Goal: Task Accomplishment & Management: Manage account settings

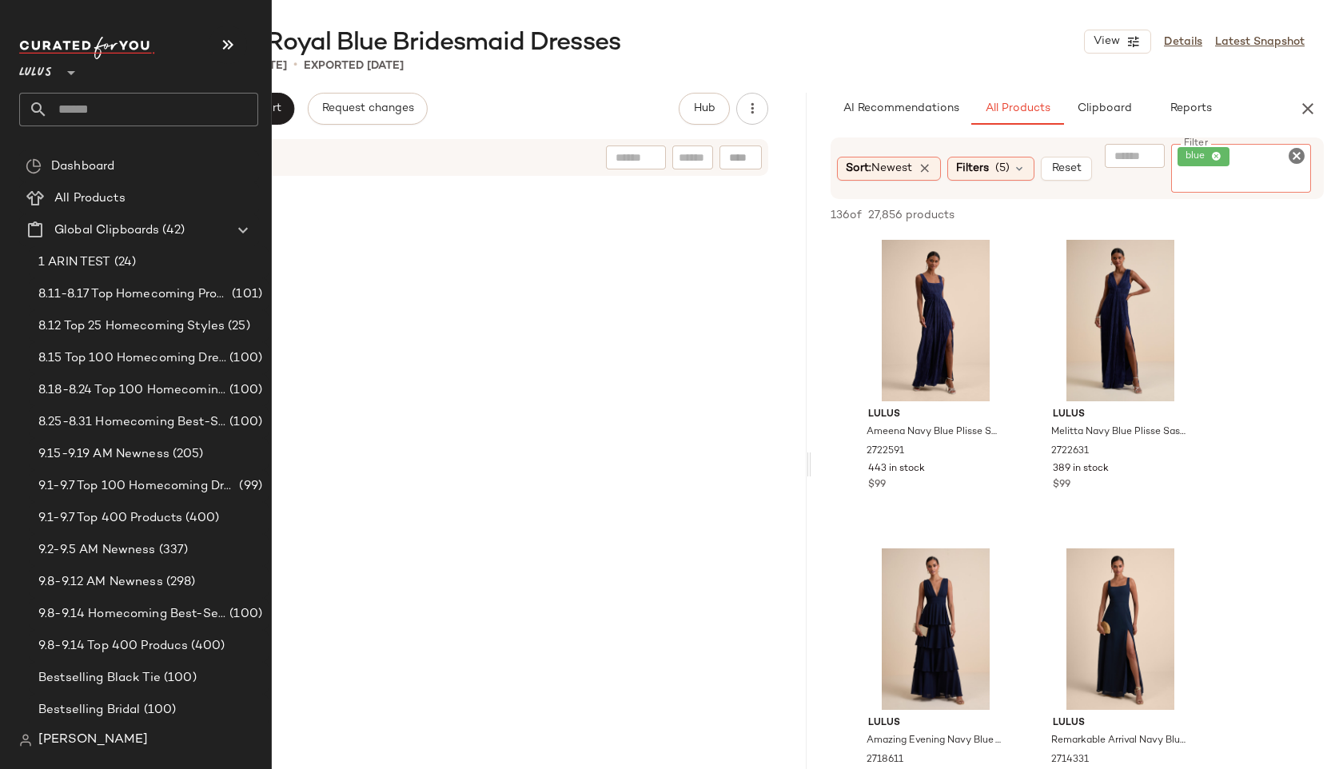
scroll to position [2529, 0]
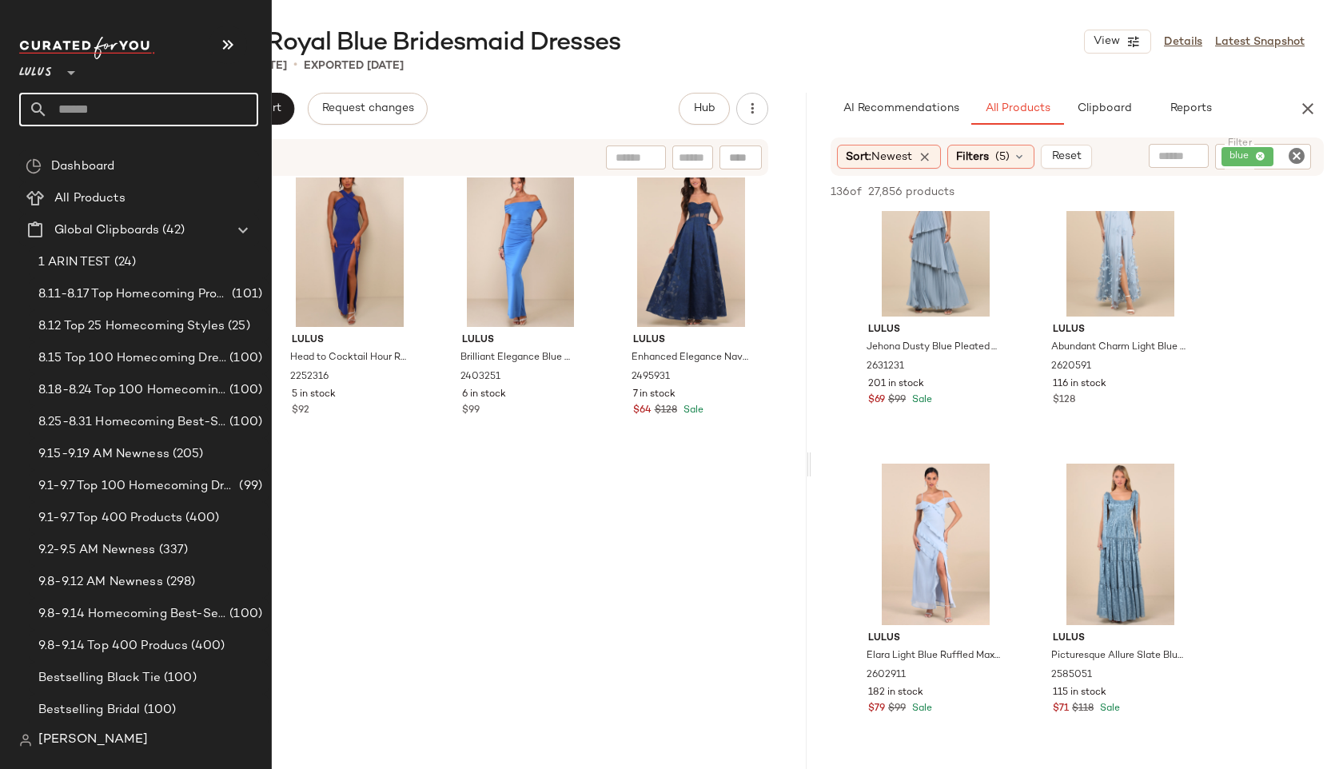
click at [62, 119] on input "text" at bounding box center [153, 110] width 210 height 34
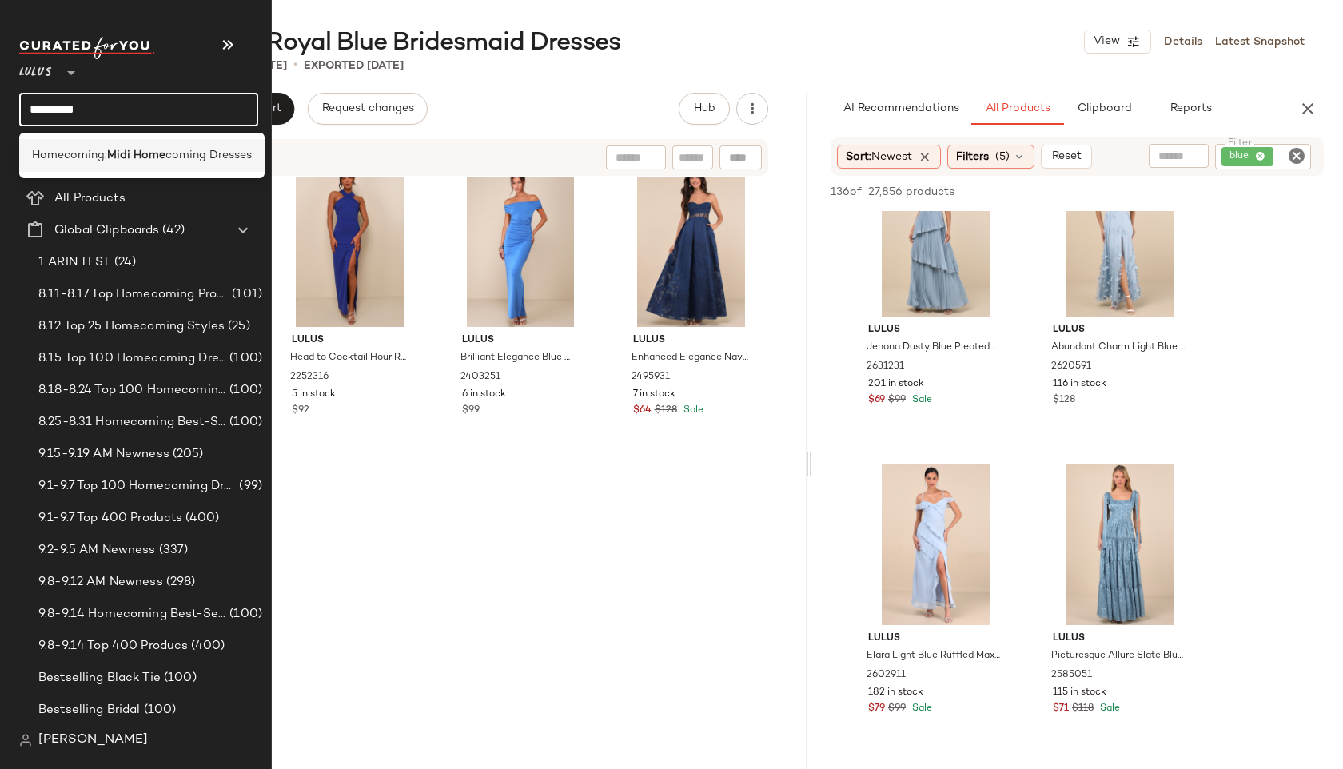
type input "*********"
click at [80, 154] on span "Homecoming:" at bounding box center [69, 155] width 75 height 17
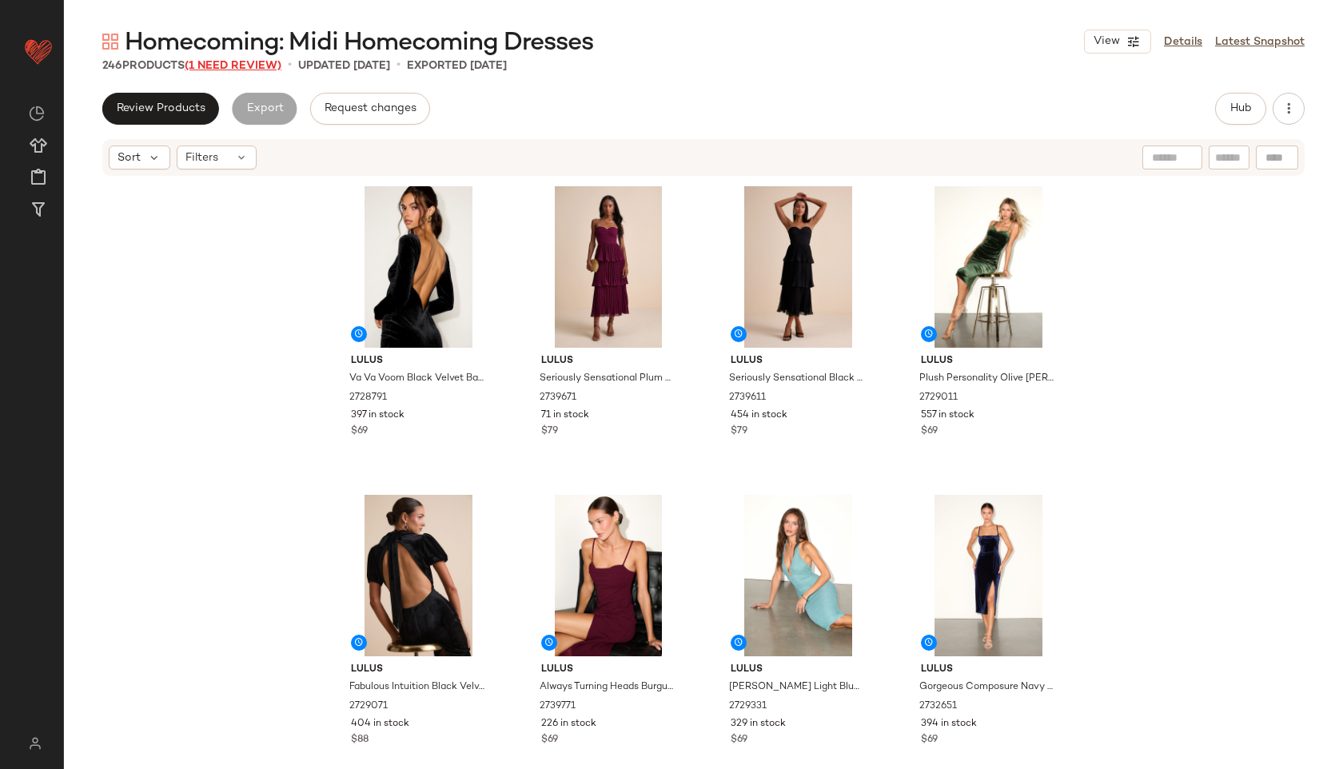
click at [244, 70] on span "(1 Need Review)" at bounding box center [233, 66] width 97 height 12
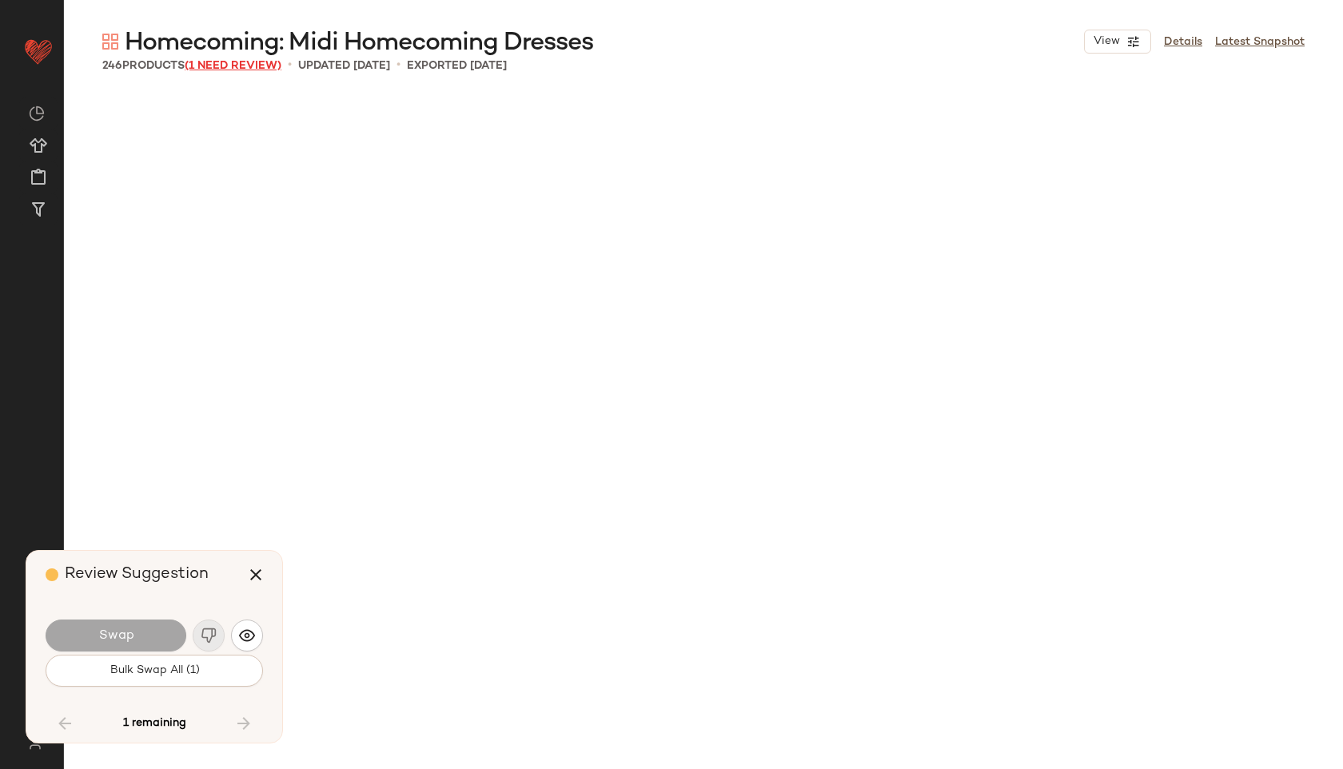
scroll to position [16657, 0]
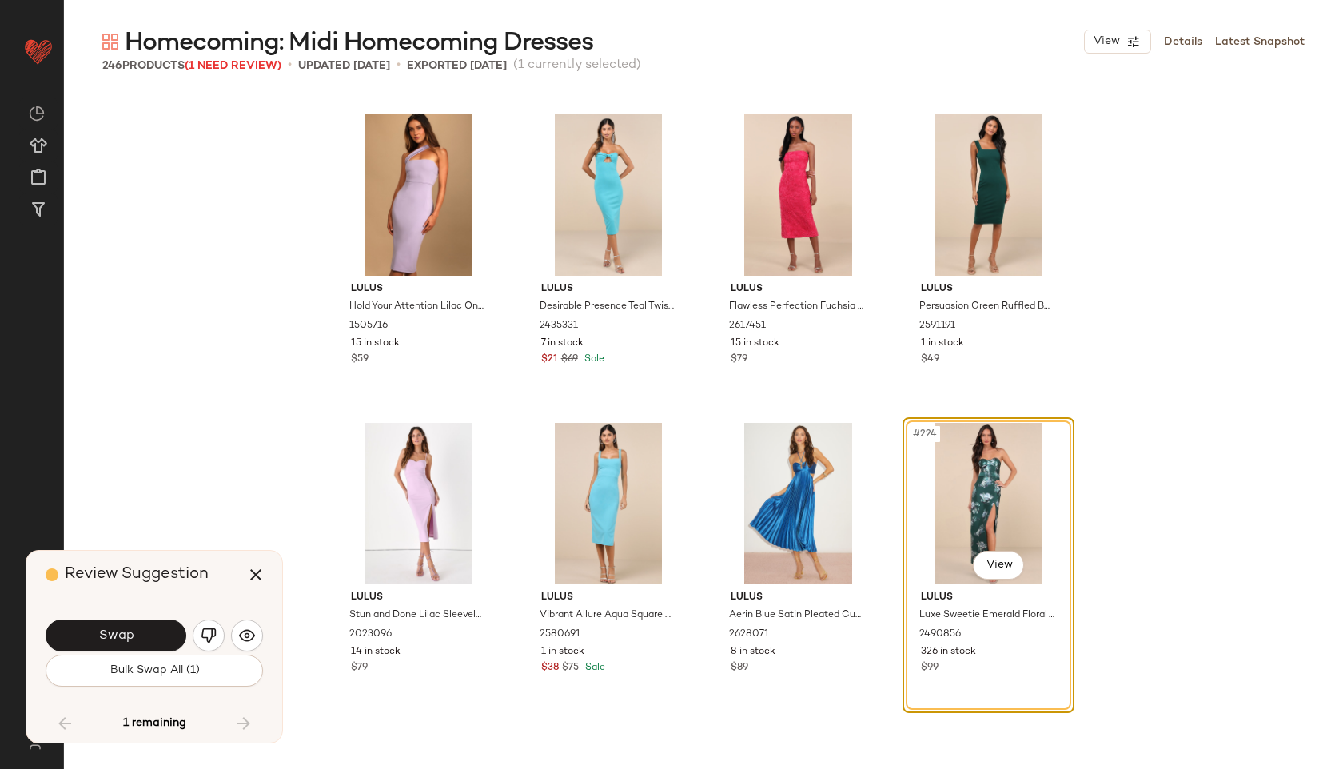
click at [252, 66] on span "(1 Need Review)" at bounding box center [233, 66] width 97 height 12
click at [217, 638] on button "button" at bounding box center [209, 635] width 32 height 32
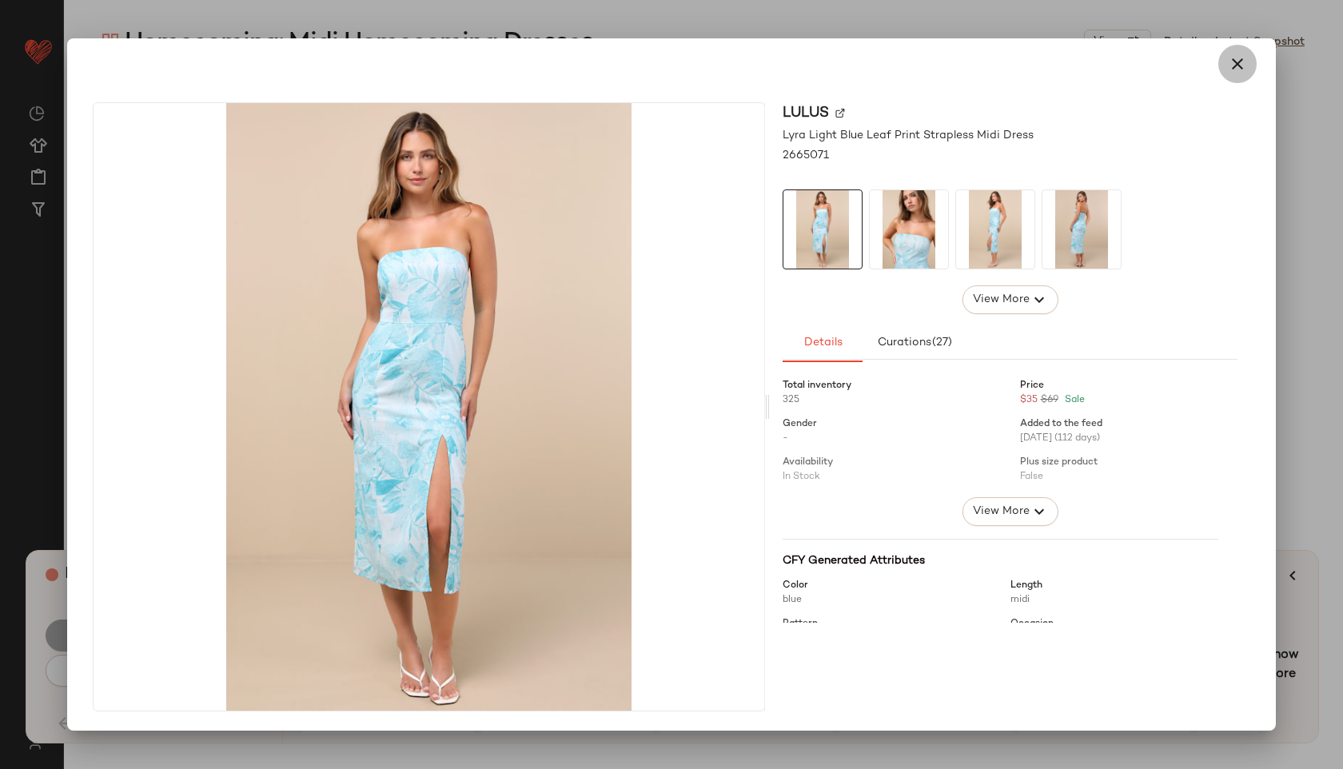
click at [1227, 64] on icon "button" at bounding box center [1236, 63] width 19 height 19
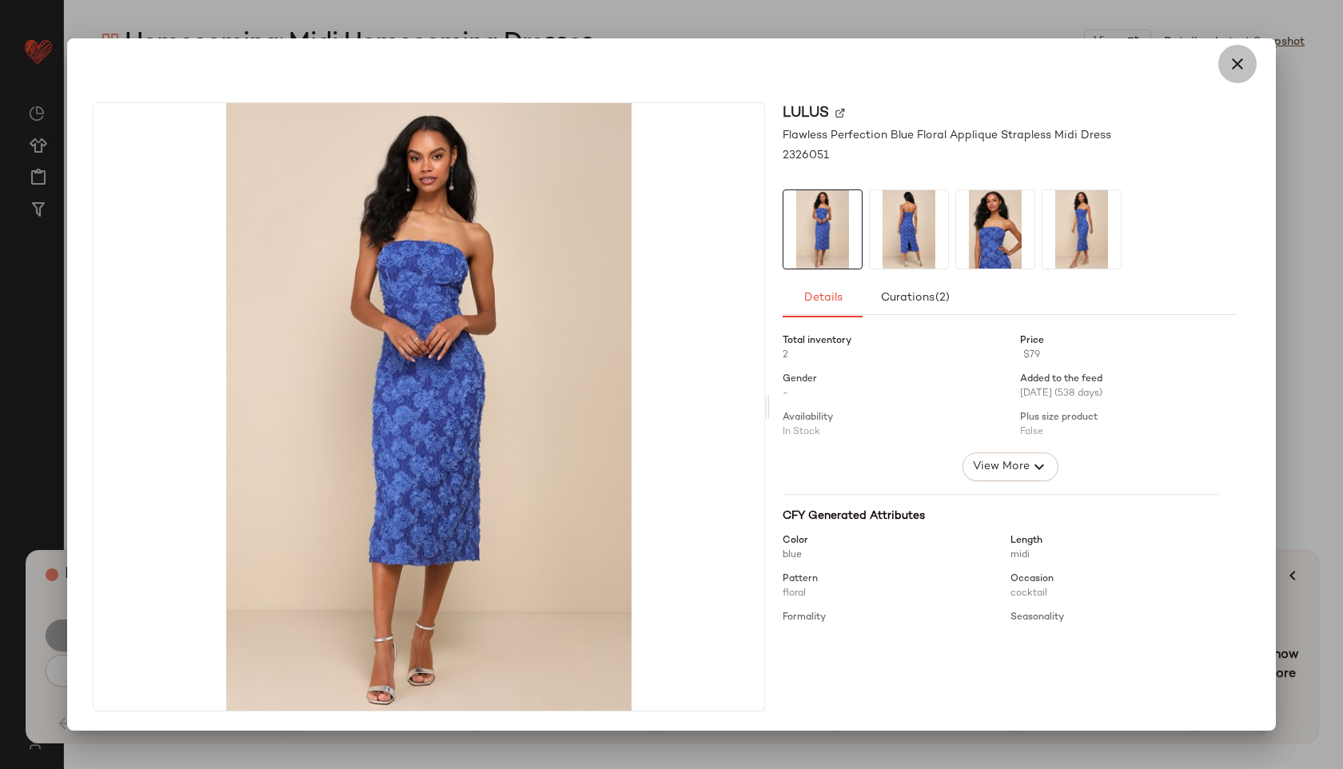
click at [1239, 70] on icon "button" at bounding box center [1236, 63] width 19 height 19
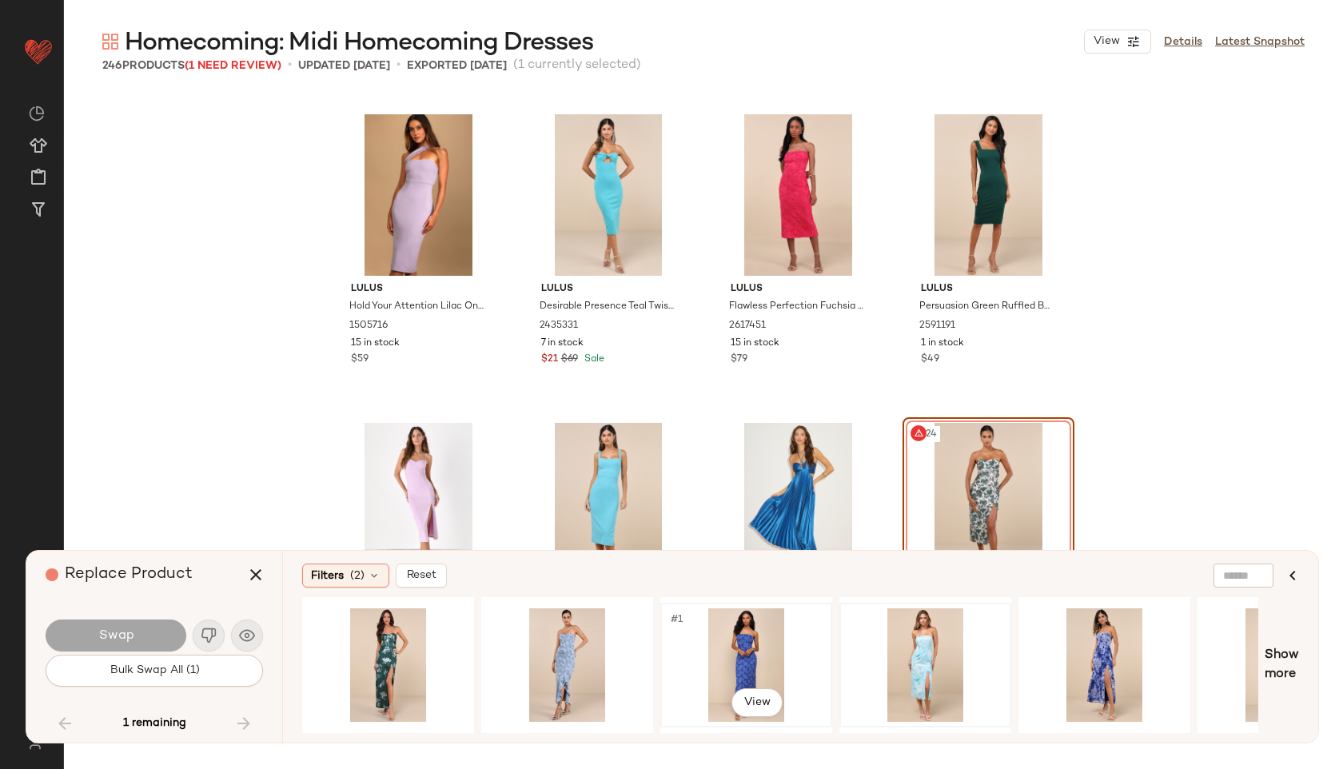
click at [717, 644] on div "#1 View" at bounding box center [746, 664] width 161 height 113
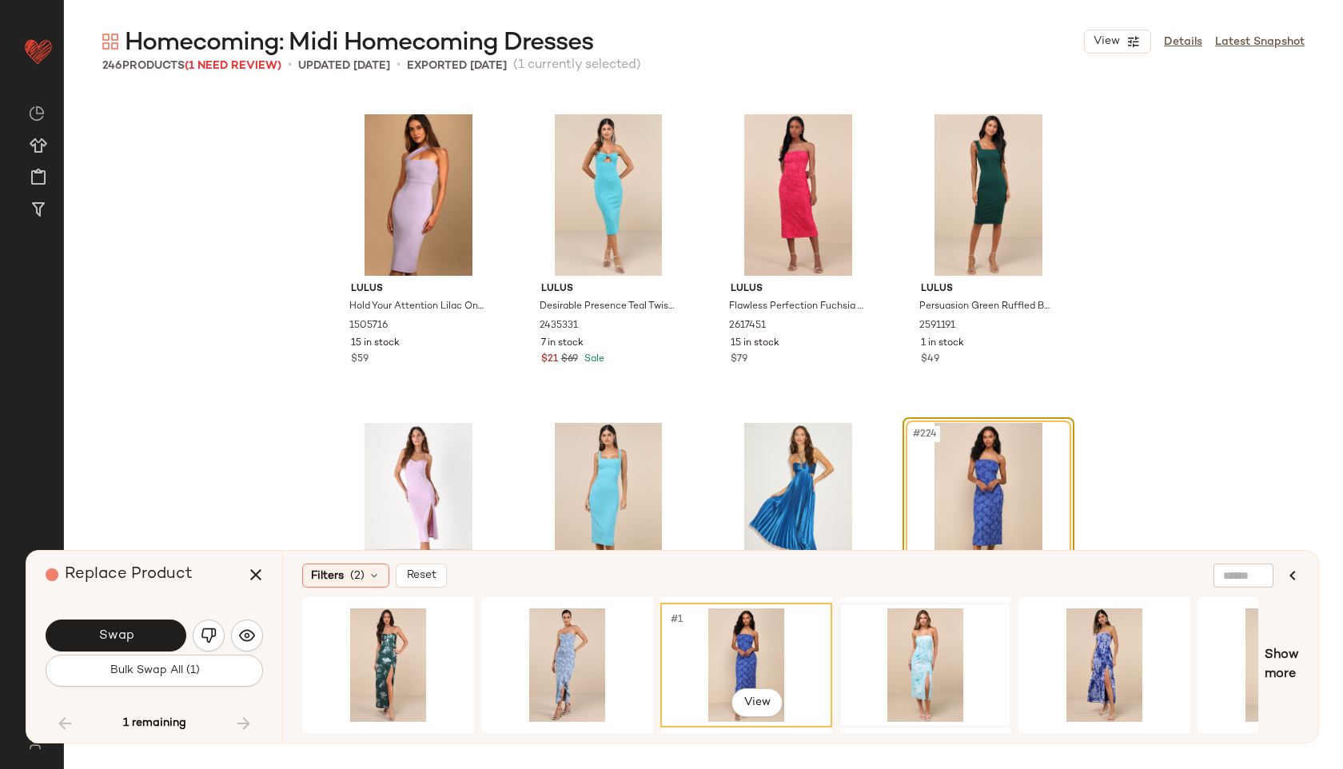
click at [114, 652] on div "Swap" at bounding box center [154, 635] width 217 height 38
click at [129, 633] on span "Swap" at bounding box center [115, 635] width 36 height 15
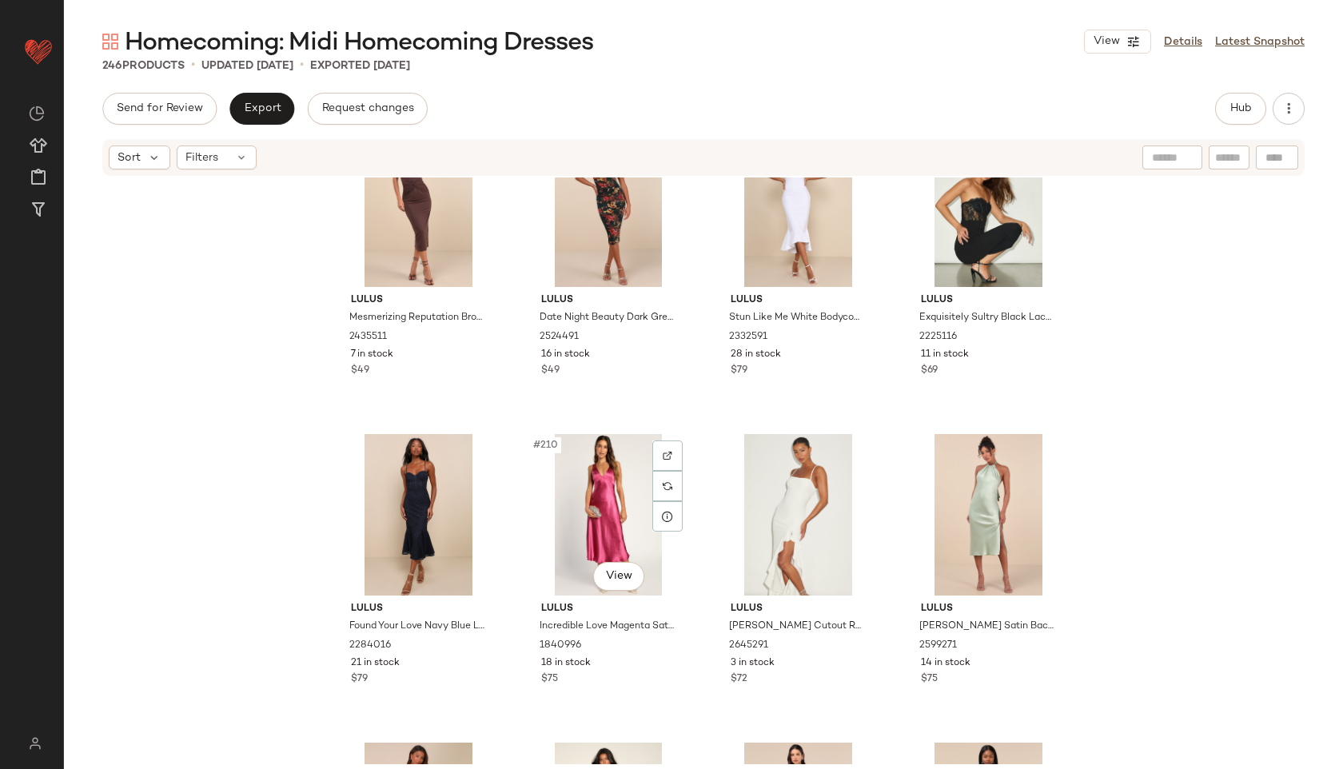
scroll to position [15652, 0]
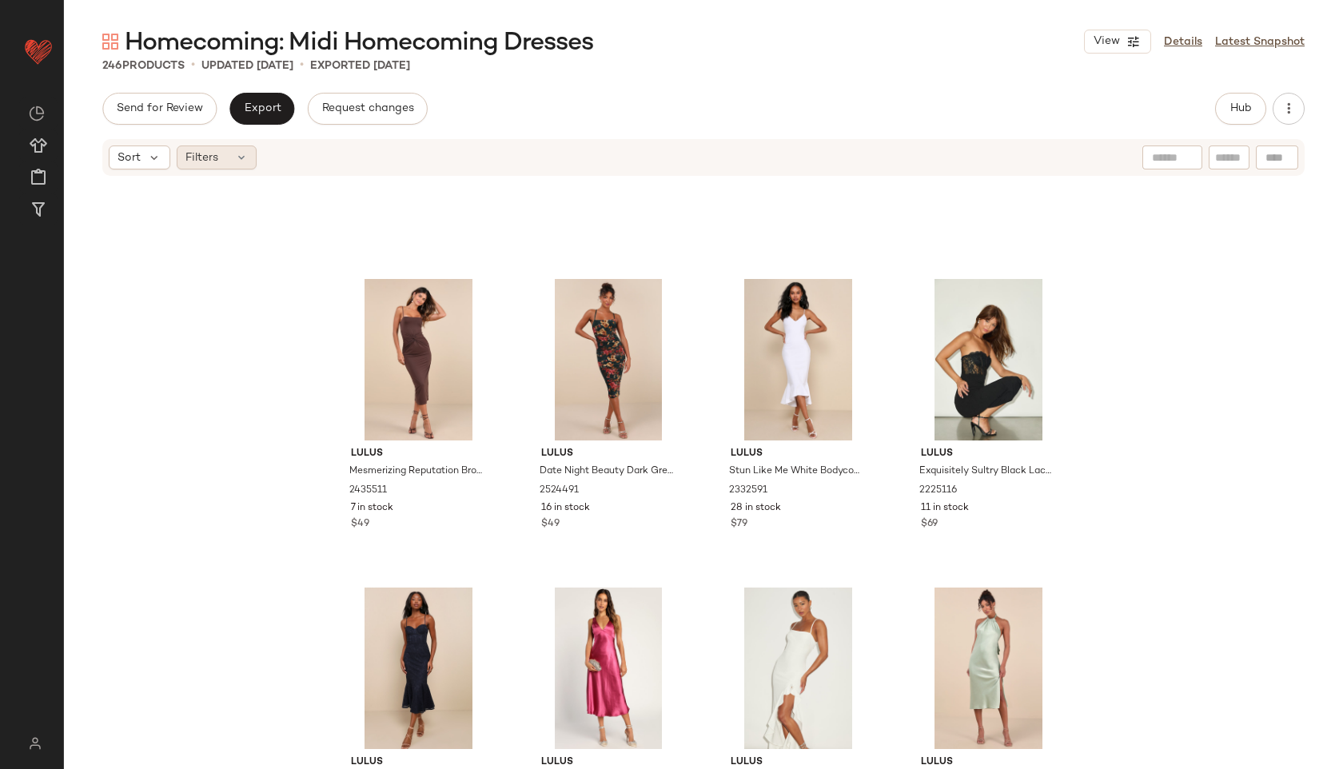
click at [229, 153] on div "Filters" at bounding box center [217, 157] width 80 height 24
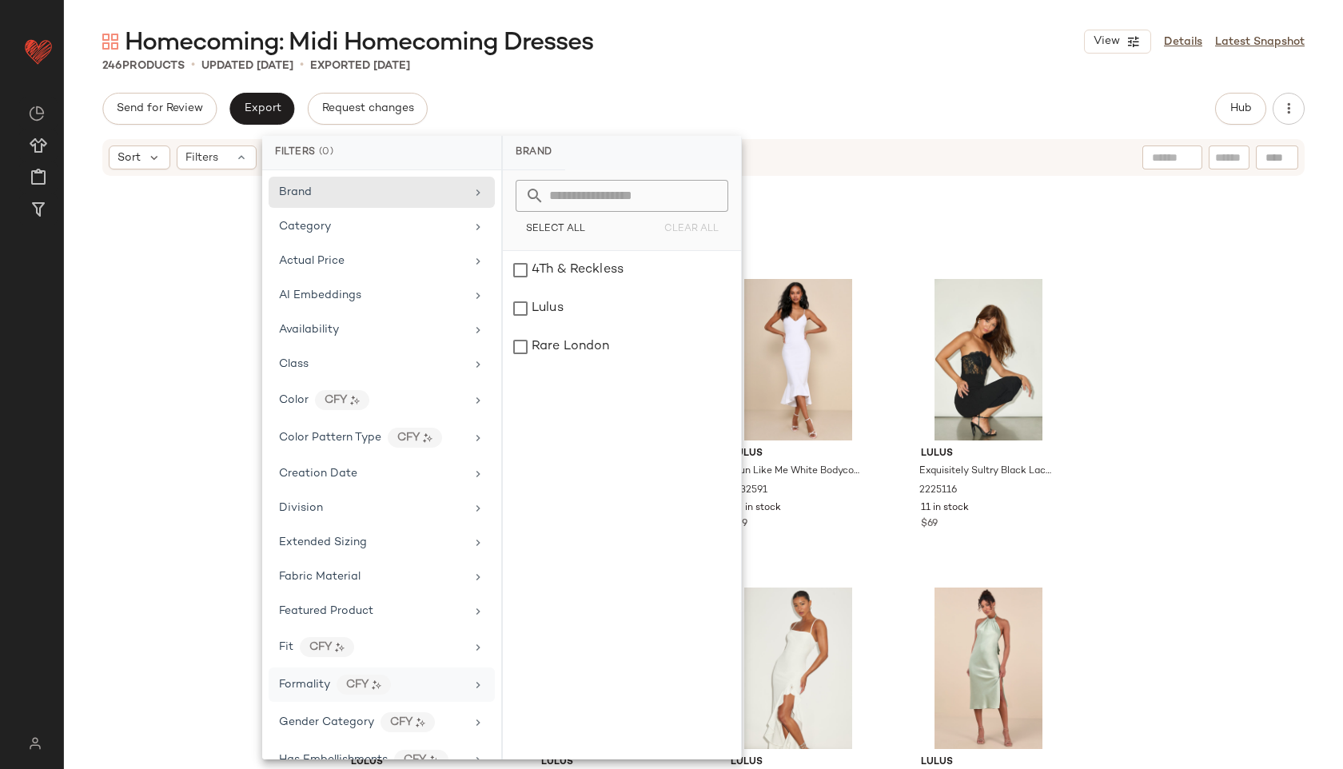
scroll to position [818, 0]
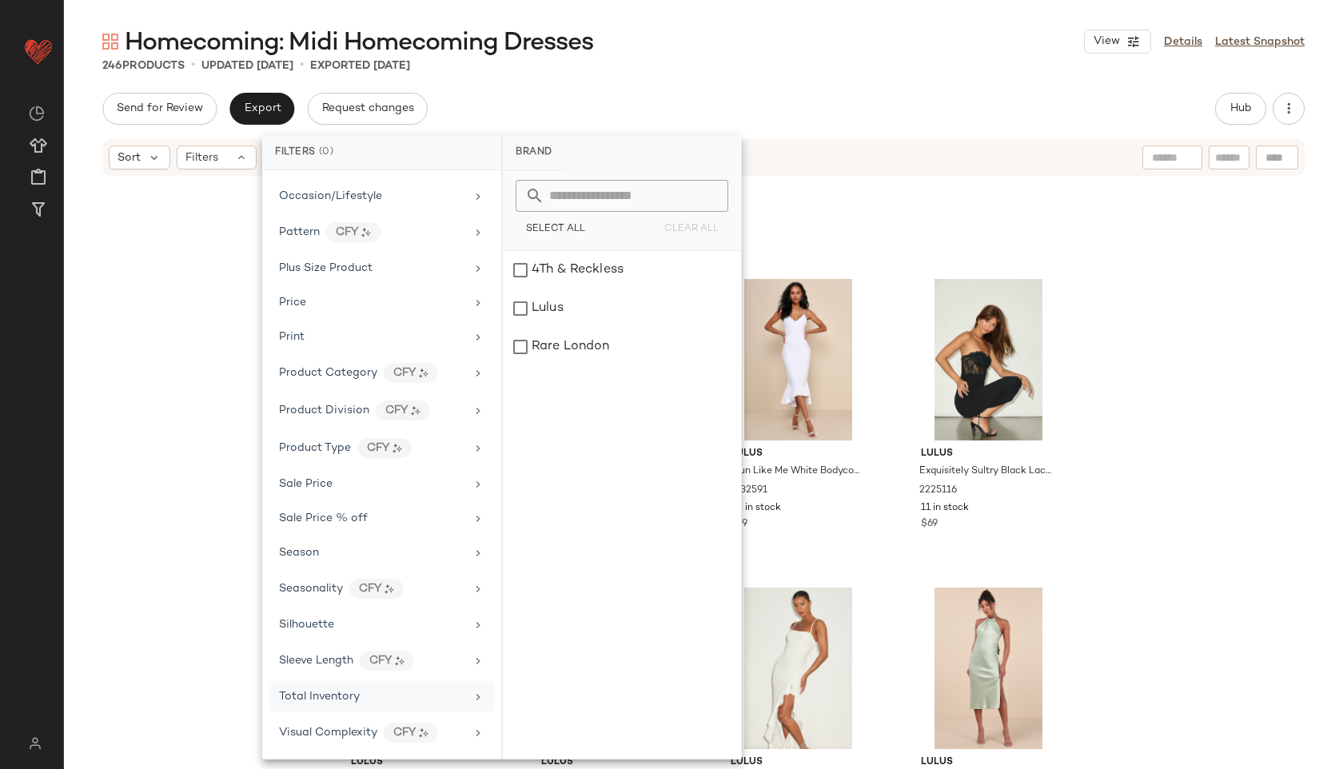
click at [363, 702] on div "Total Inventory" at bounding box center [372, 696] width 186 height 17
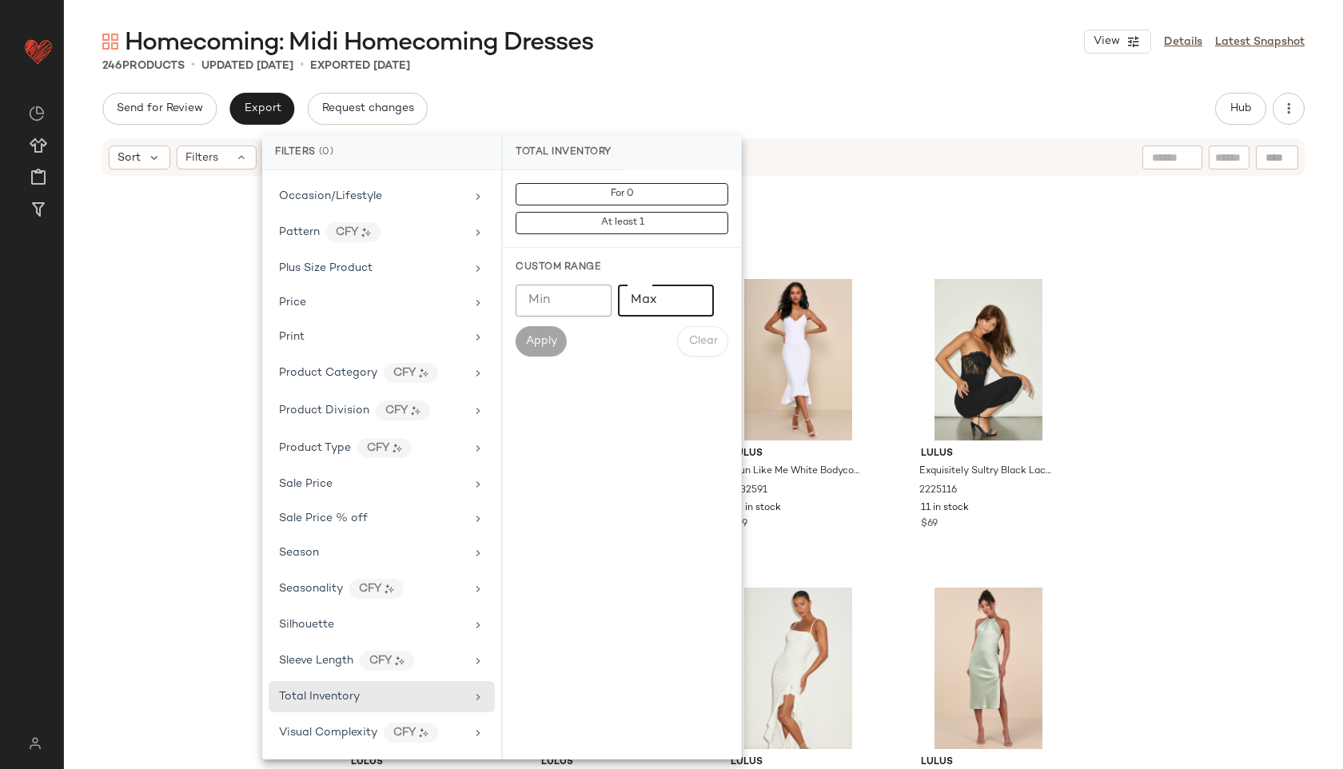
click at [670, 300] on input "Max" at bounding box center [666, 300] width 96 height 32
type input "**"
click at [549, 338] on span "Apply" at bounding box center [541, 341] width 32 height 13
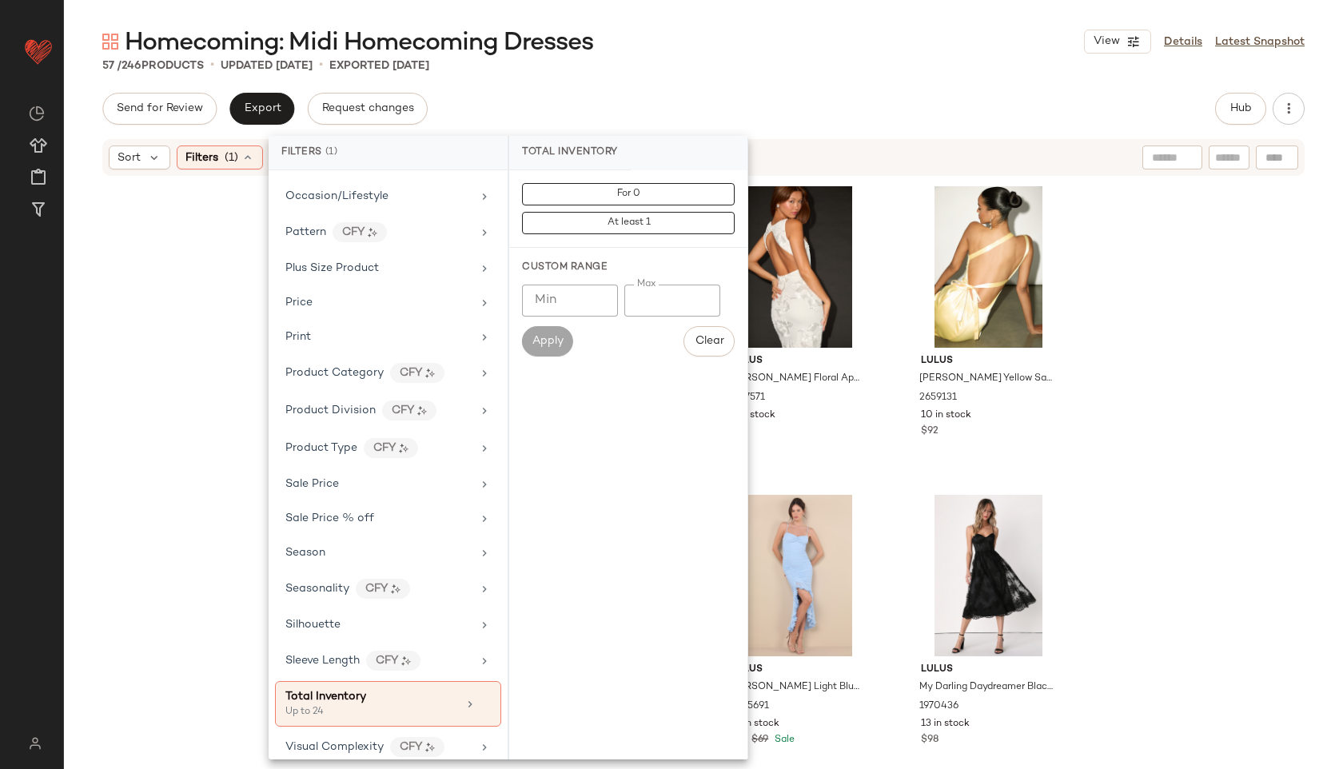
click at [754, 60] on div "57 / 246 Products • updated [DATE] • Exported [DATE]" at bounding box center [703, 66] width 1279 height 16
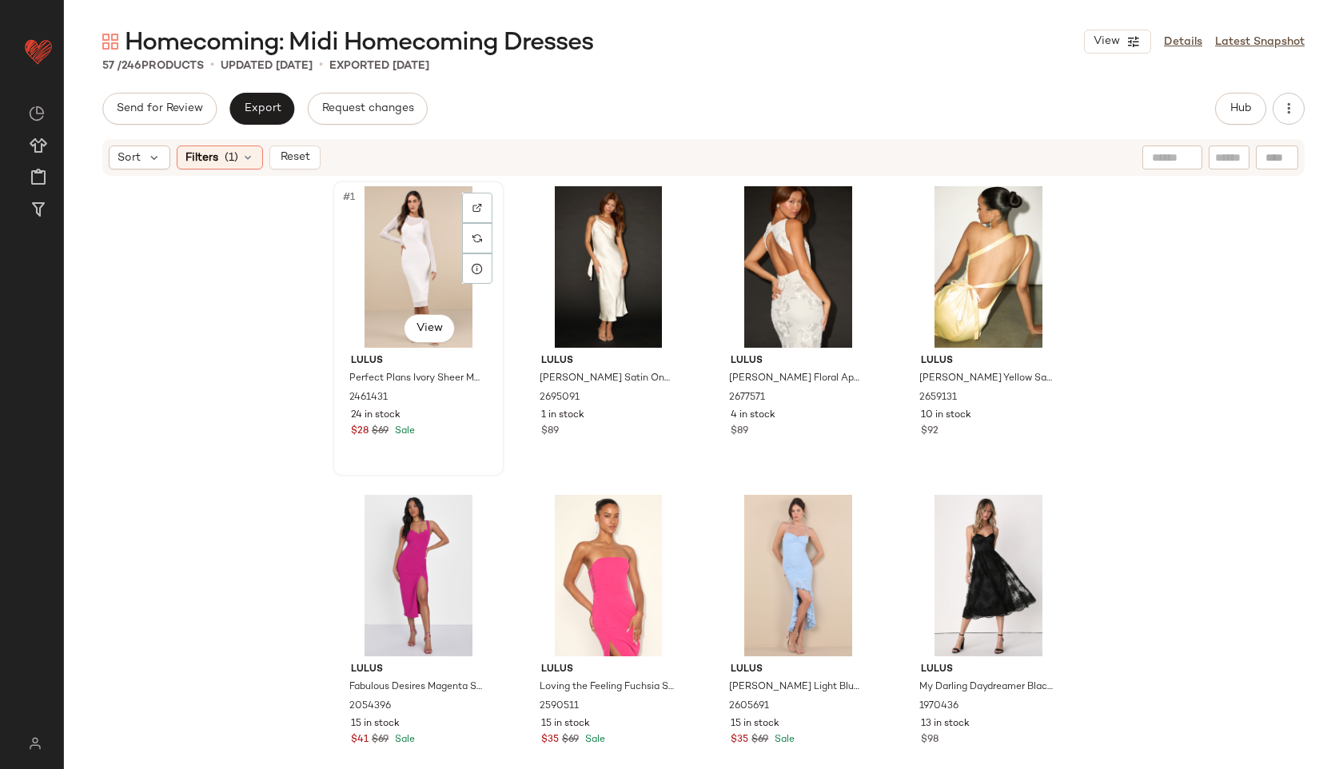
click at [408, 228] on div "#1 View" at bounding box center [418, 266] width 161 height 161
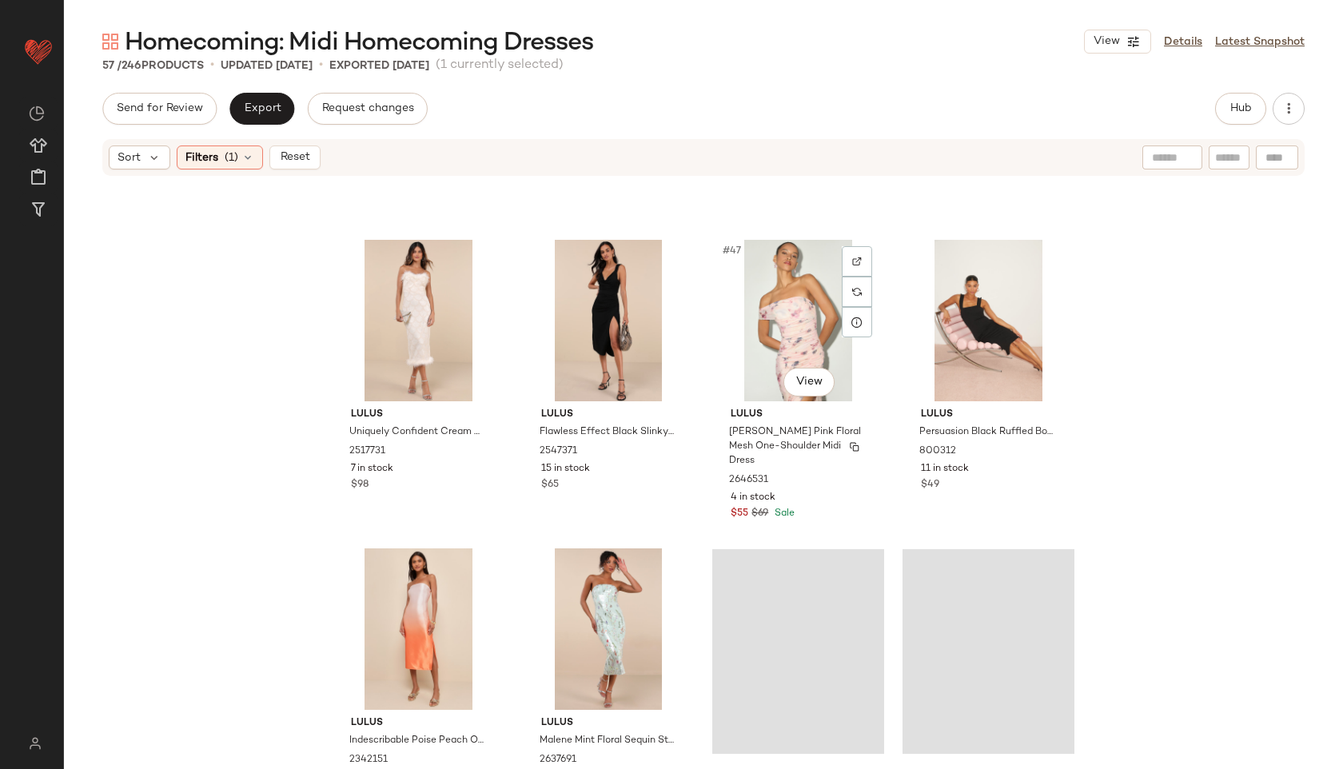
scroll to position [4044, 0]
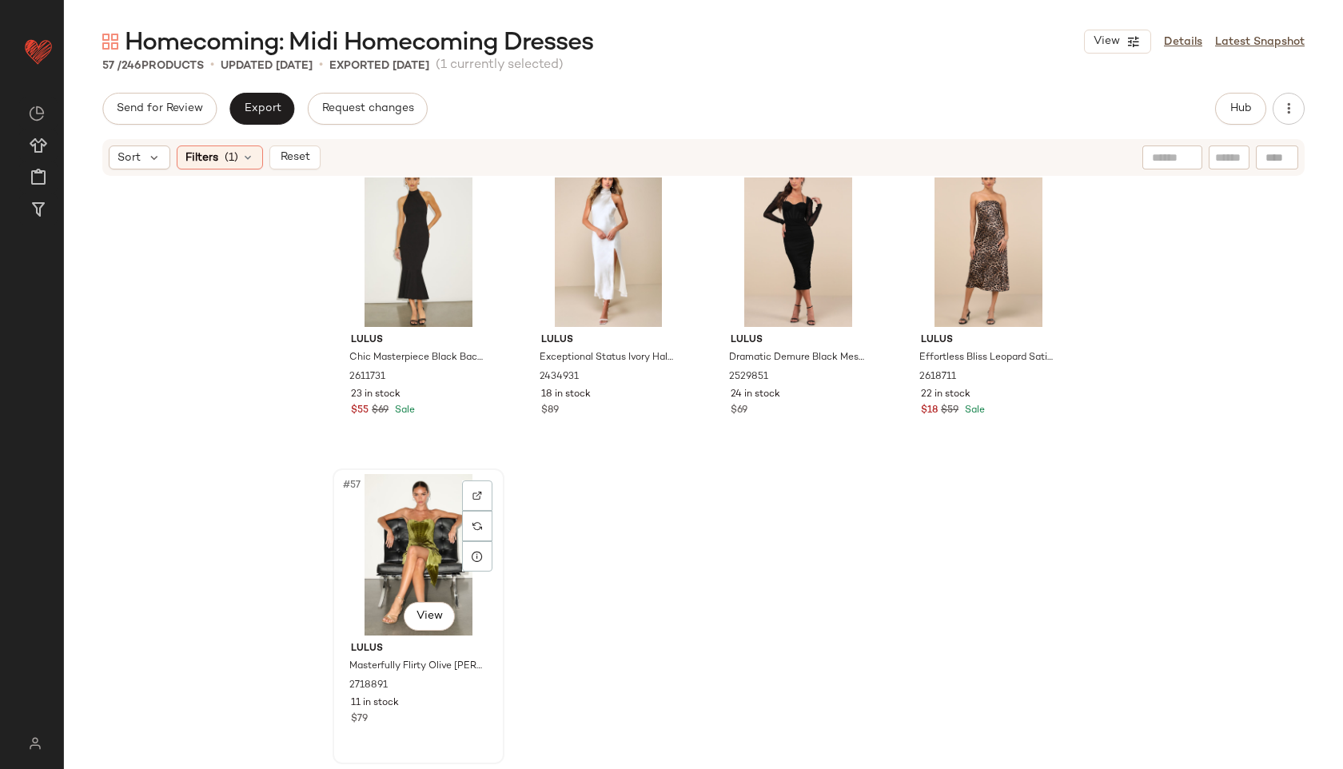
click at [413, 548] on div "#57 View" at bounding box center [418, 554] width 161 height 161
click at [306, 157] on span "Reset" at bounding box center [294, 157] width 30 height 13
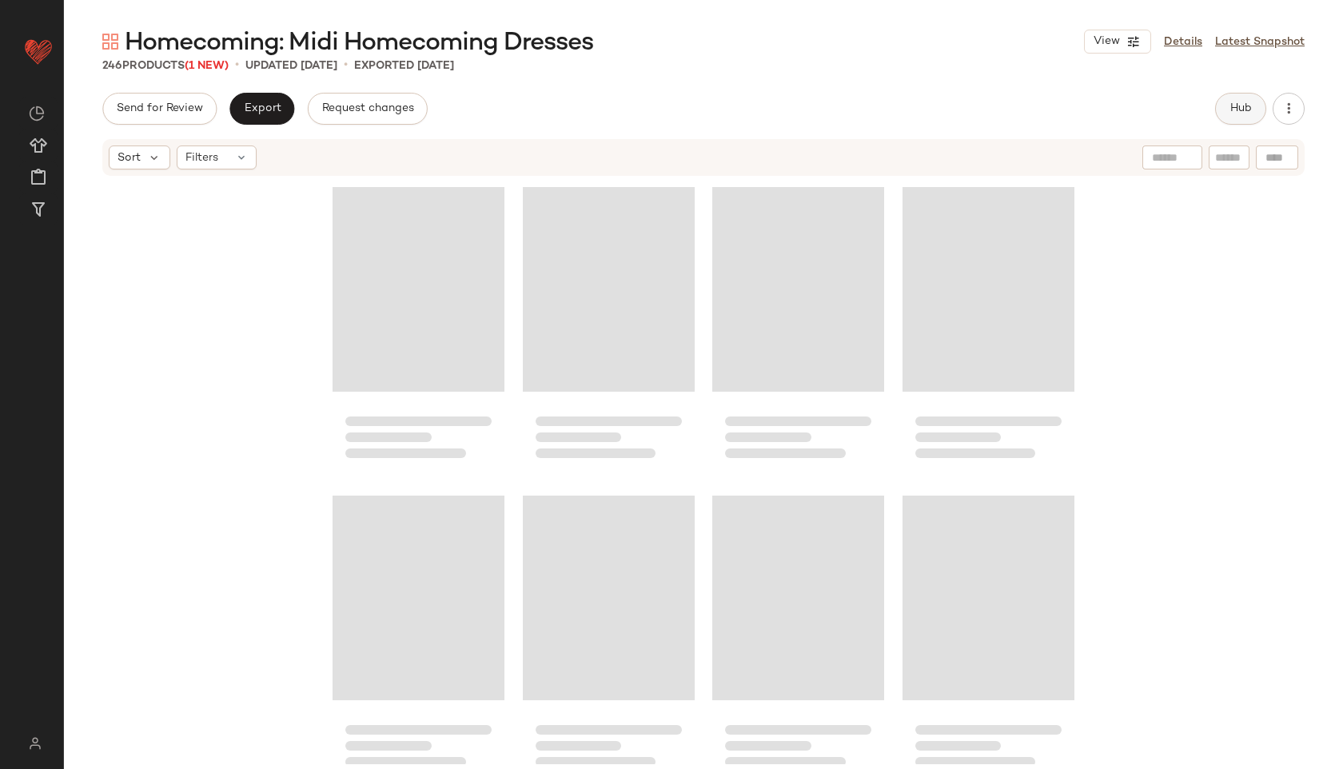
scroll to position [18542, 0]
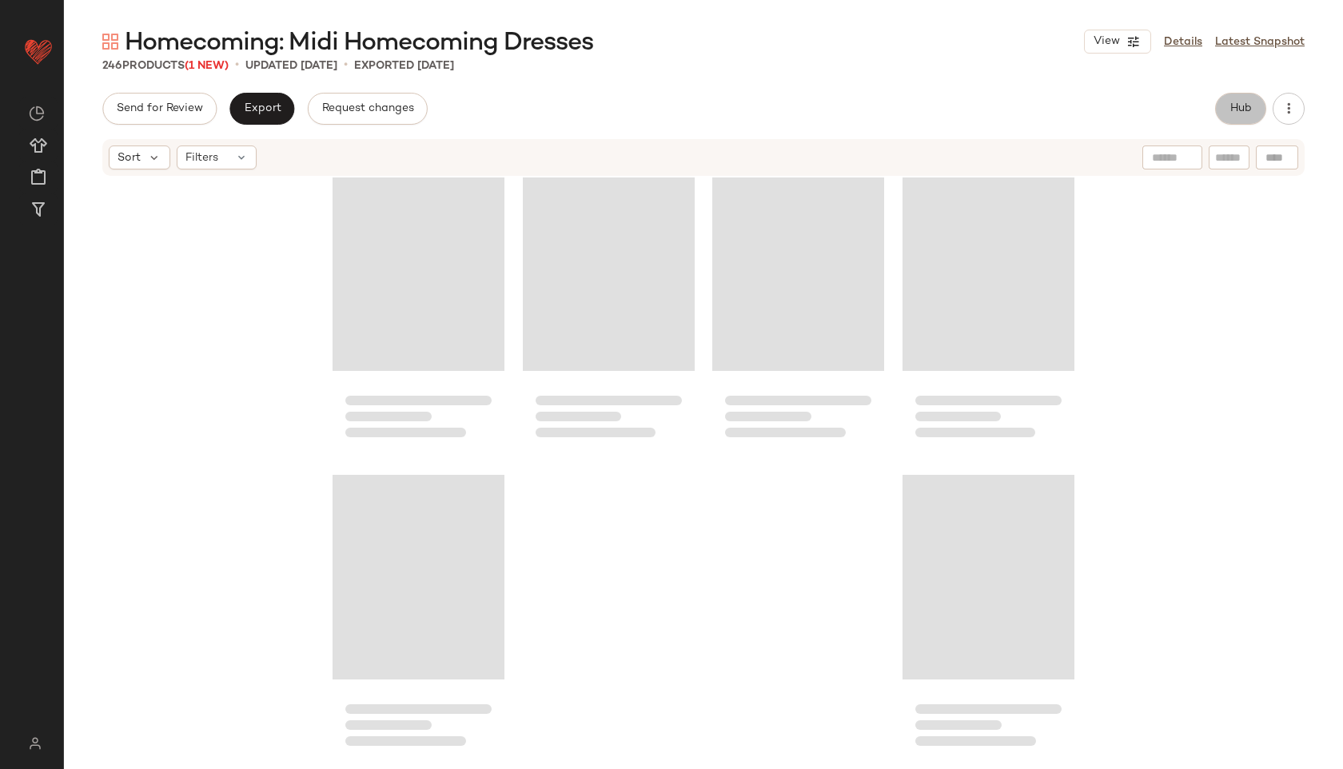
click at [1221, 104] on button "Hub" at bounding box center [1240, 109] width 51 height 32
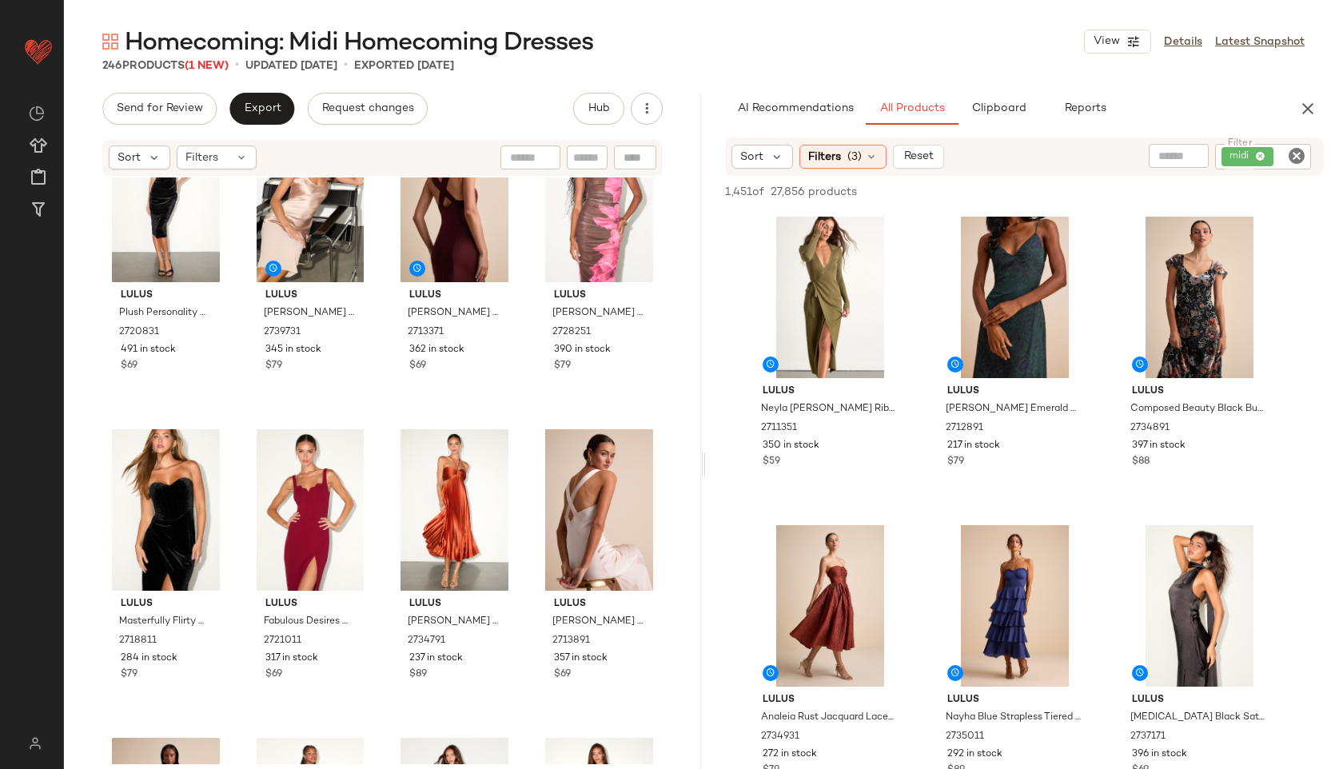
scroll to position [0, 0]
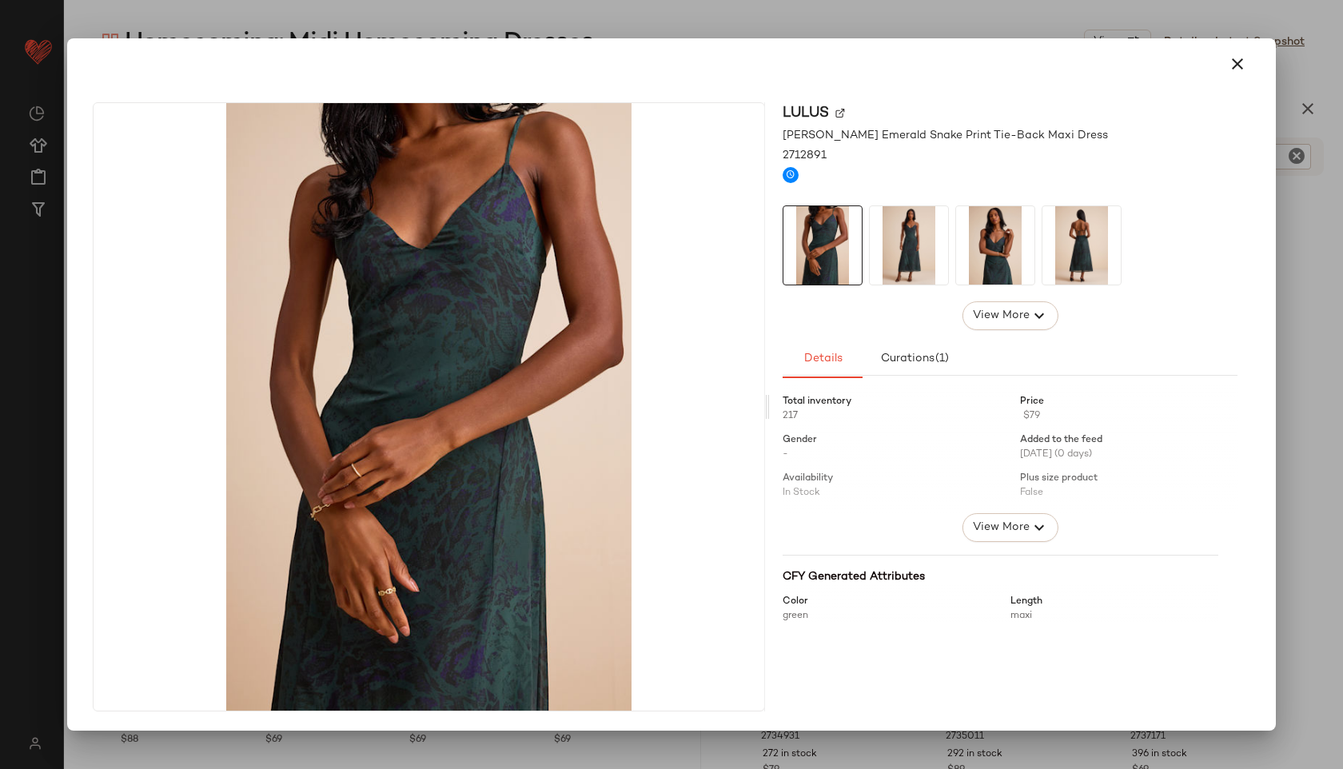
click at [922, 228] on img at bounding box center [908, 245] width 78 height 78
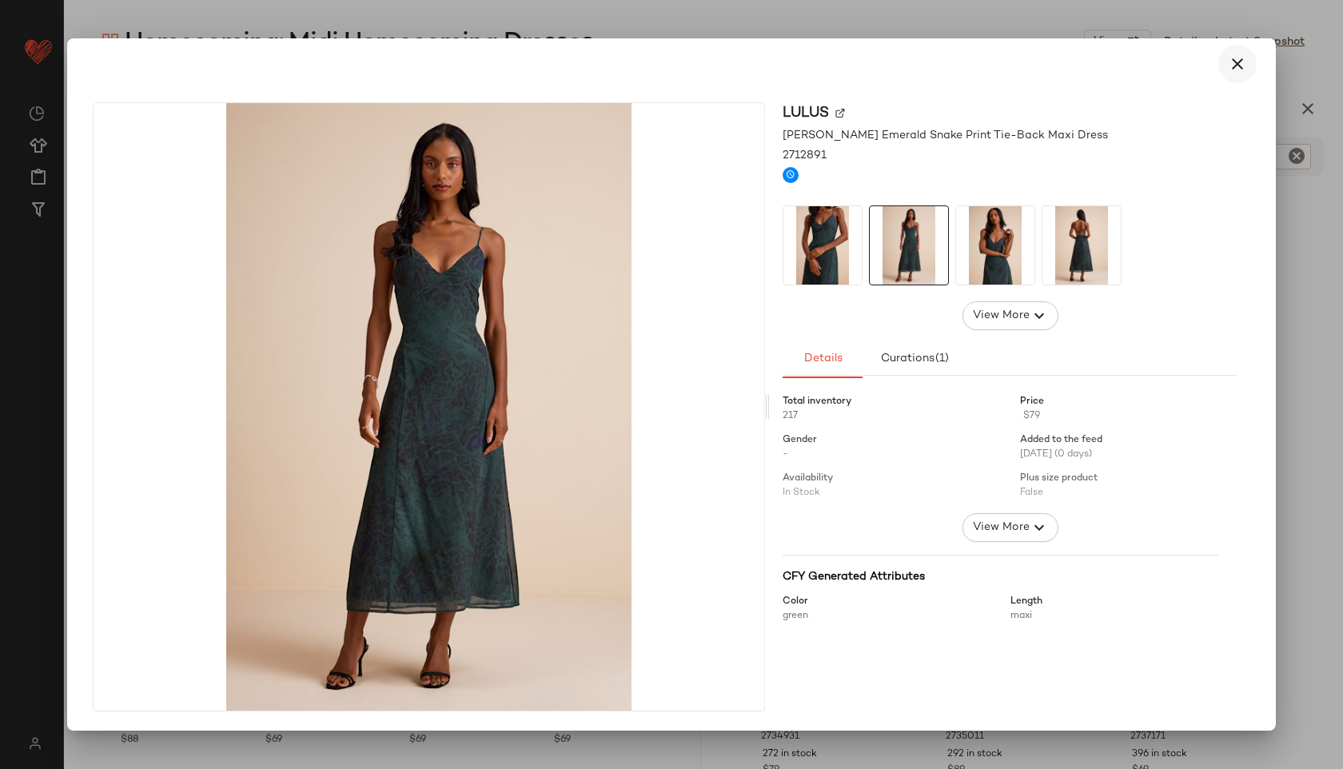
click at [1235, 59] on icon "button" at bounding box center [1236, 63] width 19 height 19
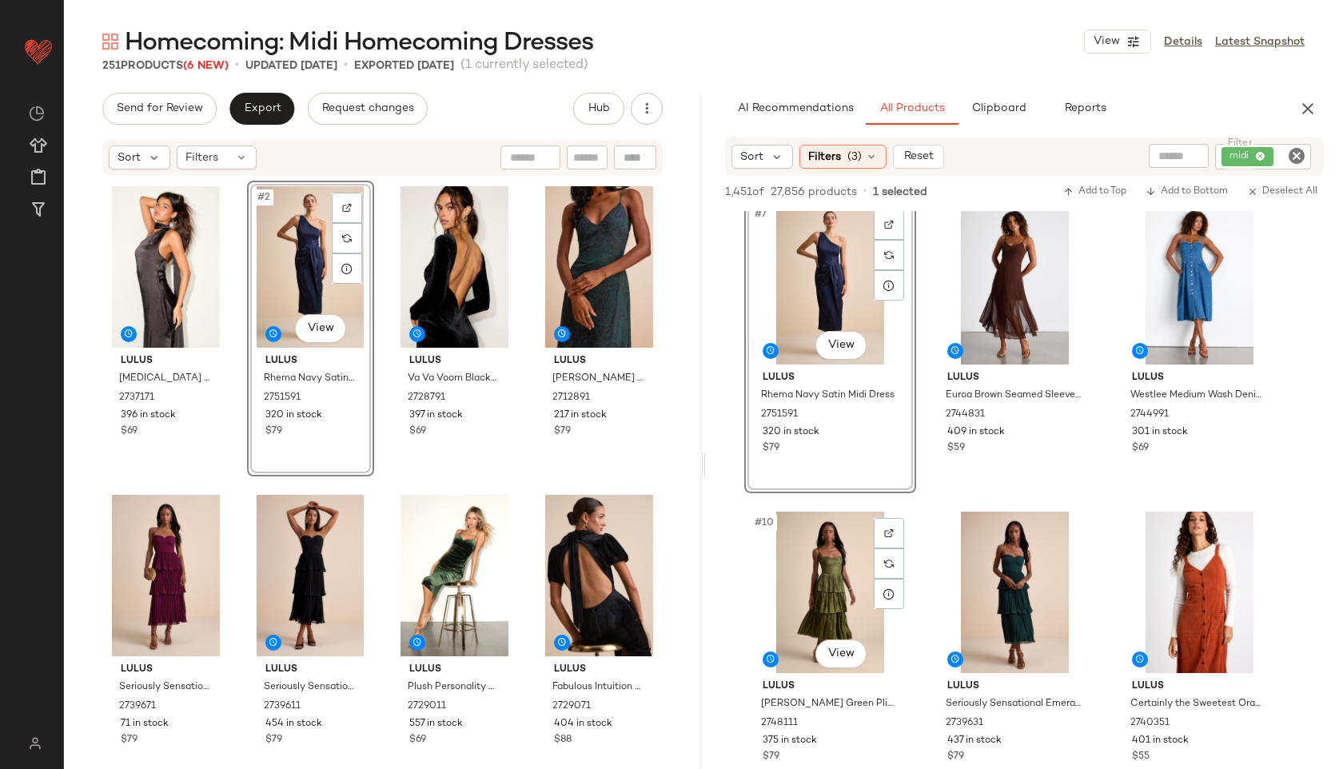
scroll to position [631, 0]
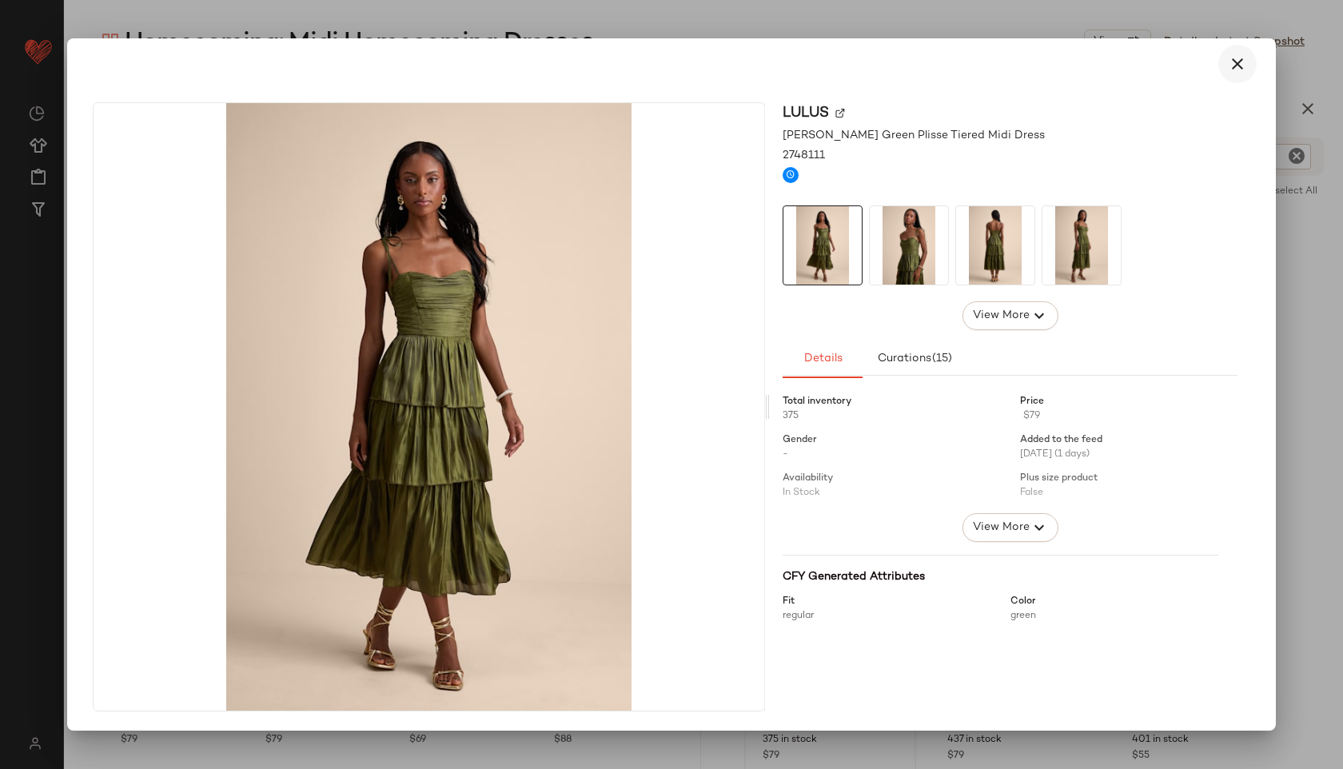
click at [1238, 58] on icon "button" at bounding box center [1236, 63] width 19 height 19
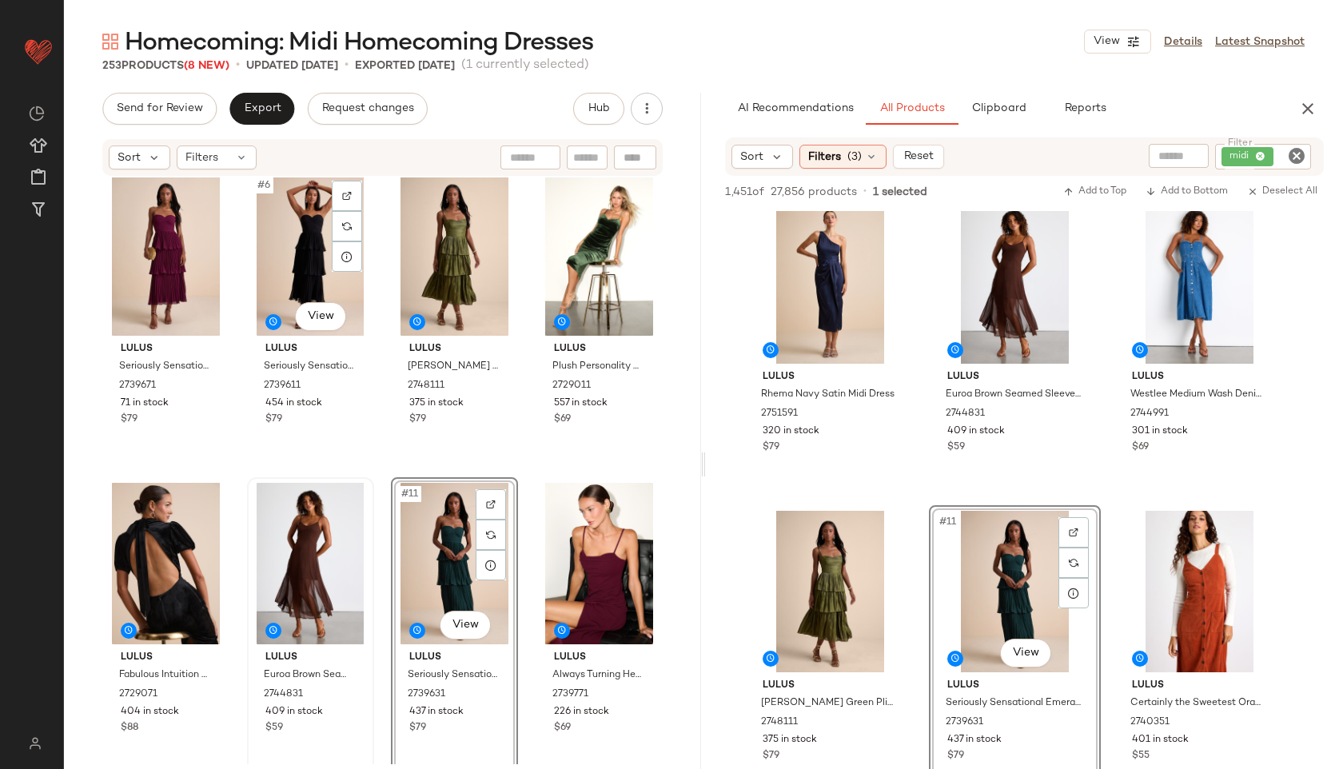
scroll to position [284, 0]
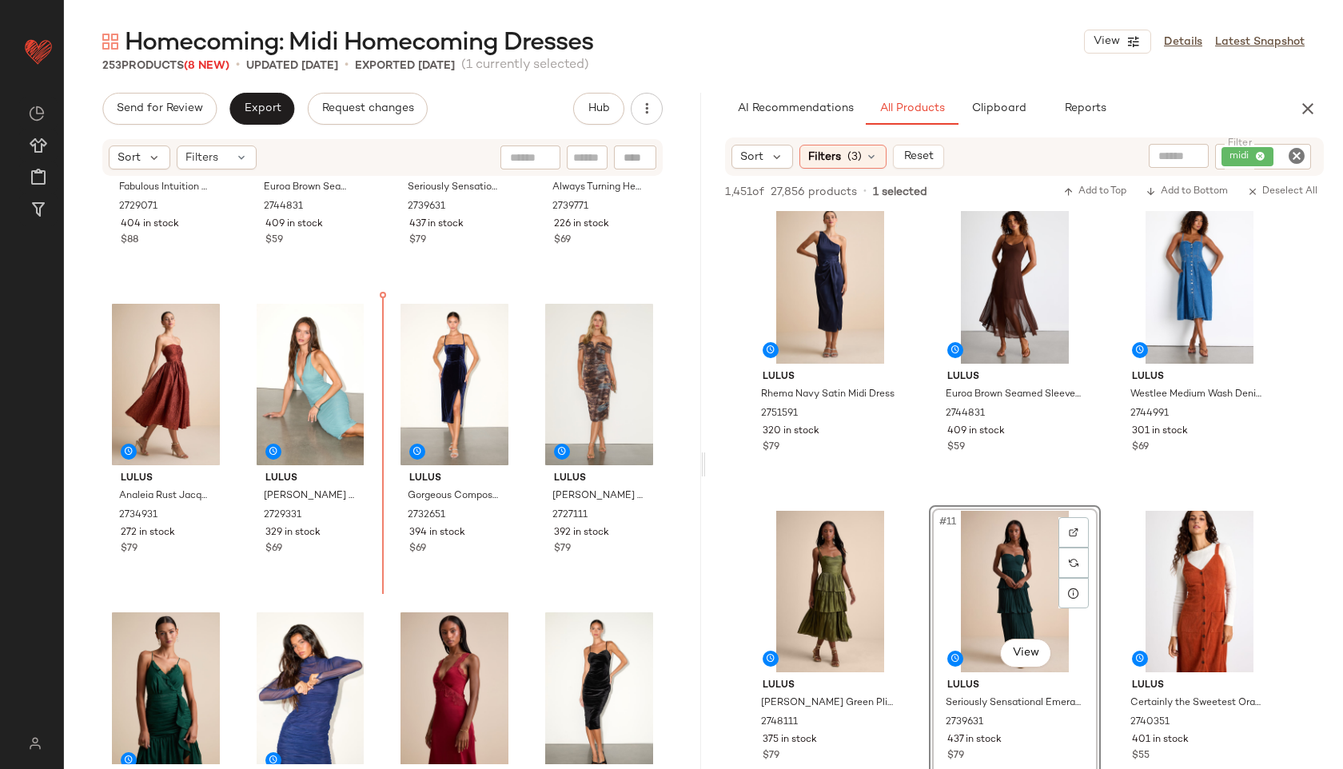
scroll to position [822, 0]
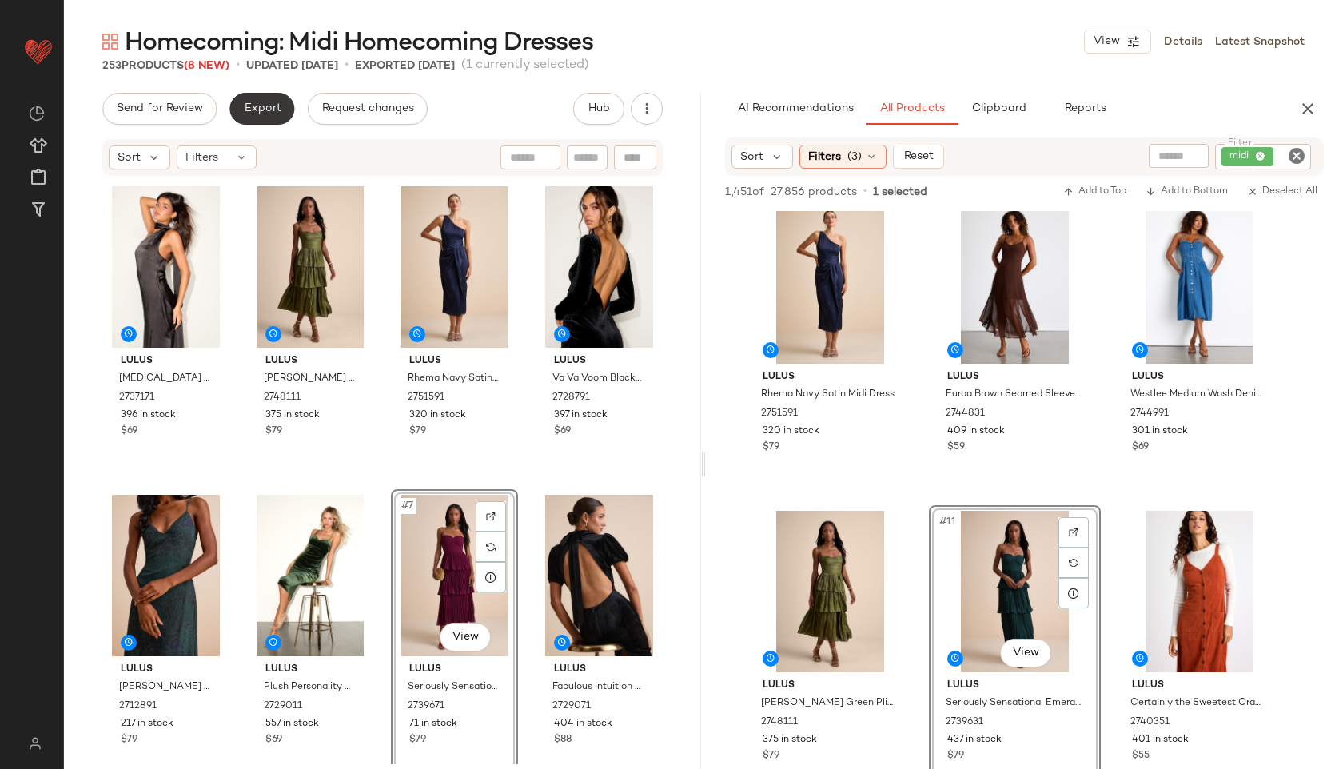
click at [263, 110] on span "Export" at bounding box center [262, 108] width 38 height 13
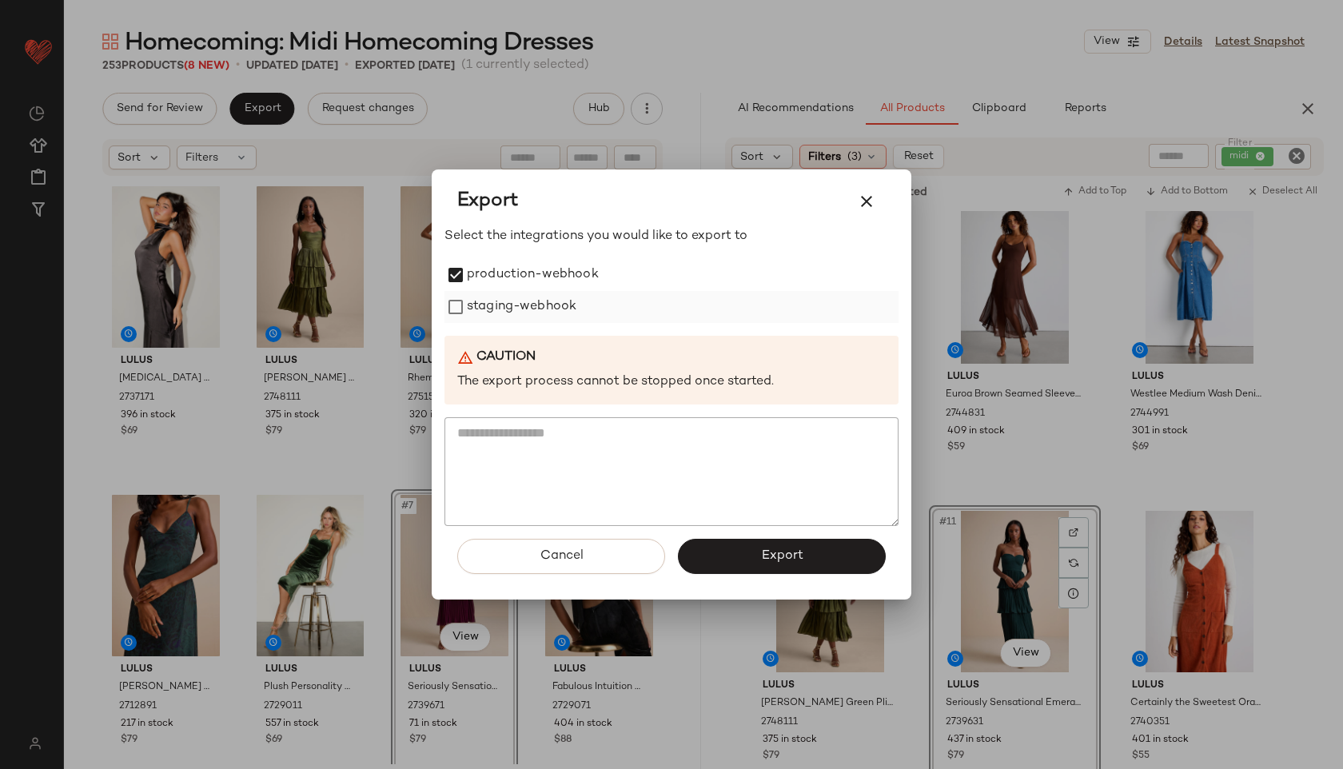
click at [474, 308] on label "staging-webhook" at bounding box center [521, 307] width 109 height 32
click at [718, 563] on button "Export" at bounding box center [782, 556] width 208 height 35
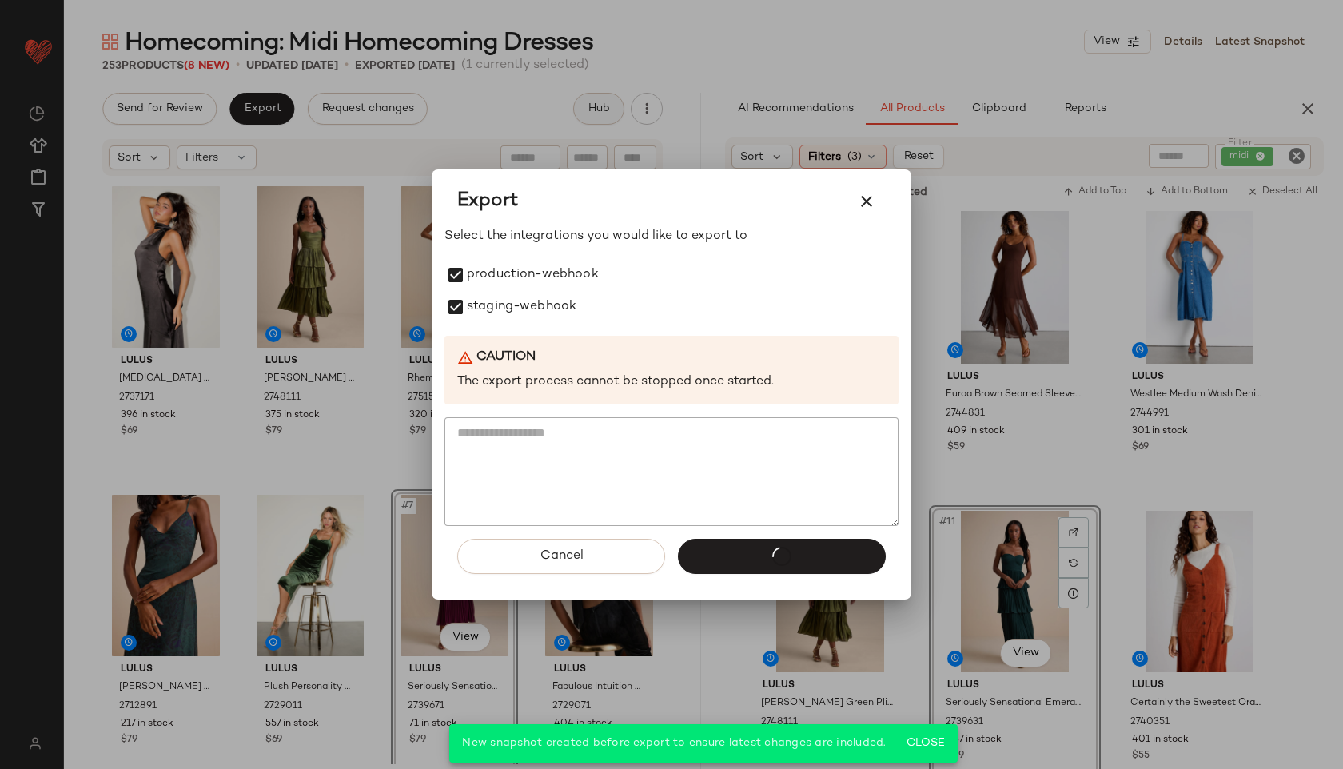
scroll to position [940, 0]
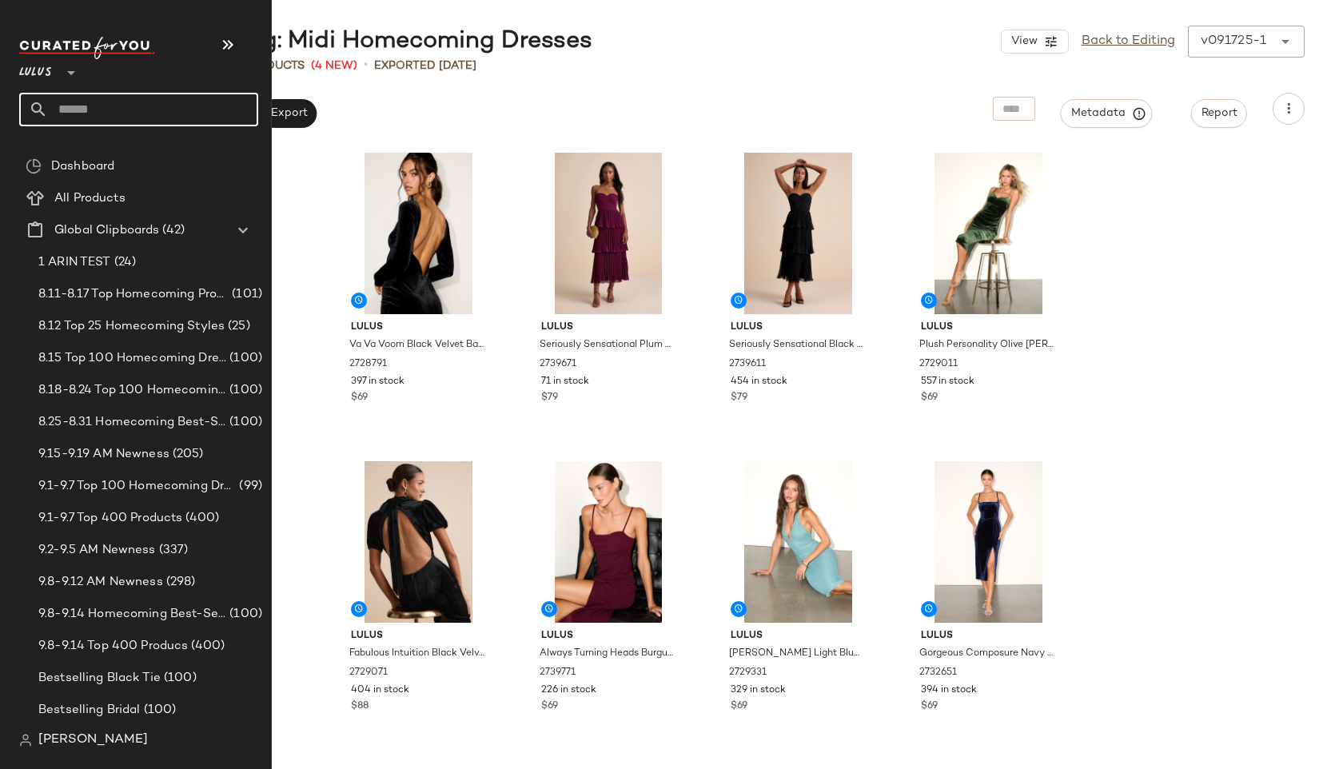
click at [72, 102] on input "text" at bounding box center [153, 110] width 210 height 34
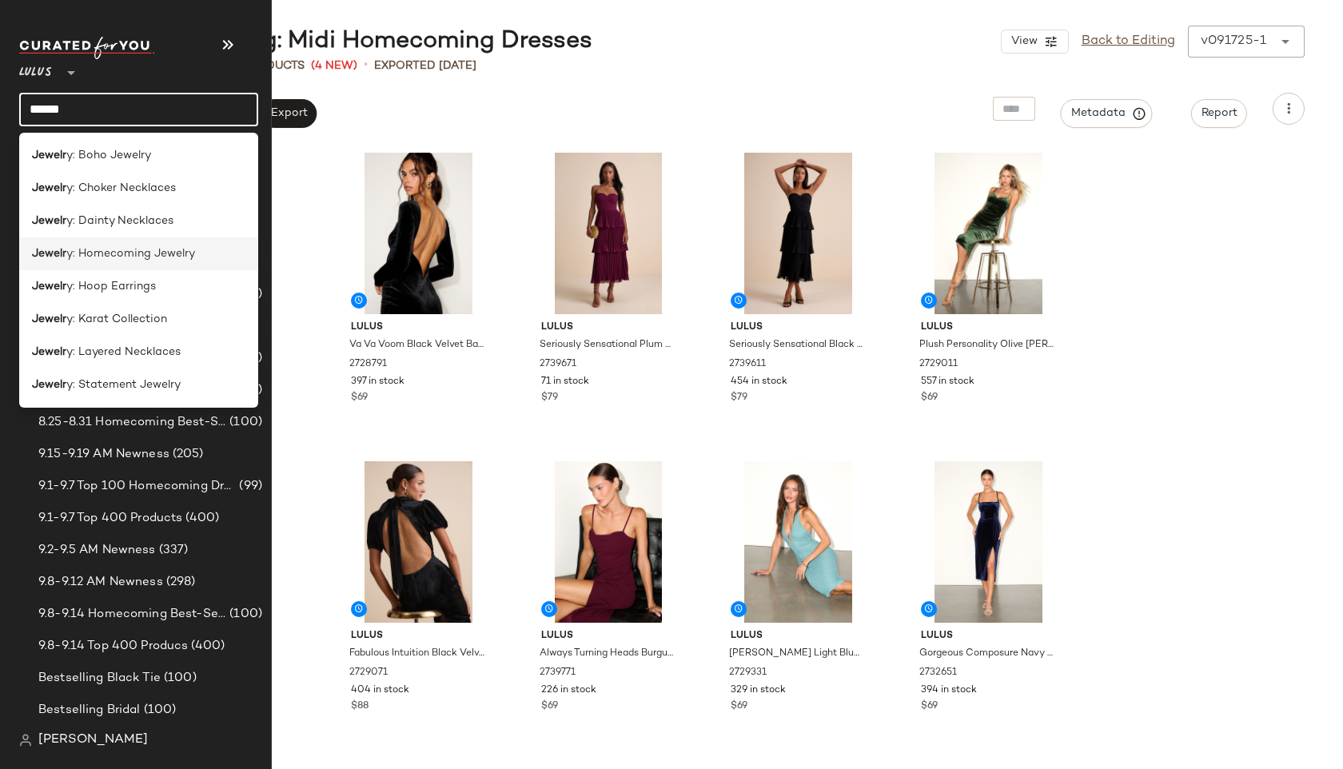
type input "******"
click at [74, 262] on div "Jewelr y: Homecoming Jewelry" at bounding box center [138, 253] width 239 height 33
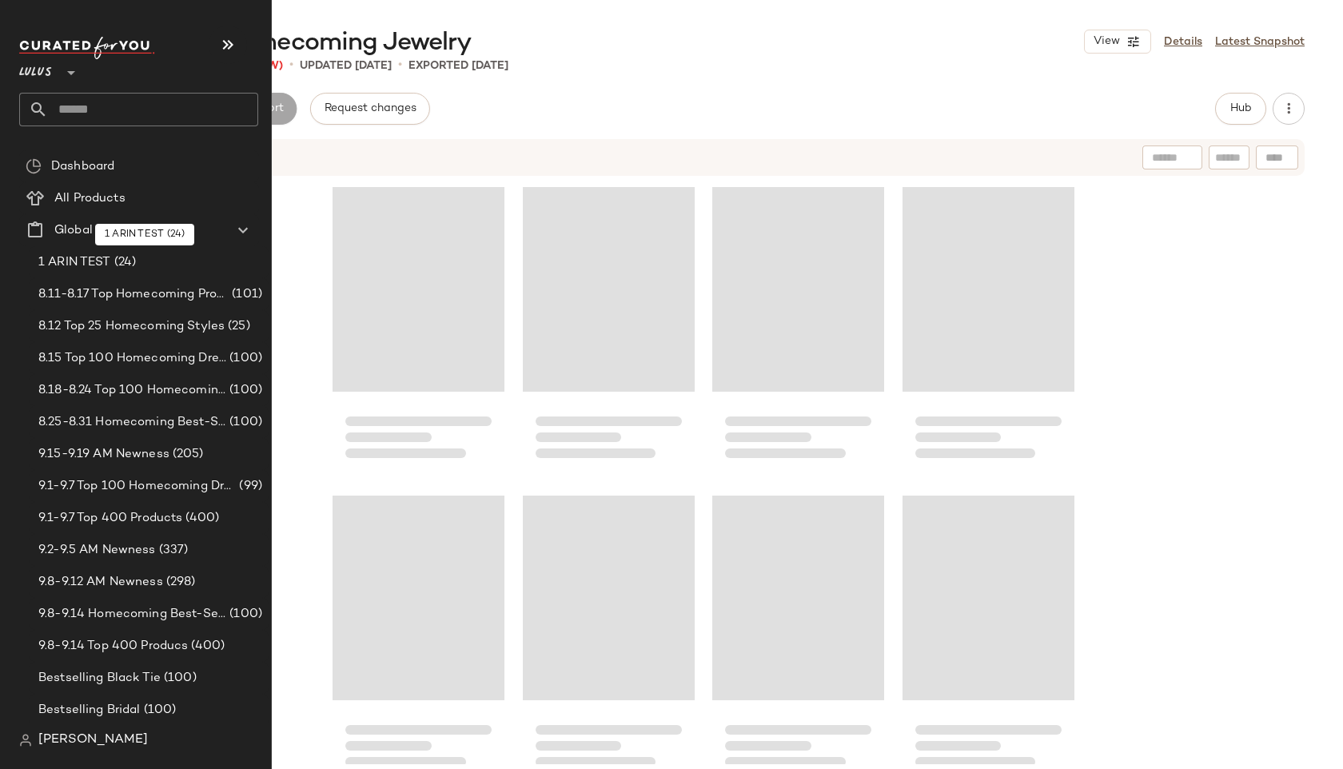
scroll to position [17891, 0]
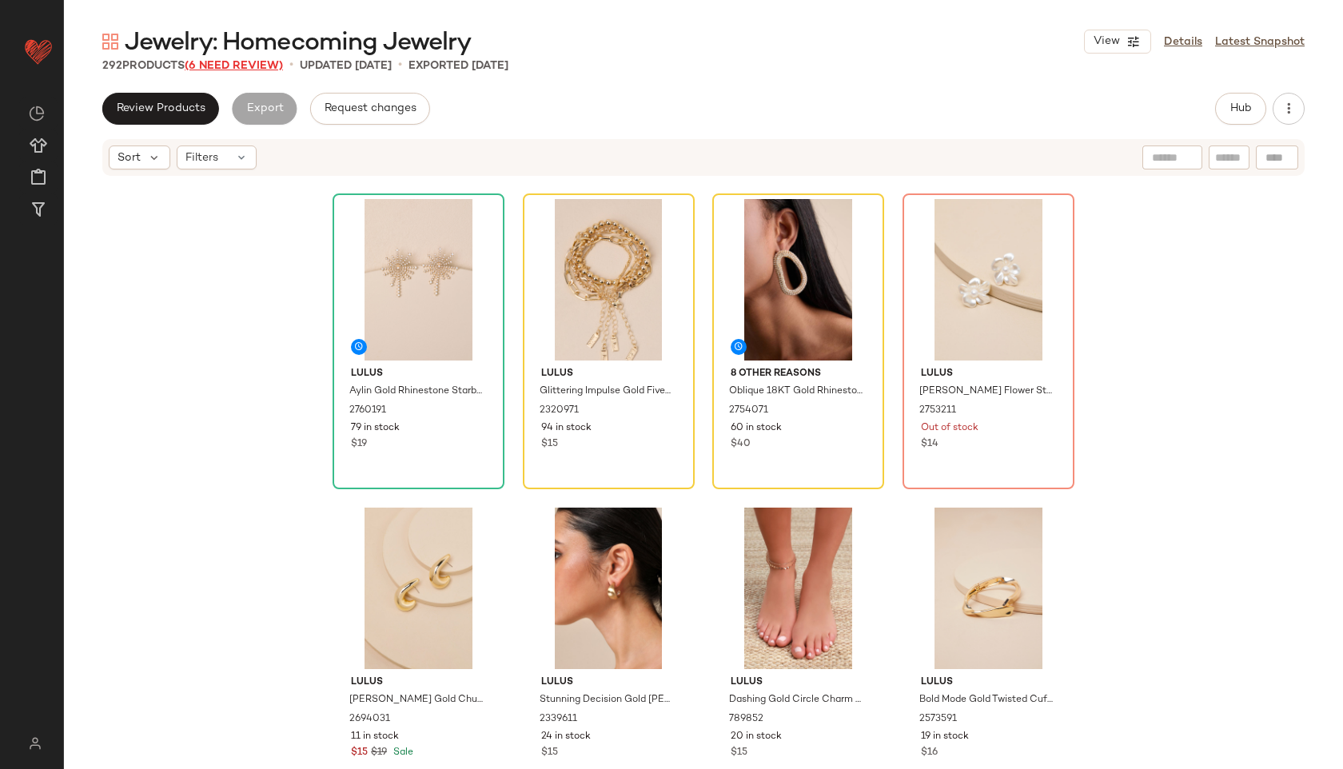
click at [248, 65] on span "(6 Need Review)" at bounding box center [234, 66] width 98 height 12
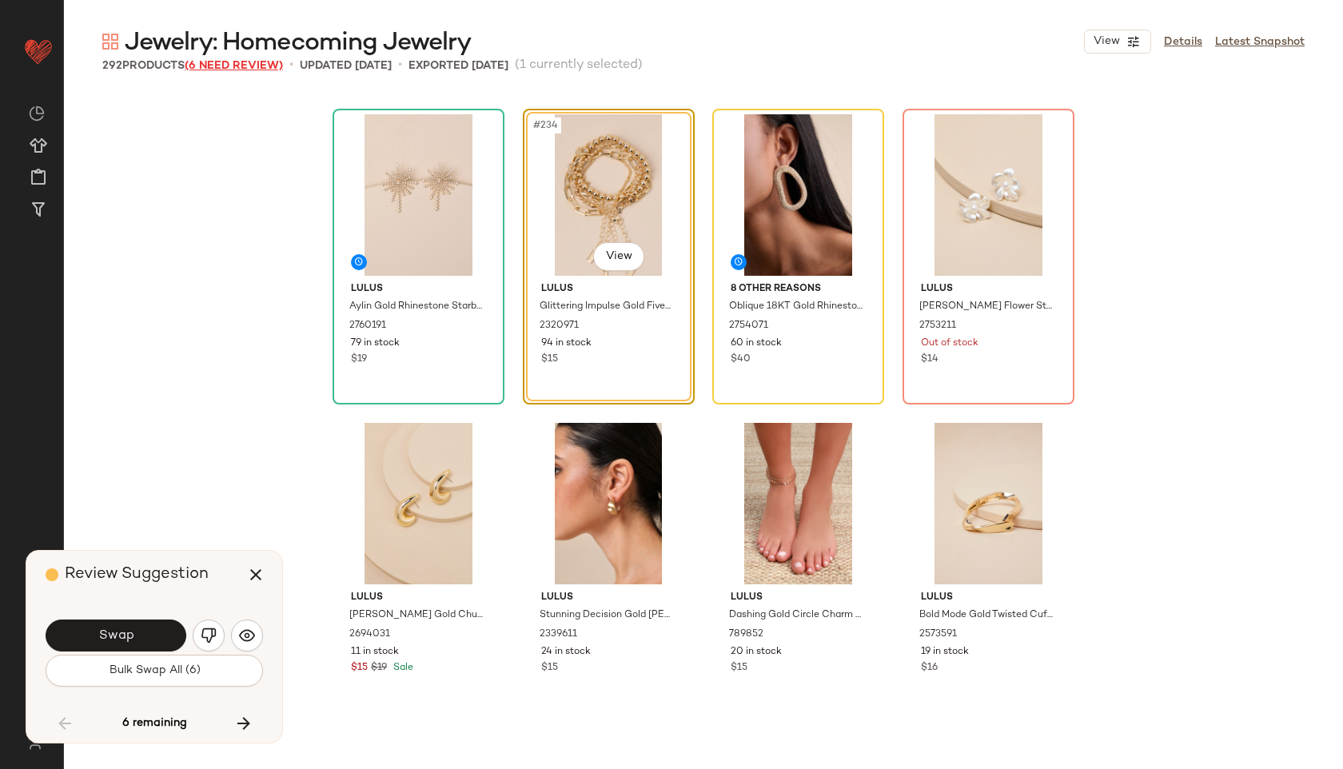
scroll to position [17583, 0]
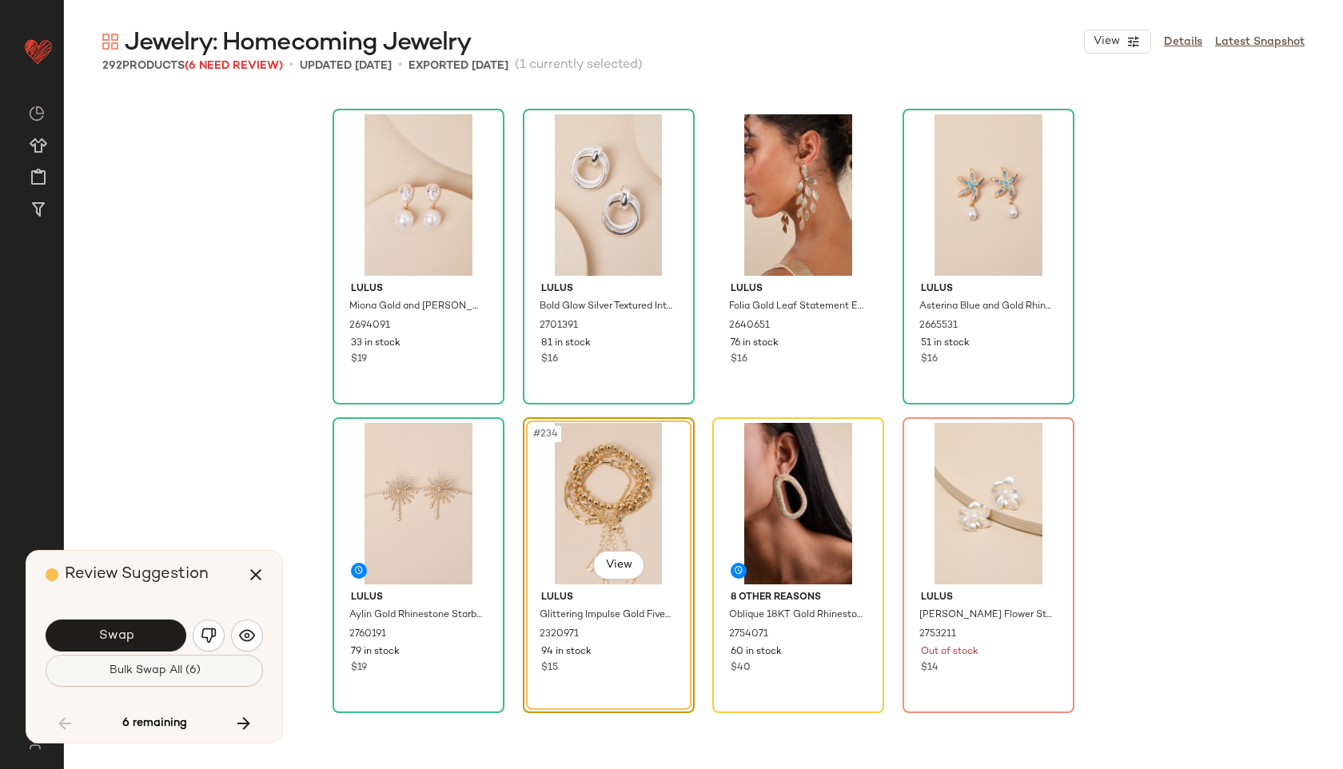
click at [165, 665] on span "Bulk Swap All (6)" at bounding box center [154, 670] width 92 height 13
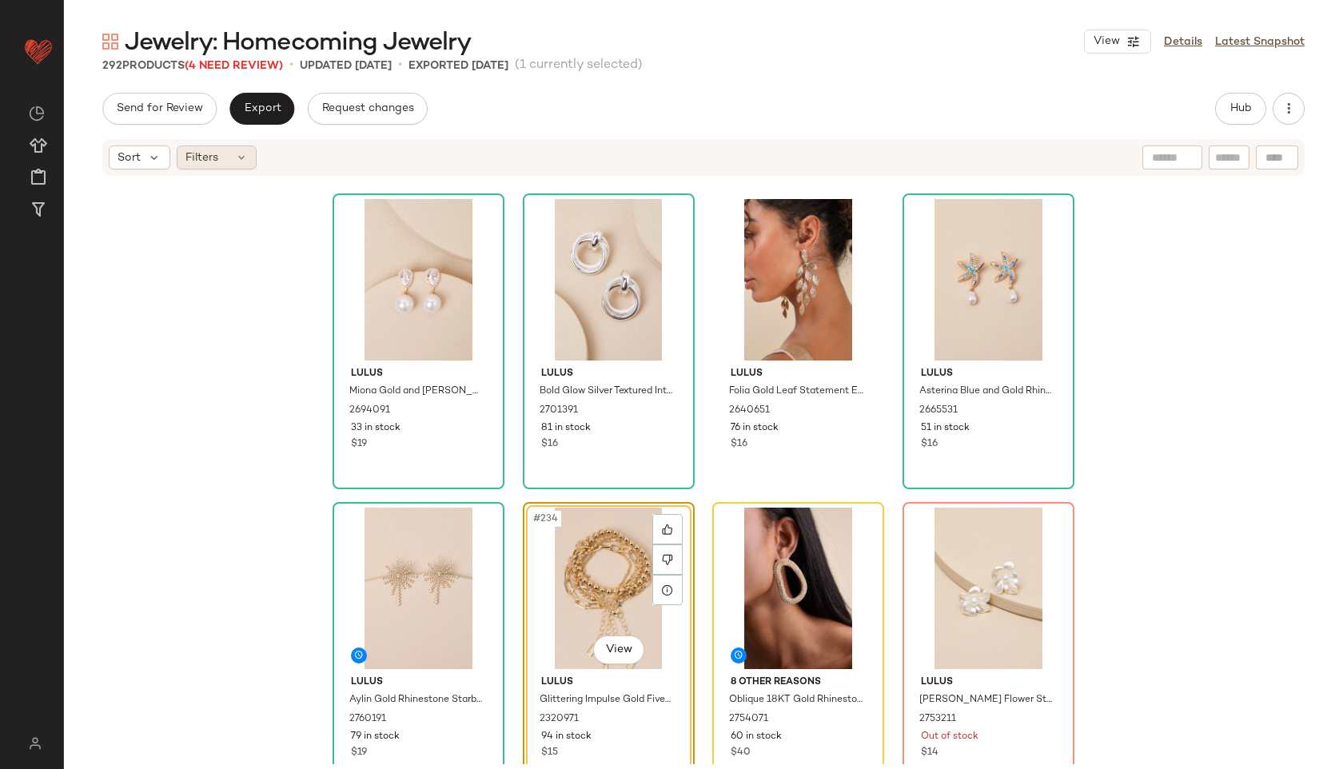
click at [229, 163] on div "Filters" at bounding box center [217, 157] width 80 height 24
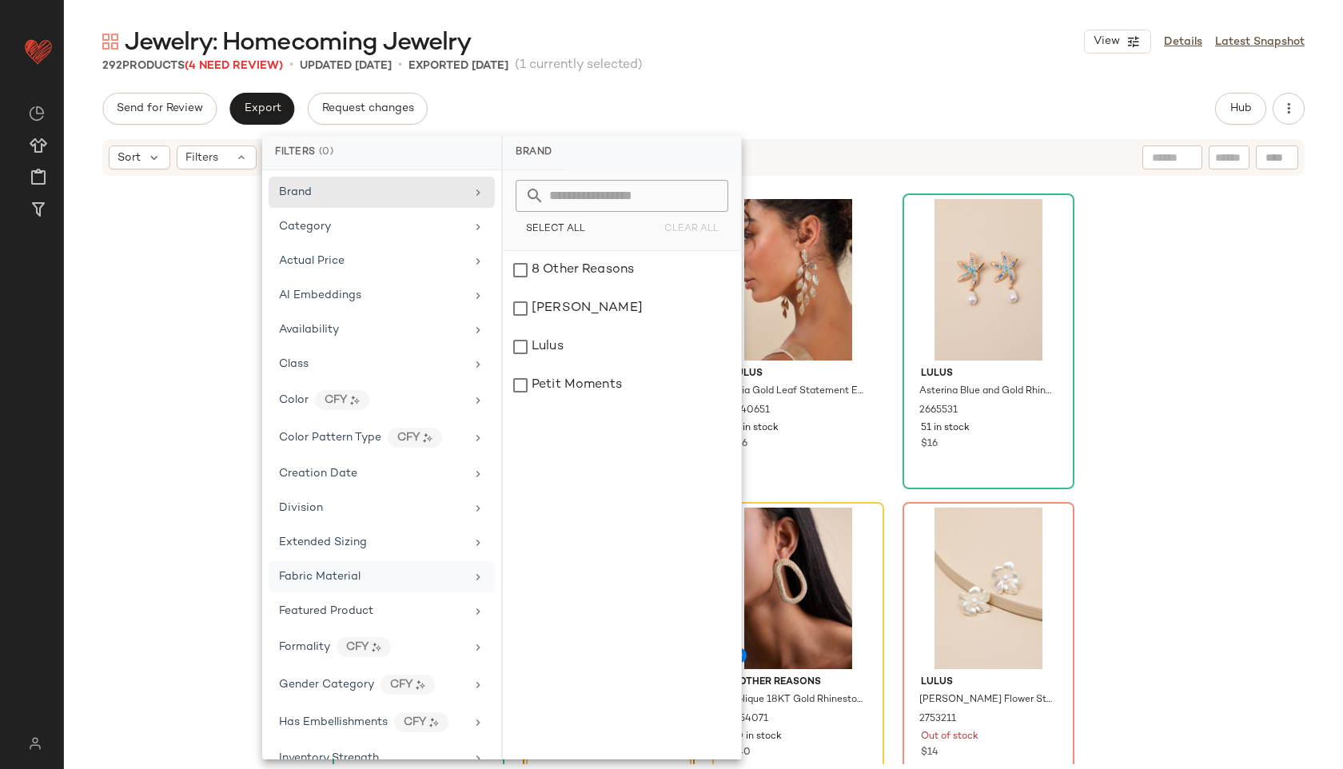
scroll to position [599, 0]
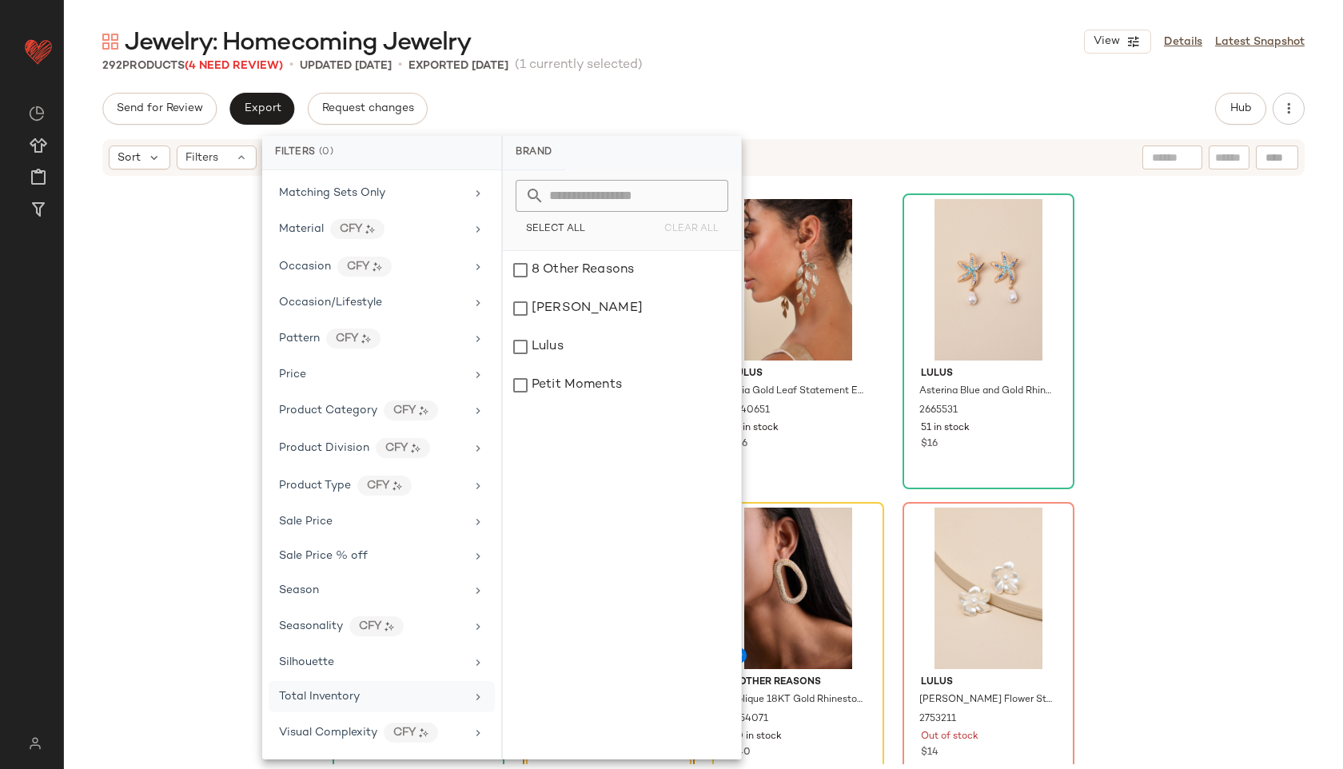
click at [349, 699] on span "Total Inventory" at bounding box center [319, 696] width 81 height 12
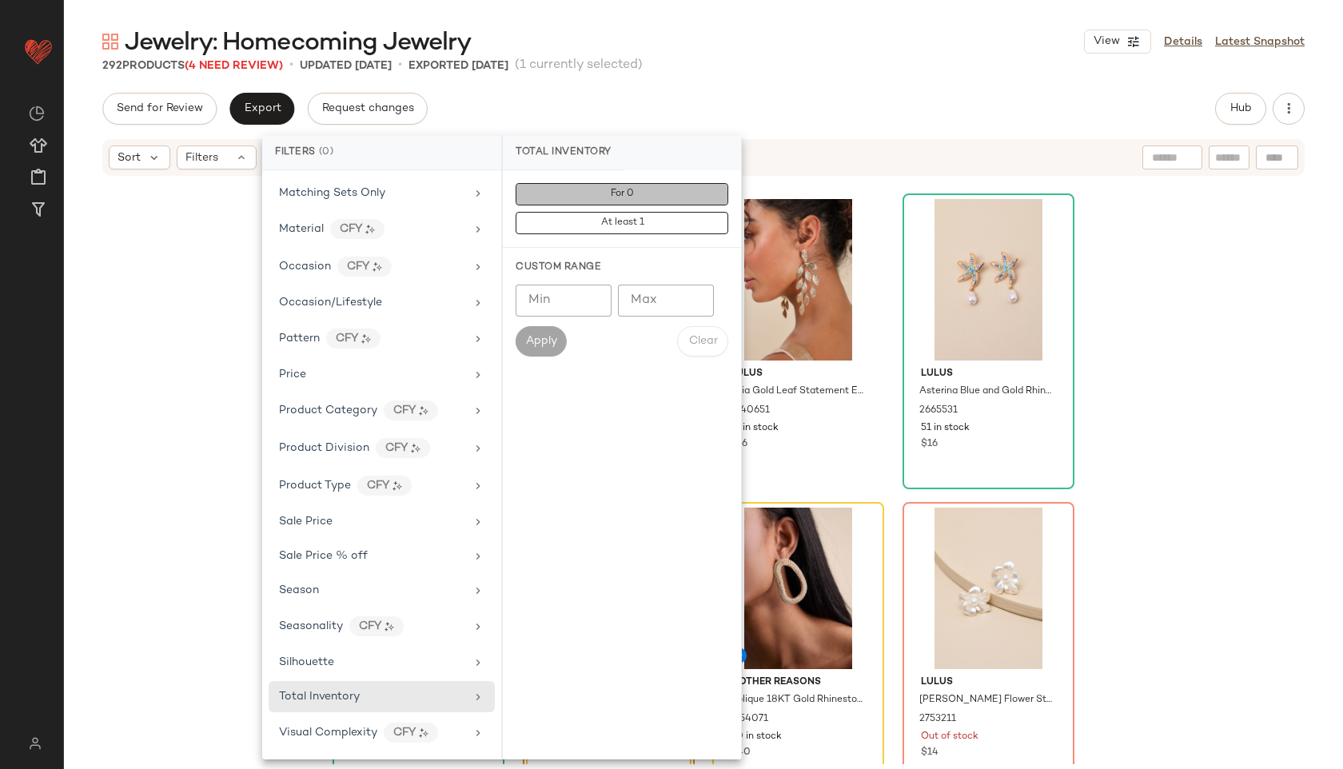
click at [654, 198] on button "For 0" at bounding box center [621, 194] width 213 height 22
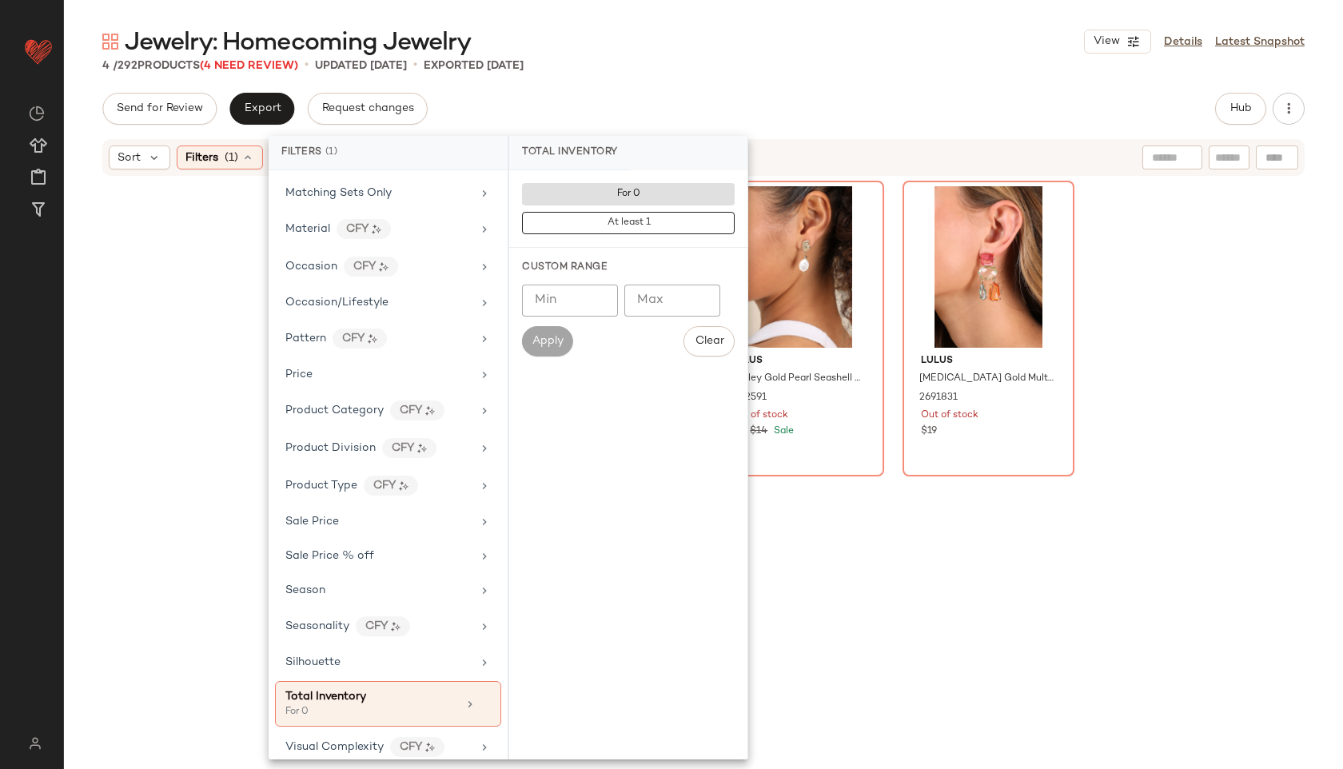
click at [790, 66] on div "4 / 292 Products (4 Need Review) • updated [DATE] • Exported [DATE]" at bounding box center [703, 66] width 1279 height 16
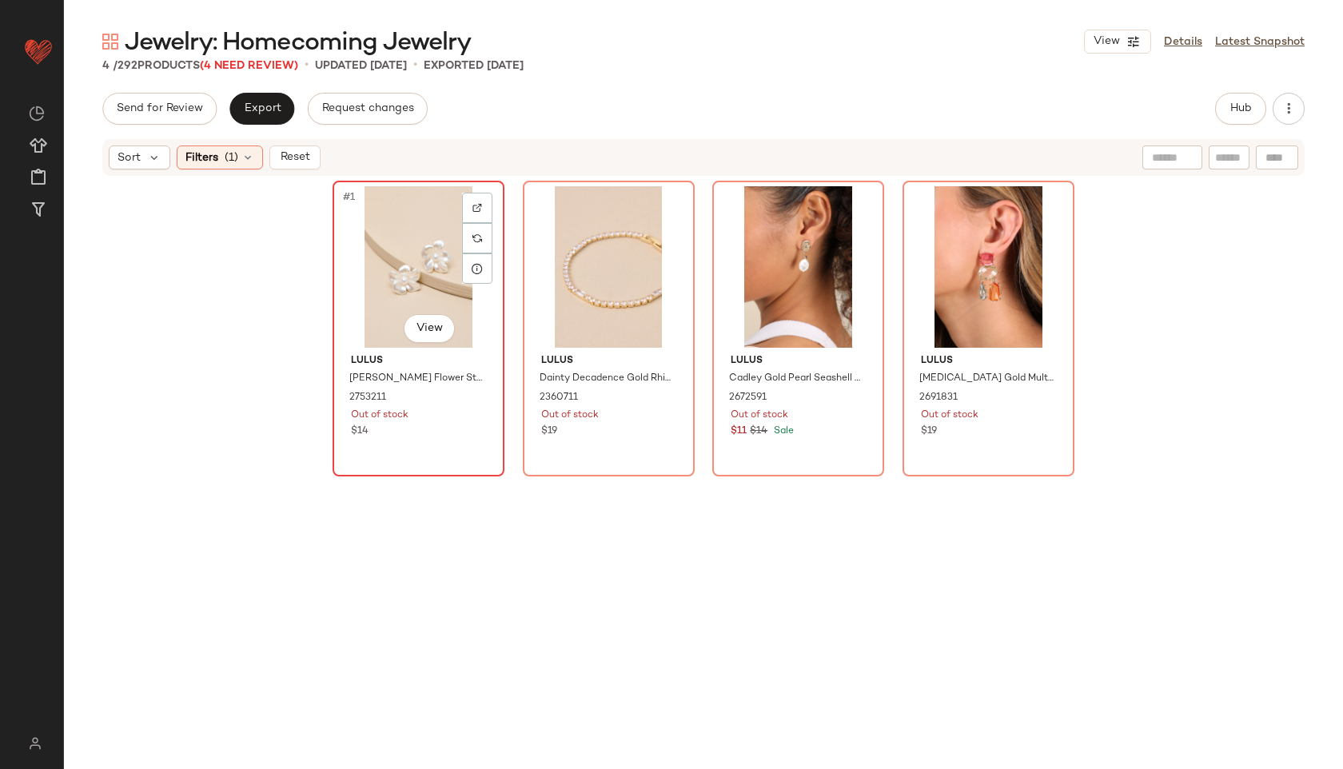
click at [405, 280] on div "#1 View" at bounding box center [418, 266] width 161 height 161
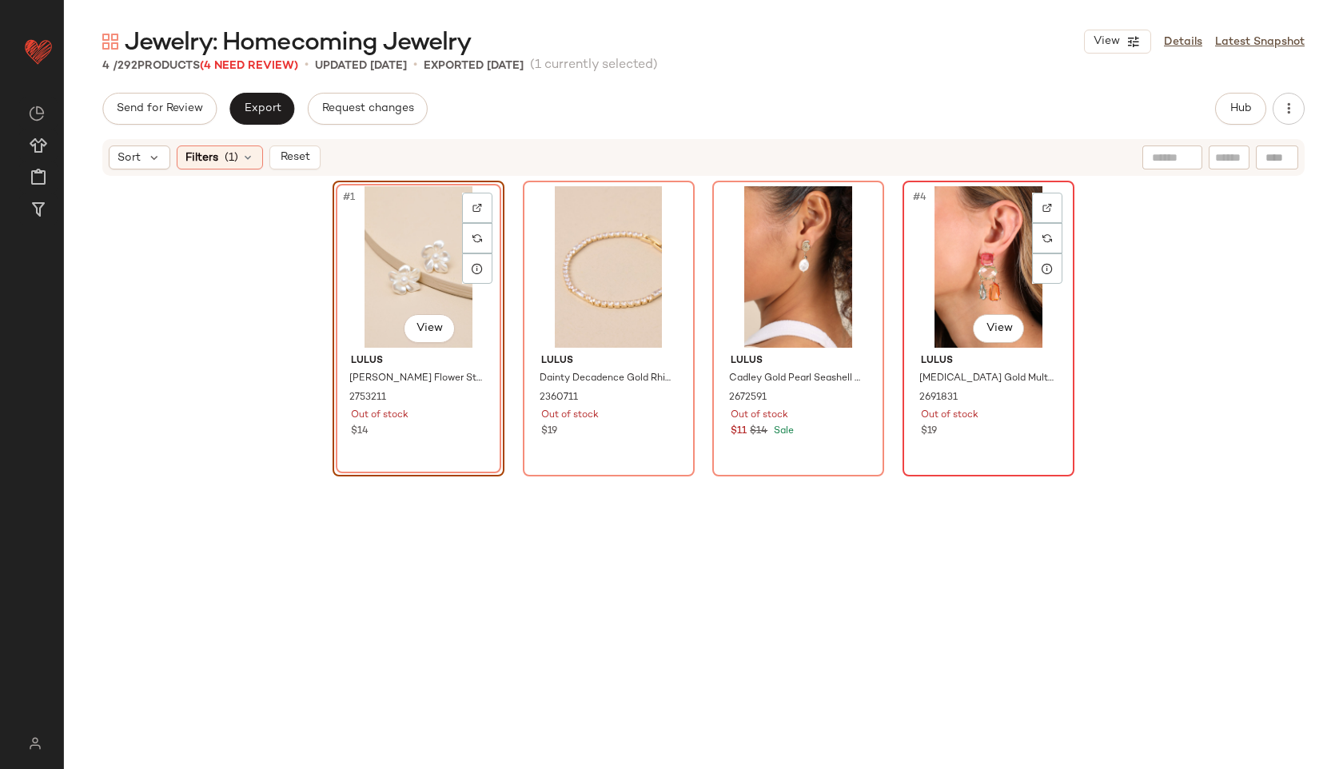
click at [971, 258] on div "#4 View" at bounding box center [988, 266] width 161 height 161
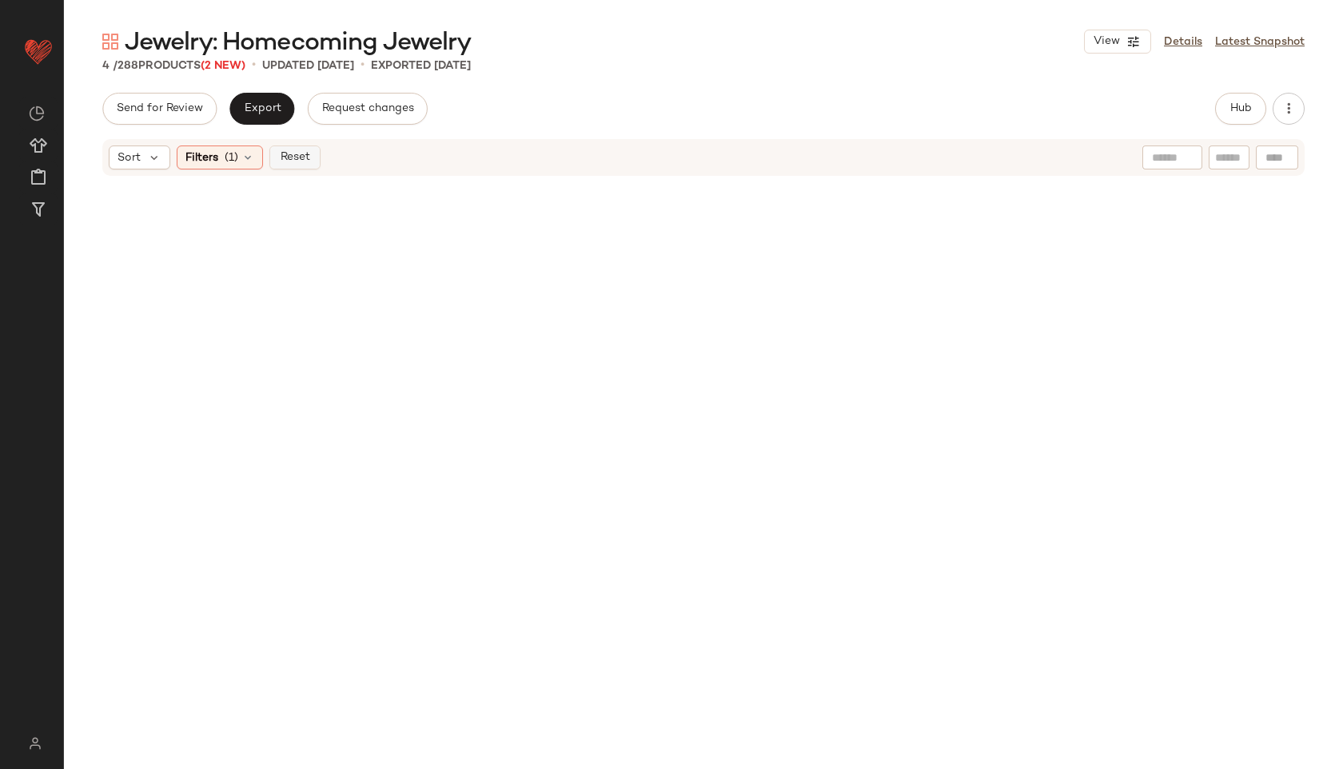
click at [303, 157] on span "Reset" at bounding box center [294, 157] width 30 height 13
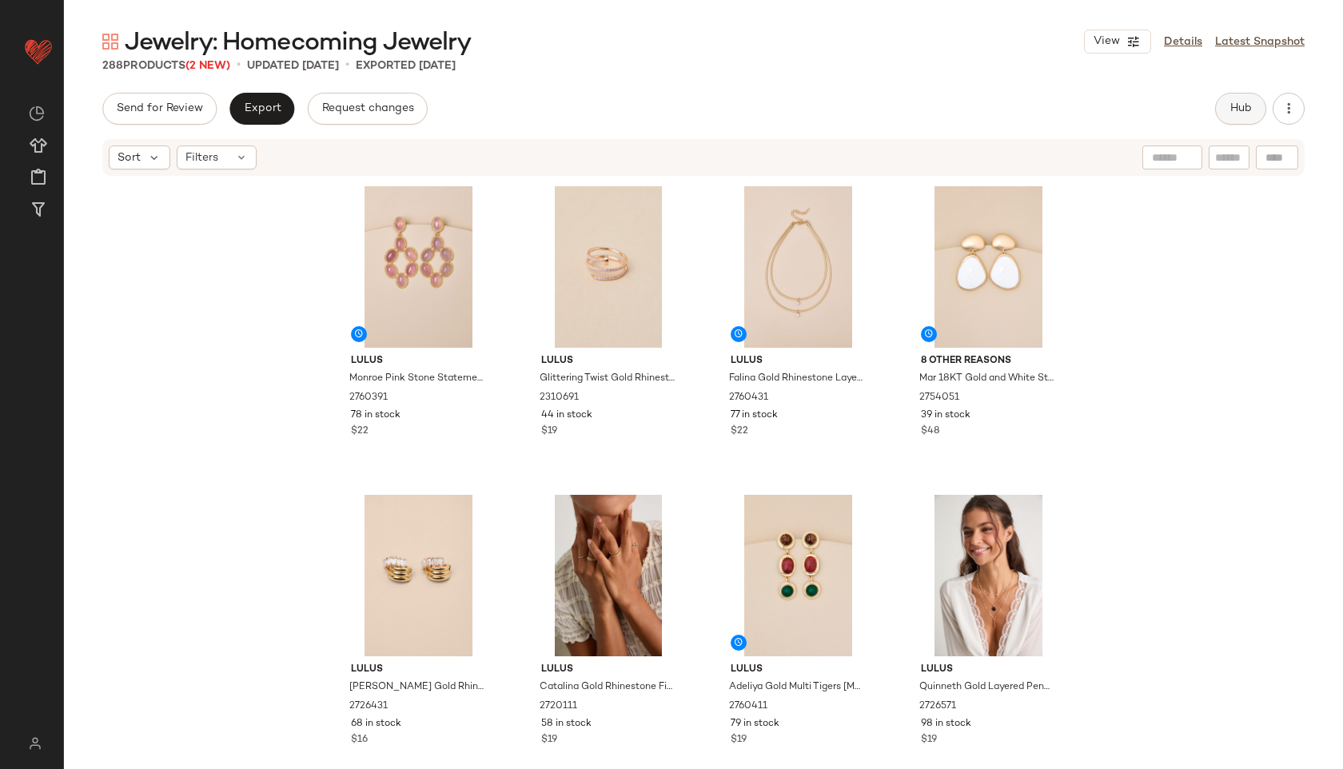
click at [1224, 109] on button "Hub" at bounding box center [1240, 109] width 51 height 32
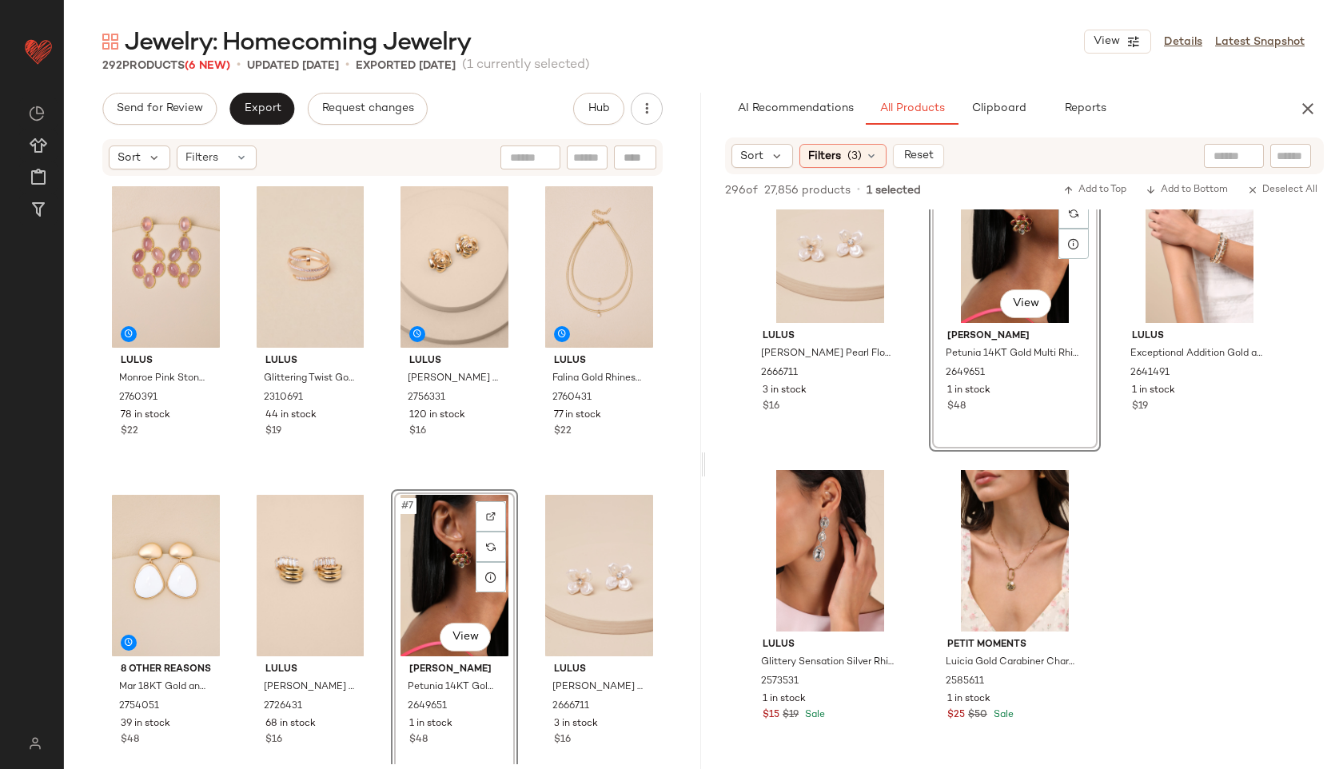
scroll to position [364, 0]
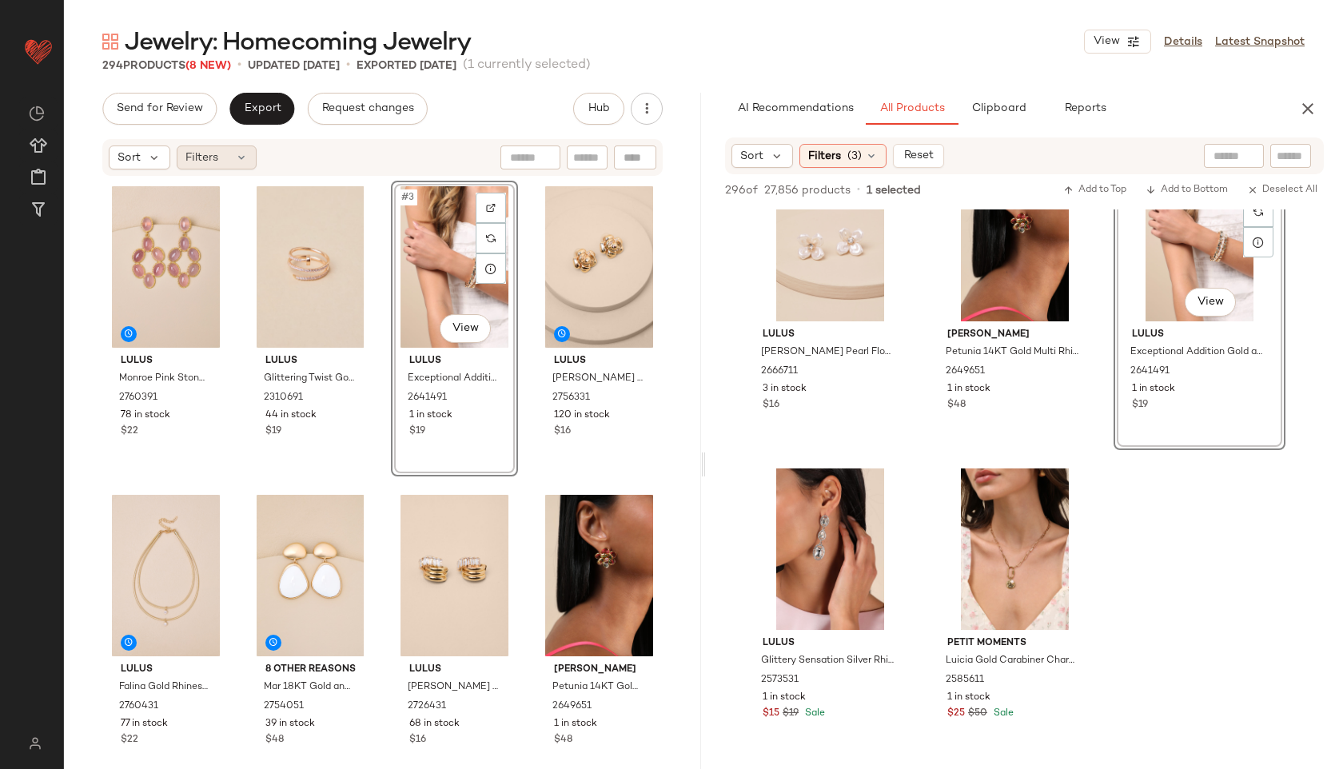
click at [225, 161] on div "Filters" at bounding box center [217, 157] width 80 height 24
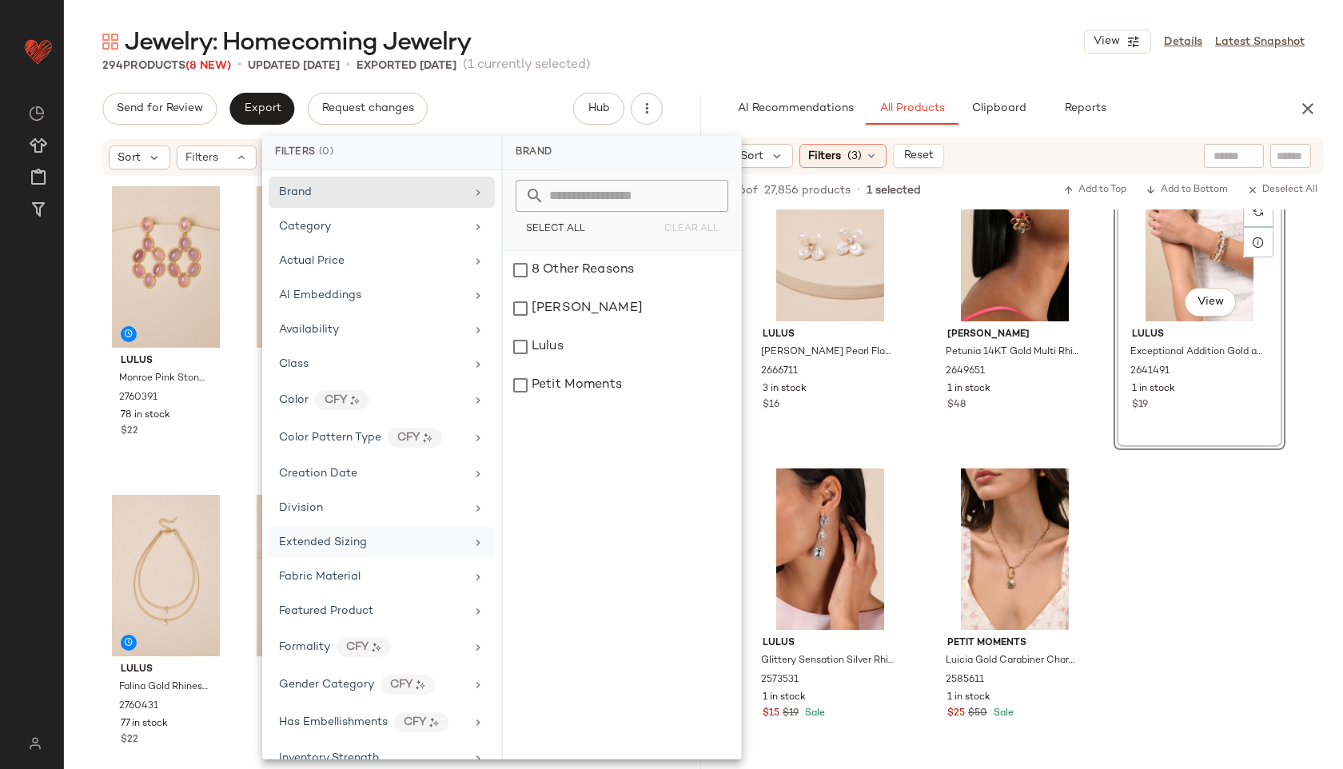
scroll to position [599, 0]
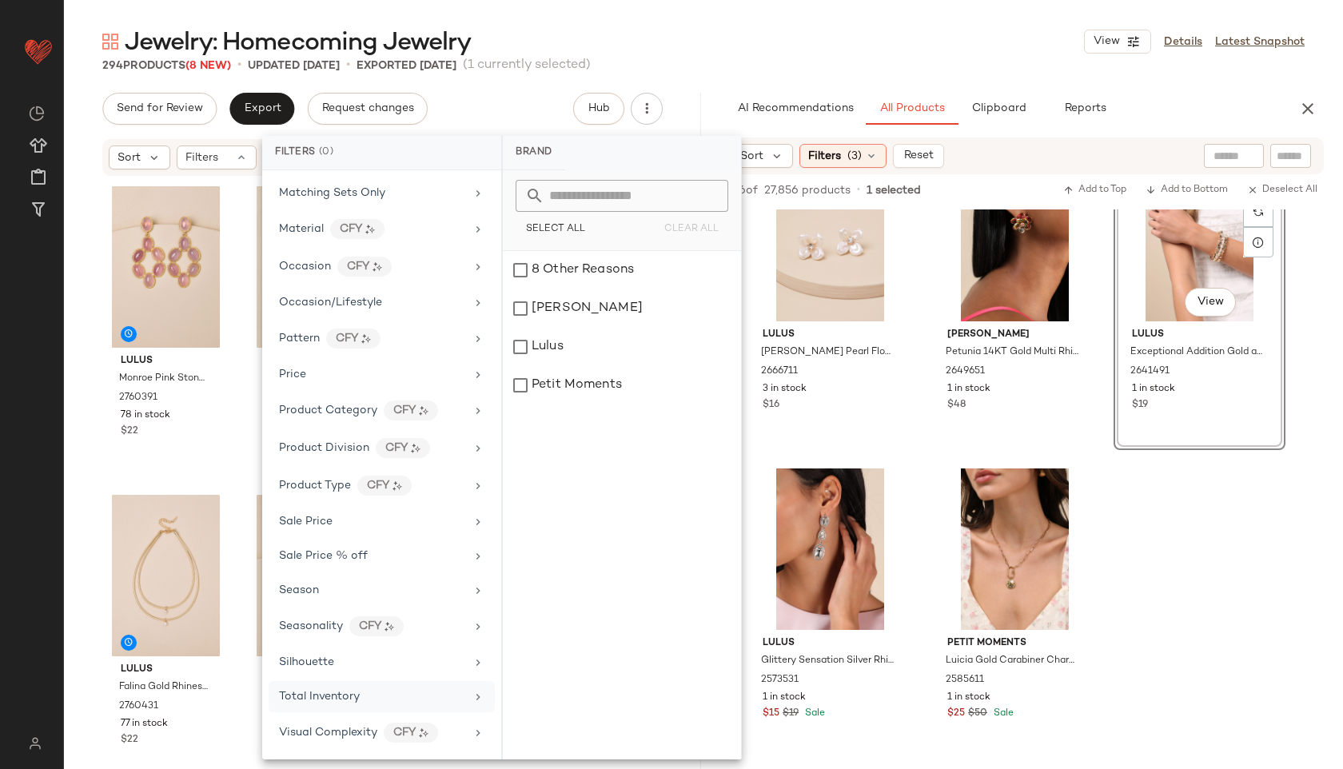
click at [320, 691] on span "Total Inventory" at bounding box center [319, 696] width 81 height 12
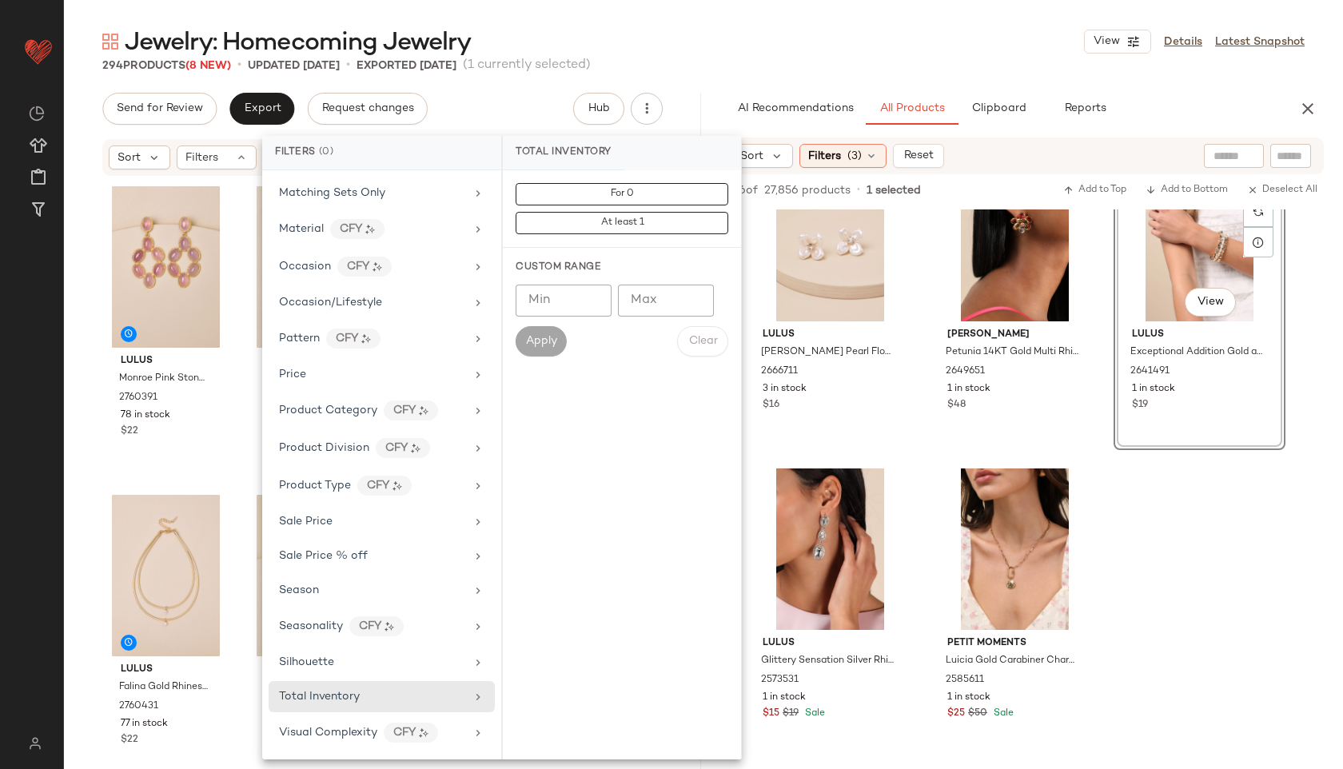
click at [675, 299] on input "Max" at bounding box center [666, 300] width 96 height 32
type input "**"
click at [531, 338] on span "Apply" at bounding box center [541, 341] width 32 height 13
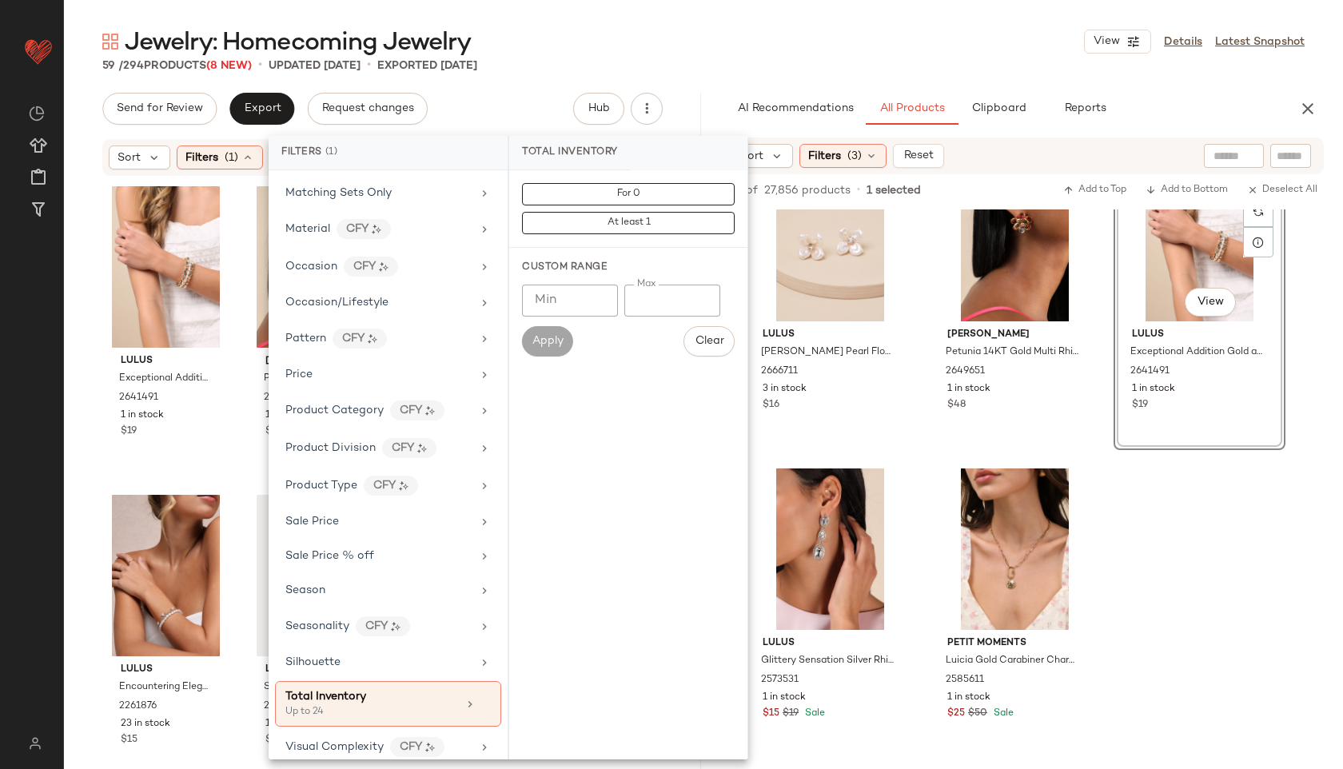
click at [653, 26] on div "Jewelry: Homecoming Jewelry View Details Latest Snapshot" at bounding box center [703, 42] width 1279 height 32
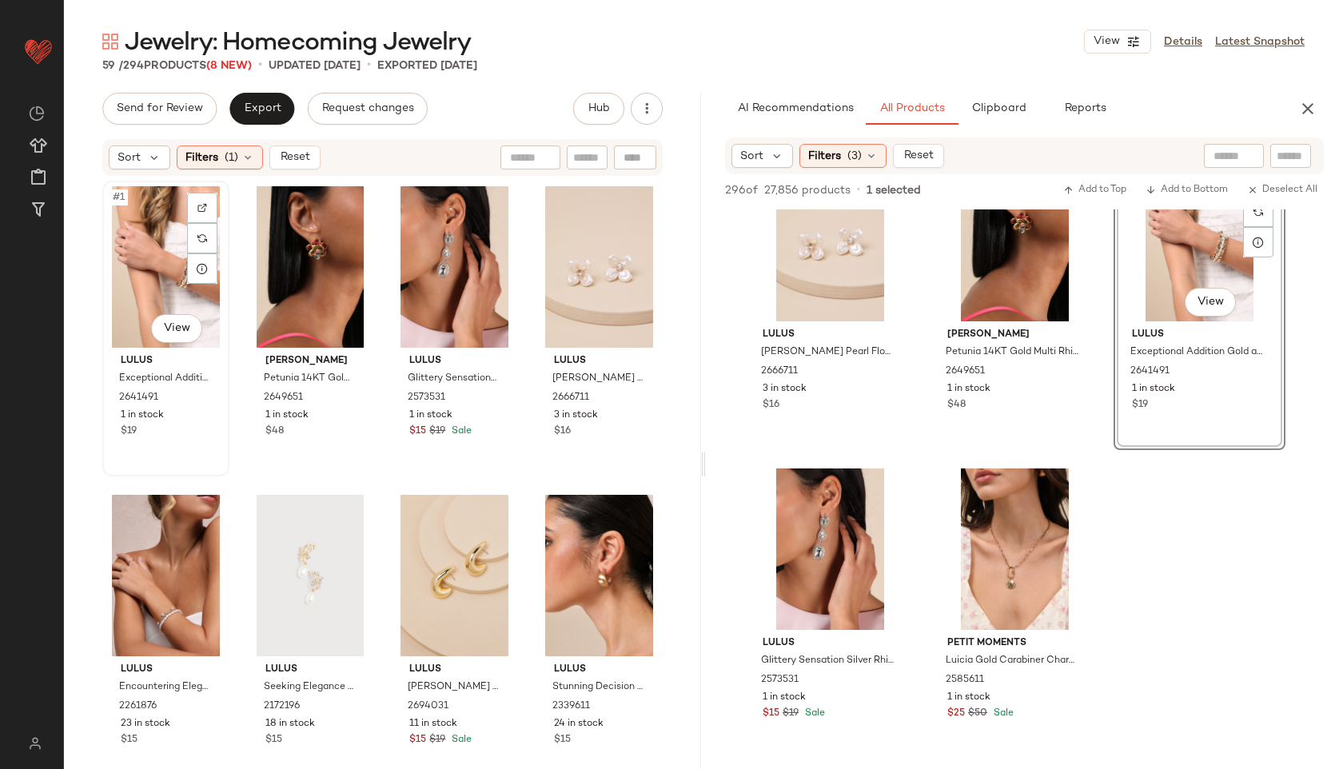
click at [121, 208] on div "#1 View" at bounding box center [166, 266] width 116 height 161
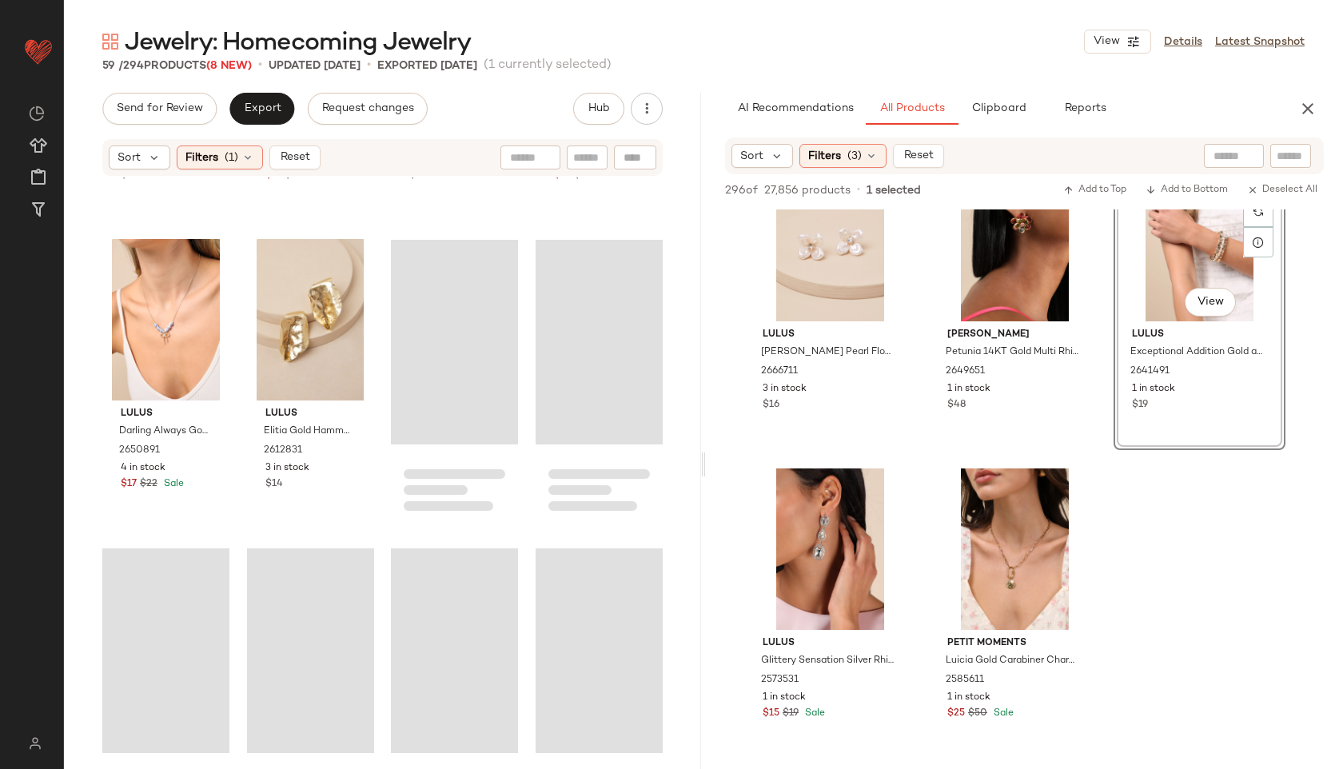
scroll to position [4044, 0]
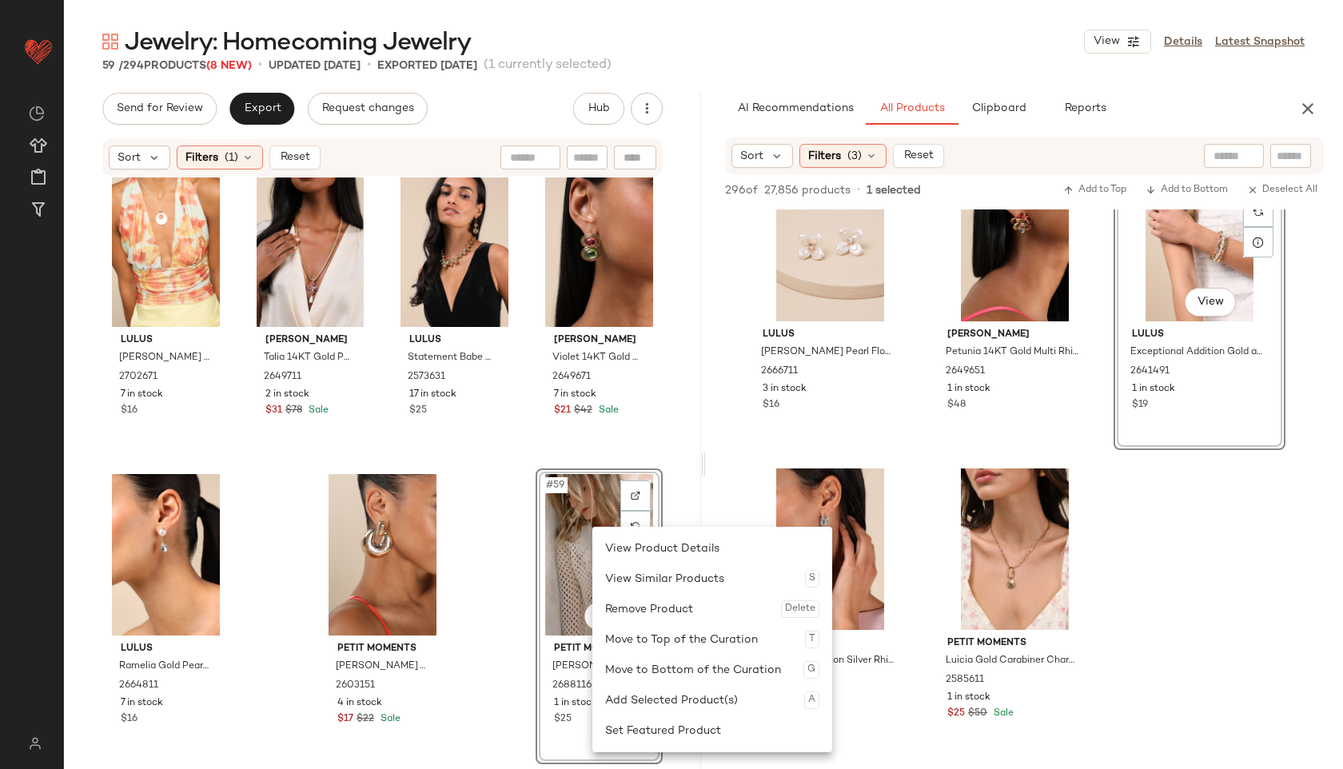
click at [581, 522] on div "#59 View" at bounding box center [599, 554] width 116 height 161
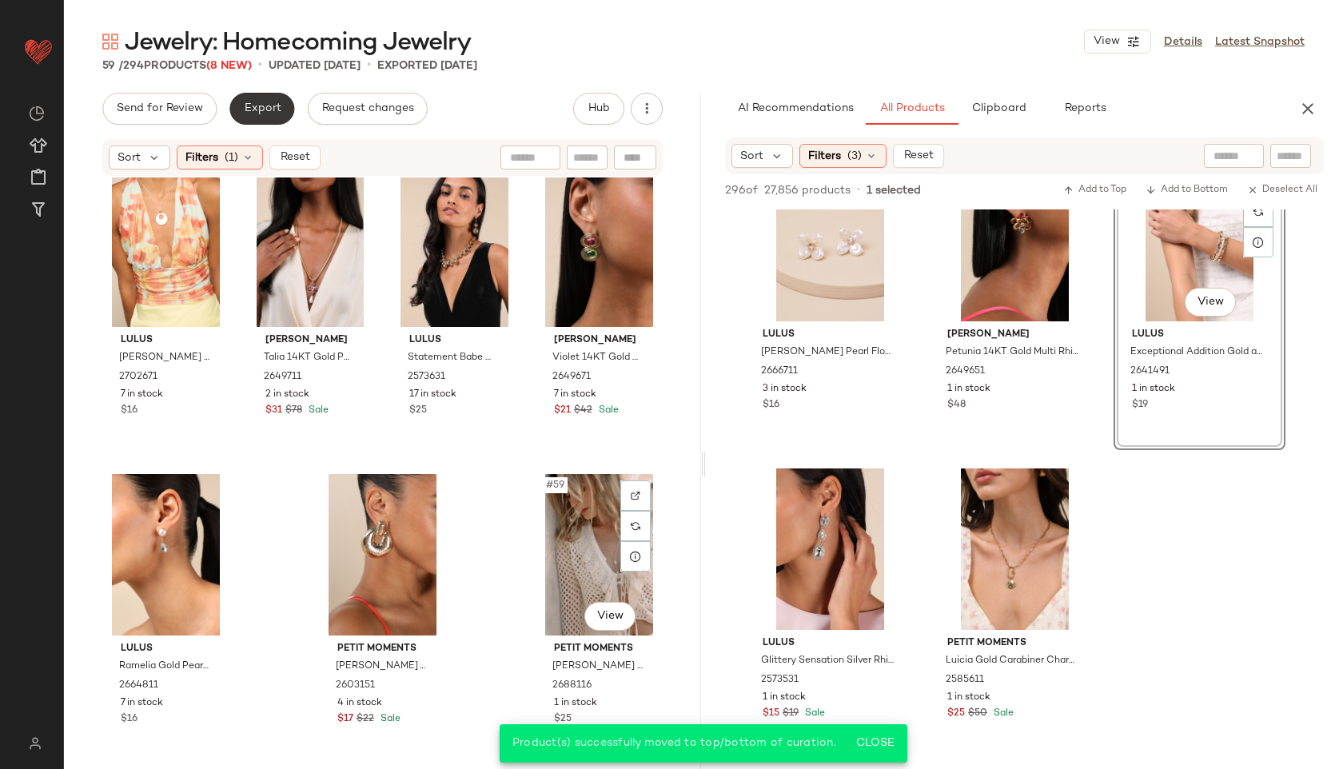
click at [261, 104] on span "Export" at bounding box center [262, 108] width 38 height 13
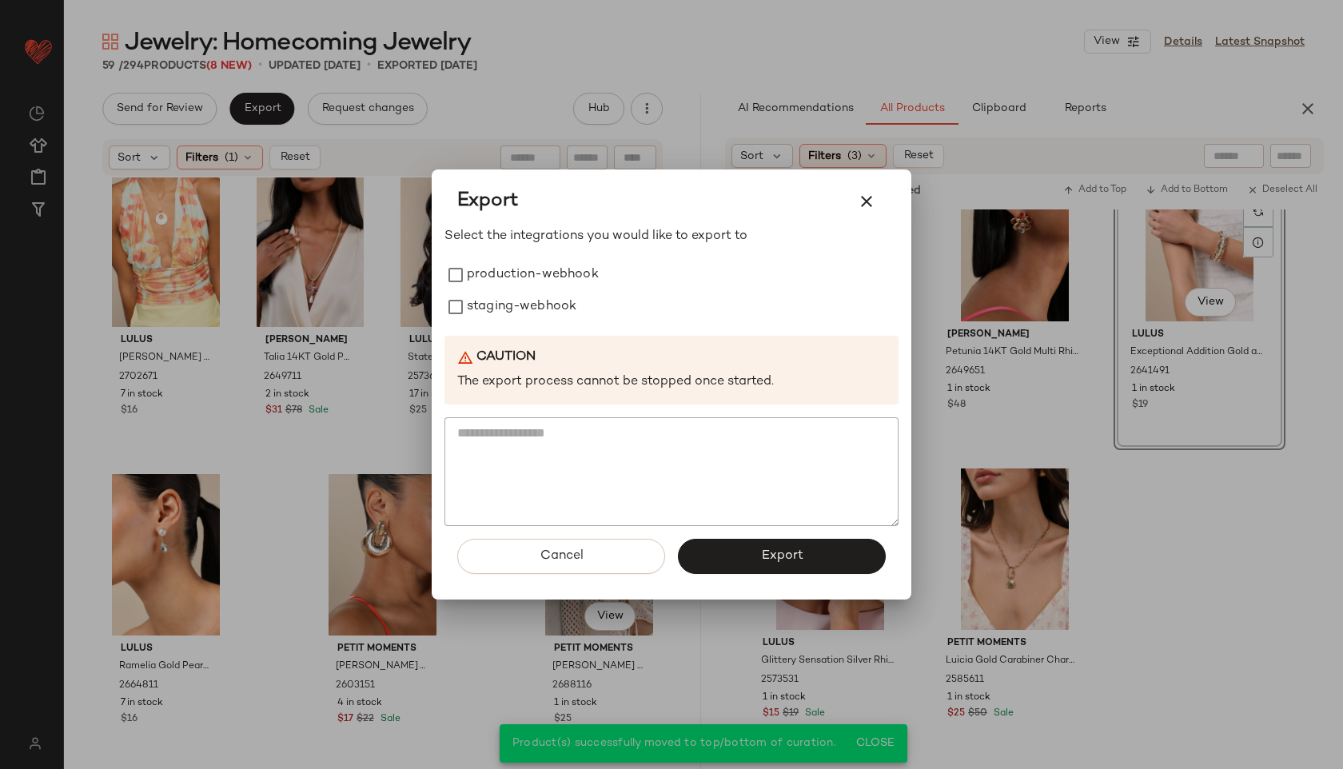
click at [449, 251] on div "Select the integrations you would like to export to production-webhook staging-…" at bounding box center [671, 376] width 454 height 299
click at [469, 273] on label "production-webhook" at bounding box center [533, 275] width 132 height 32
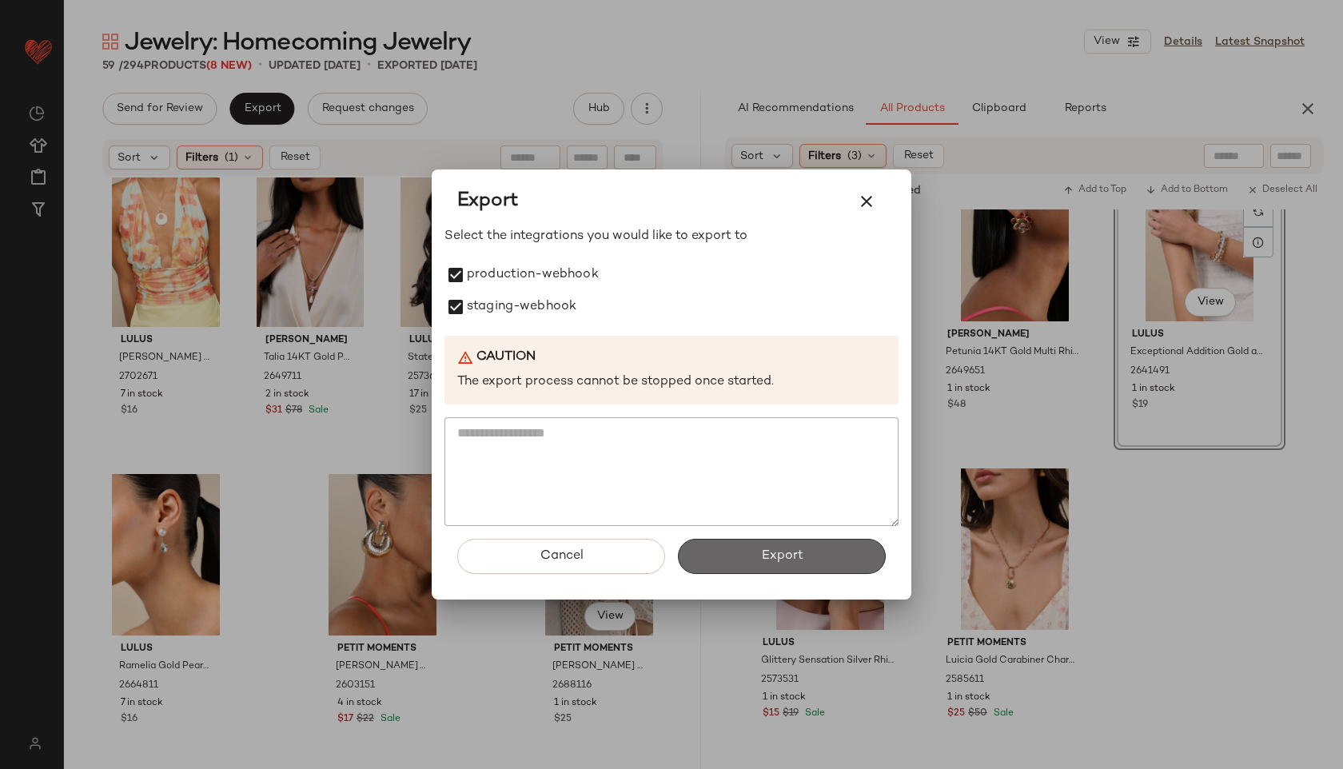
click at [736, 569] on button "Export" at bounding box center [782, 556] width 208 height 35
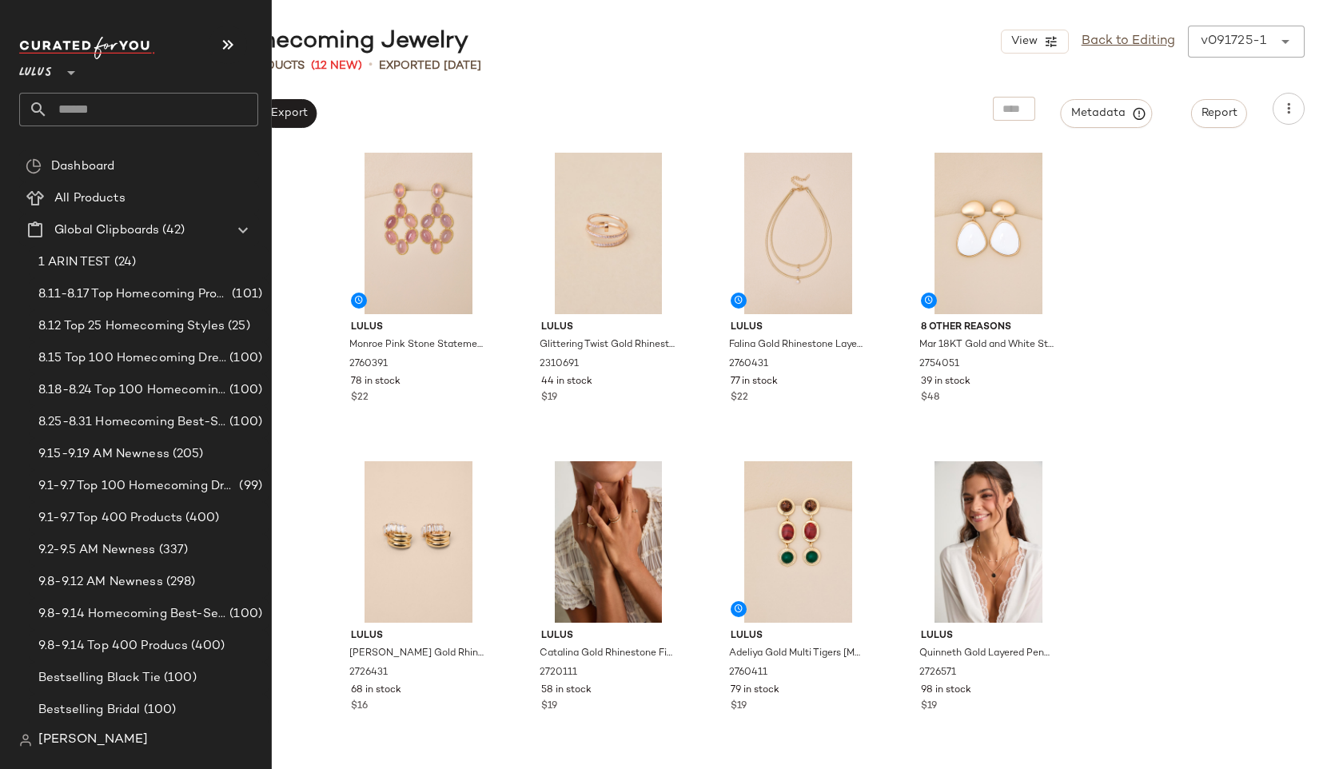
click at [92, 101] on input "text" at bounding box center [153, 110] width 210 height 34
type input "*******"
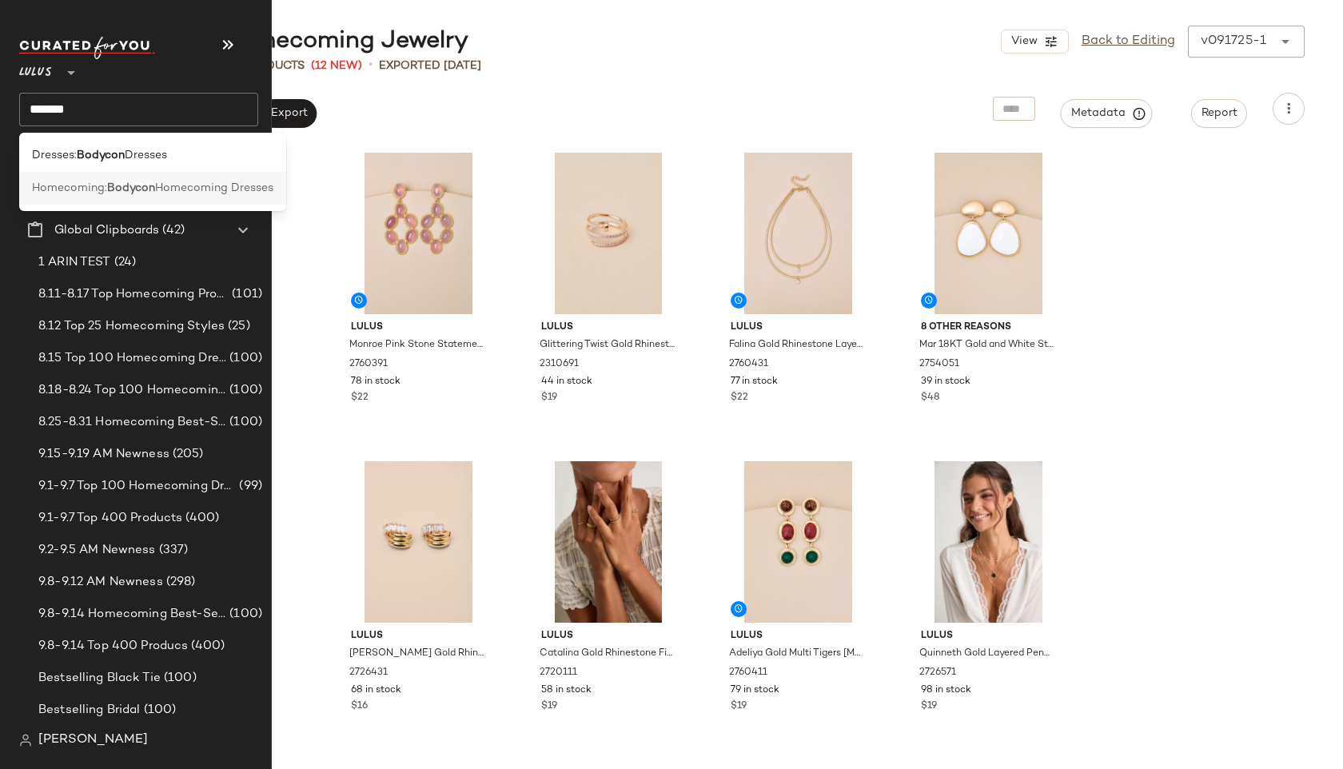
click at [44, 190] on span "Homecoming:" at bounding box center [69, 188] width 75 height 17
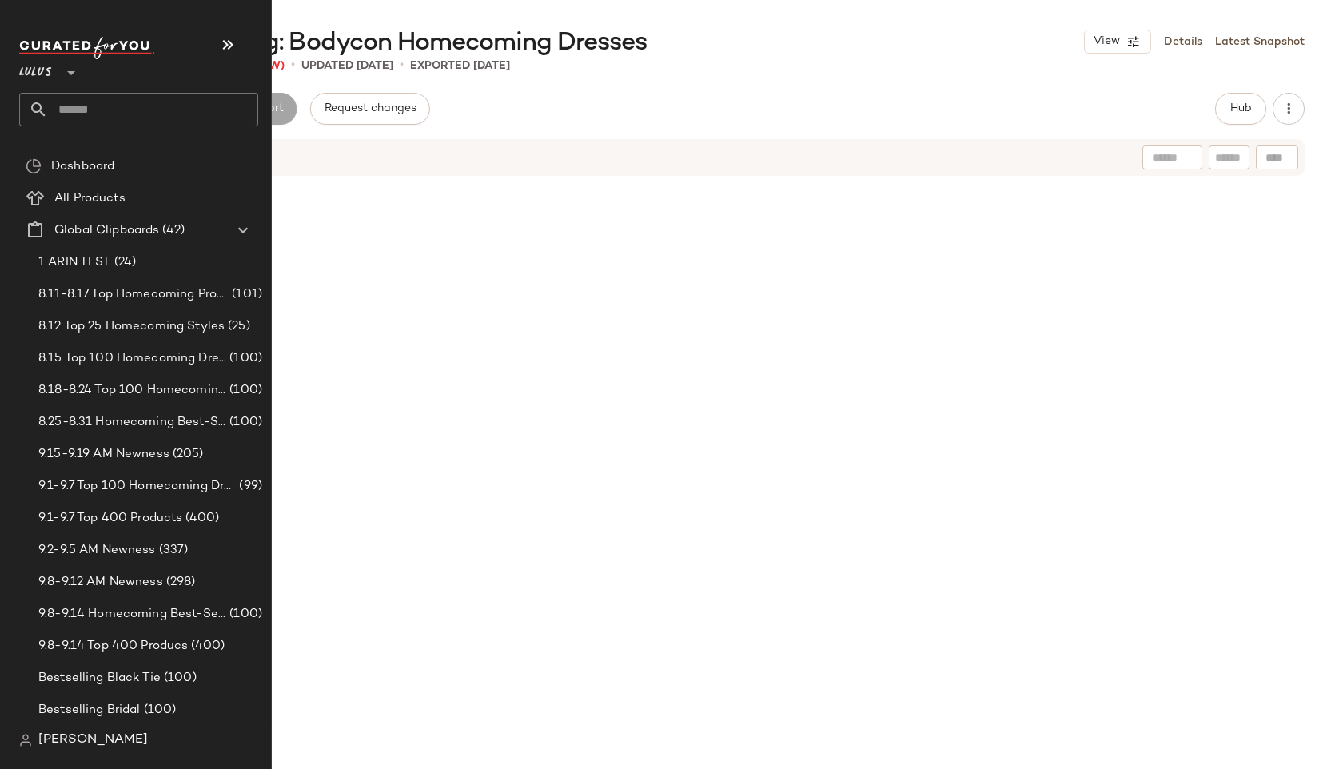
scroll to position [35507, 0]
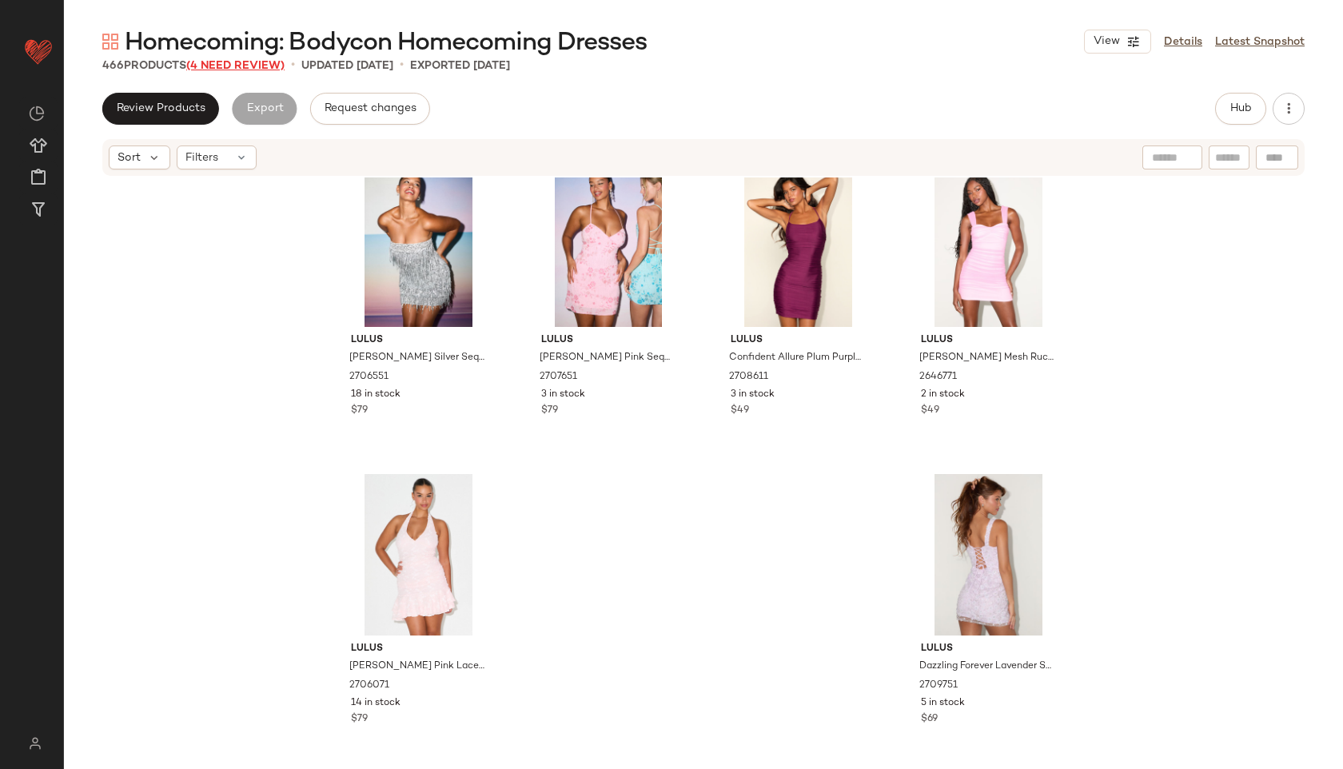
click at [243, 62] on span "(4 Need Review)" at bounding box center [235, 66] width 98 height 12
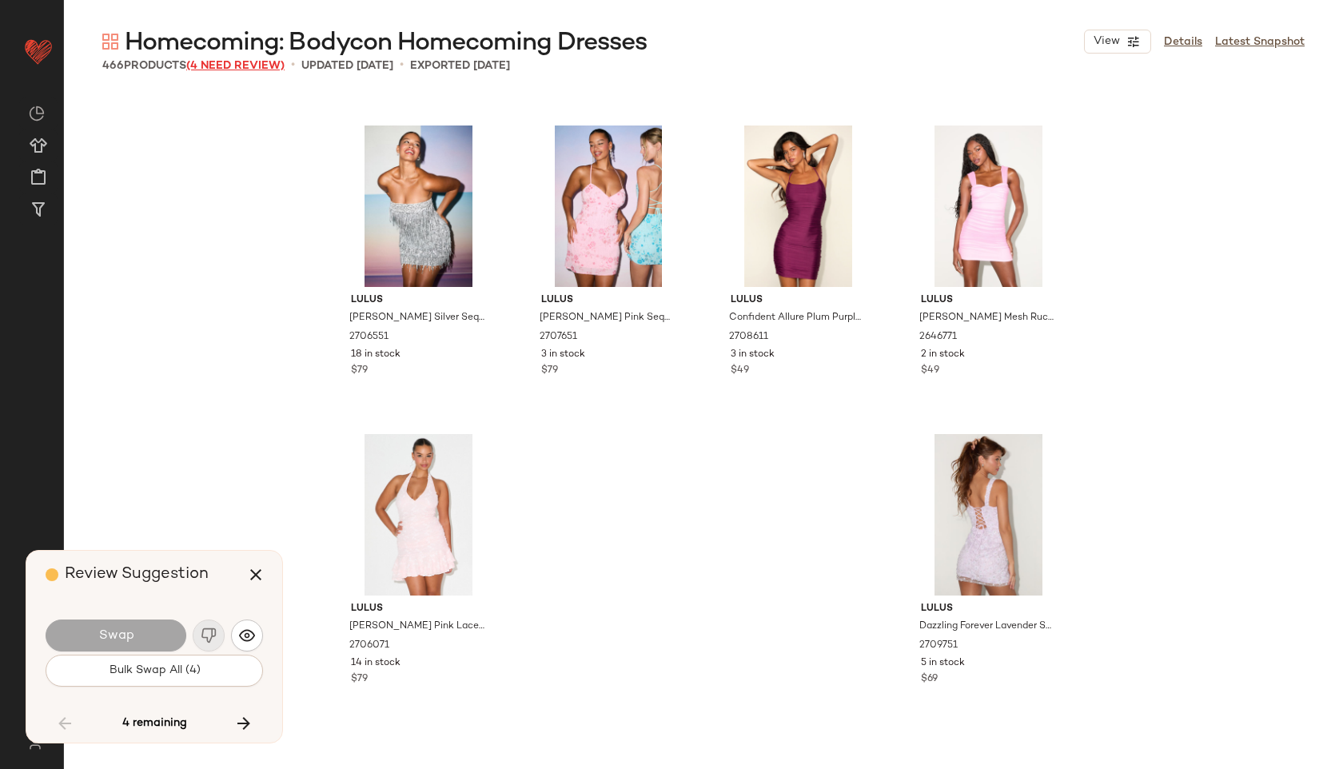
scroll to position [28379, 0]
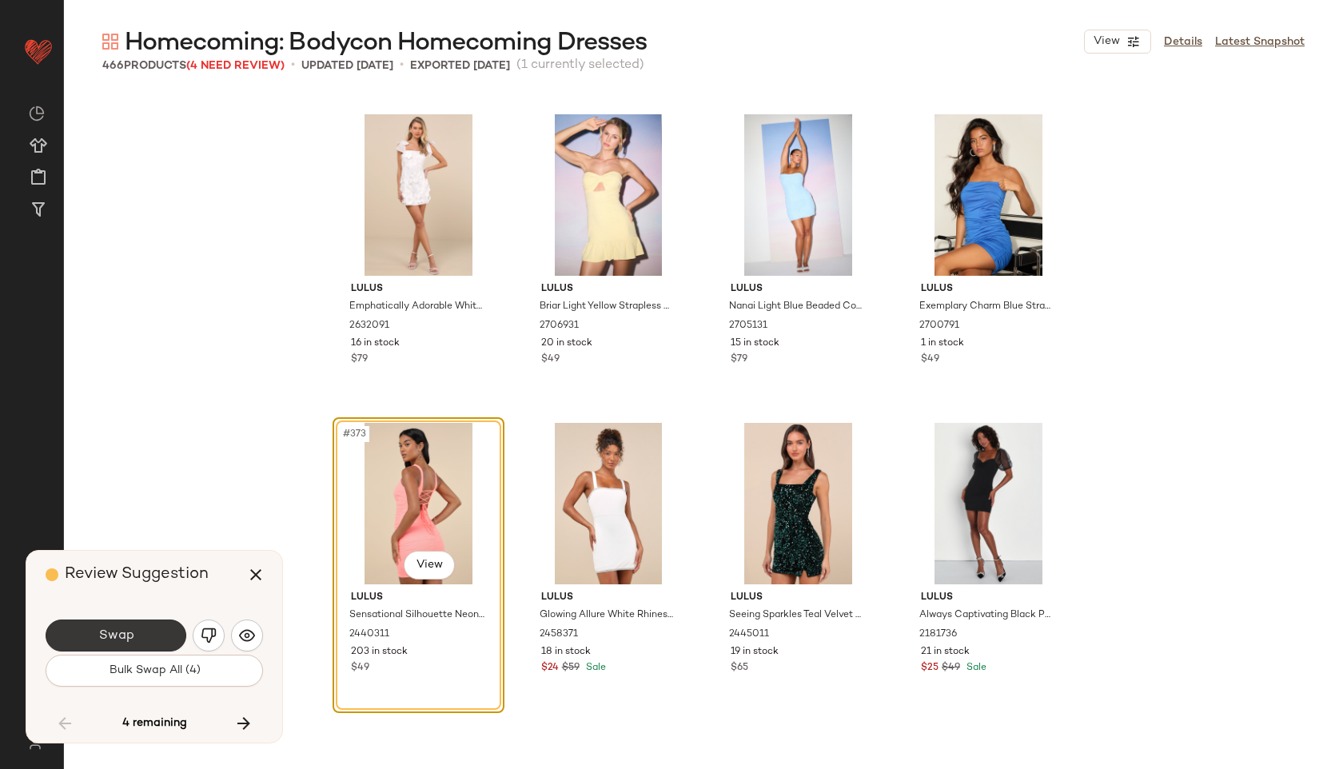
click at [139, 627] on button "Swap" at bounding box center [116, 635] width 141 height 32
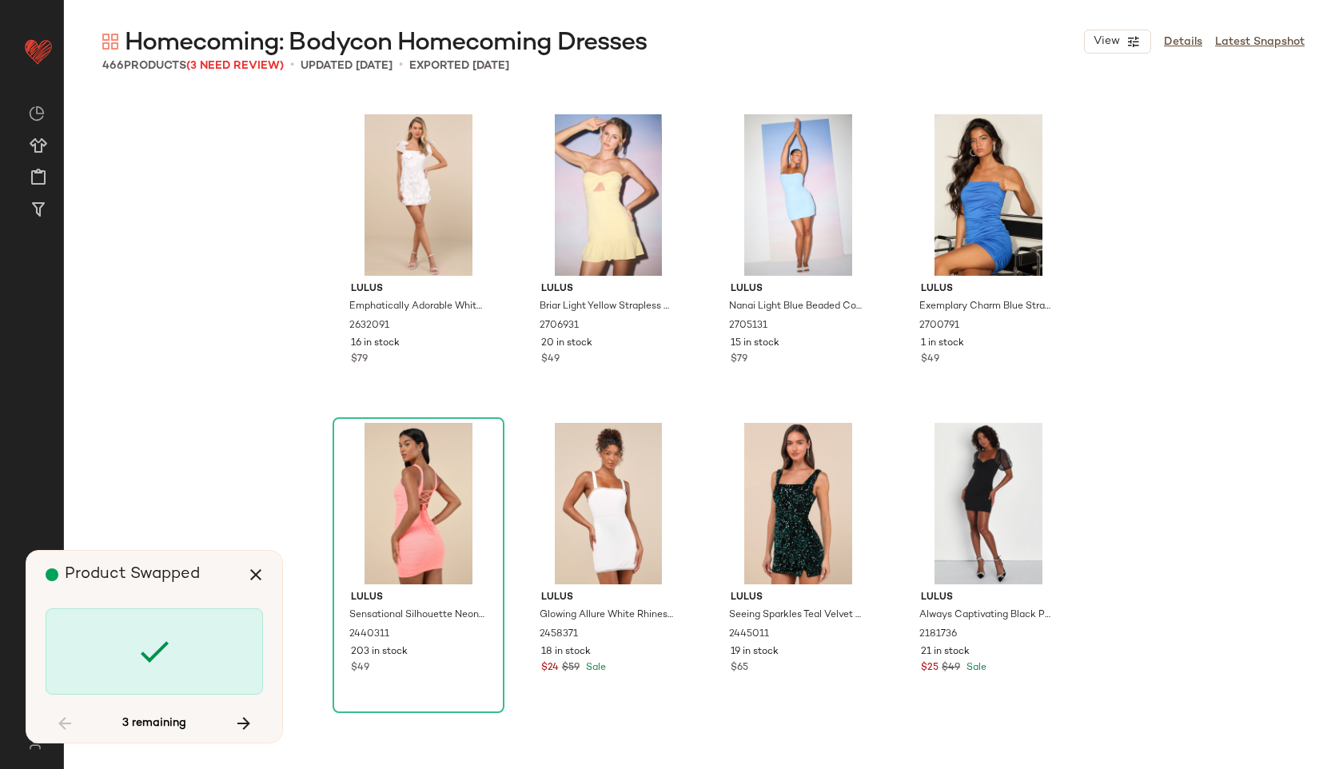
scroll to position [29304, 0]
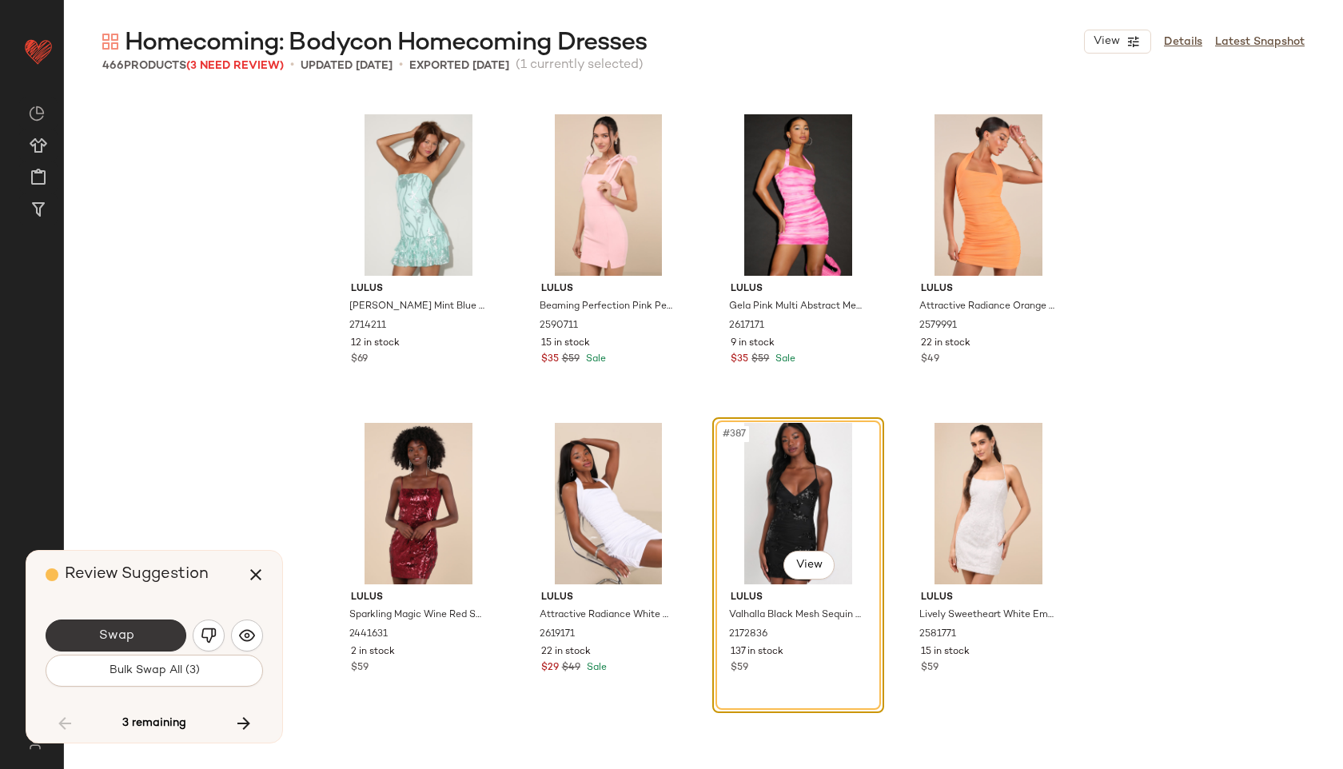
click at [140, 627] on button "Swap" at bounding box center [116, 635] width 141 height 32
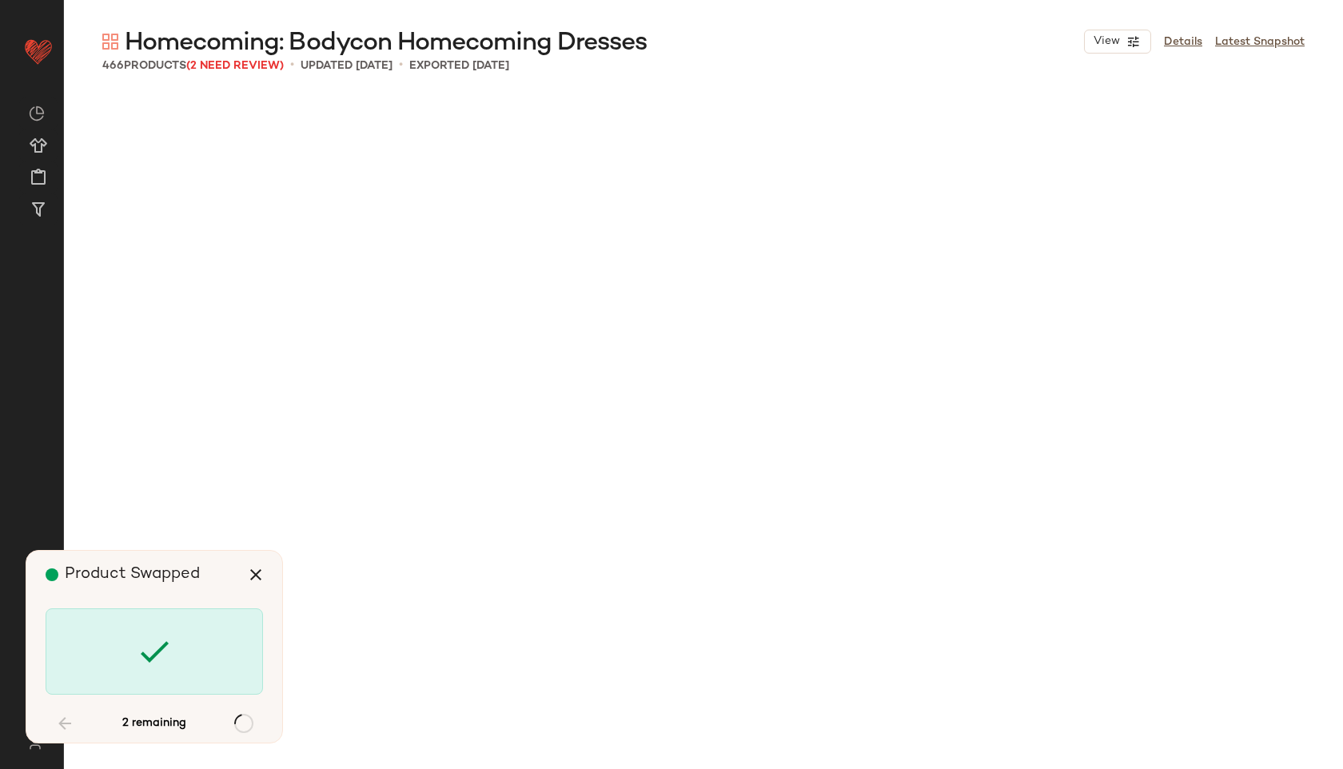
scroll to position [31155, 0]
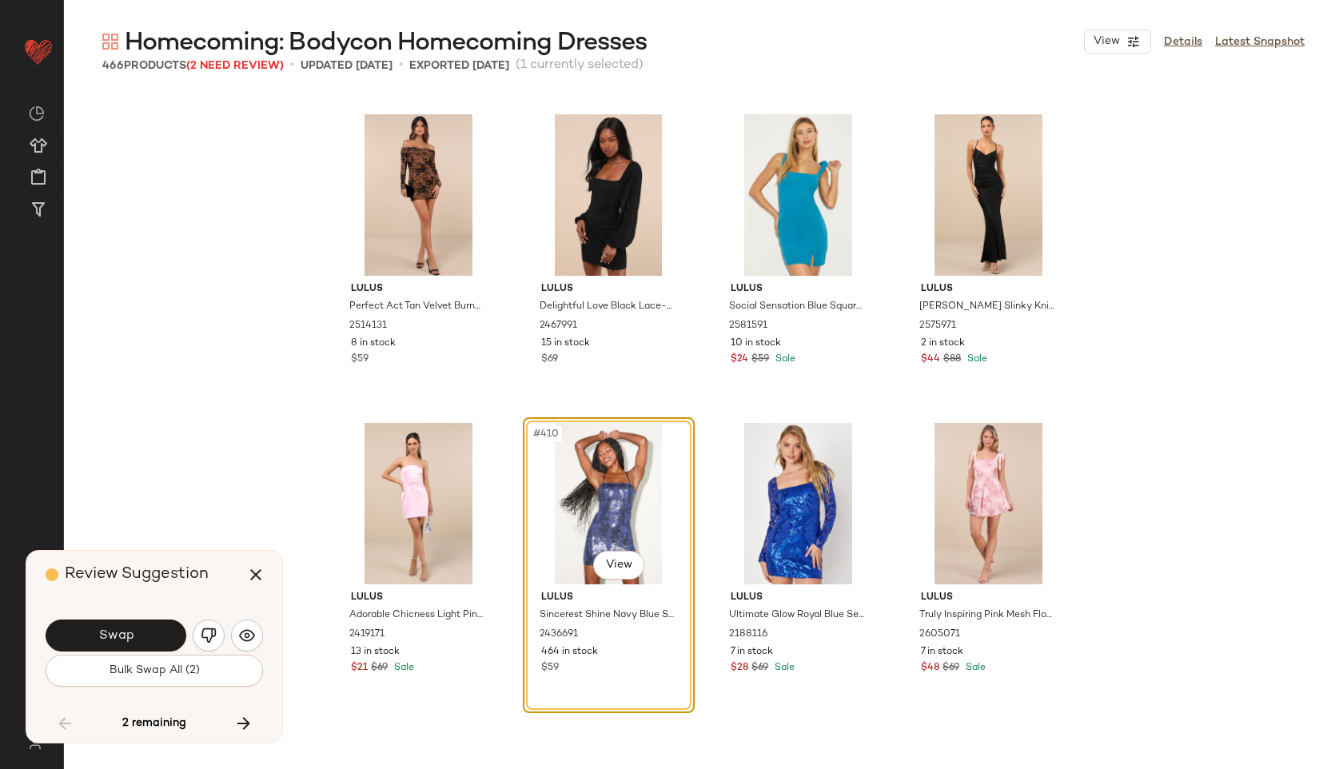
click at [140, 627] on button "Swap" at bounding box center [116, 635] width 141 height 32
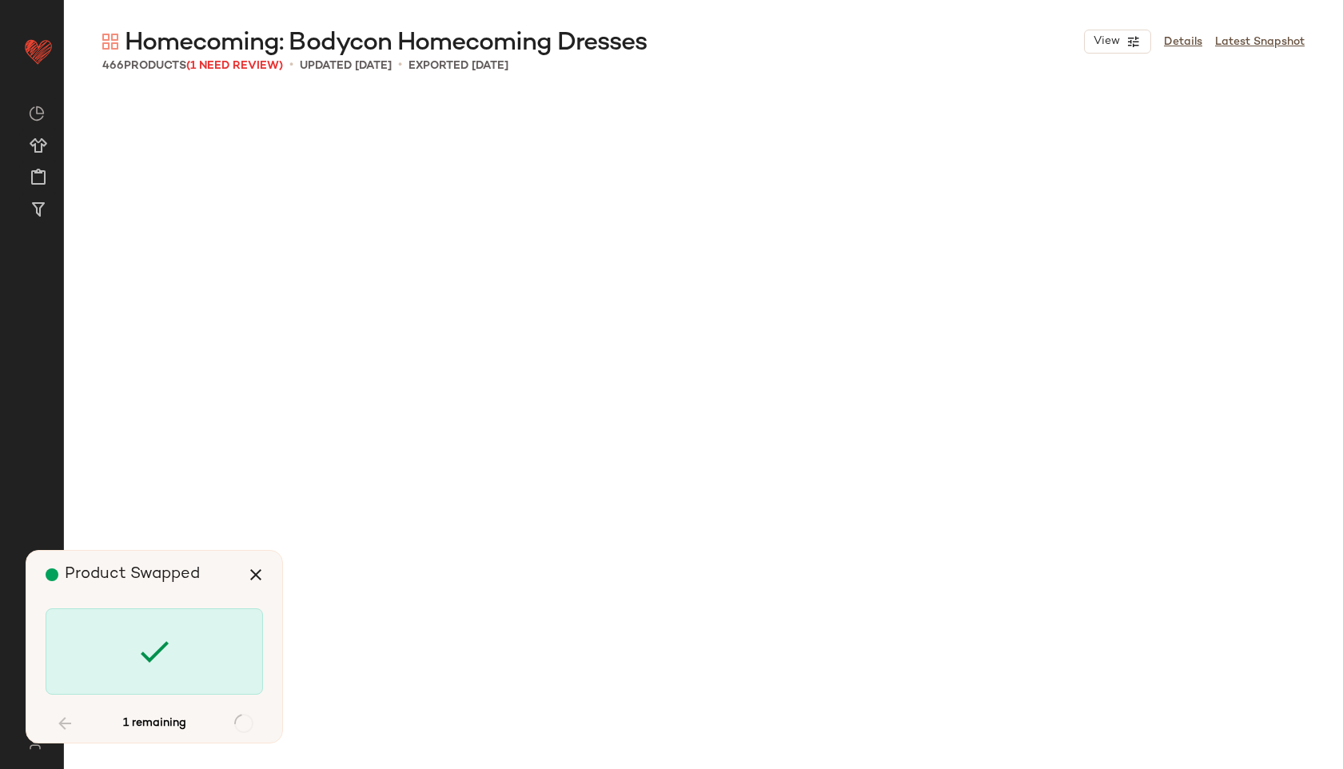
scroll to position [32389, 0]
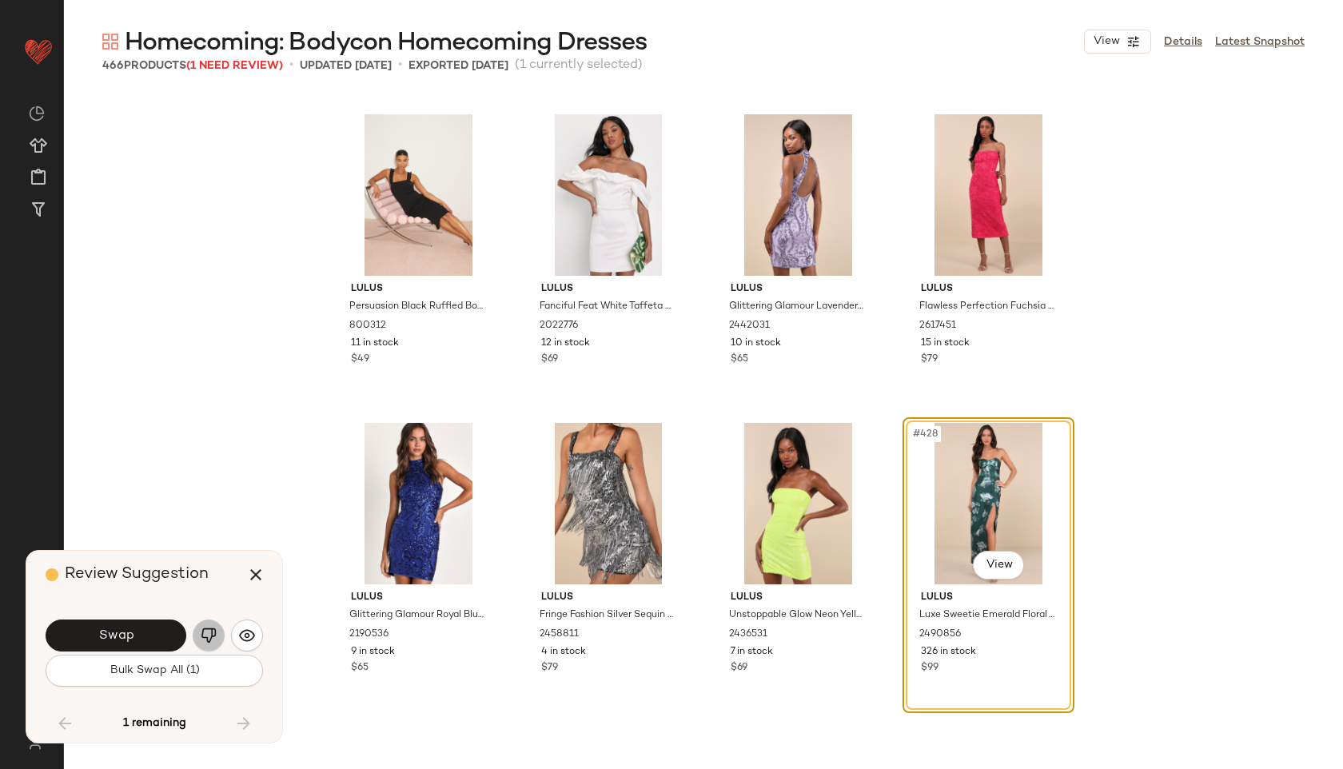
click at [207, 627] on button "button" at bounding box center [209, 635] width 32 height 32
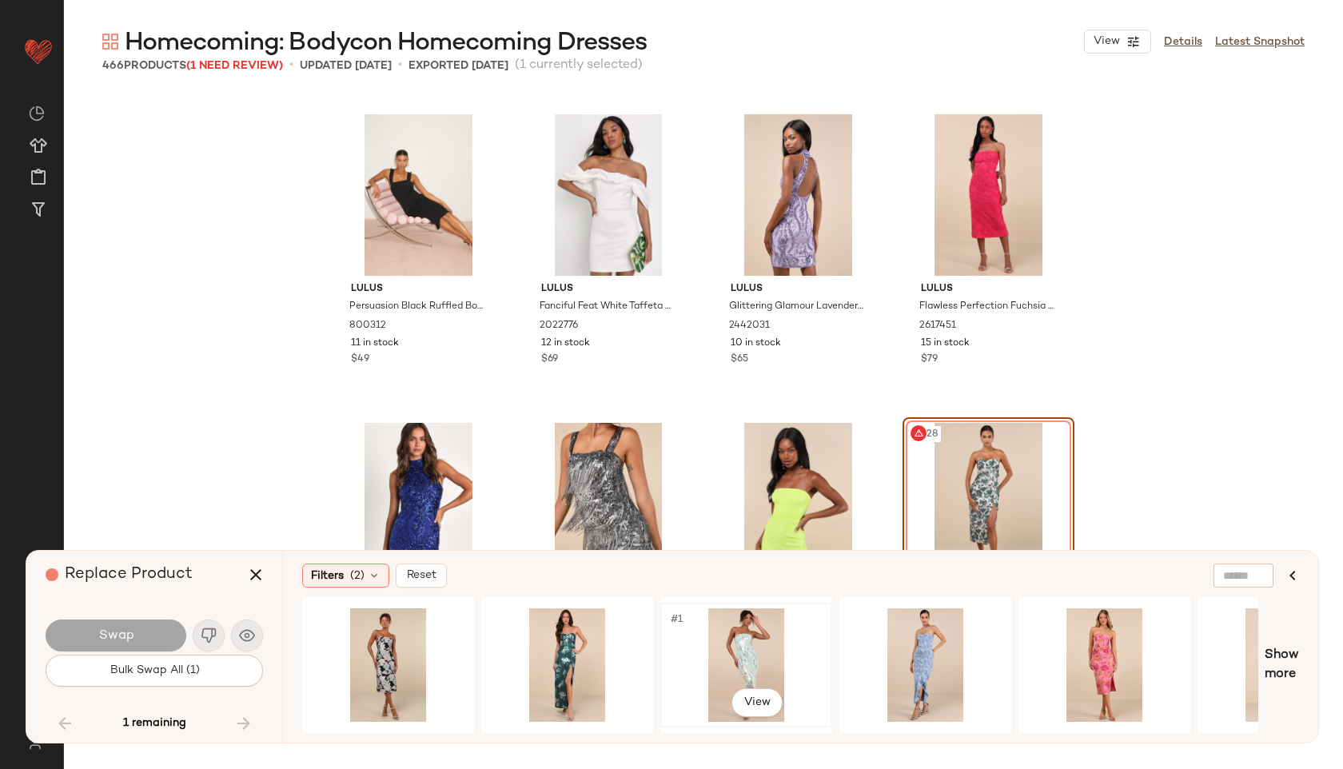
click at [712, 643] on div "#1 View" at bounding box center [746, 664] width 161 height 113
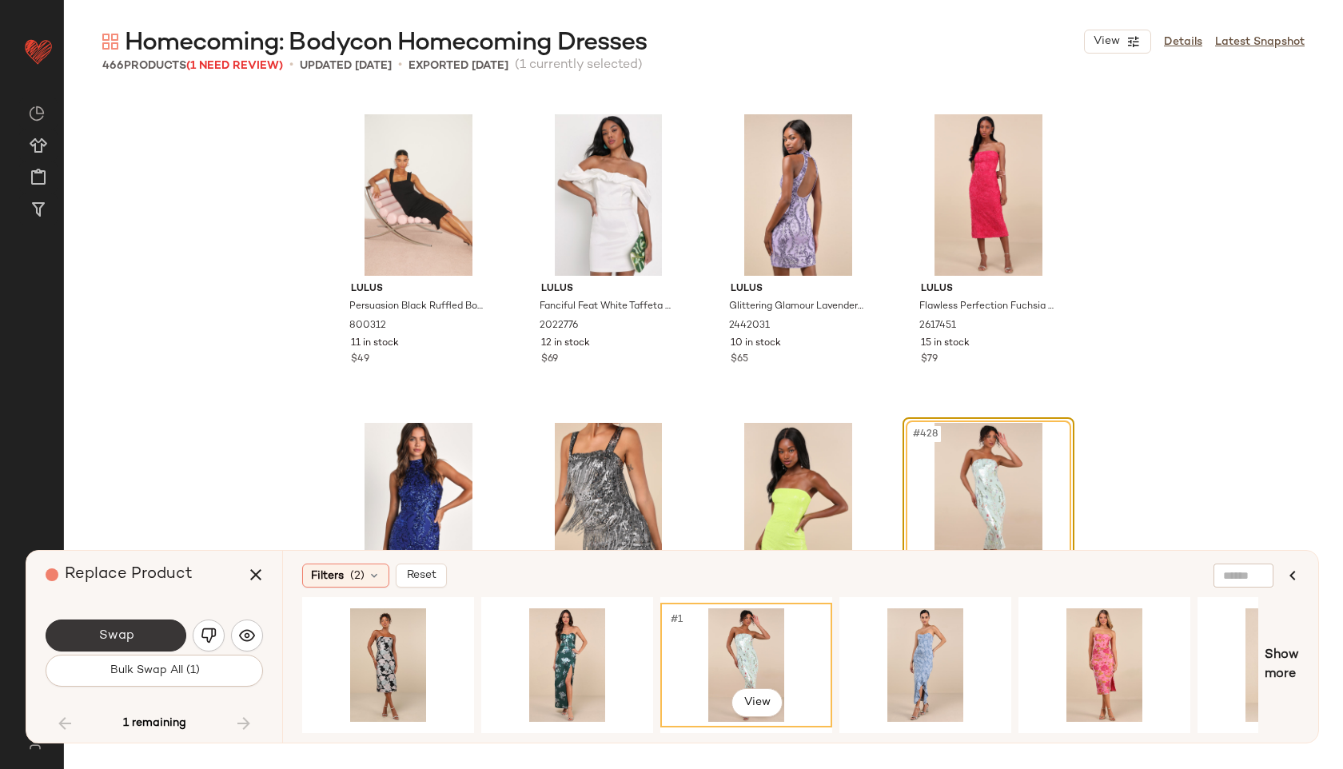
click at [173, 640] on button "Swap" at bounding box center [116, 635] width 141 height 32
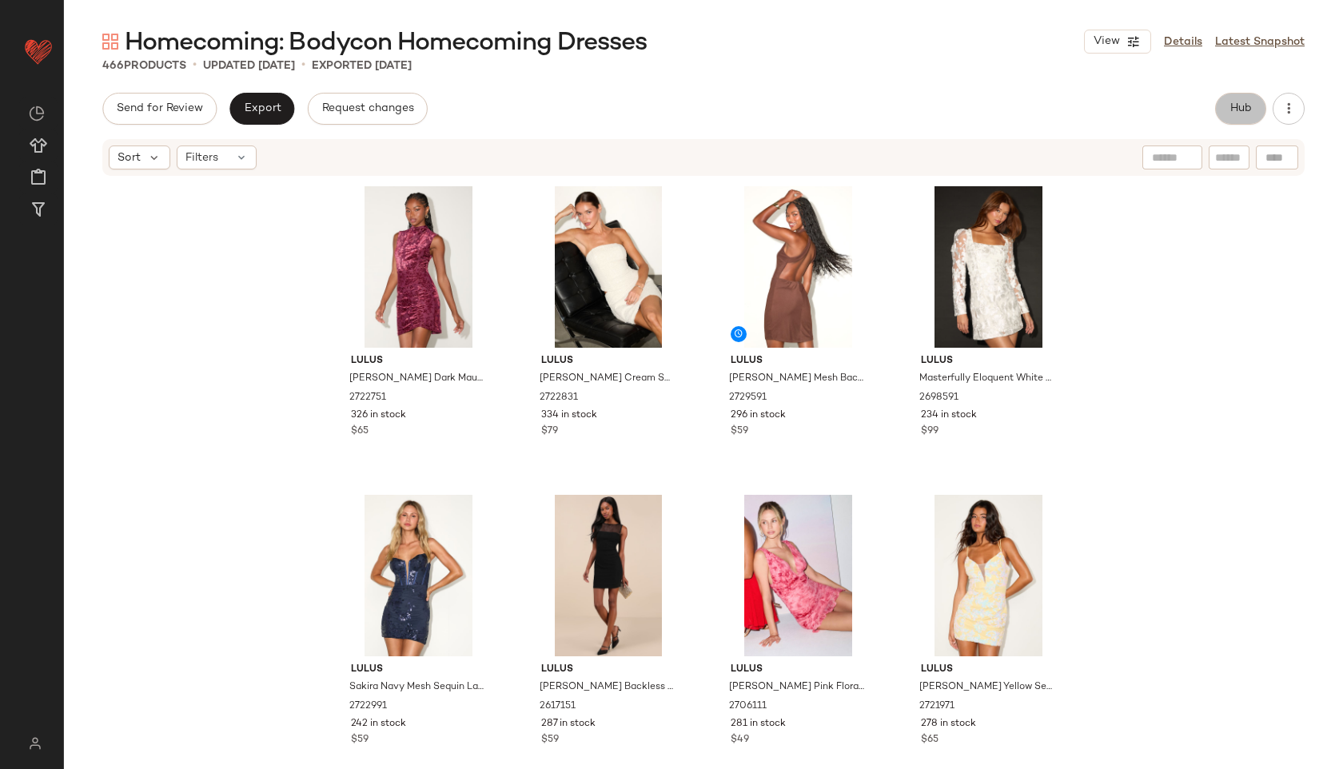
click at [1251, 111] on span "Hub" at bounding box center [1240, 108] width 22 height 13
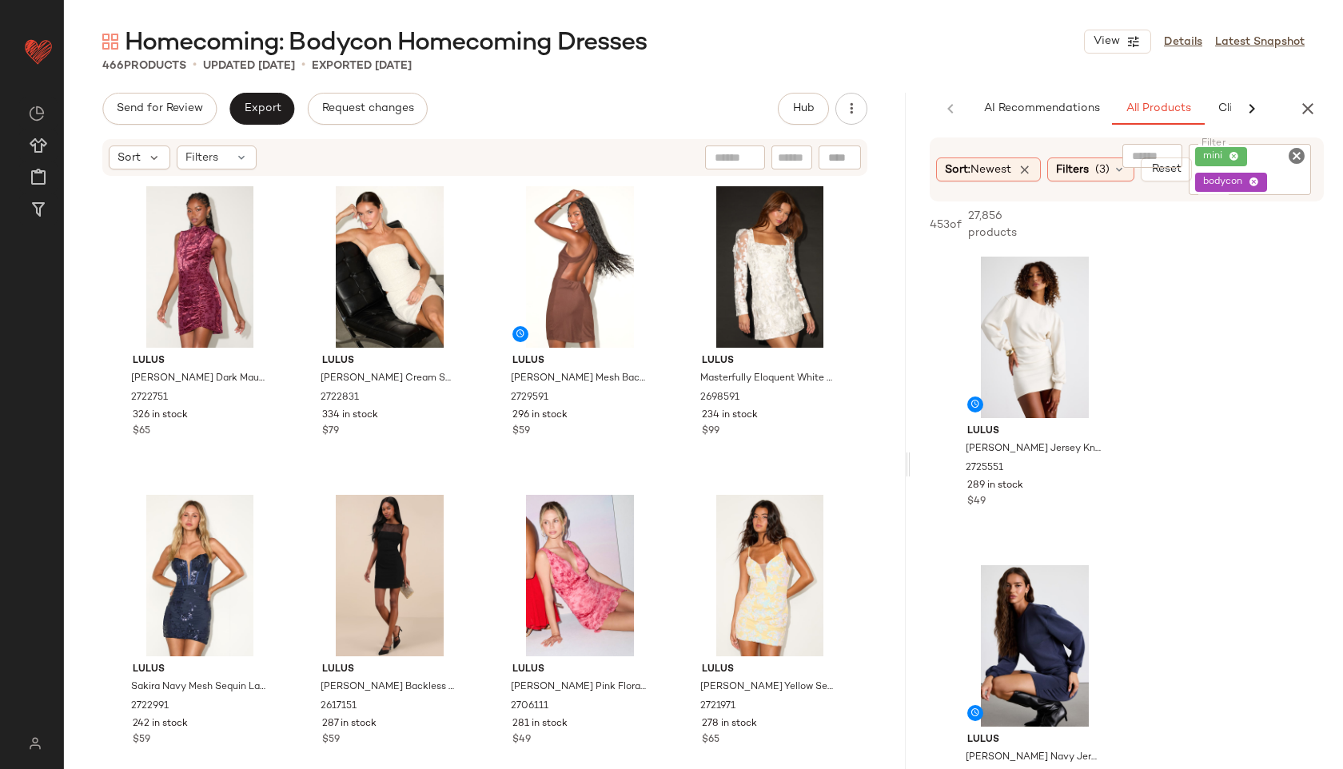
drag, startPoint x: 703, startPoint y: 463, endPoint x: 911, endPoint y: 447, distance: 208.4
click at [911, 447] on div "Homecoming: Bodycon Homecoming Dresses View Details Latest Snapshot 466 Product…" at bounding box center [703, 397] width 1279 height 743
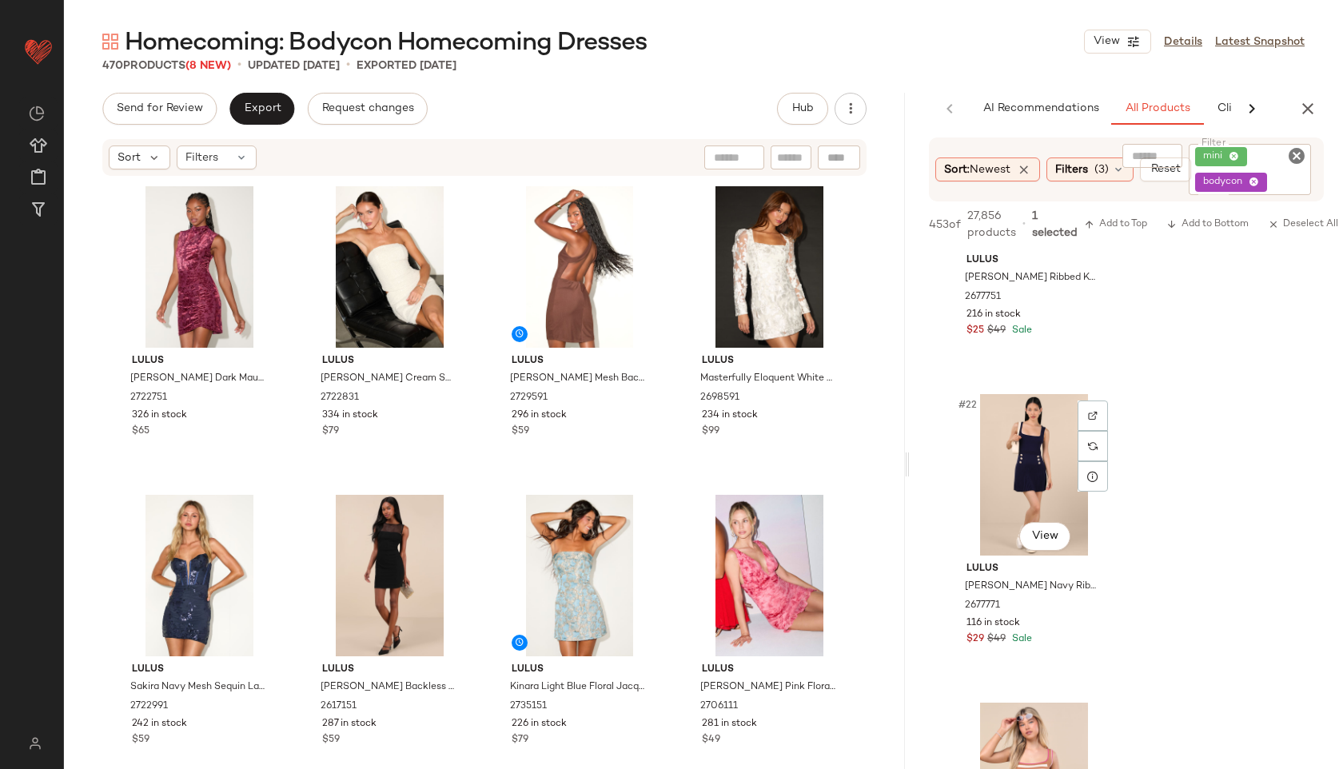
scroll to position [6344, 0]
click at [268, 105] on span "Export" at bounding box center [262, 108] width 38 height 13
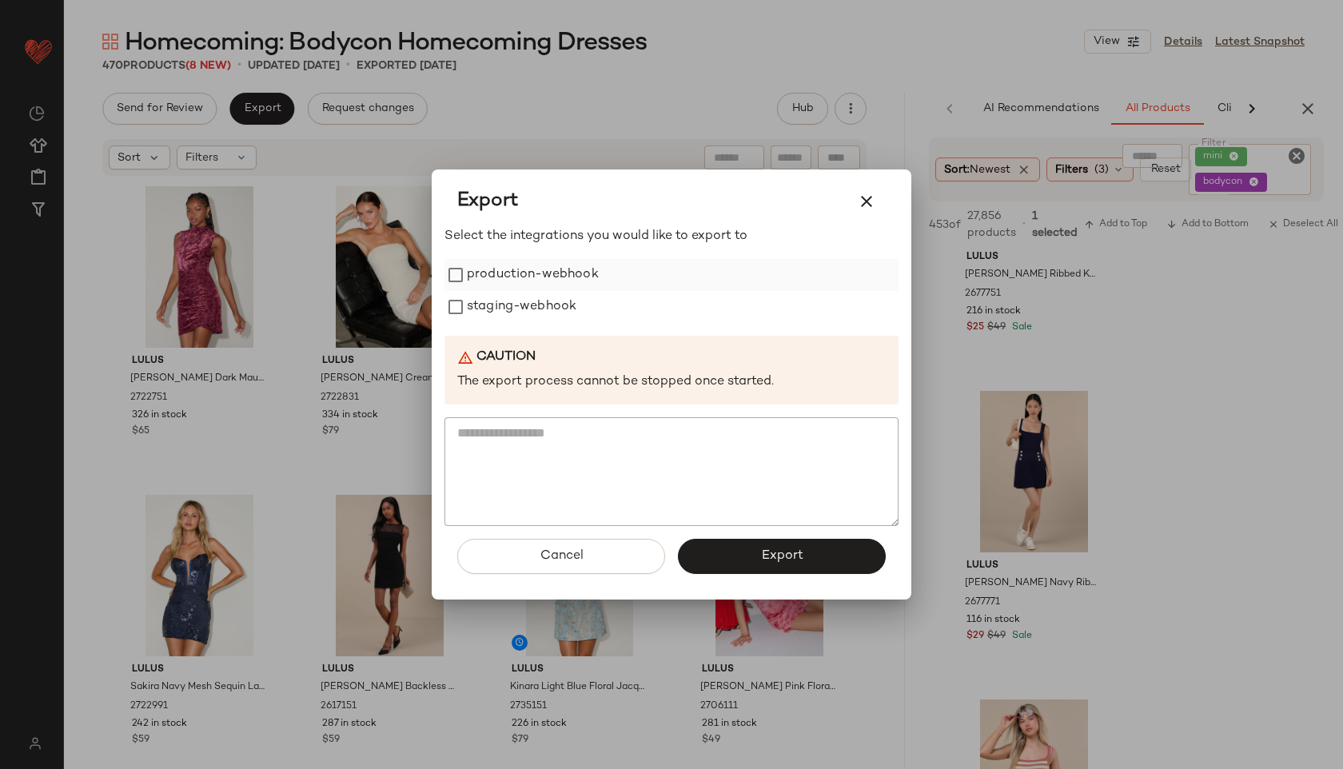
click at [509, 265] on label "production-webhook" at bounding box center [533, 275] width 132 height 32
click at [492, 317] on label "staging-webhook" at bounding box center [521, 307] width 109 height 32
click at [745, 539] on button "Export" at bounding box center [782, 556] width 208 height 35
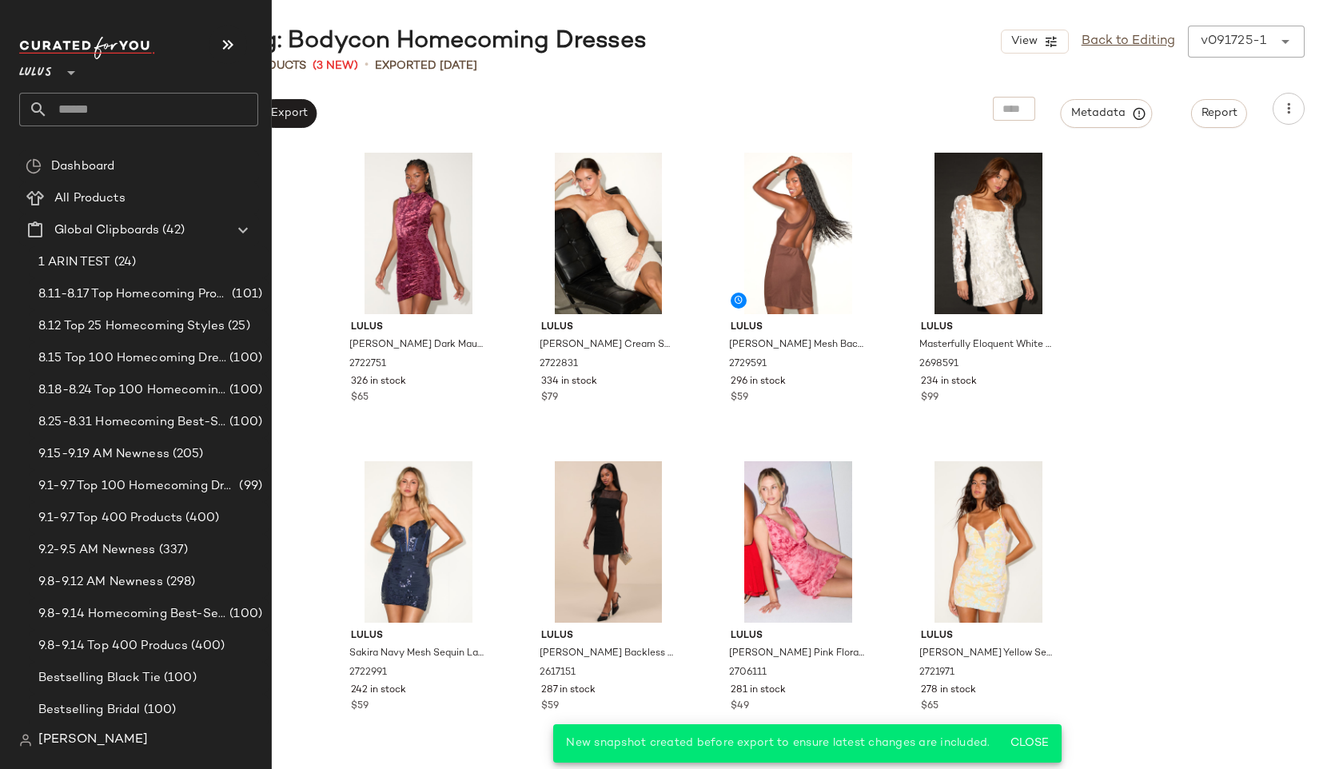
click at [90, 90] on div "Lulus **" at bounding box center [138, 82] width 239 height 90
click at [92, 100] on input "text" at bounding box center [153, 110] width 210 height 34
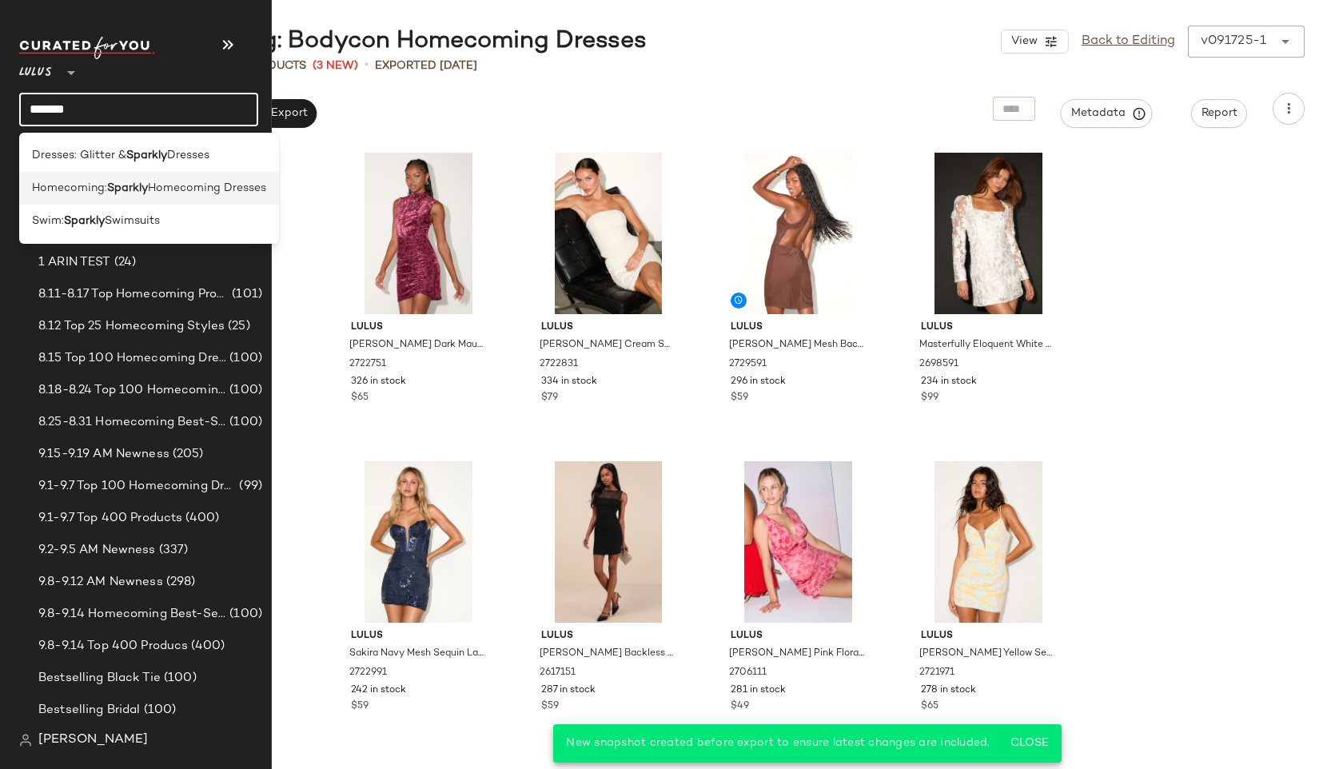
type input "*******"
click at [63, 185] on span "Homecoming:" at bounding box center [69, 188] width 75 height 17
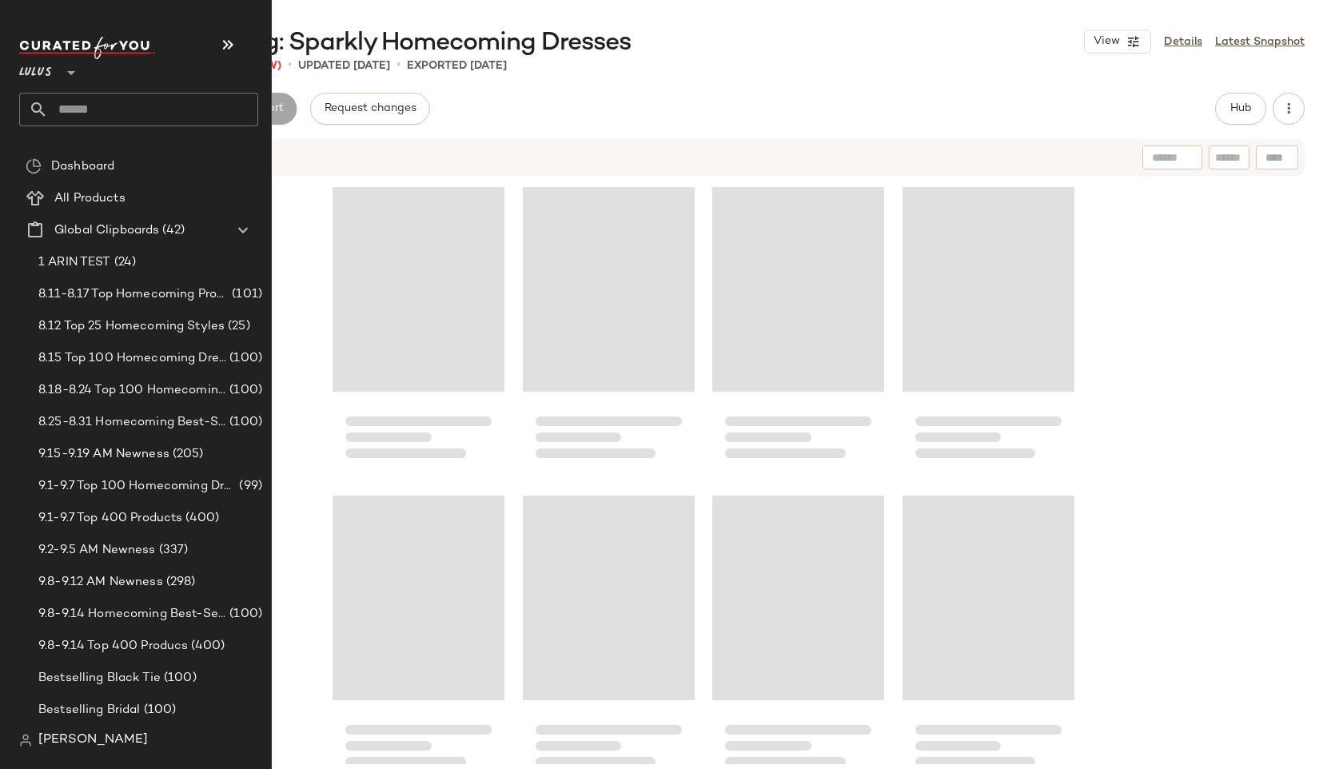
scroll to position [13606, 0]
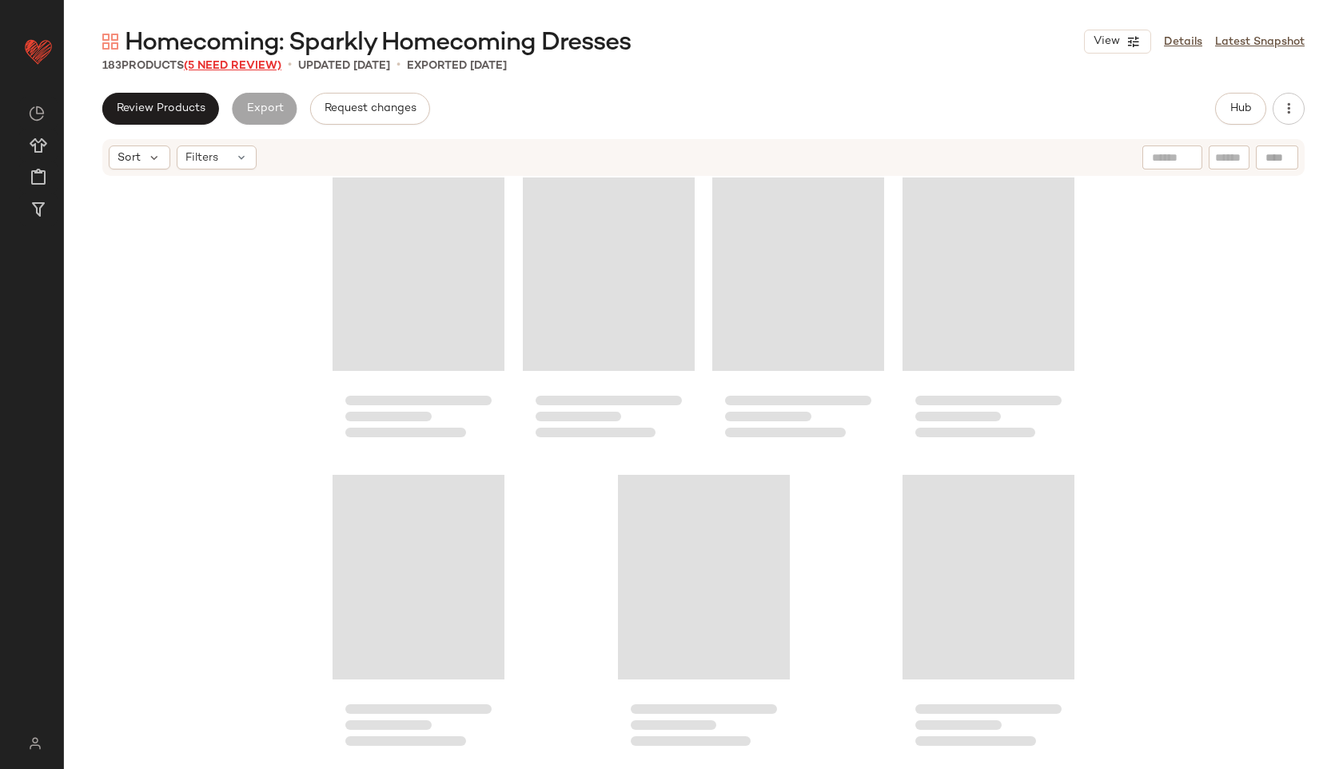
click at [254, 61] on span "(5 Need Review)" at bounding box center [232, 66] width 97 height 12
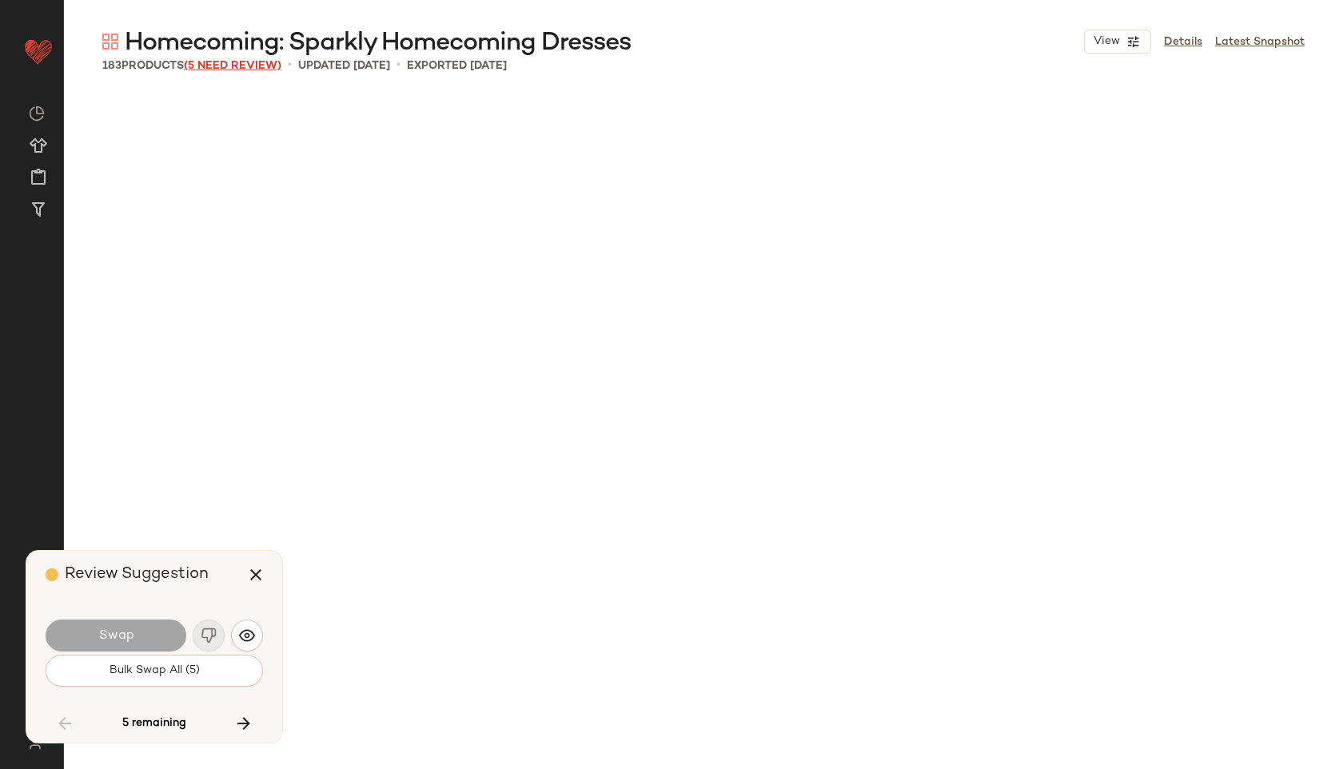
scroll to position [10796, 0]
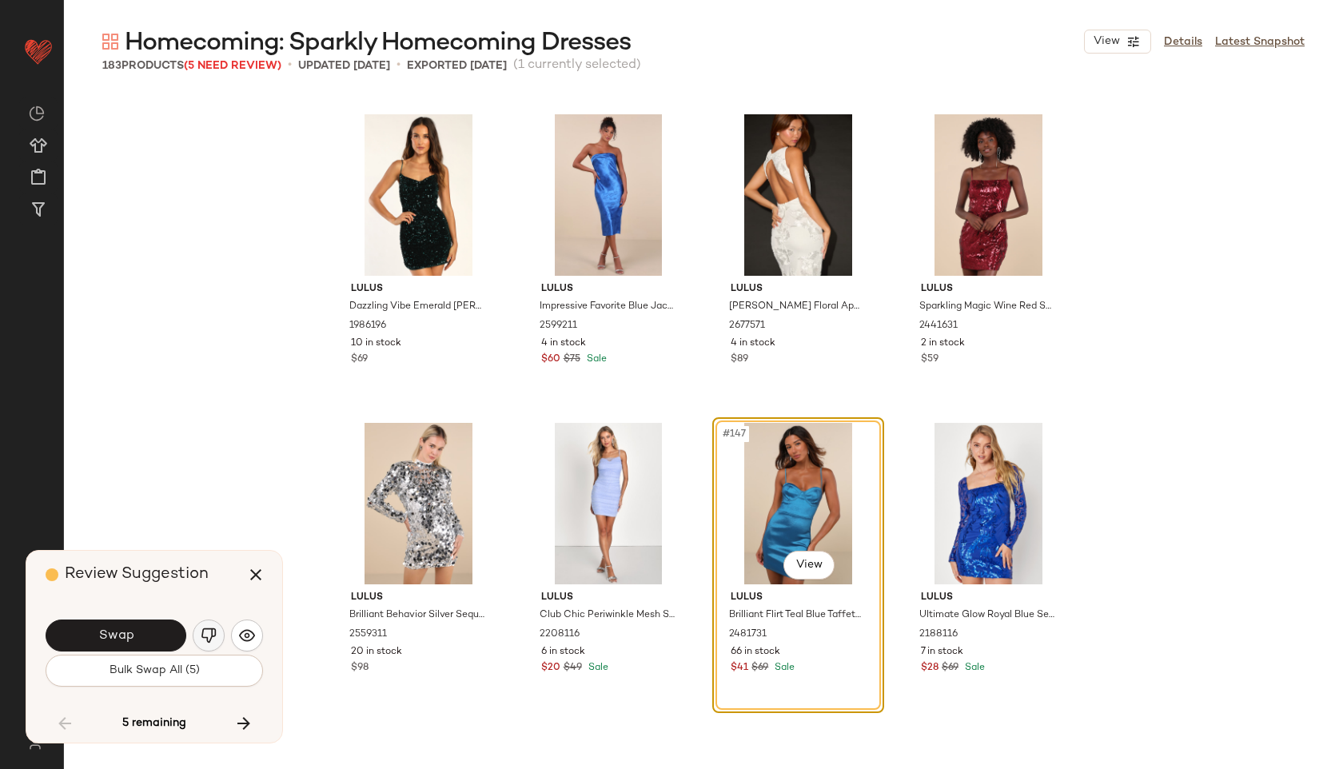
click at [209, 632] on img "button" at bounding box center [209, 635] width 16 height 16
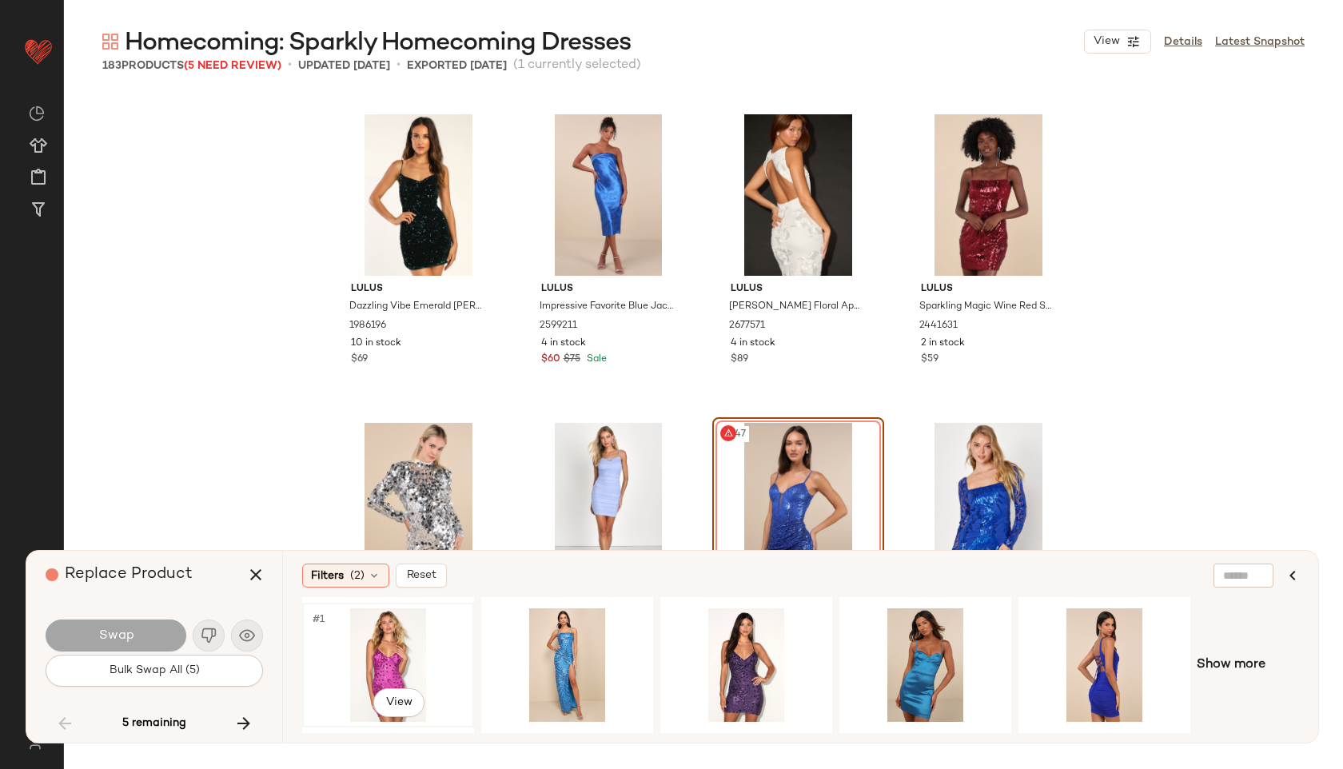
click at [380, 653] on div "#1 View" at bounding box center [388, 664] width 161 height 113
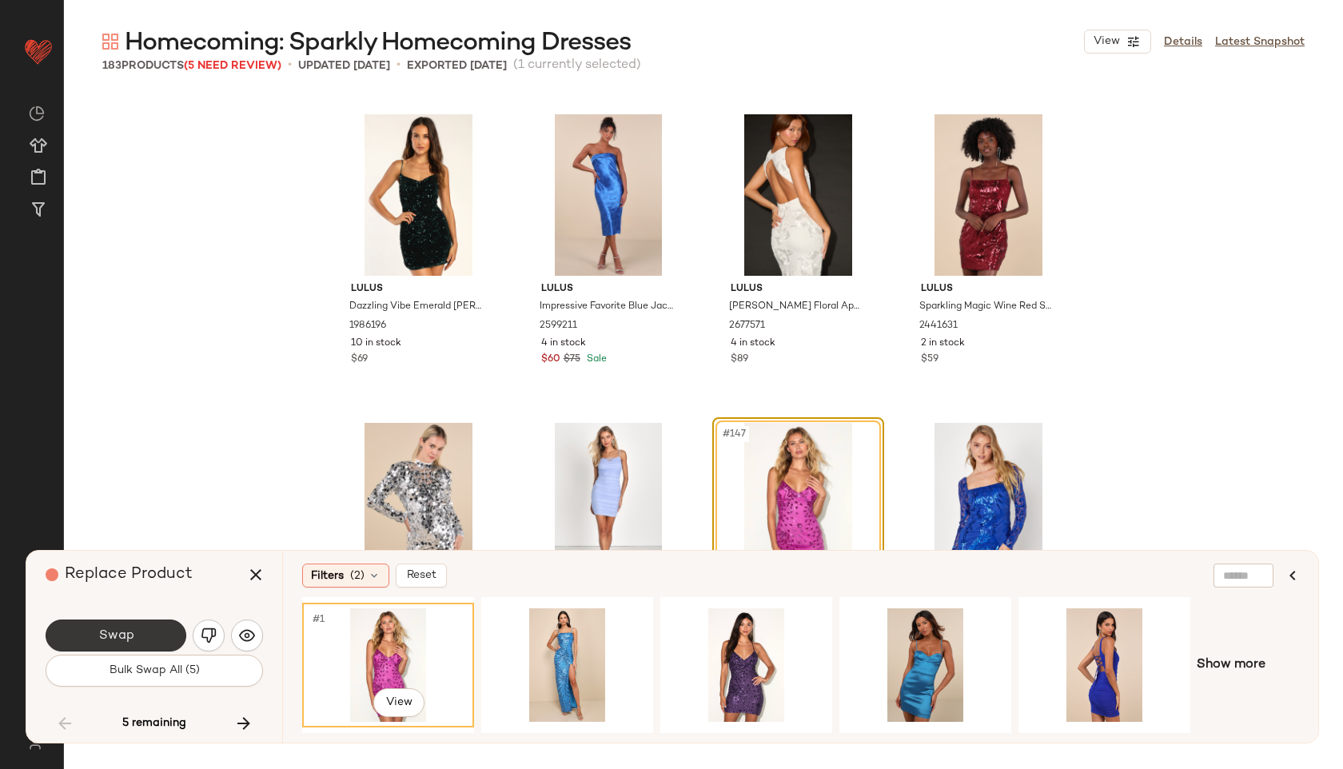
click at [113, 628] on span "Swap" at bounding box center [115, 635] width 36 height 15
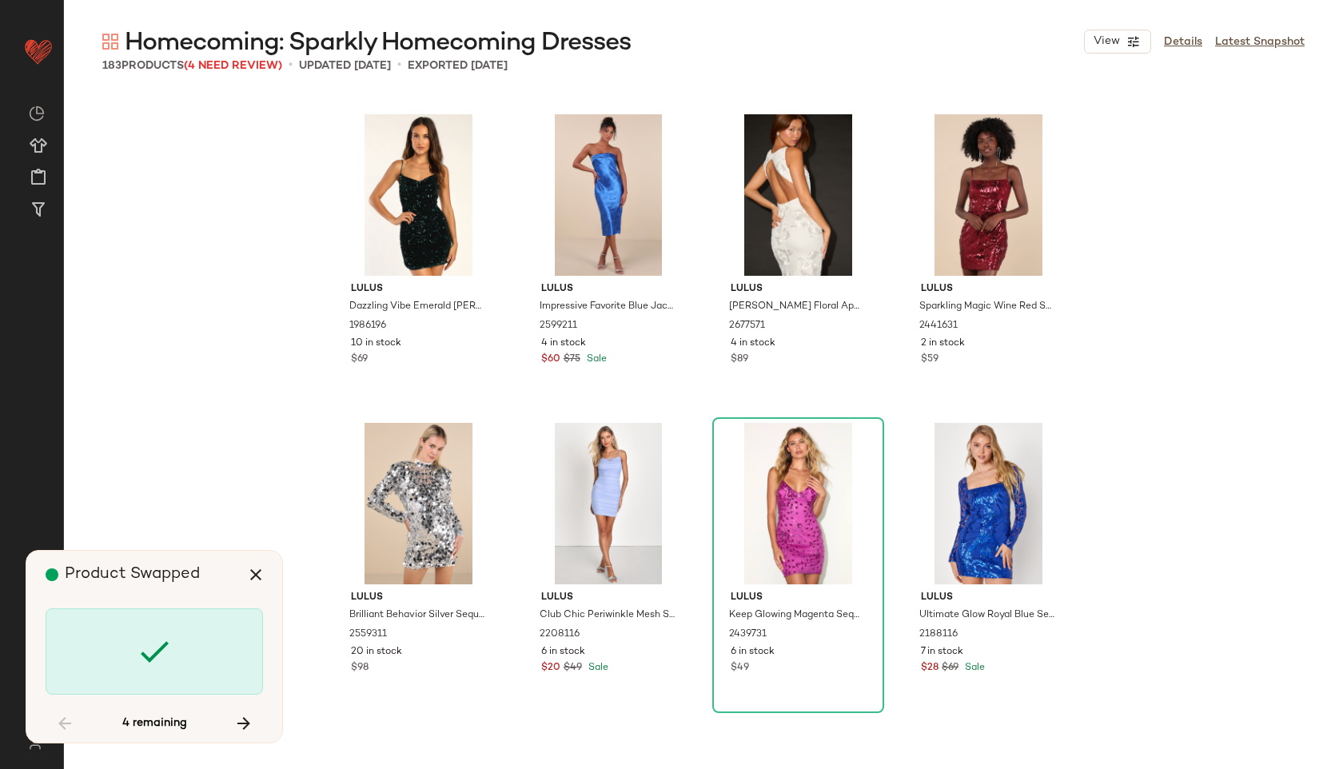
scroll to position [12030, 0]
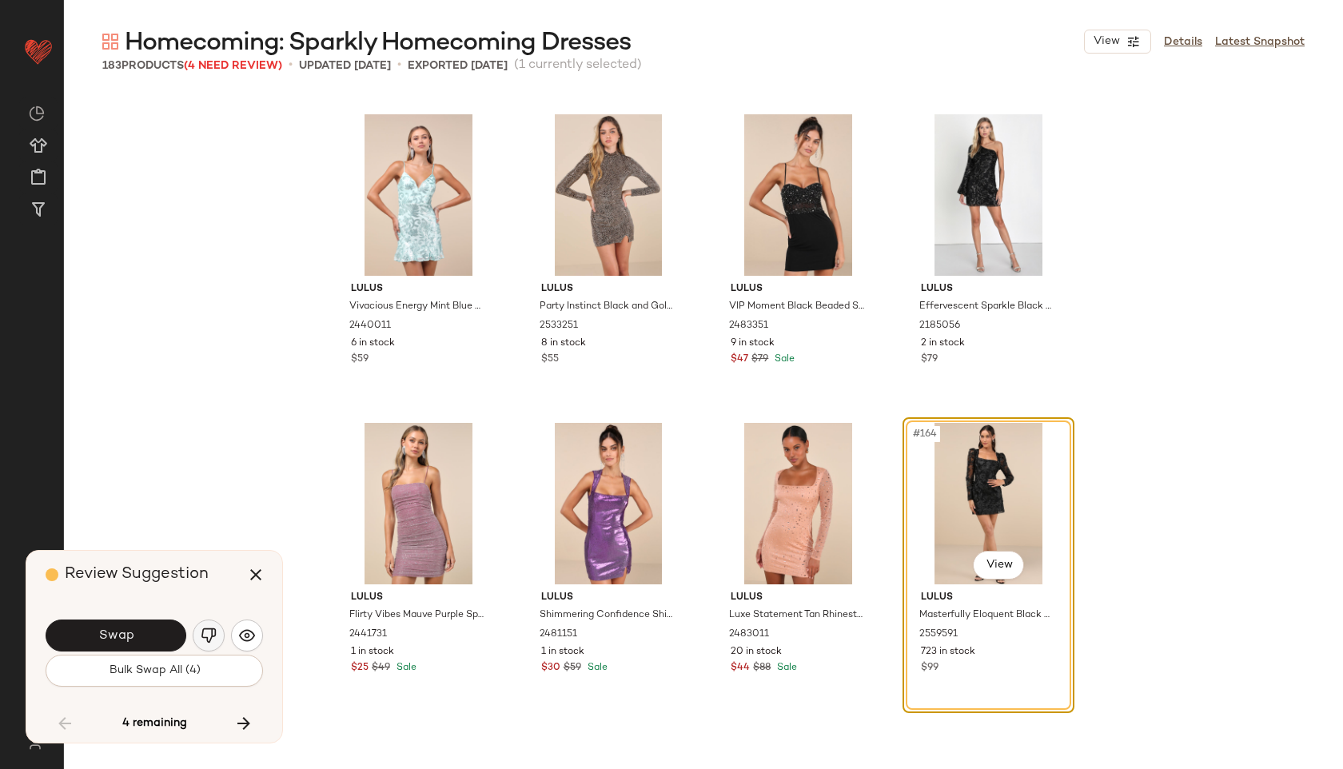
click at [205, 631] on img "button" at bounding box center [209, 635] width 16 height 16
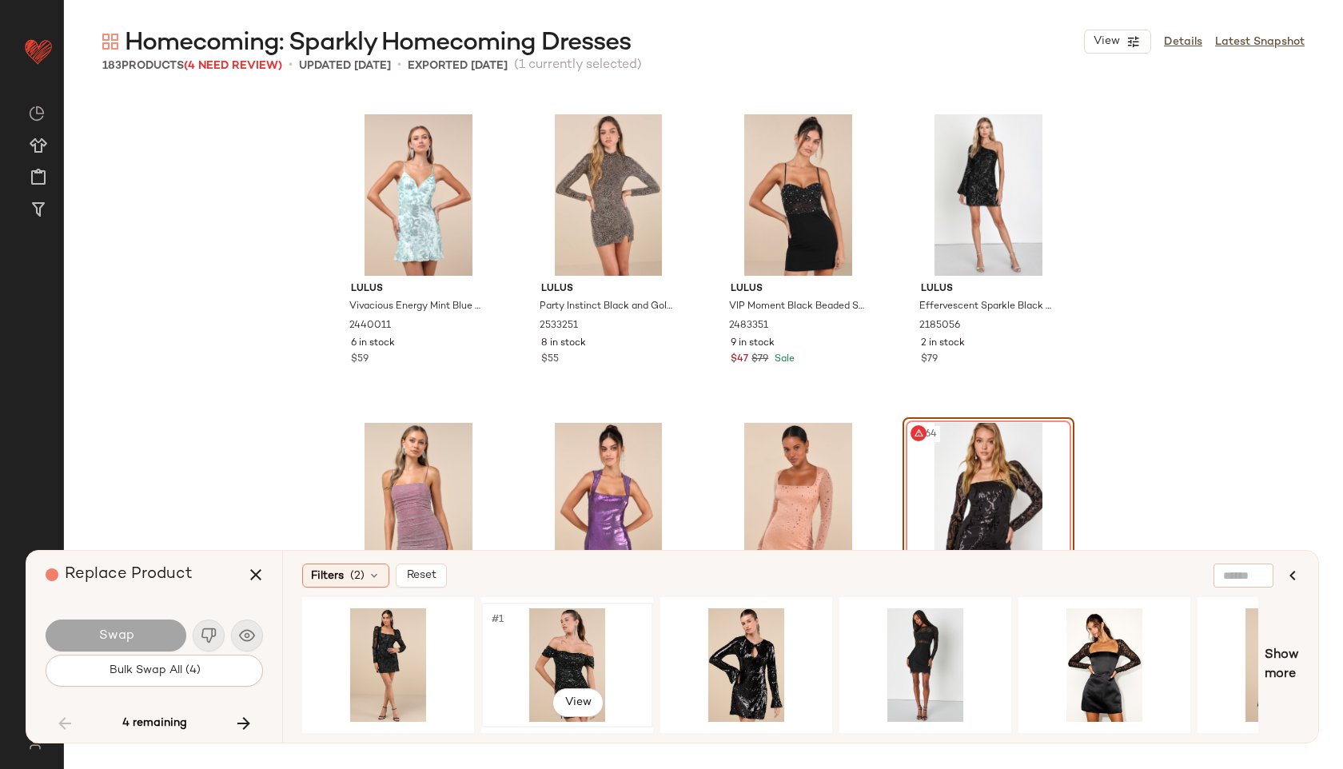
click at [549, 643] on div "#1 View" at bounding box center [567, 664] width 161 height 113
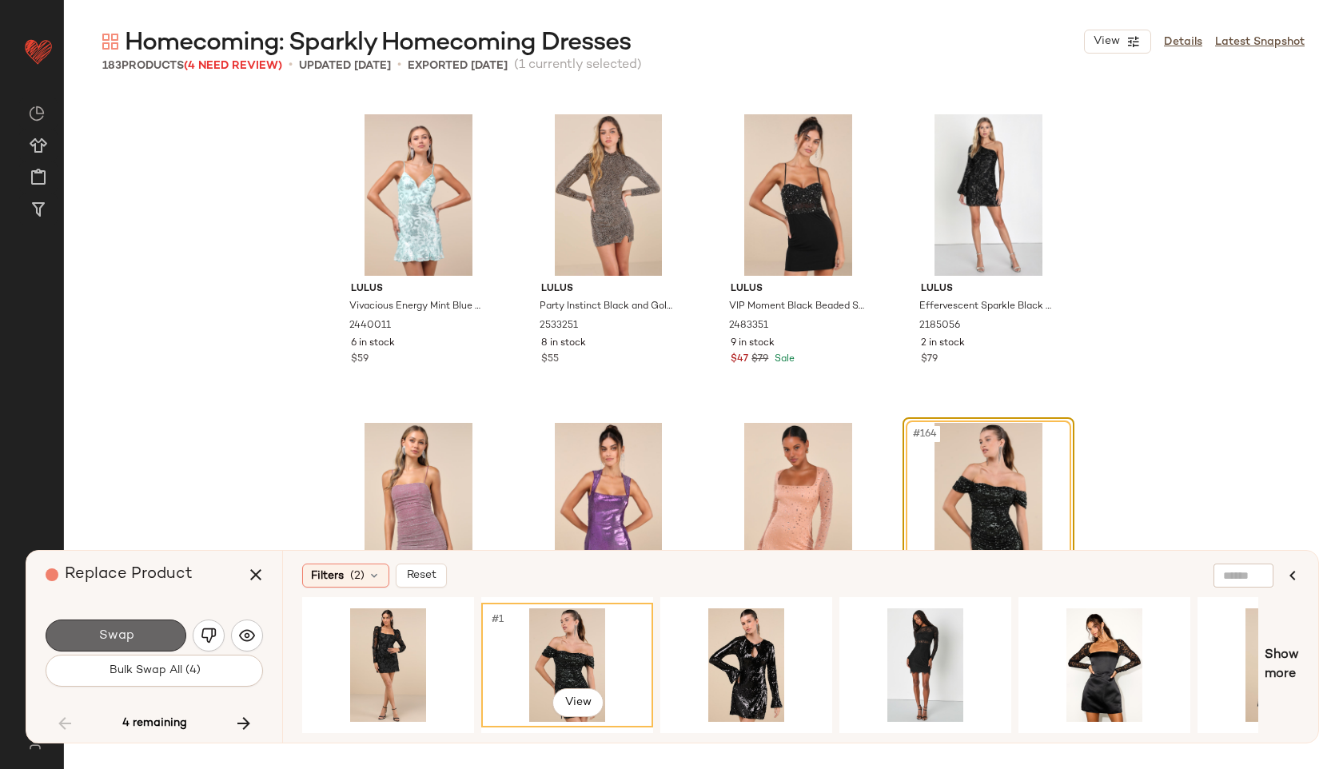
click at [129, 632] on span "Swap" at bounding box center [115, 635] width 36 height 15
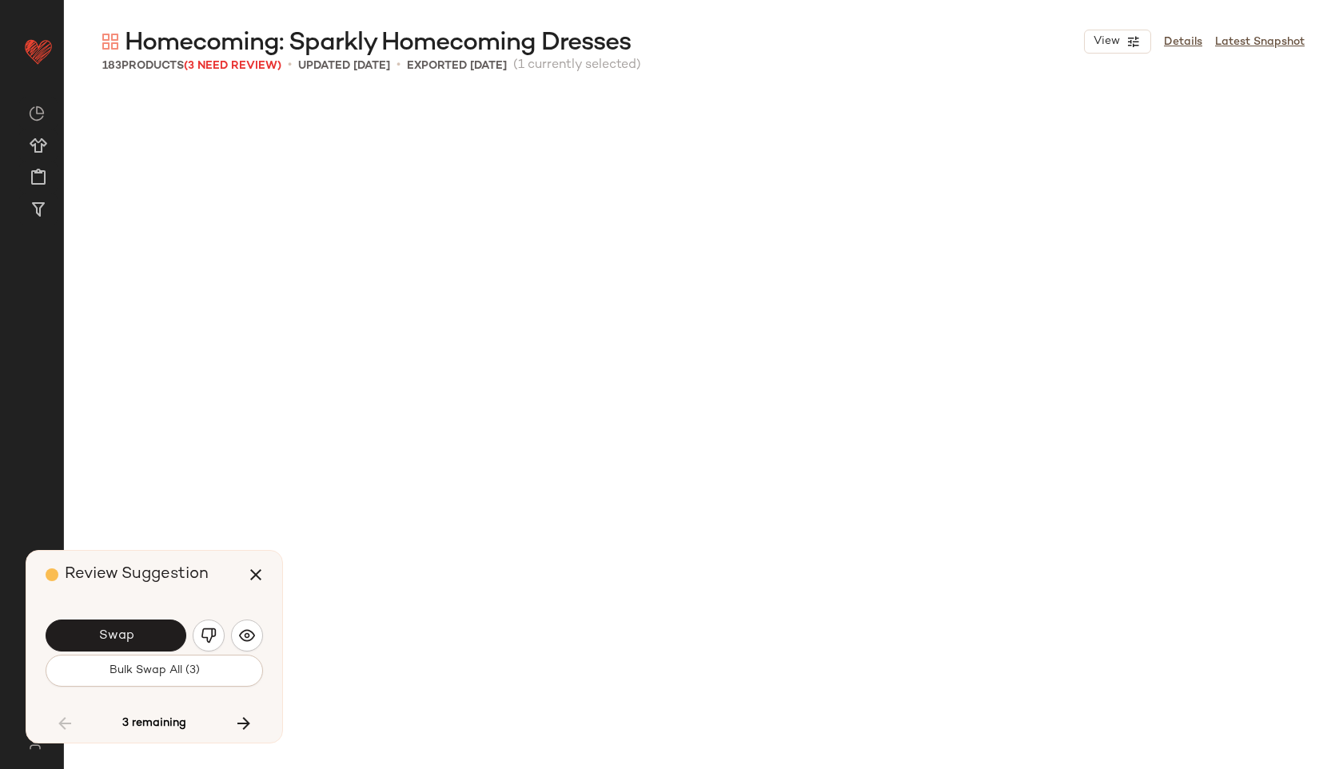
scroll to position [13264, 0]
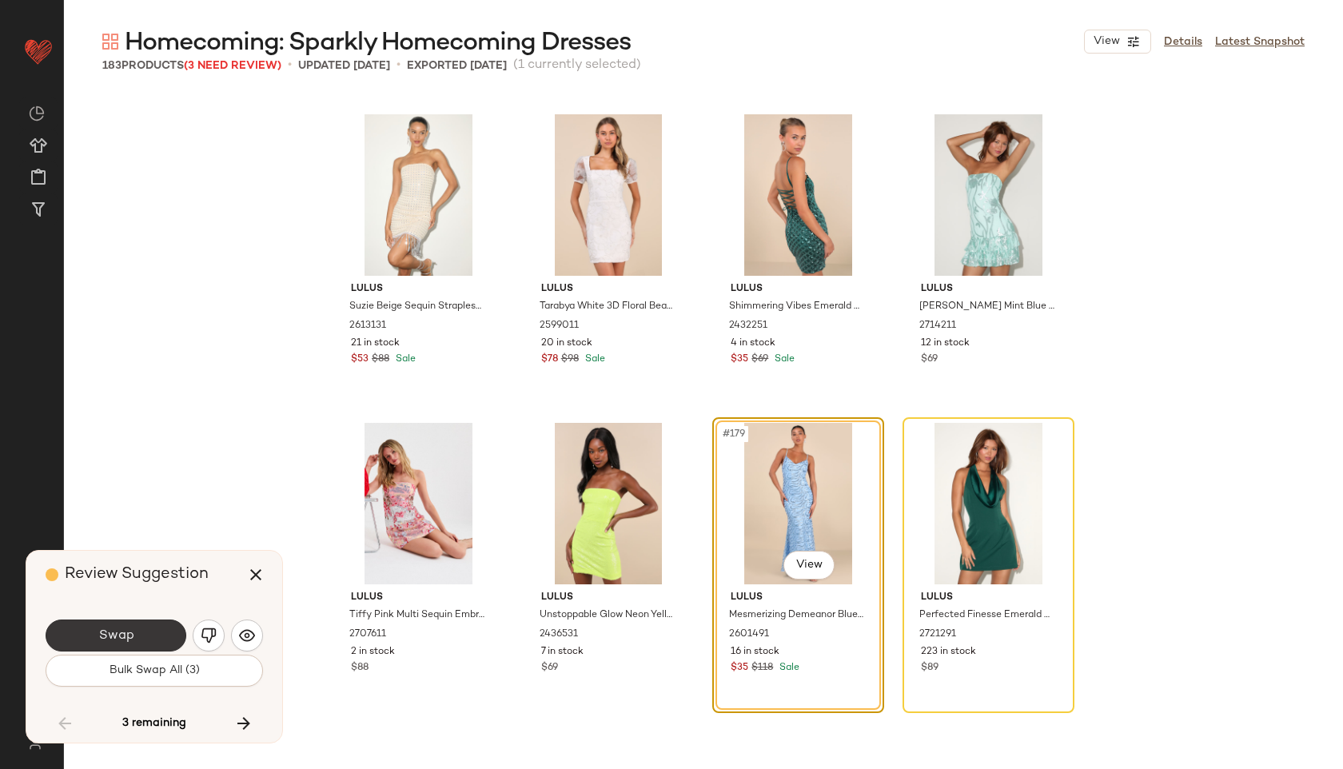
click at [118, 627] on button "Swap" at bounding box center [116, 635] width 141 height 32
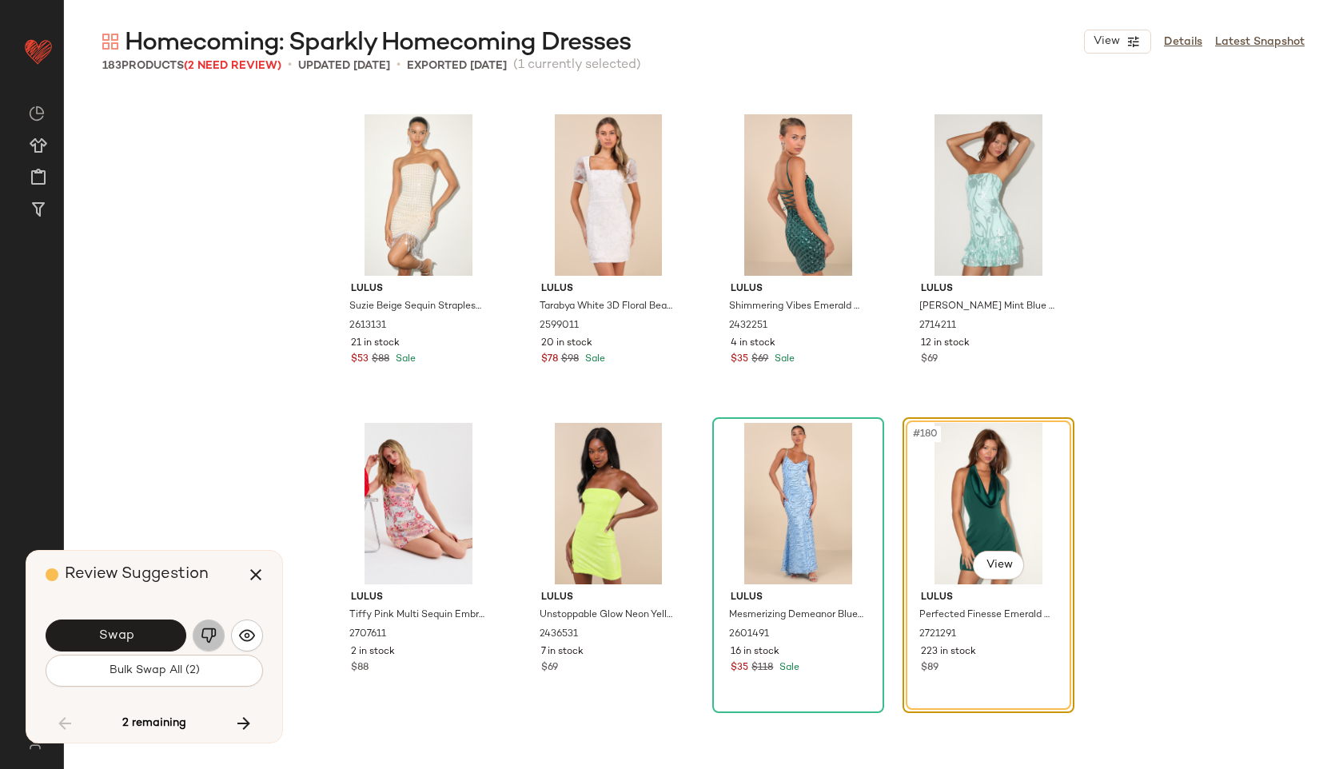
click at [205, 626] on button "button" at bounding box center [209, 635] width 32 height 32
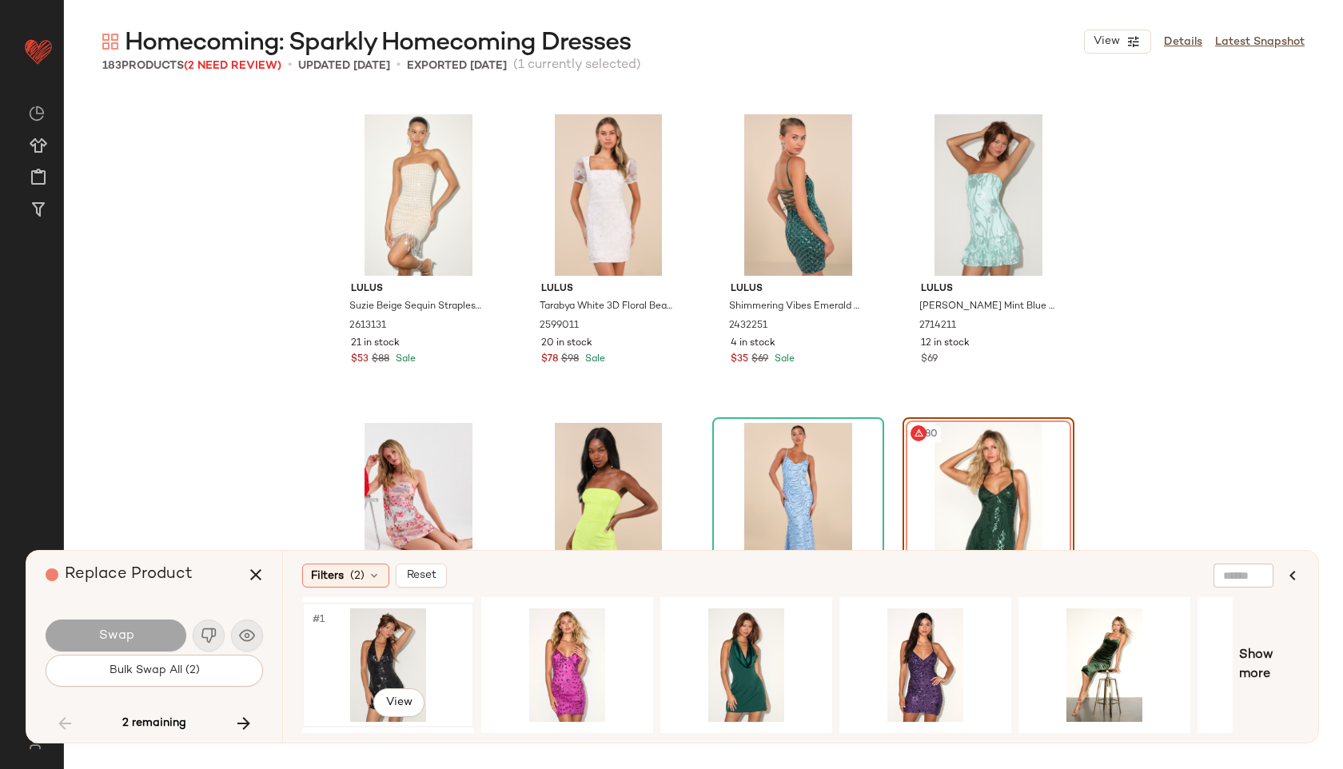
click at [373, 647] on div "#1 View" at bounding box center [388, 664] width 161 height 113
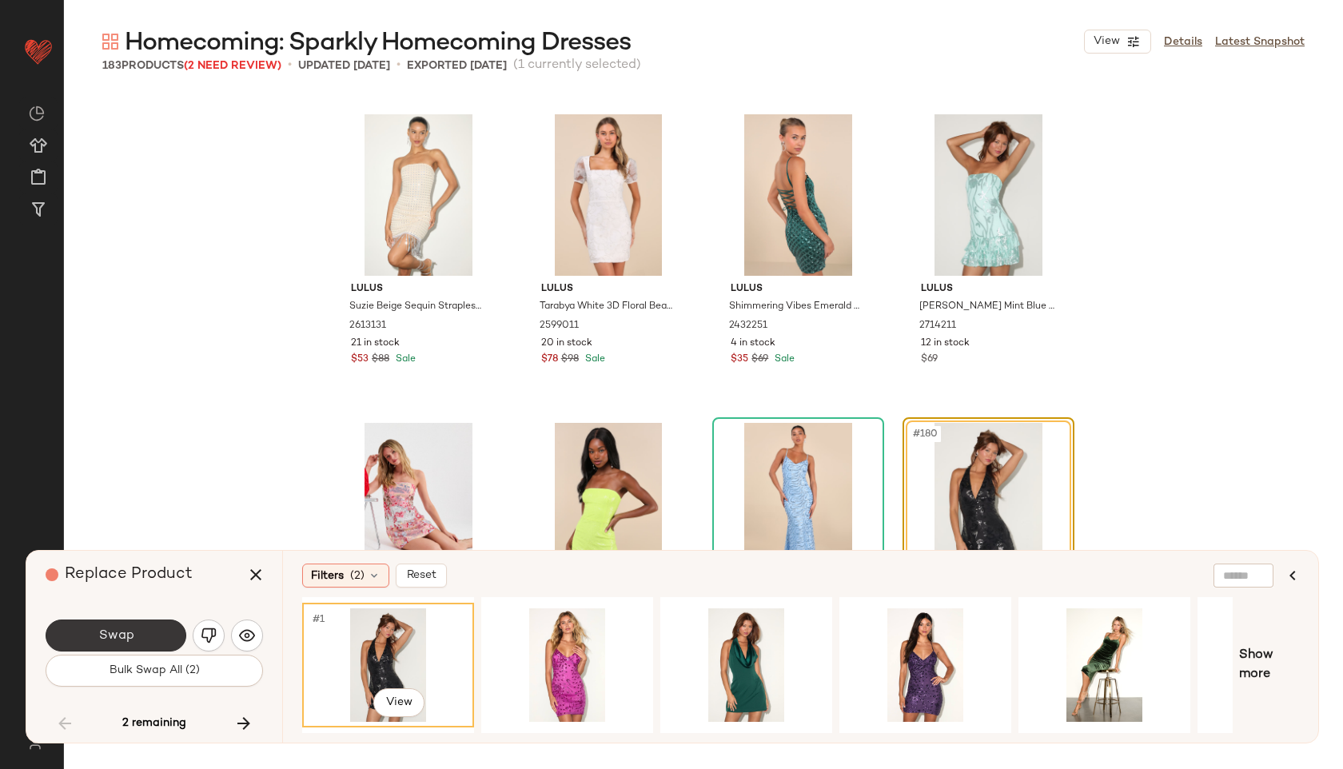
click at [141, 636] on button "Swap" at bounding box center [116, 635] width 141 height 32
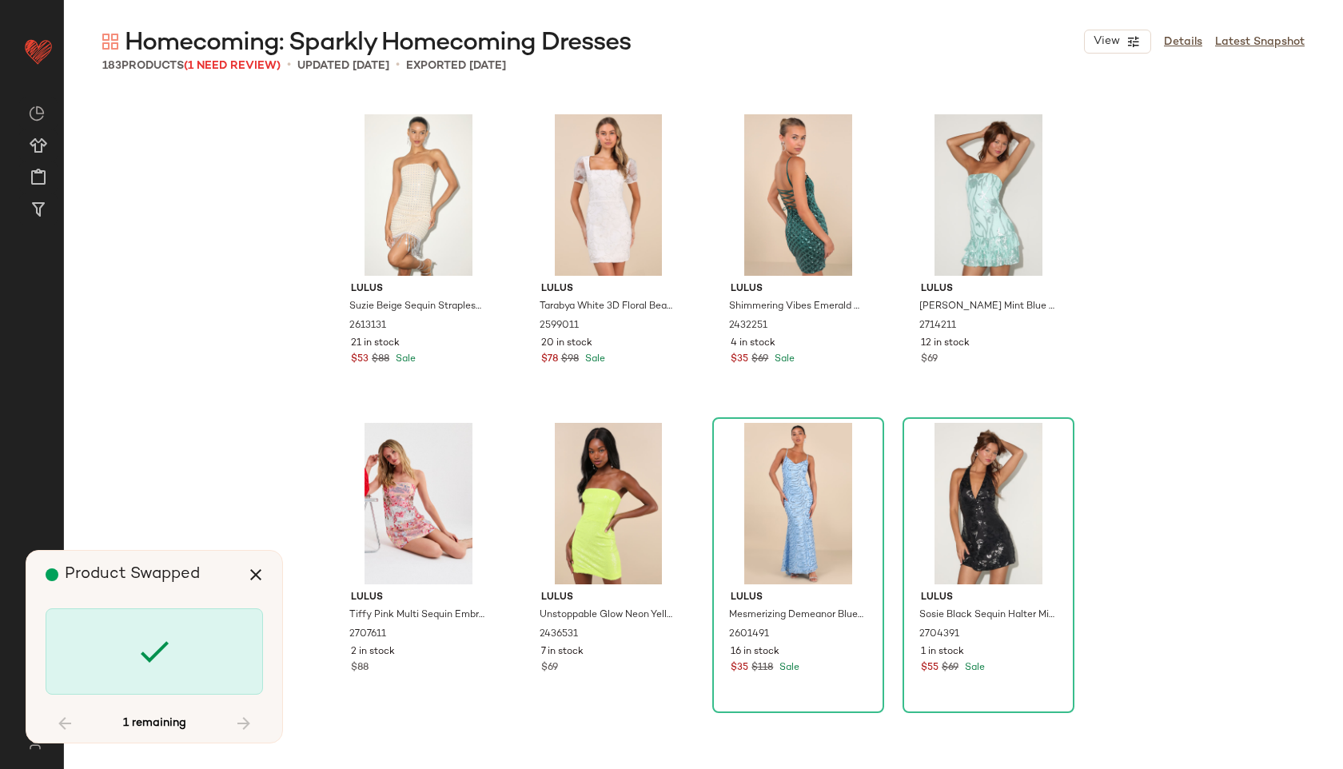
scroll to position [13561, 0]
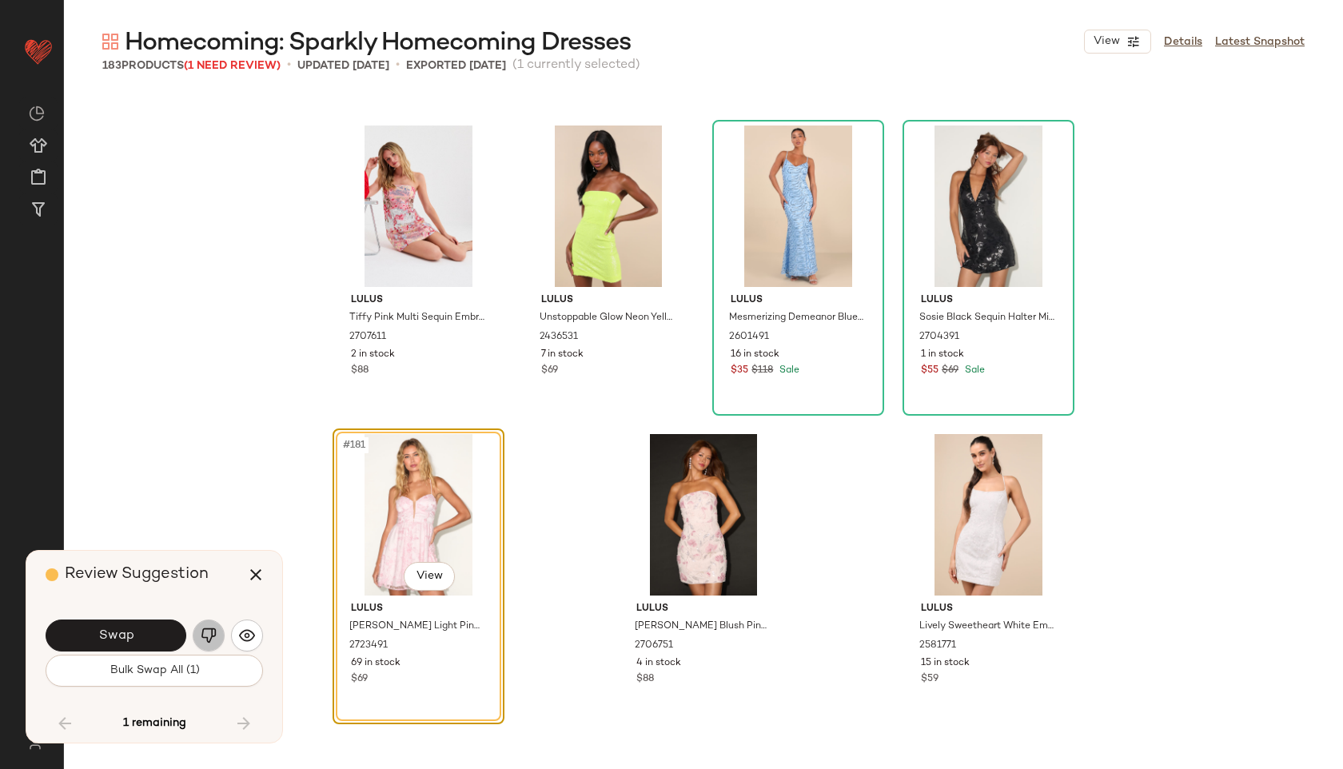
click at [211, 640] on img "button" at bounding box center [209, 635] width 16 height 16
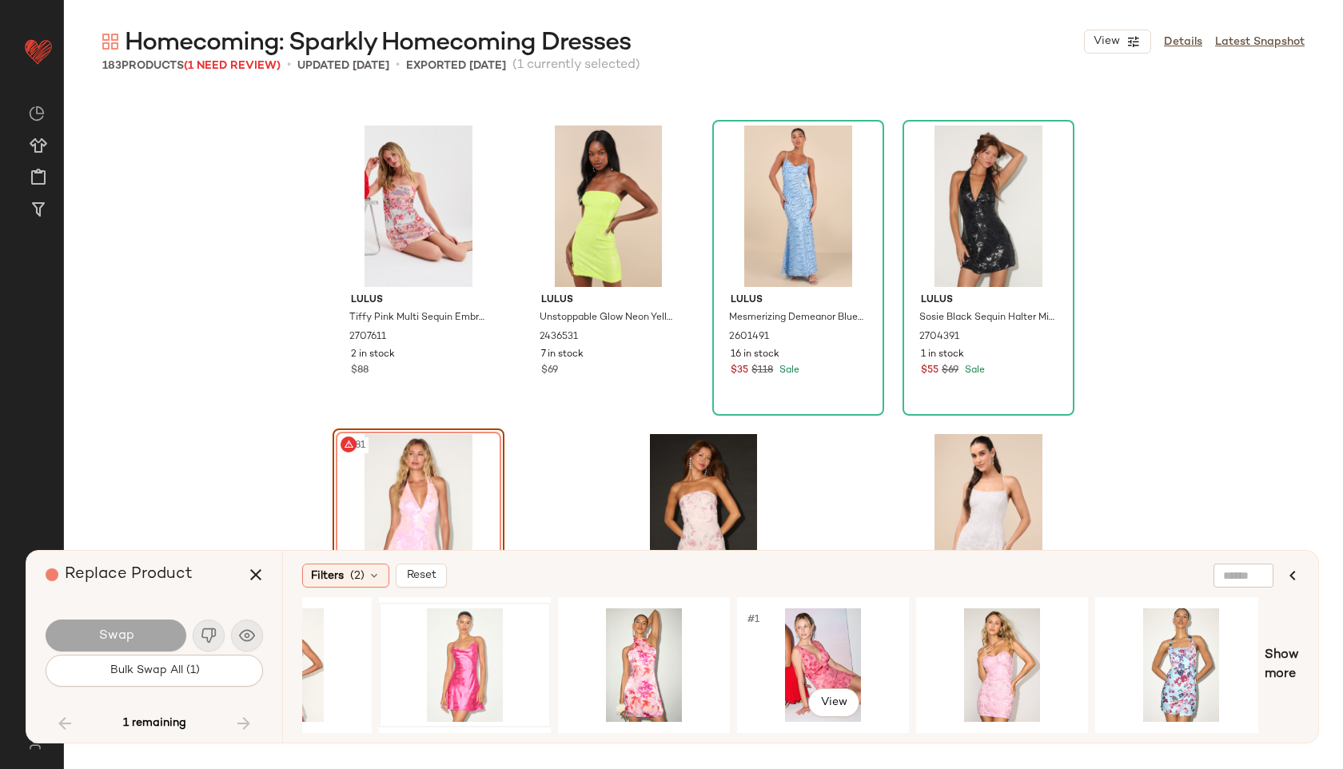
scroll to position [0, 462]
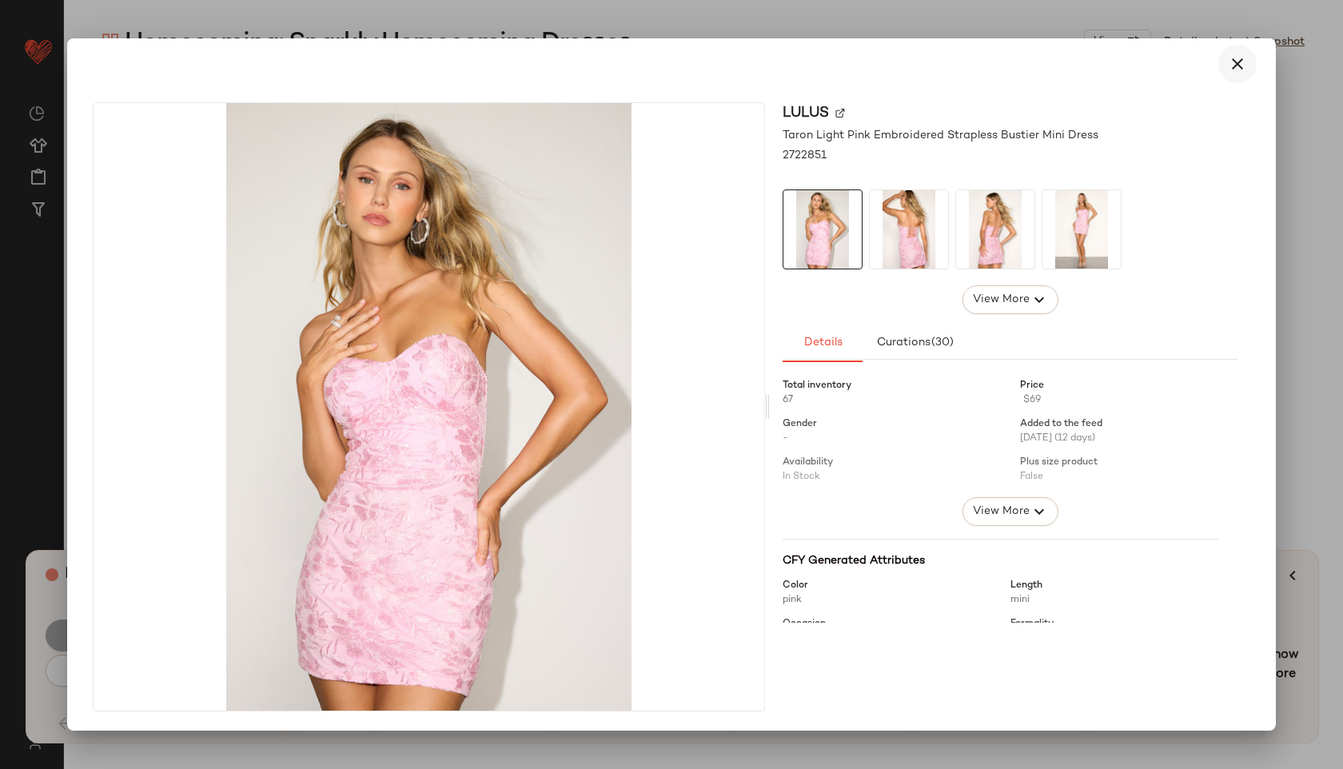
click at [1243, 67] on icon "button" at bounding box center [1236, 63] width 19 height 19
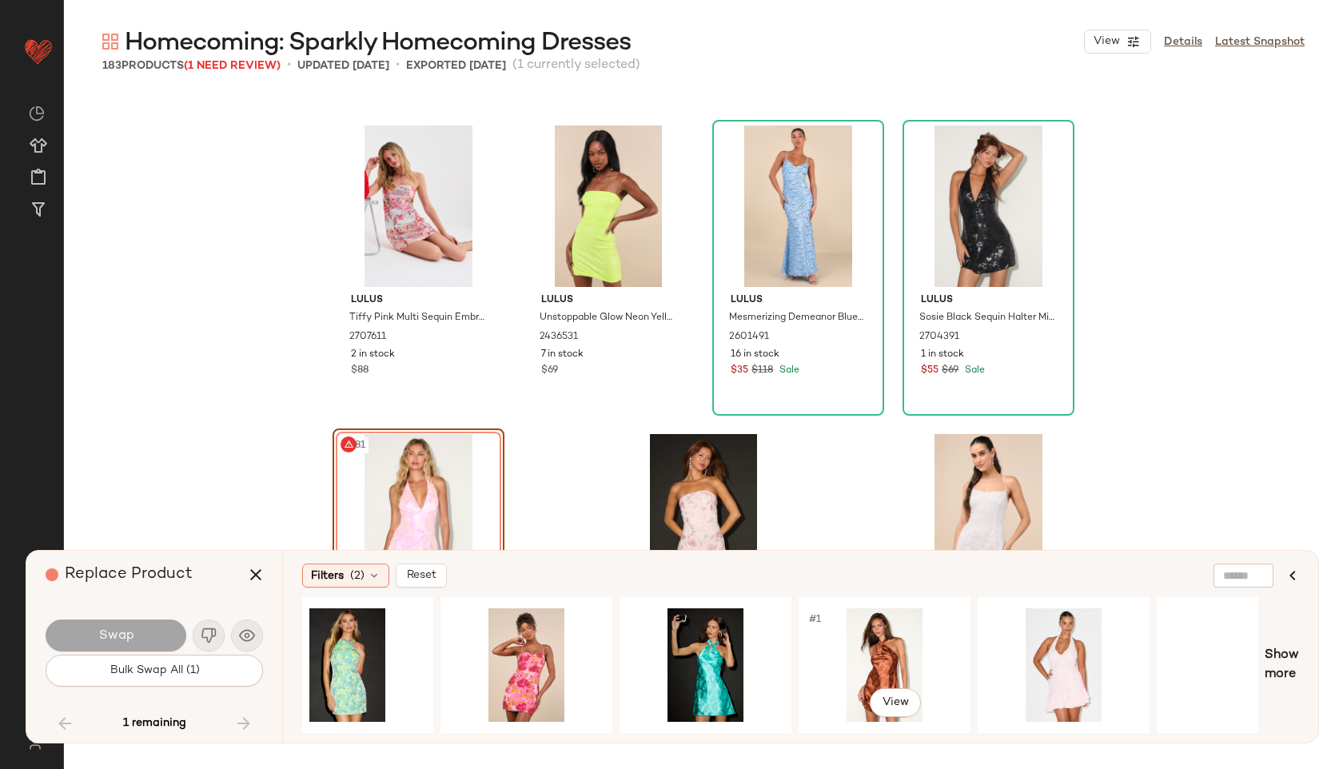
scroll to position [0, 1542]
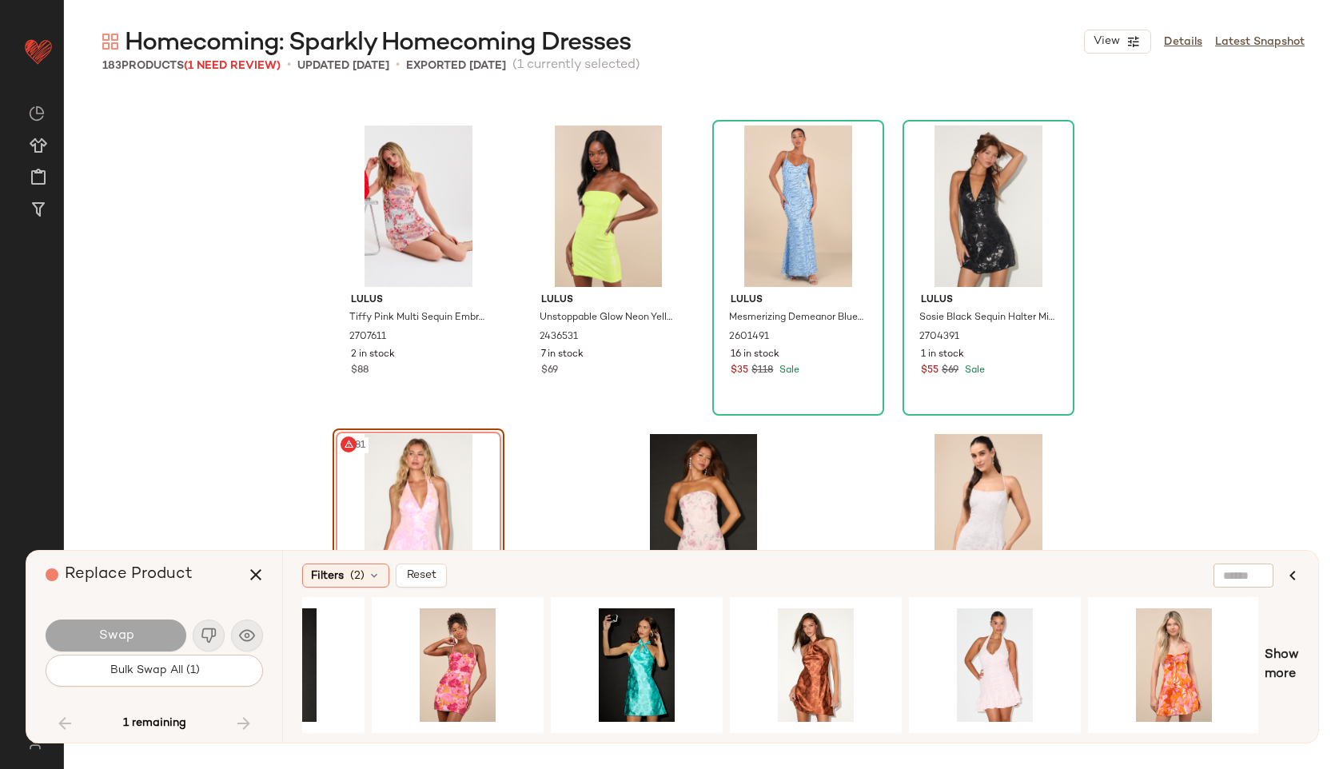
click at [233, 717] on div "1 remaining" at bounding box center [154, 723] width 217 height 38
click at [251, 566] on icon "button" at bounding box center [255, 574] width 19 height 19
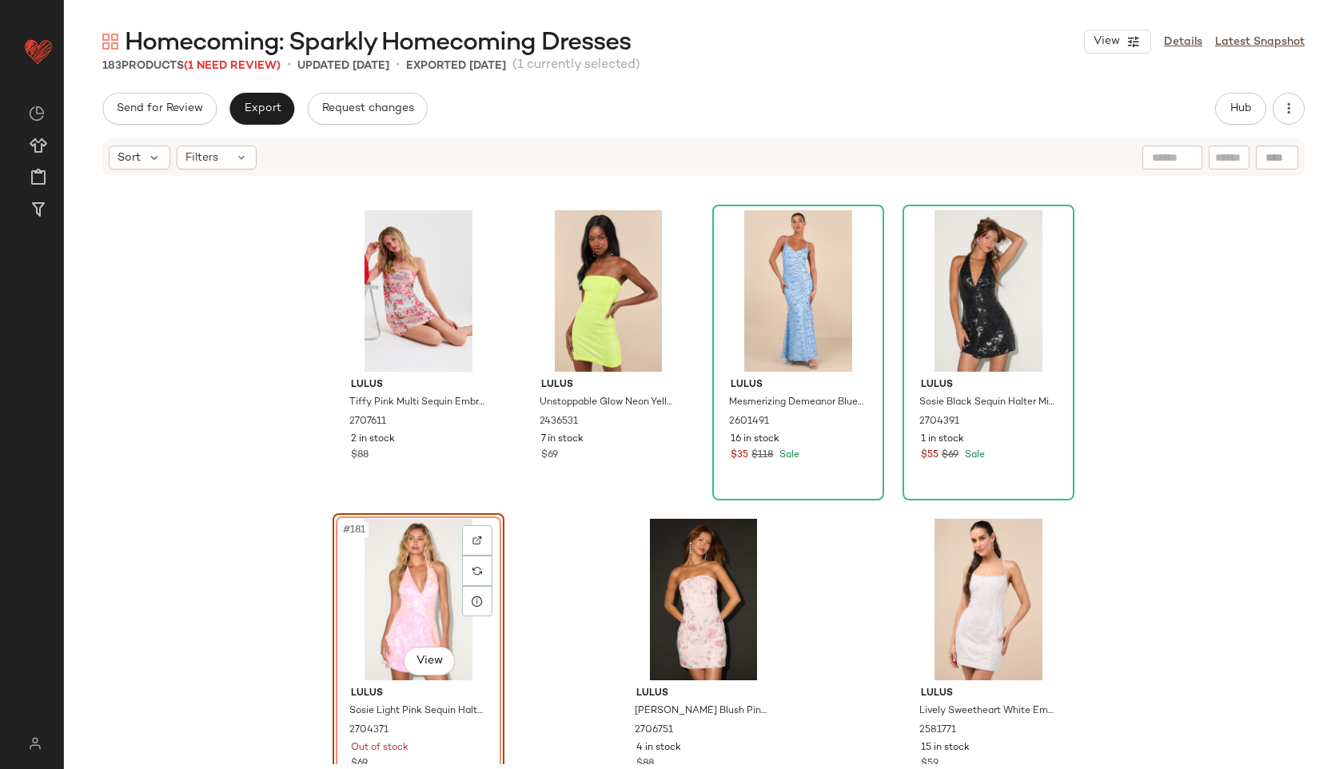
click at [396, 586] on div "#181 View" at bounding box center [418, 599] width 161 height 161
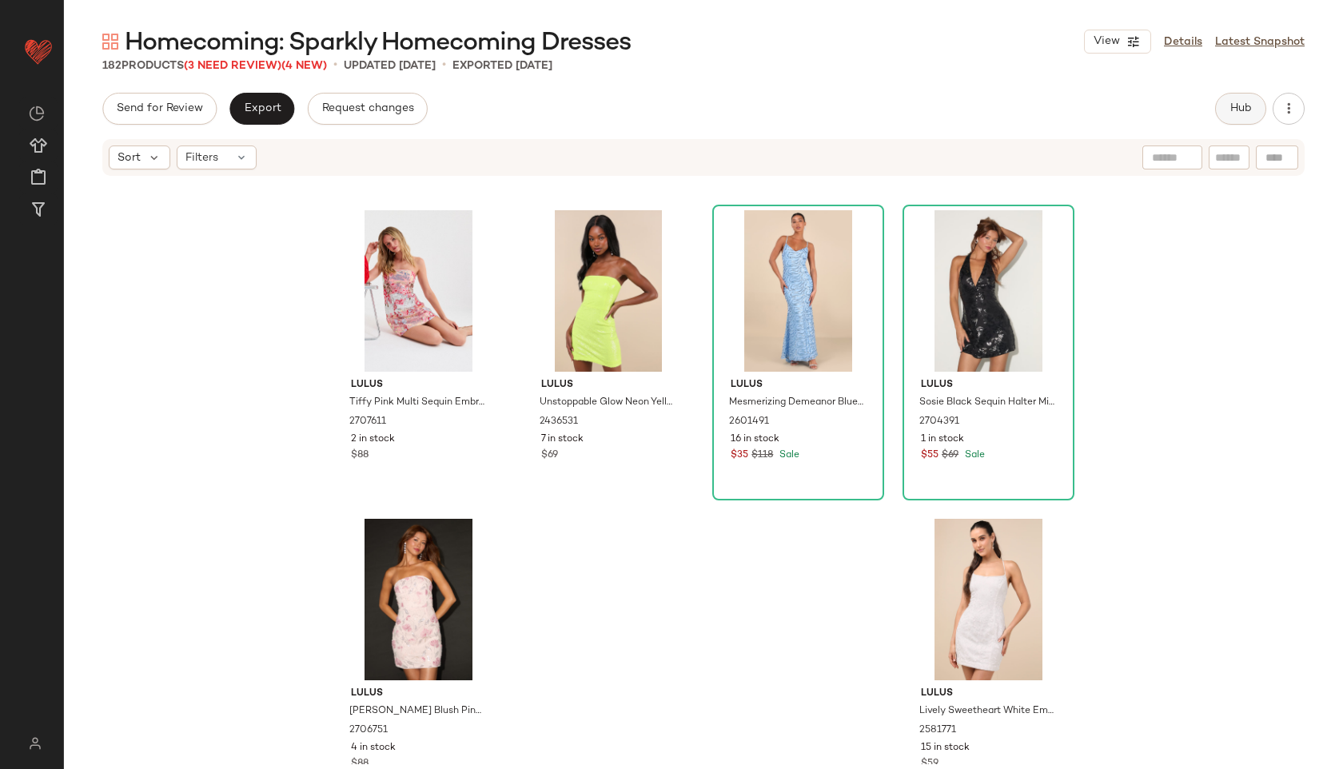
click at [1222, 109] on button "Hub" at bounding box center [1240, 109] width 51 height 32
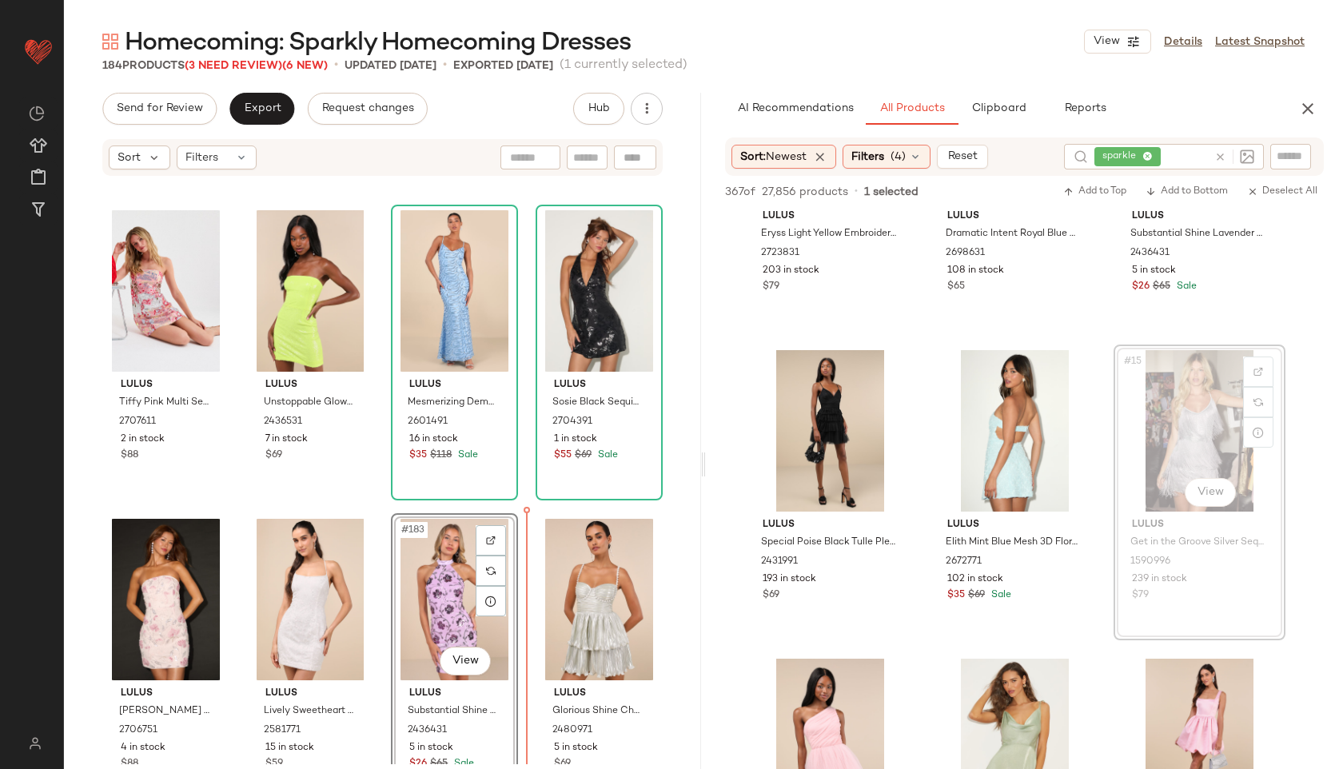
scroll to position [13565, 0]
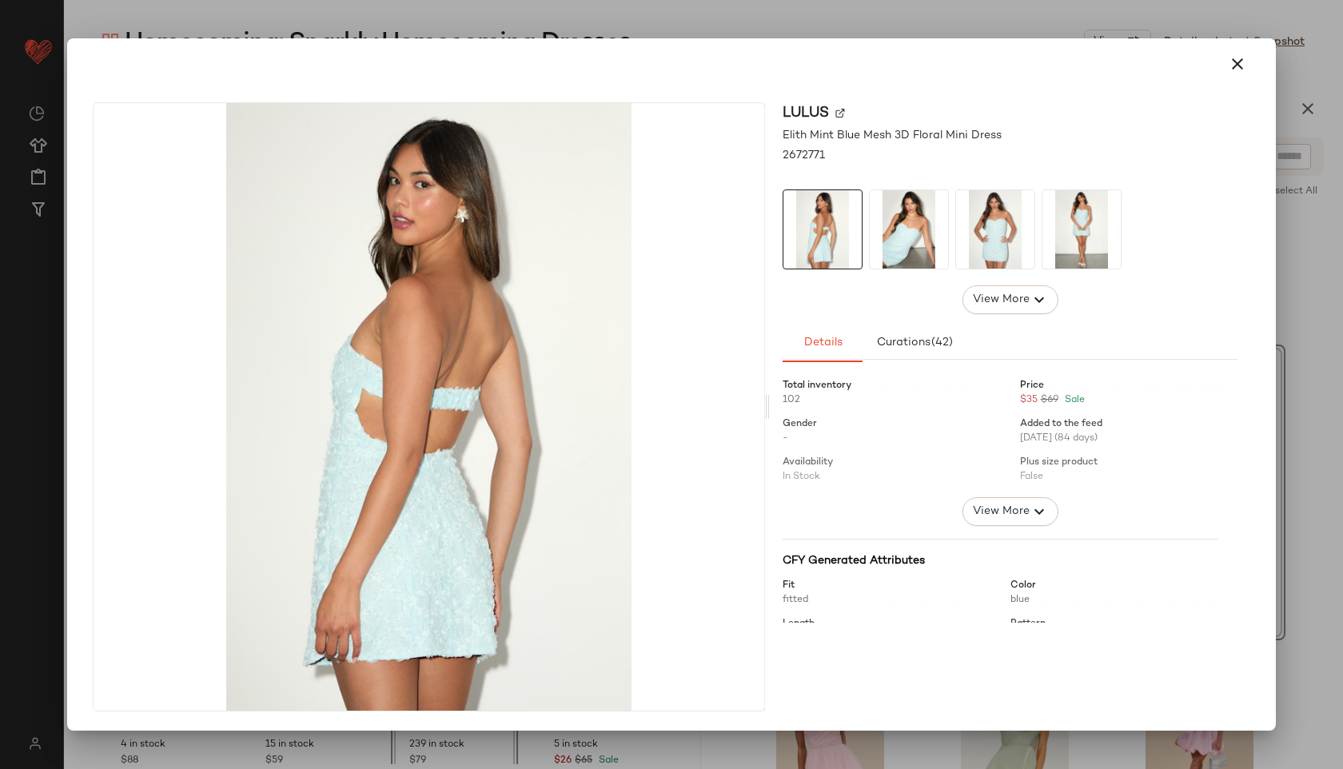
click at [905, 246] on img at bounding box center [908, 229] width 78 height 78
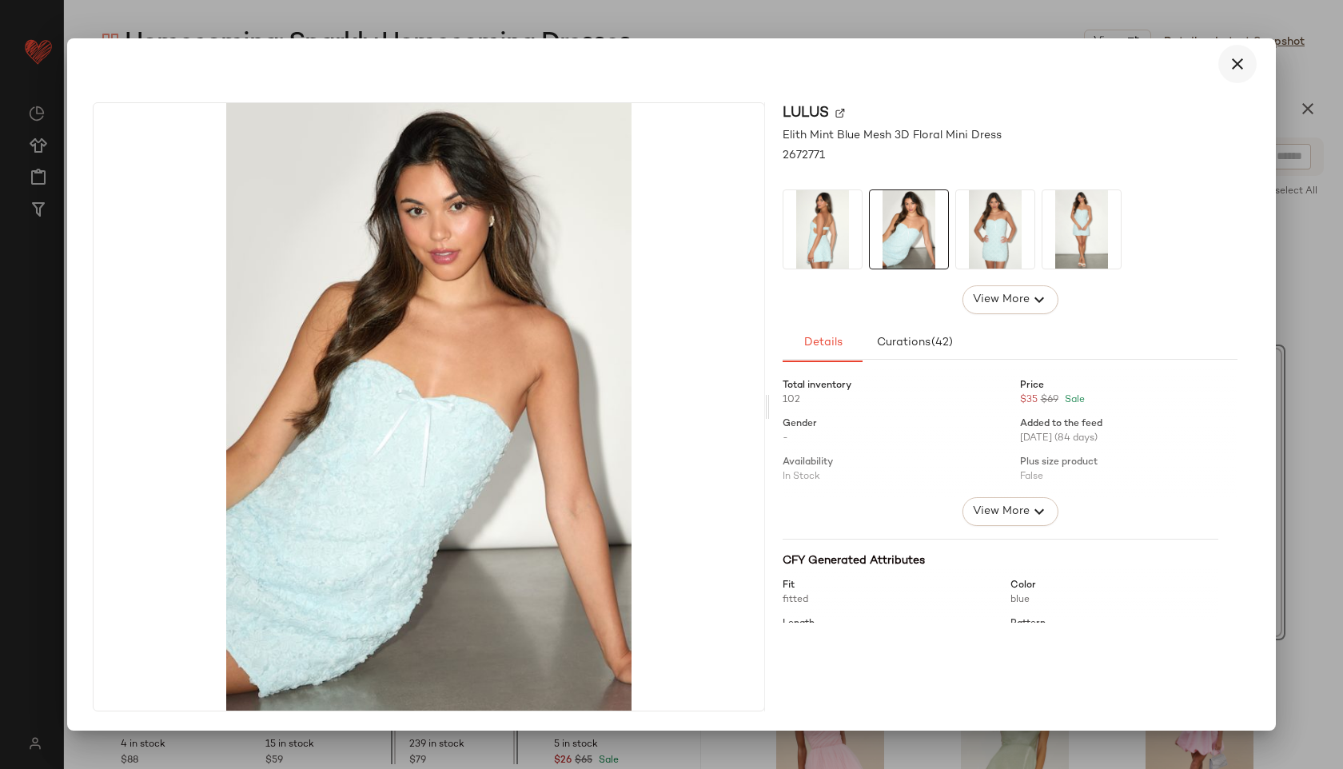
click at [1248, 62] on button "button" at bounding box center [1237, 64] width 38 height 38
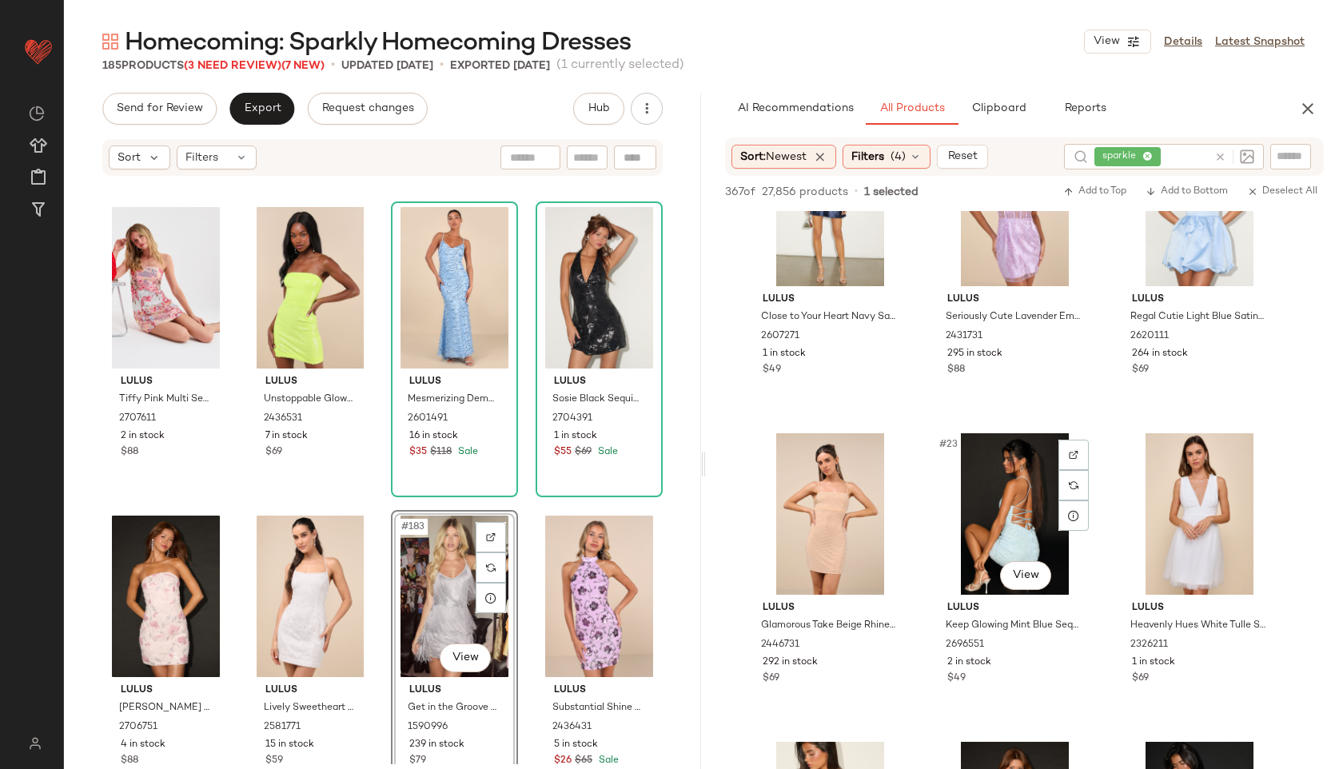
scroll to position [1944, 0]
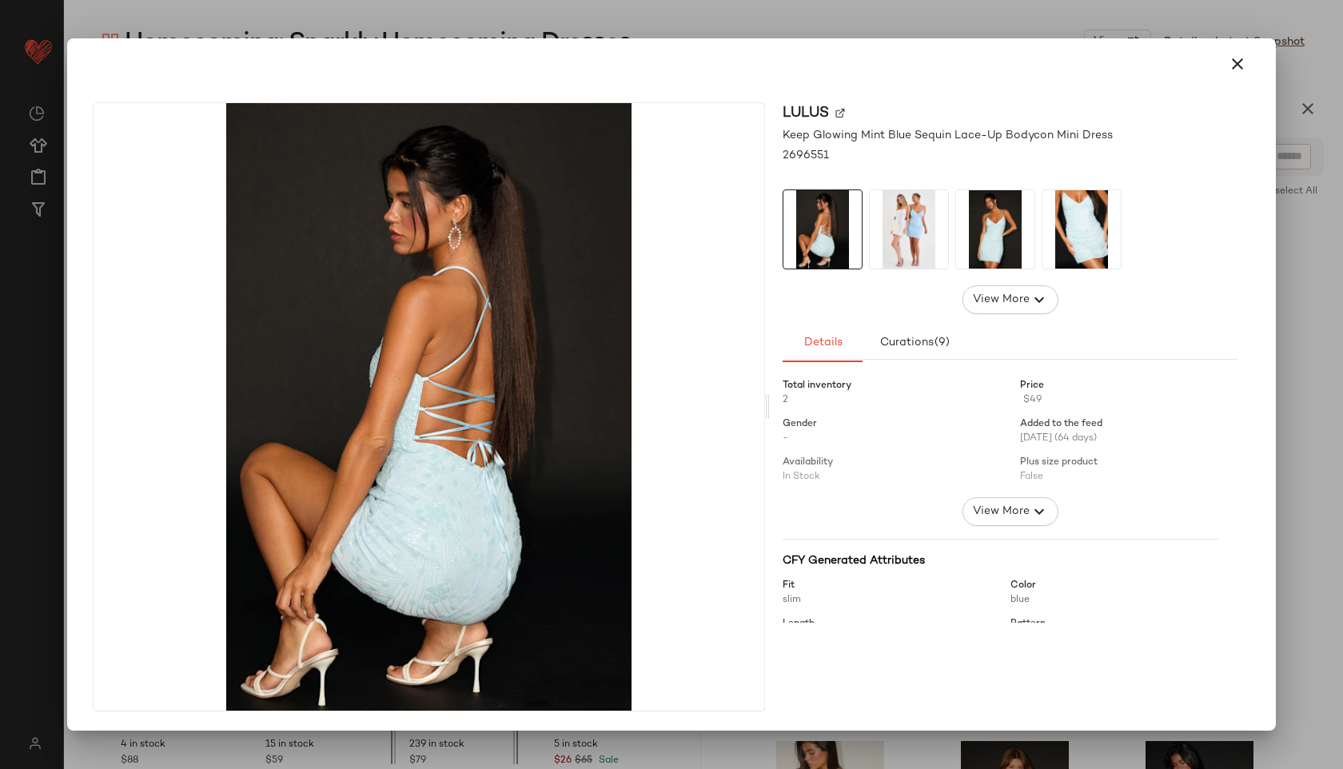
click at [995, 242] on img at bounding box center [995, 229] width 78 height 78
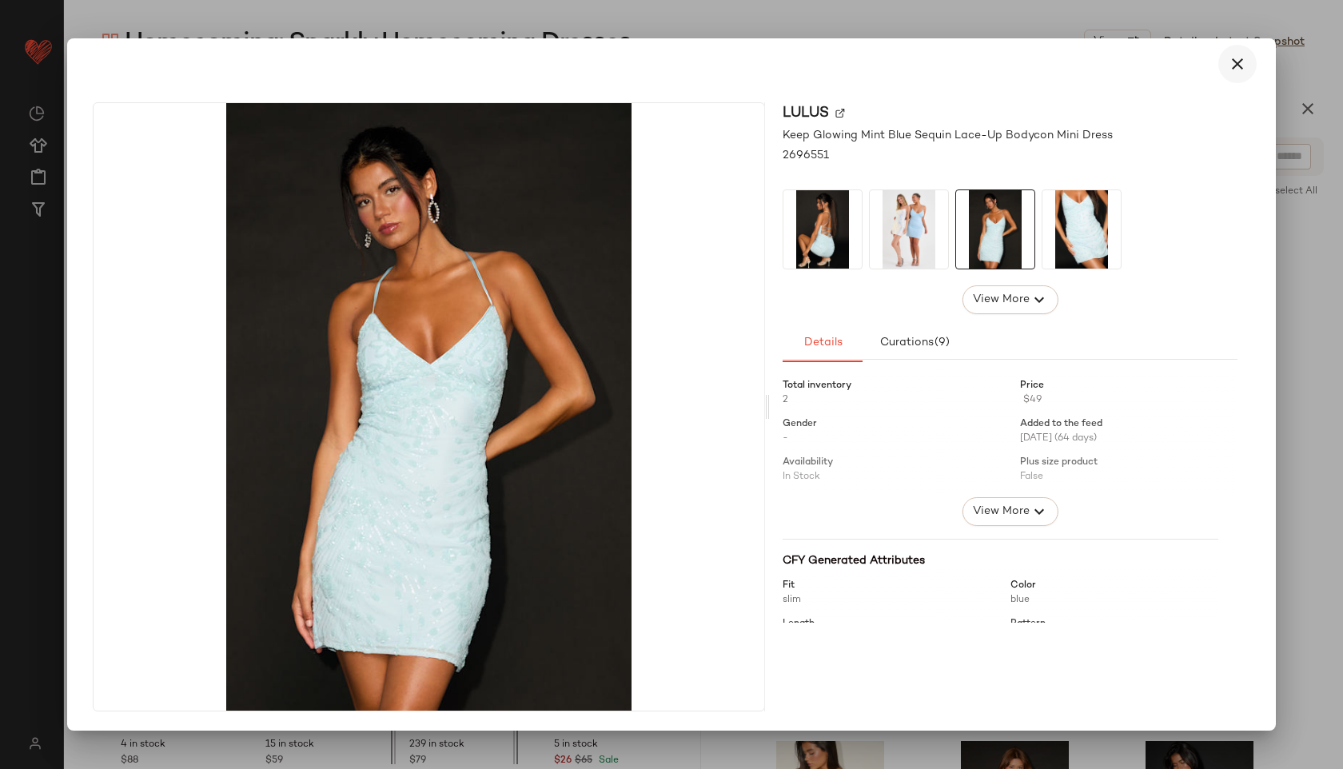
click at [1236, 62] on icon "button" at bounding box center [1236, 63] width 19 height 19
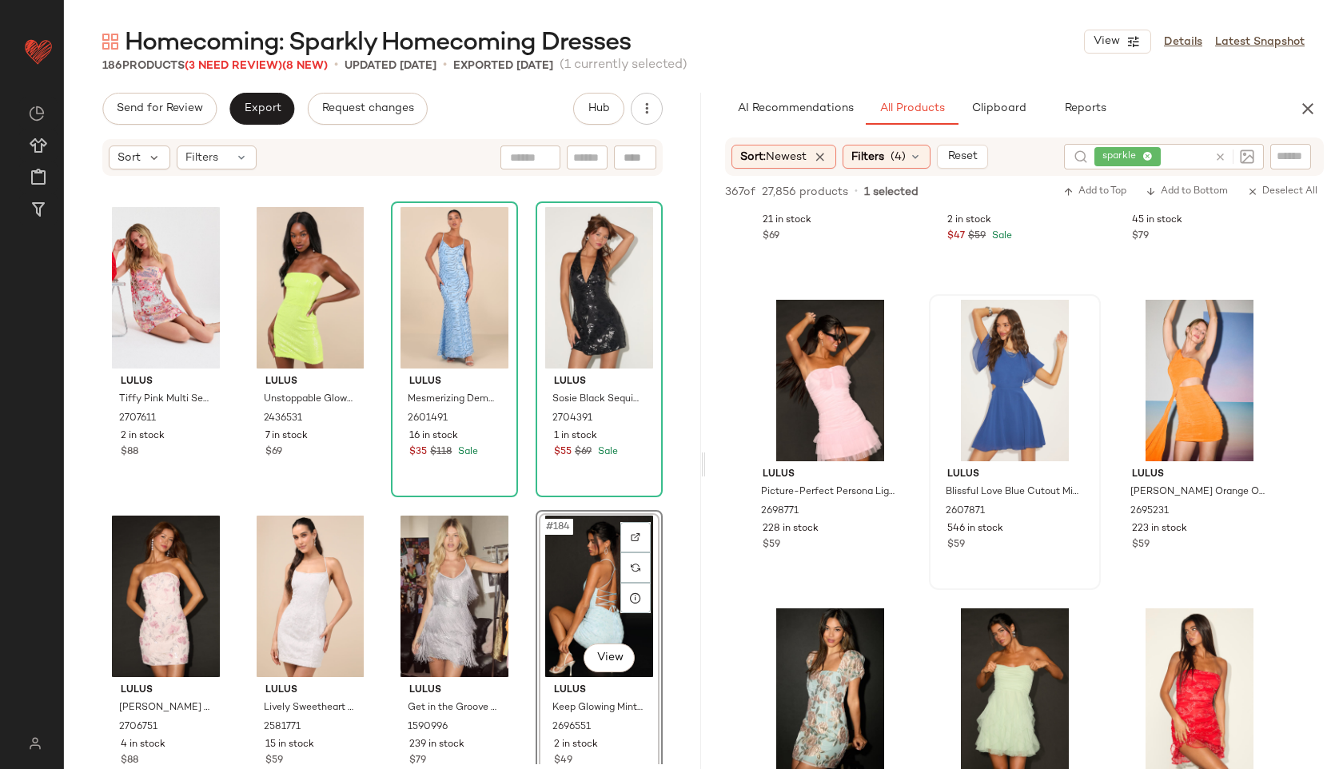
scroll to position [2703, 0]
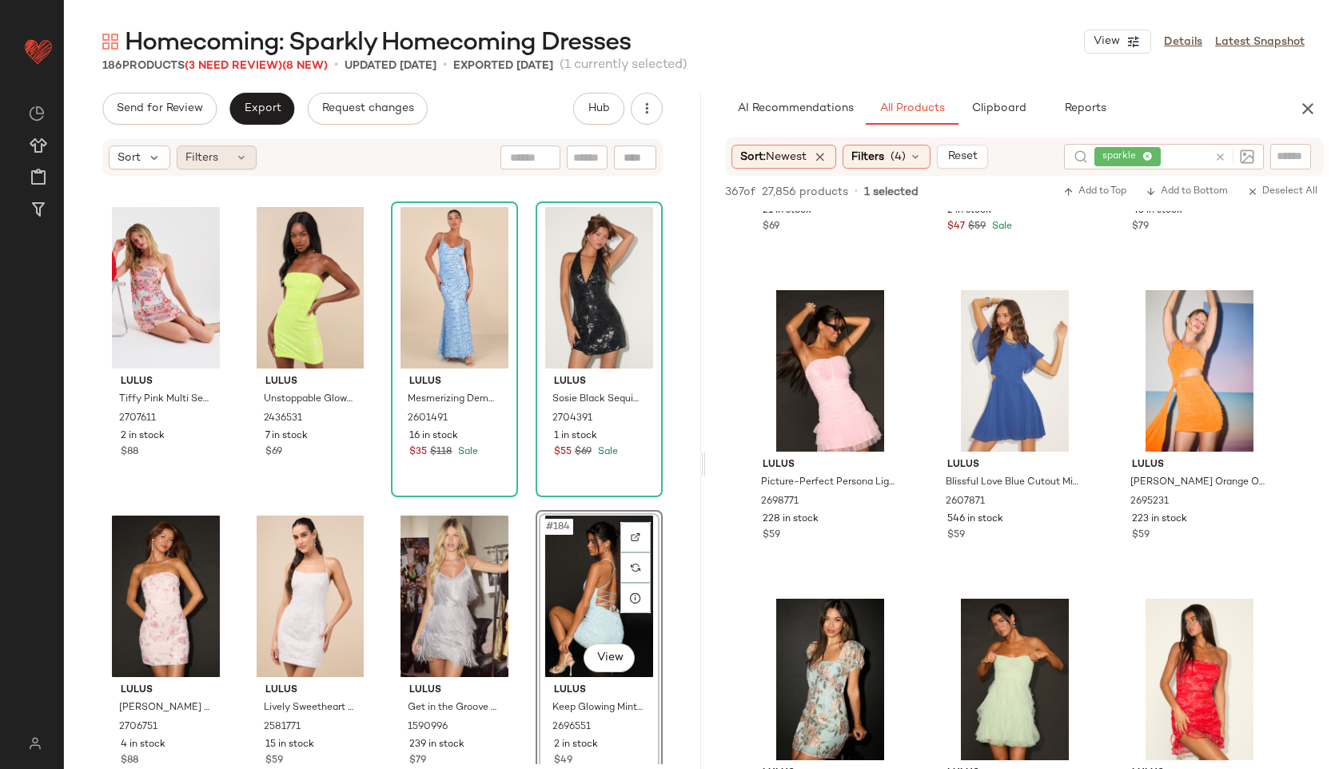
click at [244, 156] on icon at bounding box center [241, 157] width 13 height 13
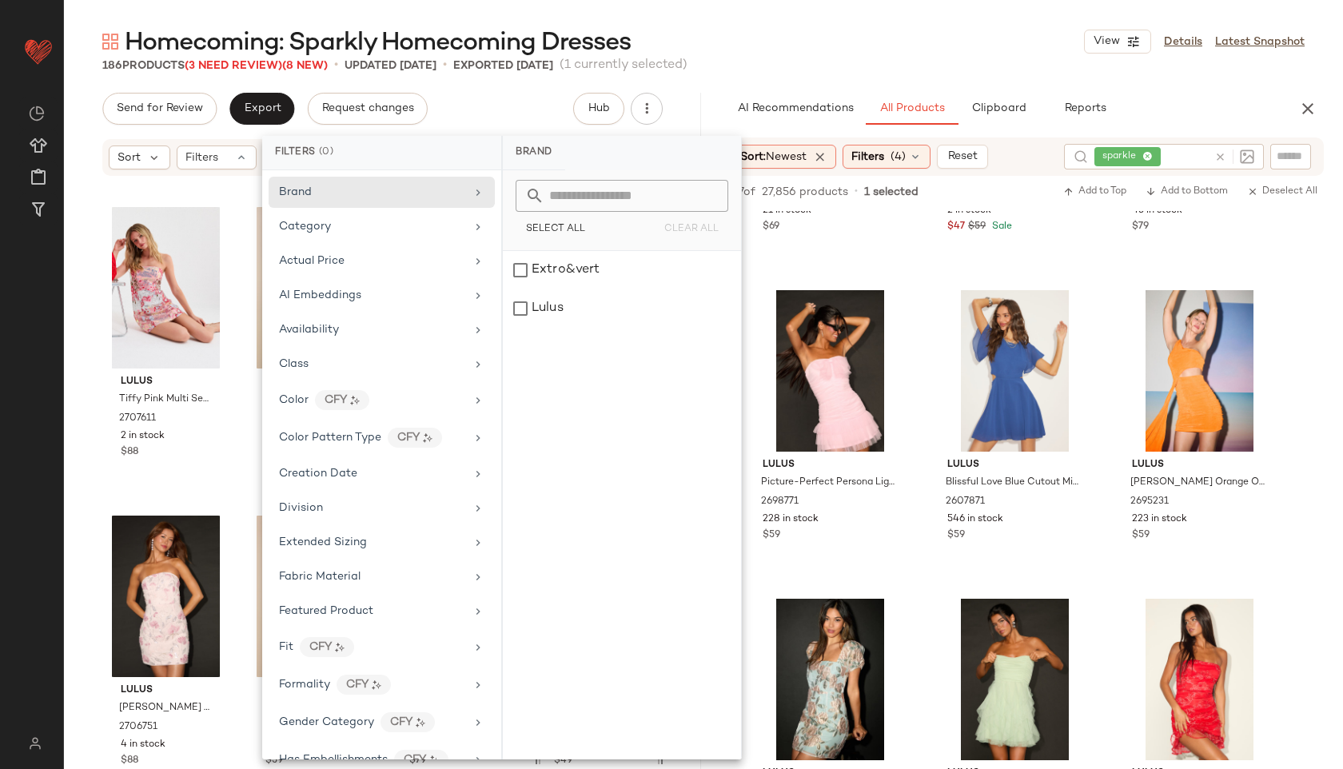
scroll to position [784, 0]
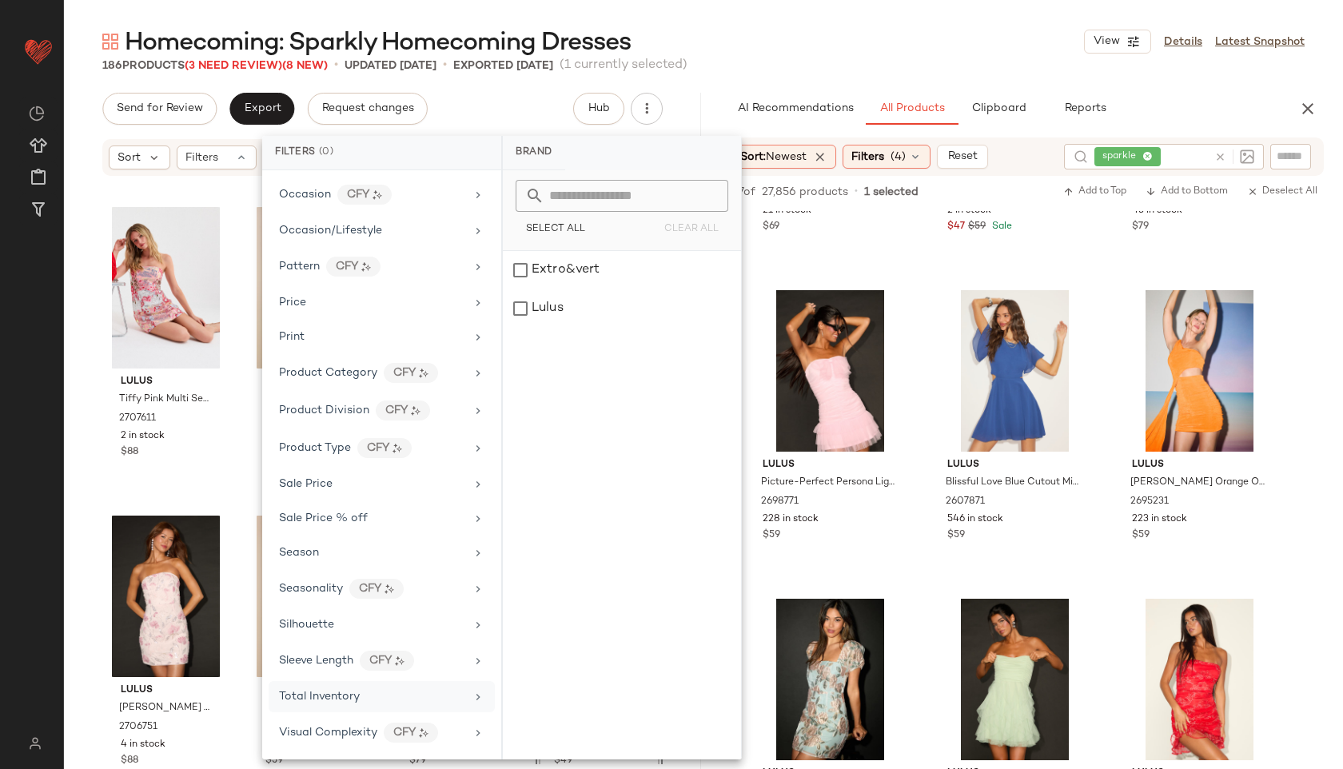
click at [344, 700] on span "Total Inventory" at bounding box center [319, 696] width 81 height 12
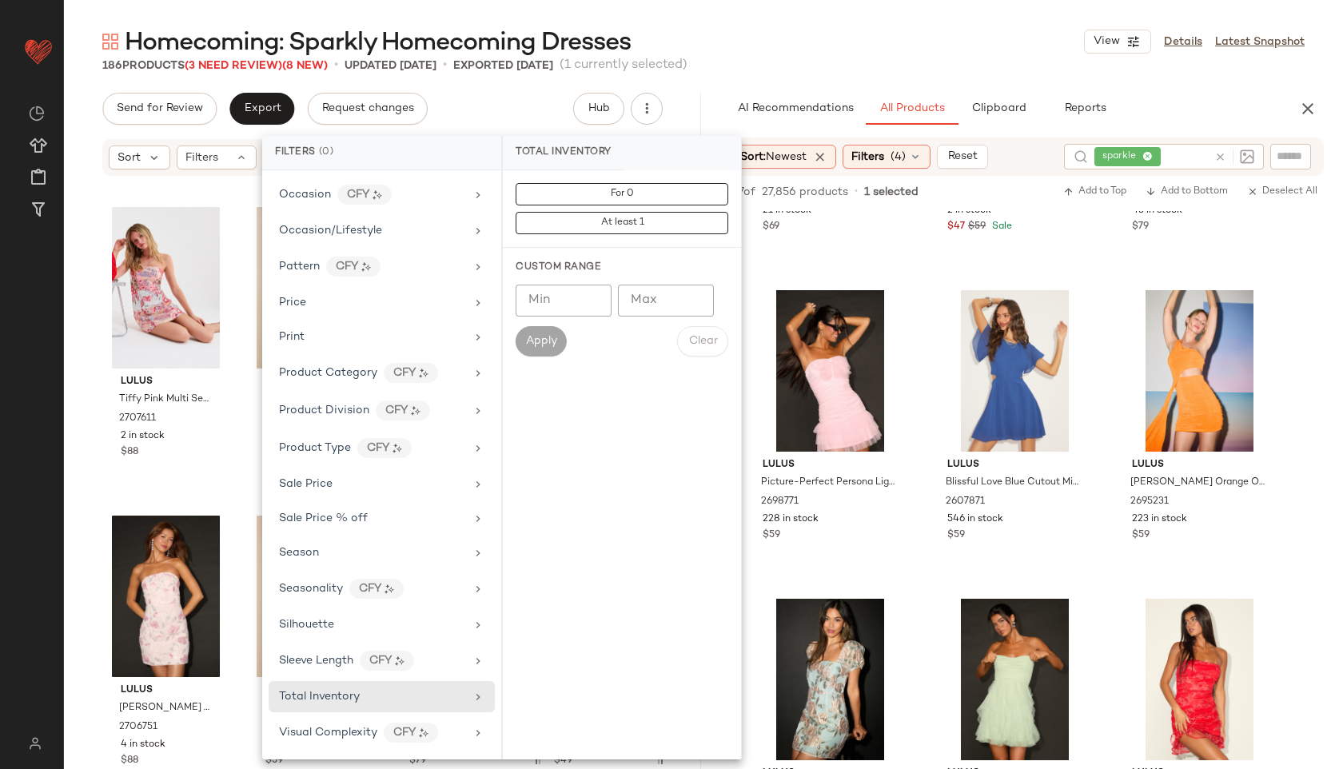
click at [651, 300] on input "Max" at bounding box center [666, 300] width 96 height 32
type input "**"
click at [528, 352] on button "Apply" at bounding box center [540, 341] width 51 height 30
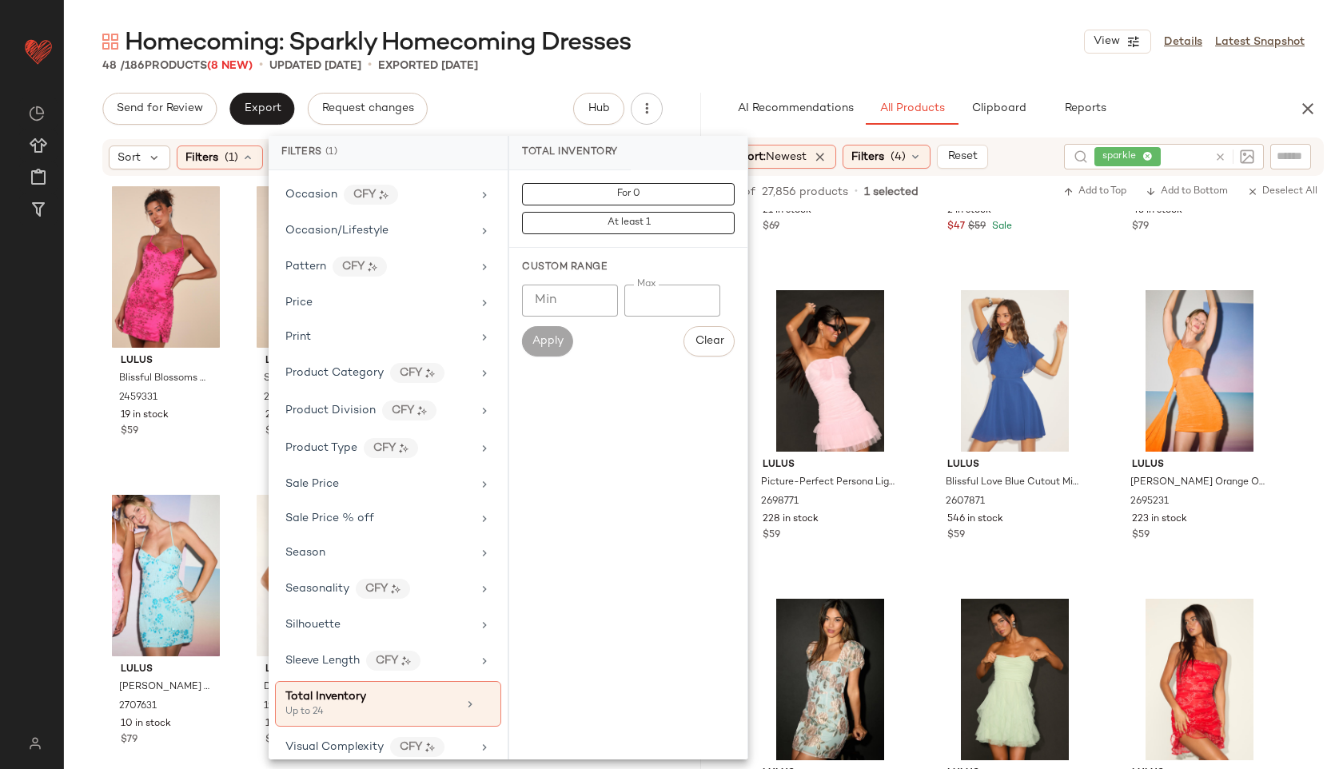
click at [699, 35] on div "Homecoming: Sparkly Homecoming Dresses View Details Latest Snapshot" at bounding box center [703, 42] width 1279 height 32
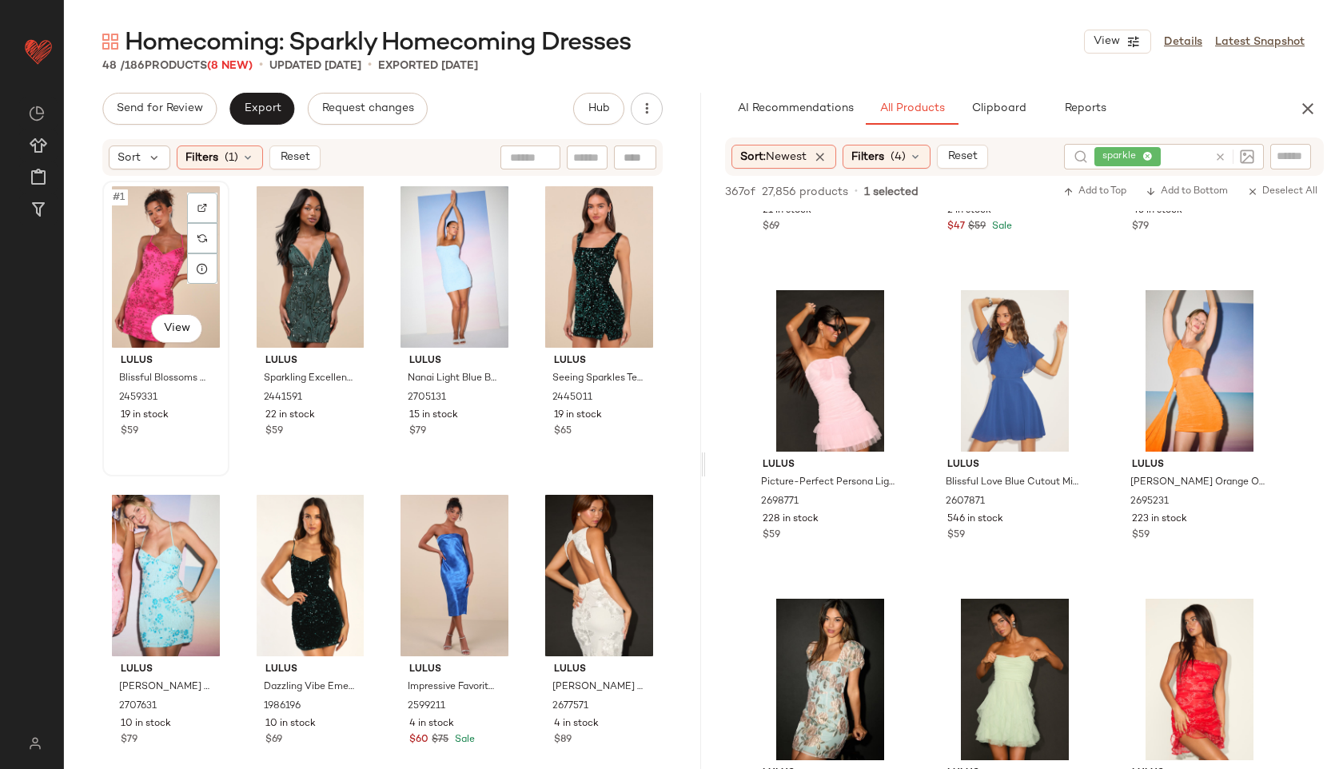
click at [140, 236] on div "#1 View" at bounding box center [166, 266] width 116 height 161
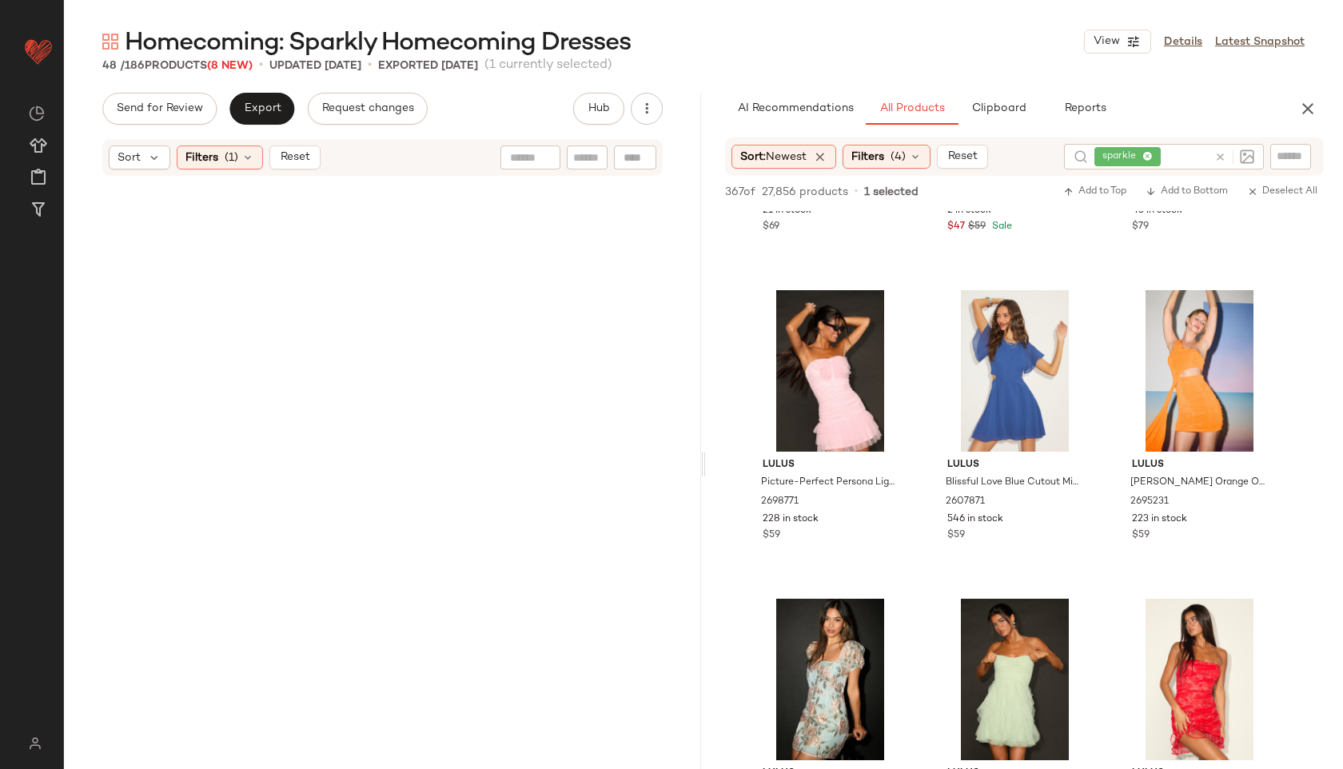
scroll to position [3118, 0]
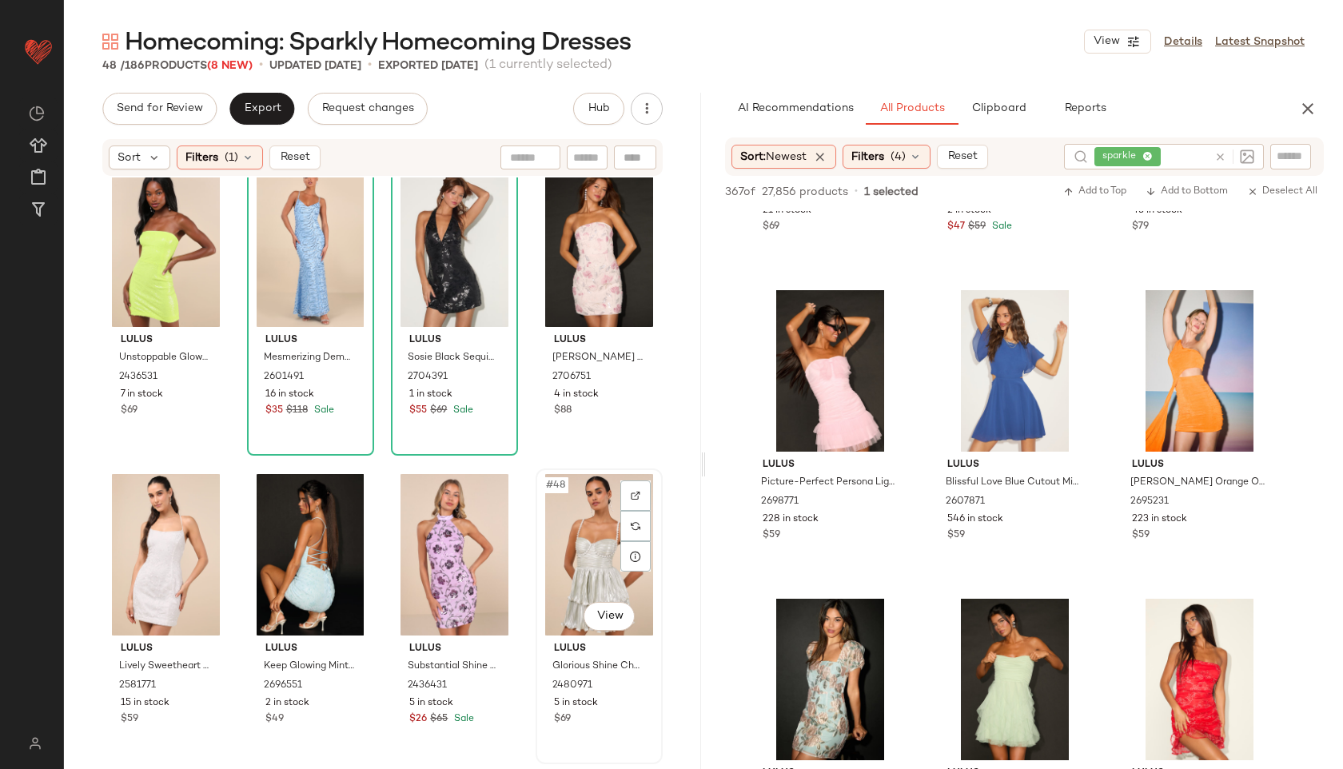
click at [573, 531] on div "#48 View" at bounding box center [599, 554] width 116 height 161
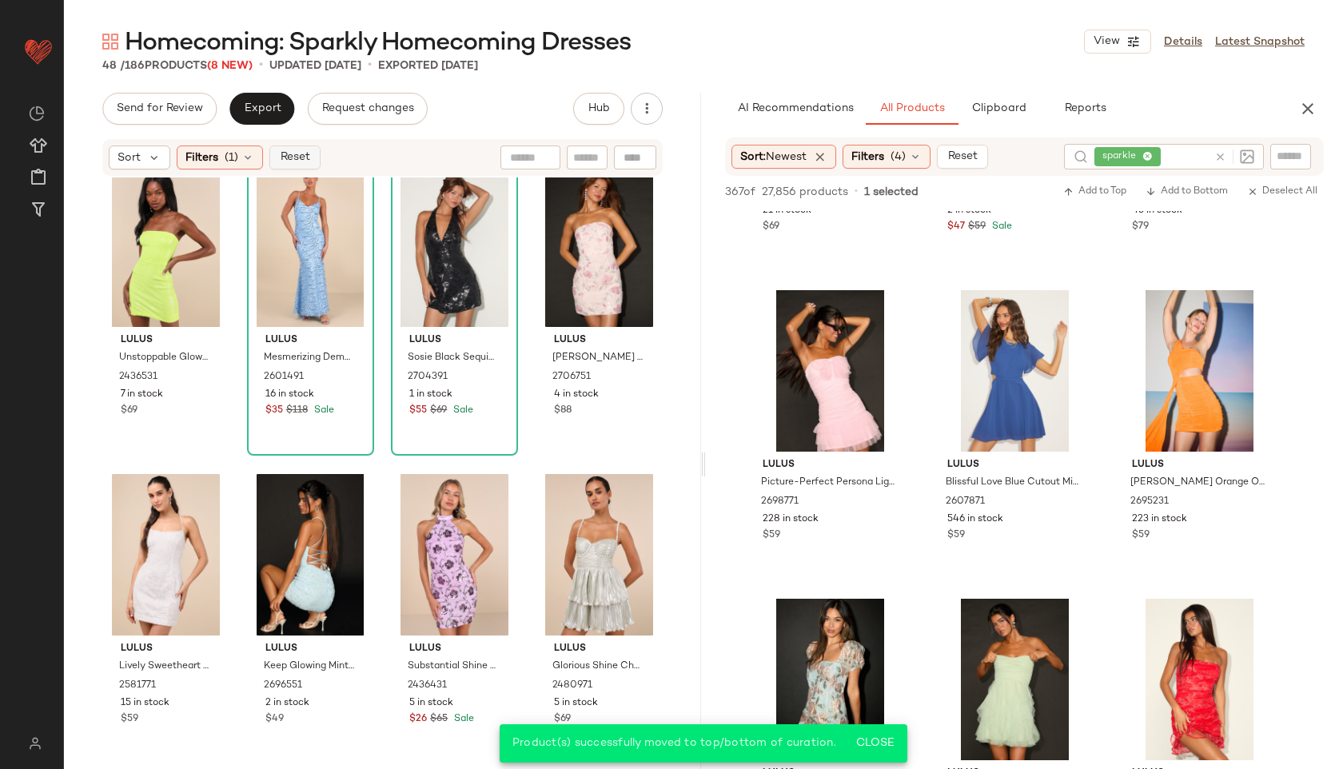
click at [301, 153] on span "Reset" at bounding box center [294, 157] width 30 height 13
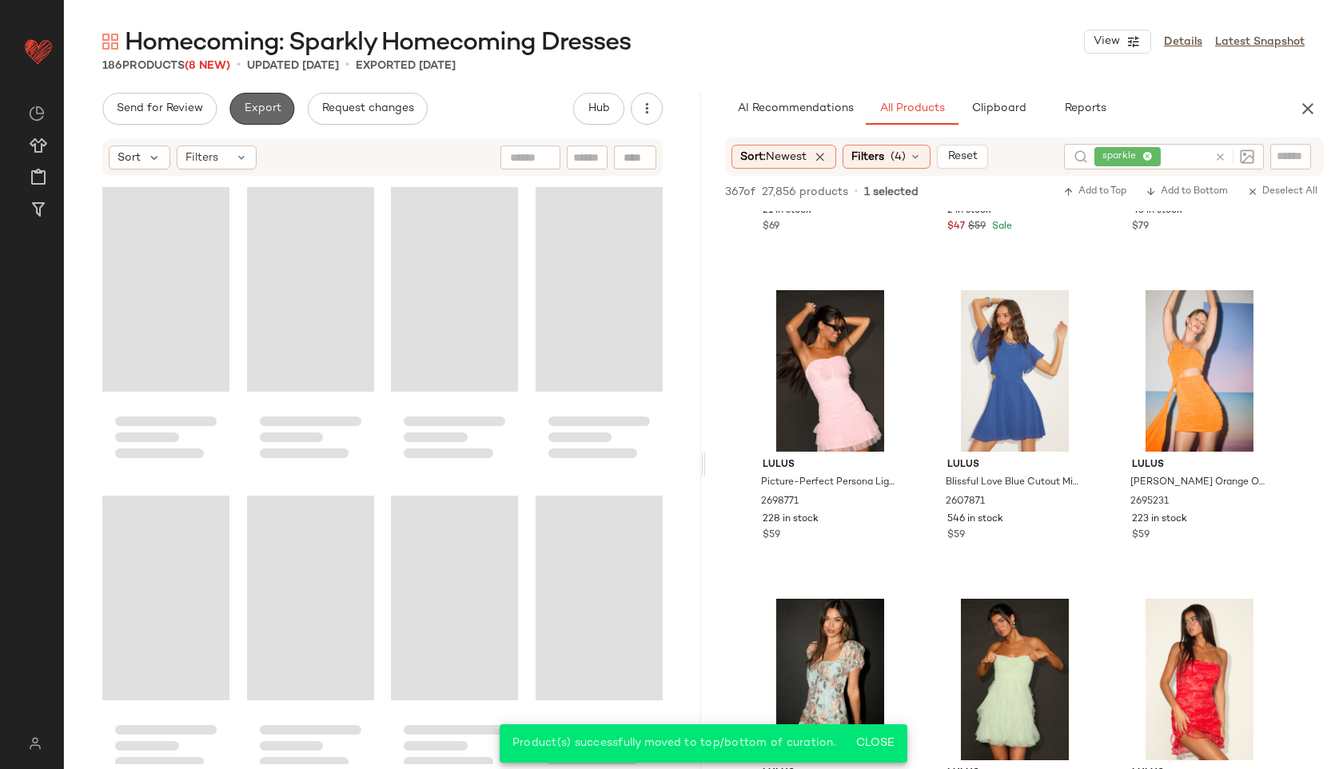
click at [264, 100] on button "Export" at bounding box center [261, 109] width 65 height 32
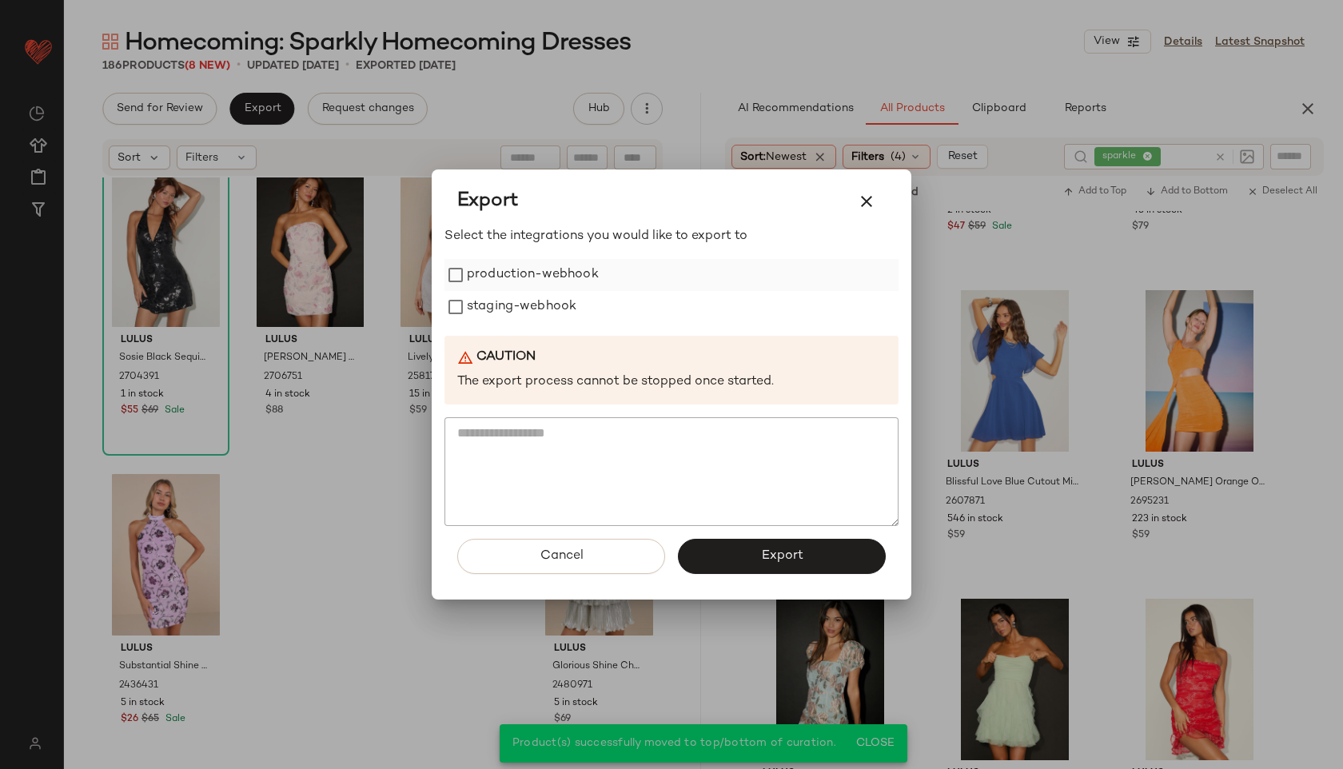
click at [484, 280] on label "production-webhook" at bounding box center [533, 275] width 132 height 32
click at [503, 312] on label "staging-webhook" at bounding box center [521, 307] width 109 height 32
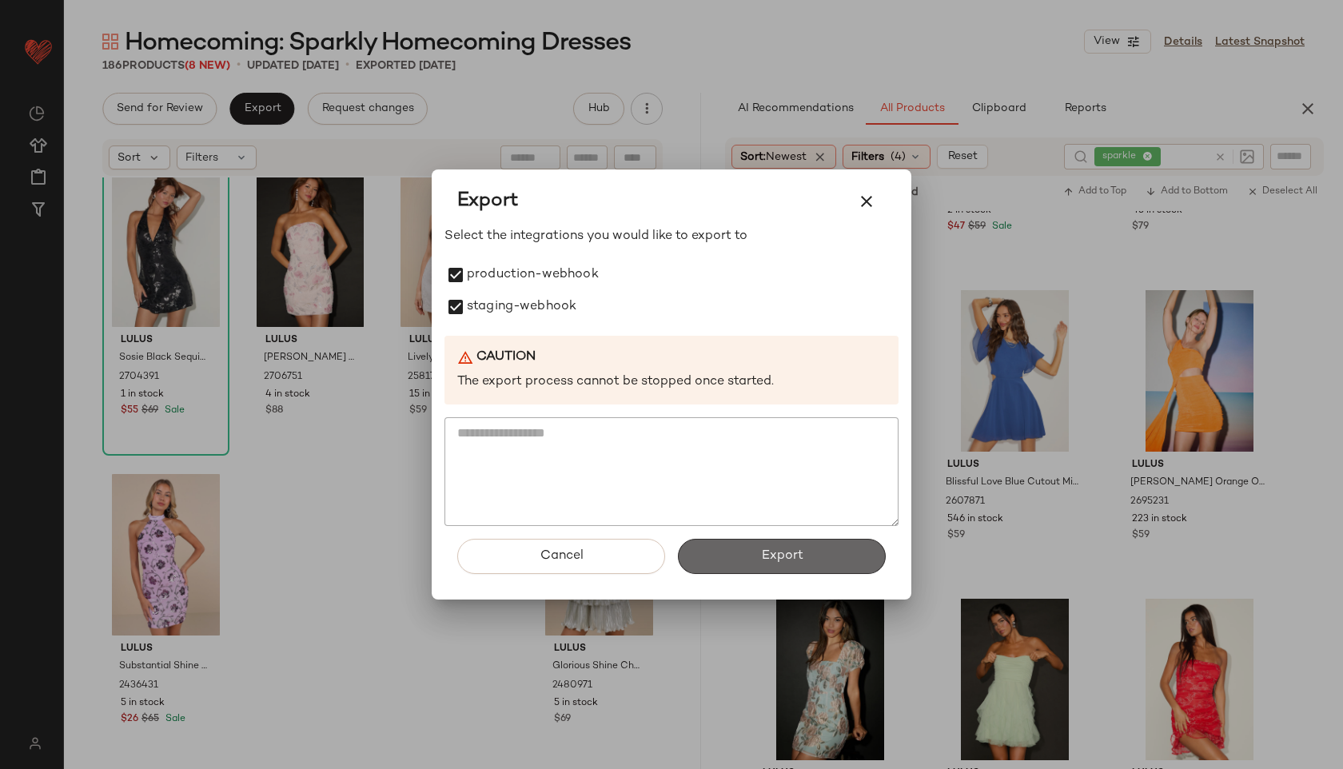
click at [790, 551] on span "Export" at bounding box center [781, 555] width 42 height 15
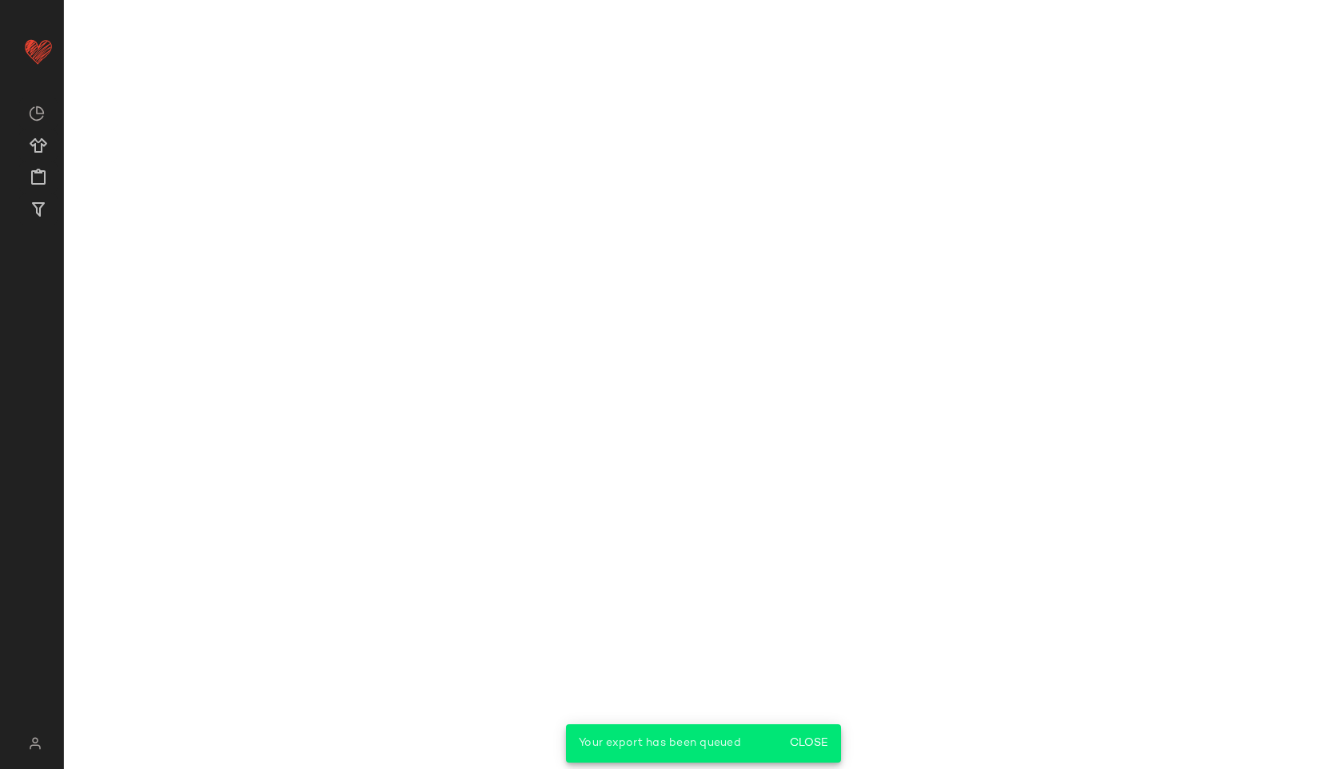
scroll to position [3937, 0]
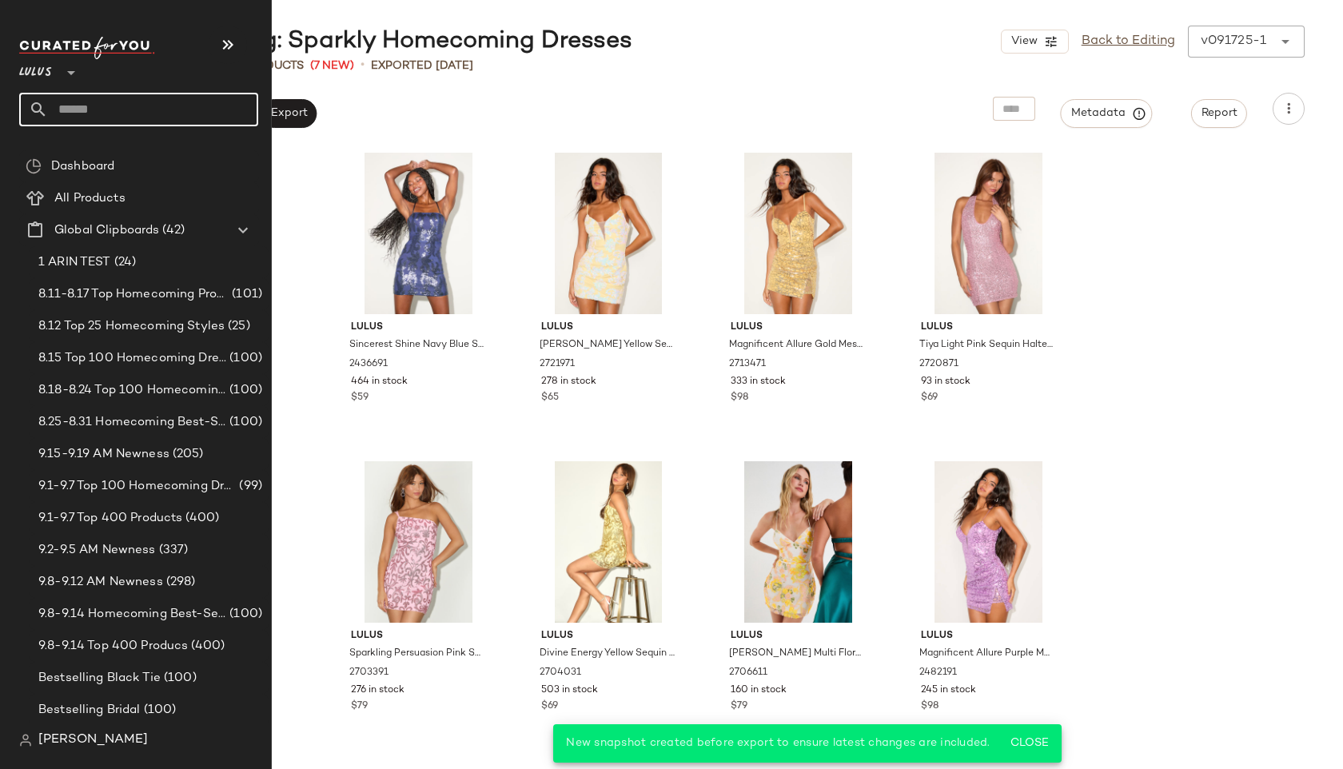
click at [136, 96] on input "text" at bounding box center [153, 110] width 210 height 34
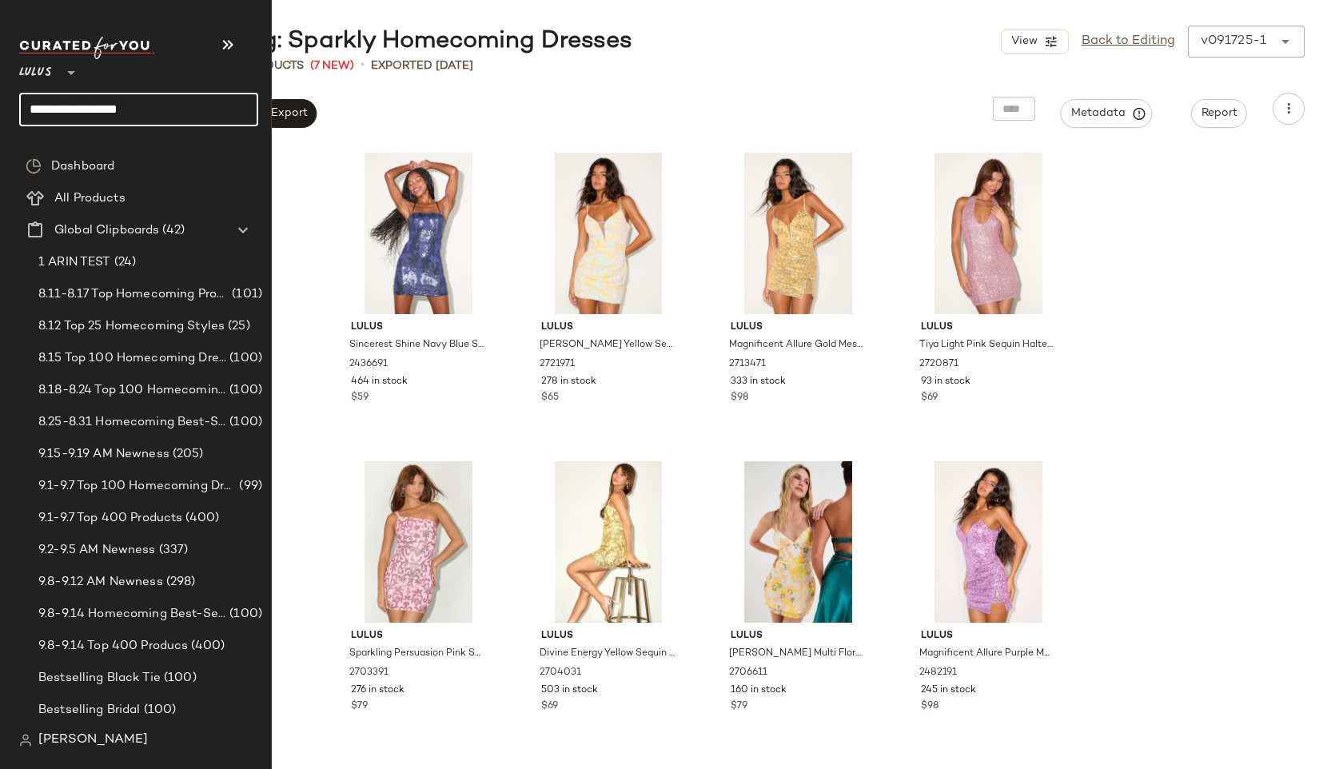
click at [162, 108] on input "**********" at bounding box center [138, 110] width 239 height 34
type input "******"
click at [99, 106] on input "text" at bounding box center [153, 110] width 210 height 34
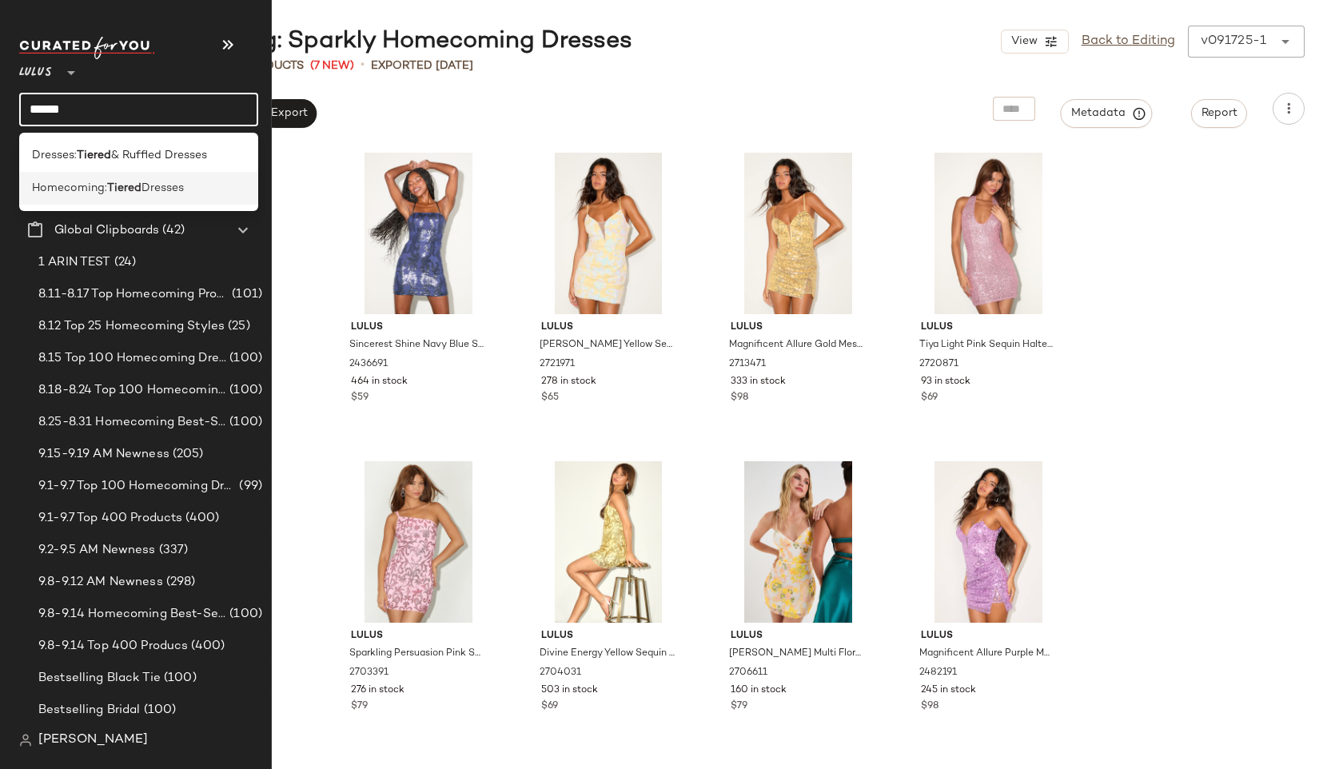
type input "******"
click at [42, 189] on span "Homecoming:" at bounding box center [69, 188] width 75 height 17
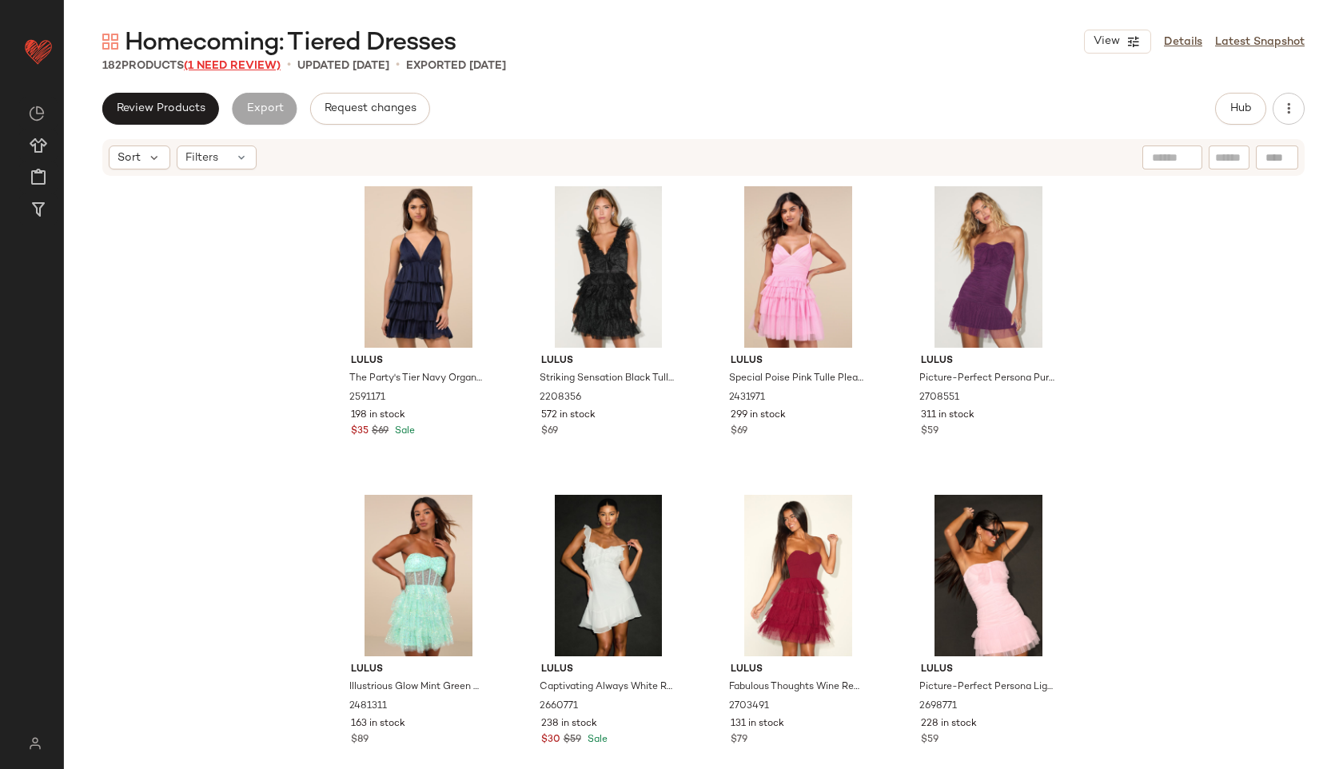
click at [254, 68] on span "(1 Need Review)" at bounding box center [232, 66] width 97 height 12
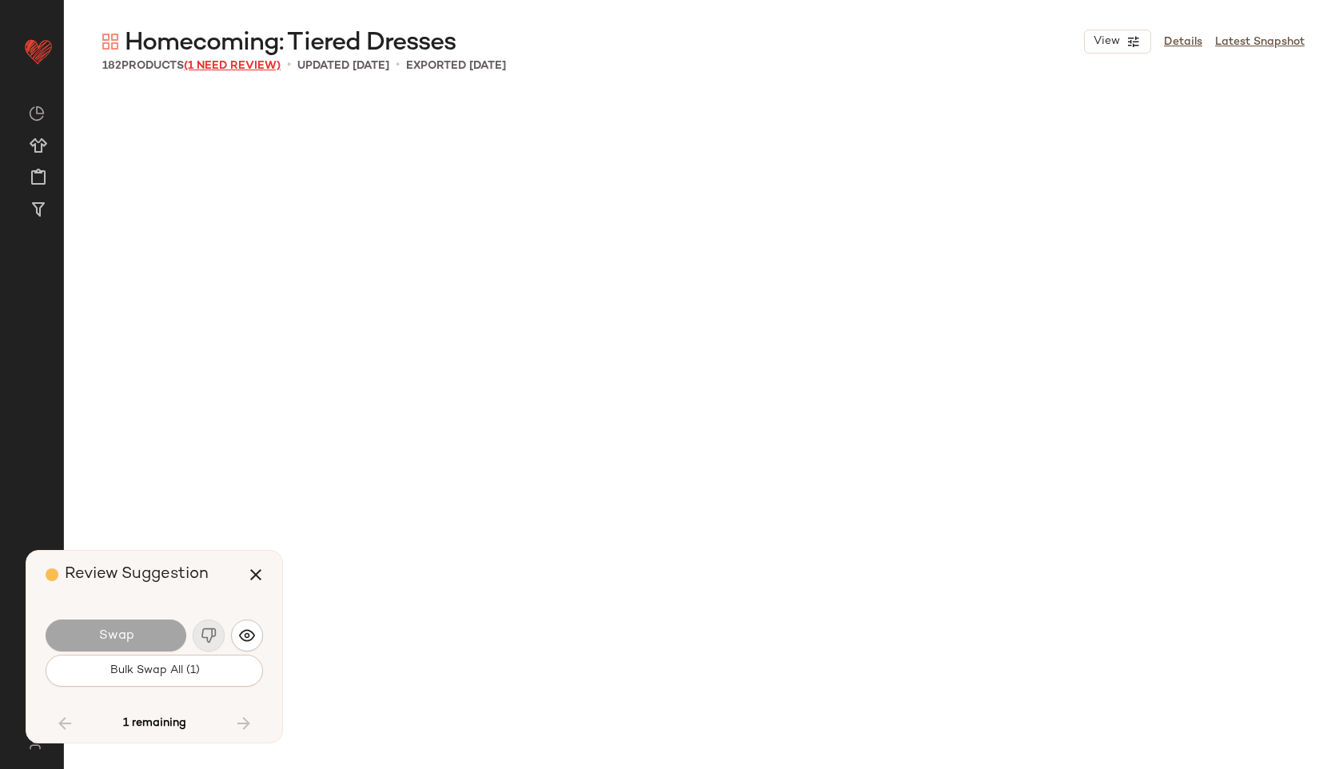
scroll to position [12030, 0]
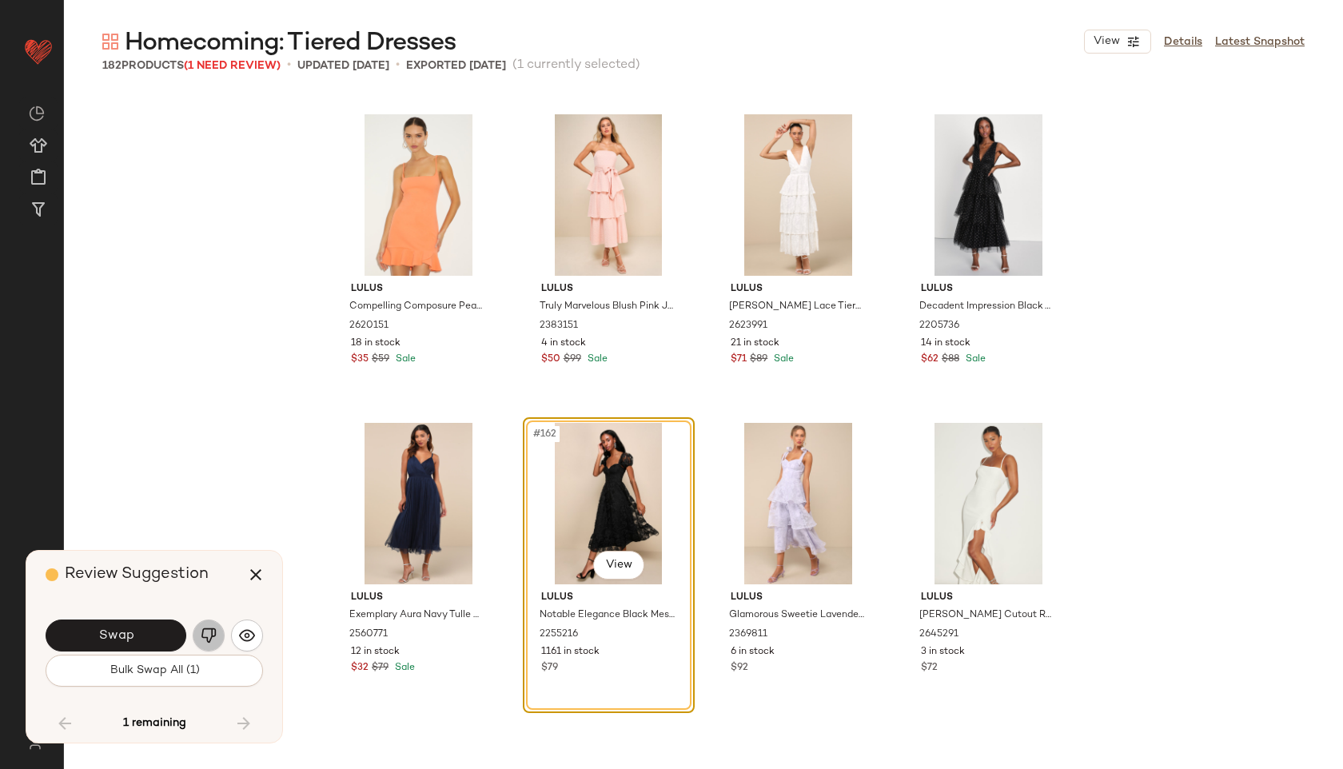
click at [205, 631] on img "button" at bounding box center [209, 635] width 16 height 16
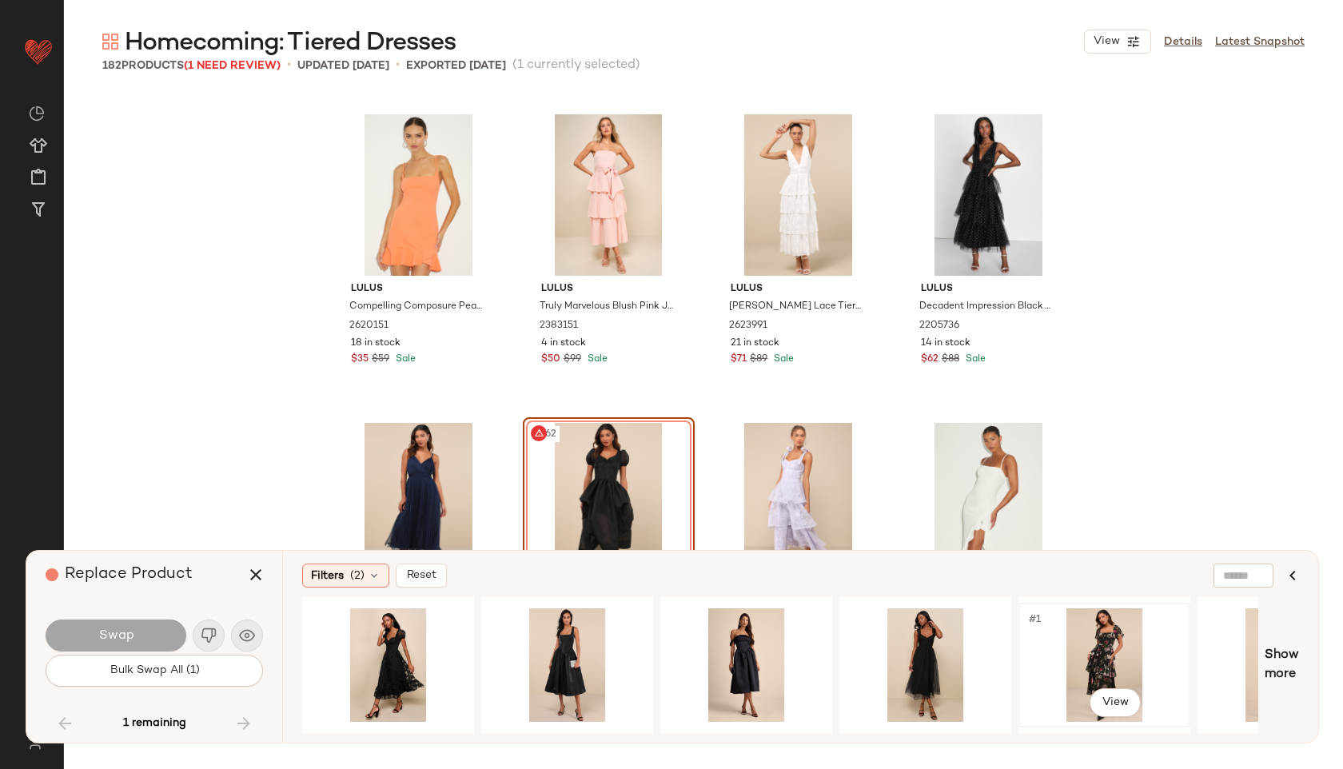
click at [1087, 628] on div "#1 View" at bounding box center [1104, 664] width 161 height 113
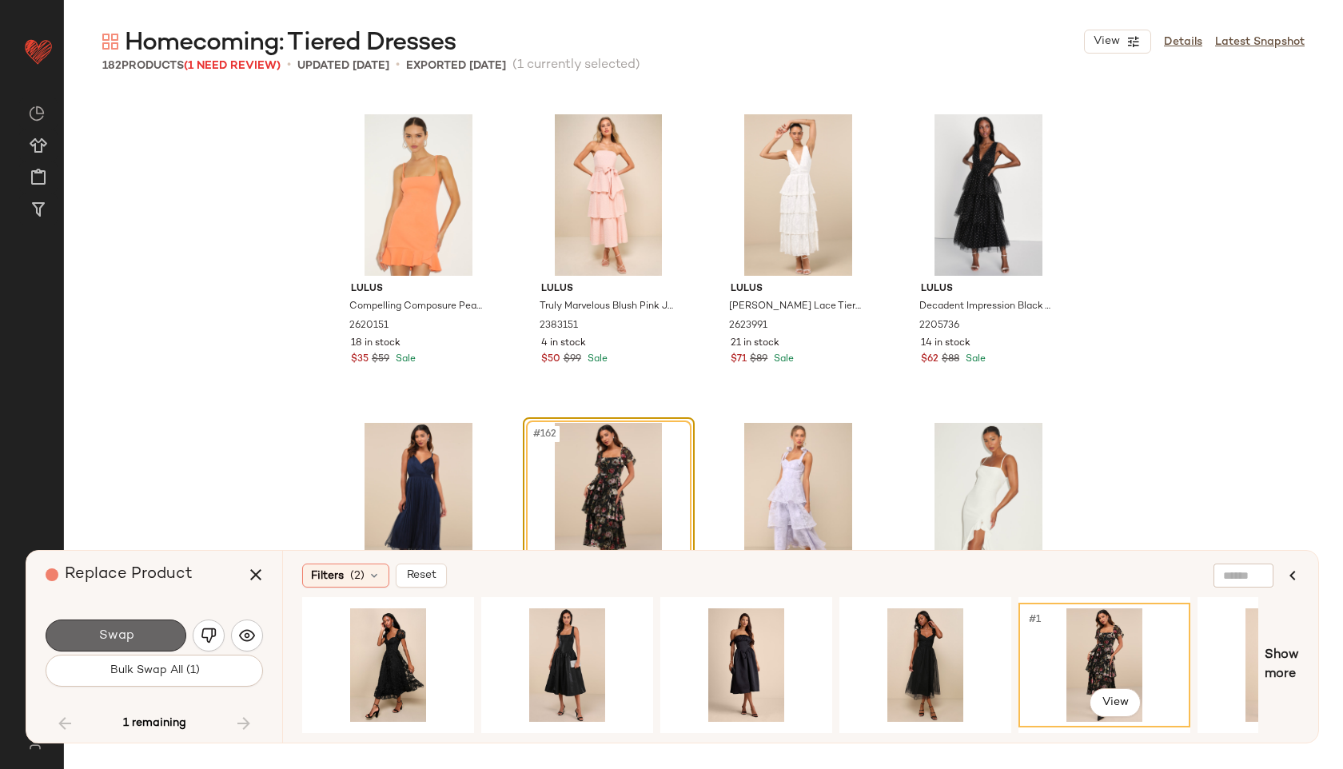
click at [146, 635] on button "Swap" at bounding box center [116, 635] width 141 height 32
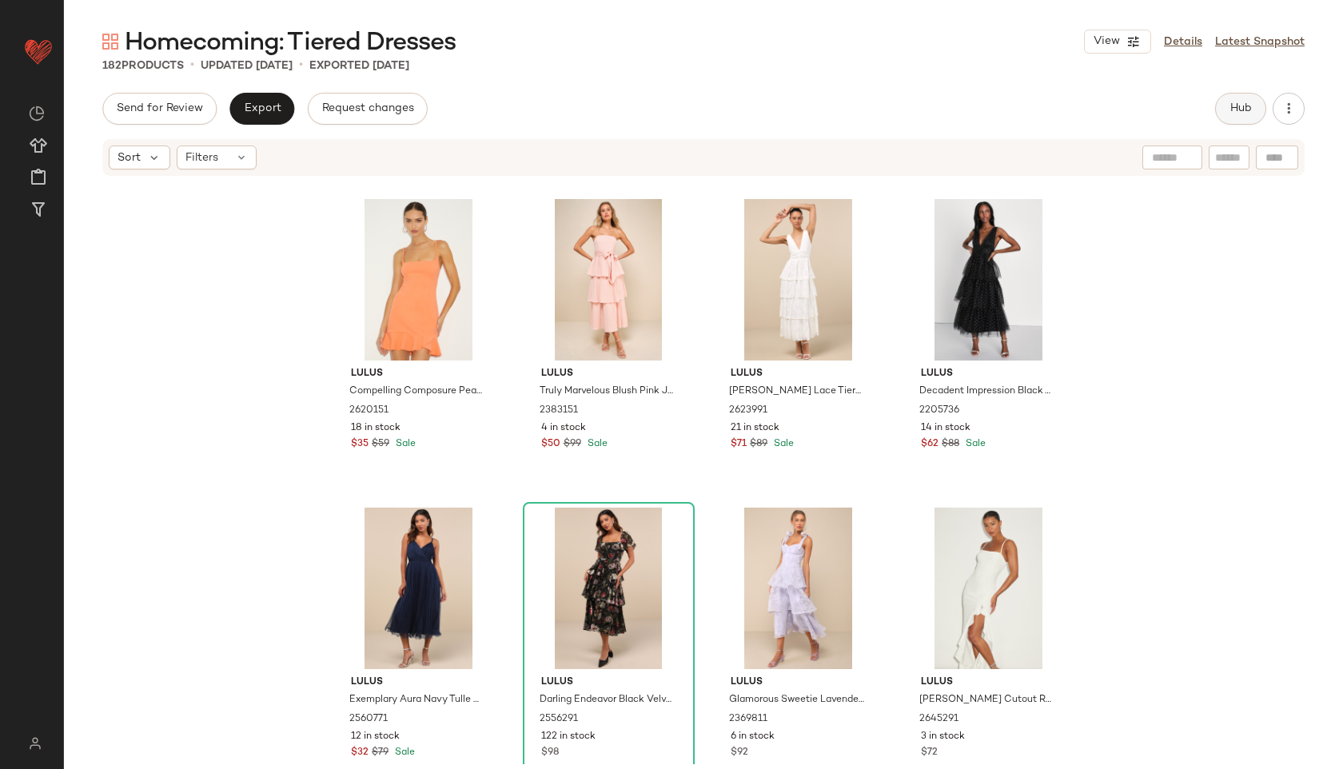
click at [1231, 118] on button "Hub" at bounding box center [1240, 109] width 51 height 32
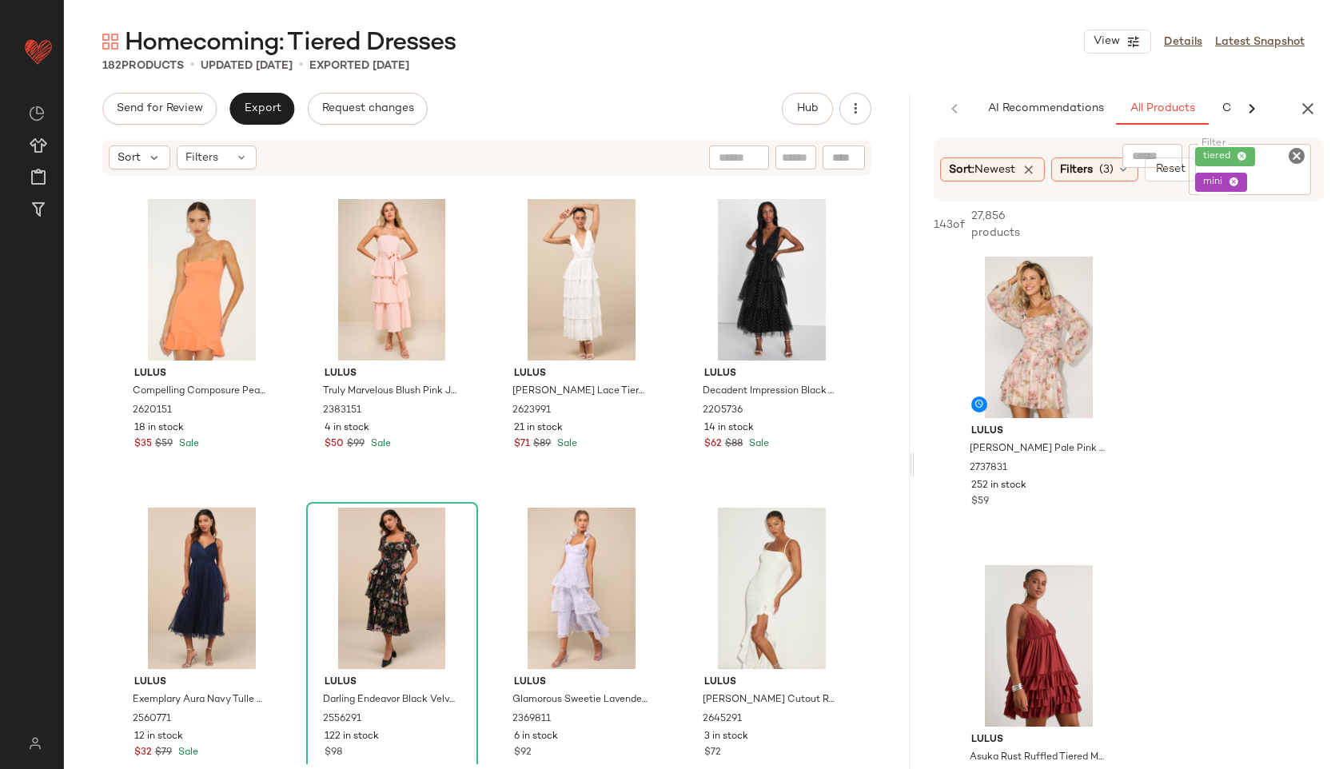
drag, startPoint x: 702, startPoint y: 468, endPoint x: 925, endPoint y: 444, distance: 224.3
click at [925, 444] on div "Homecoming: Tiered Dresses View Details Latest Snapshot 182 Products • updated …" at bounding box center [703, 397] width 1279 height 743
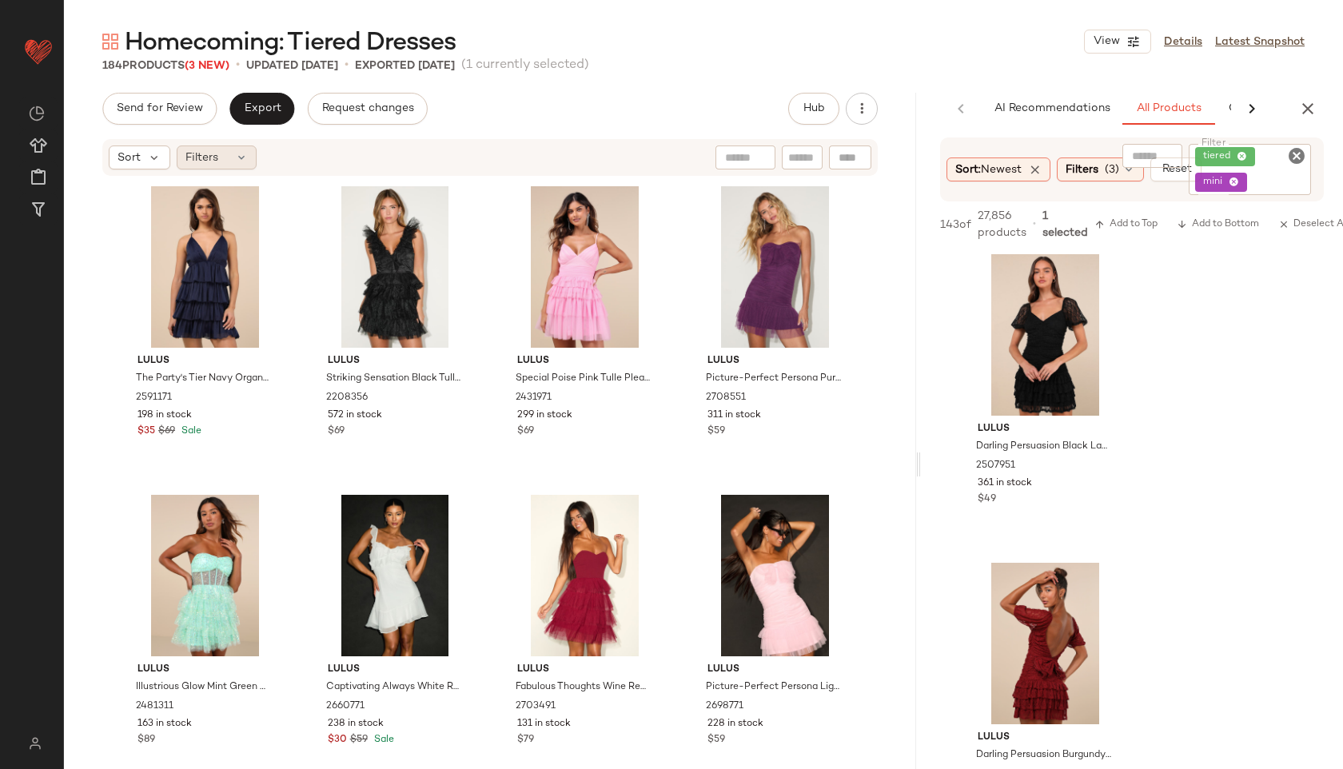
click at [236, 155] on icon at bounding box center [241, 157] width 13 height 13
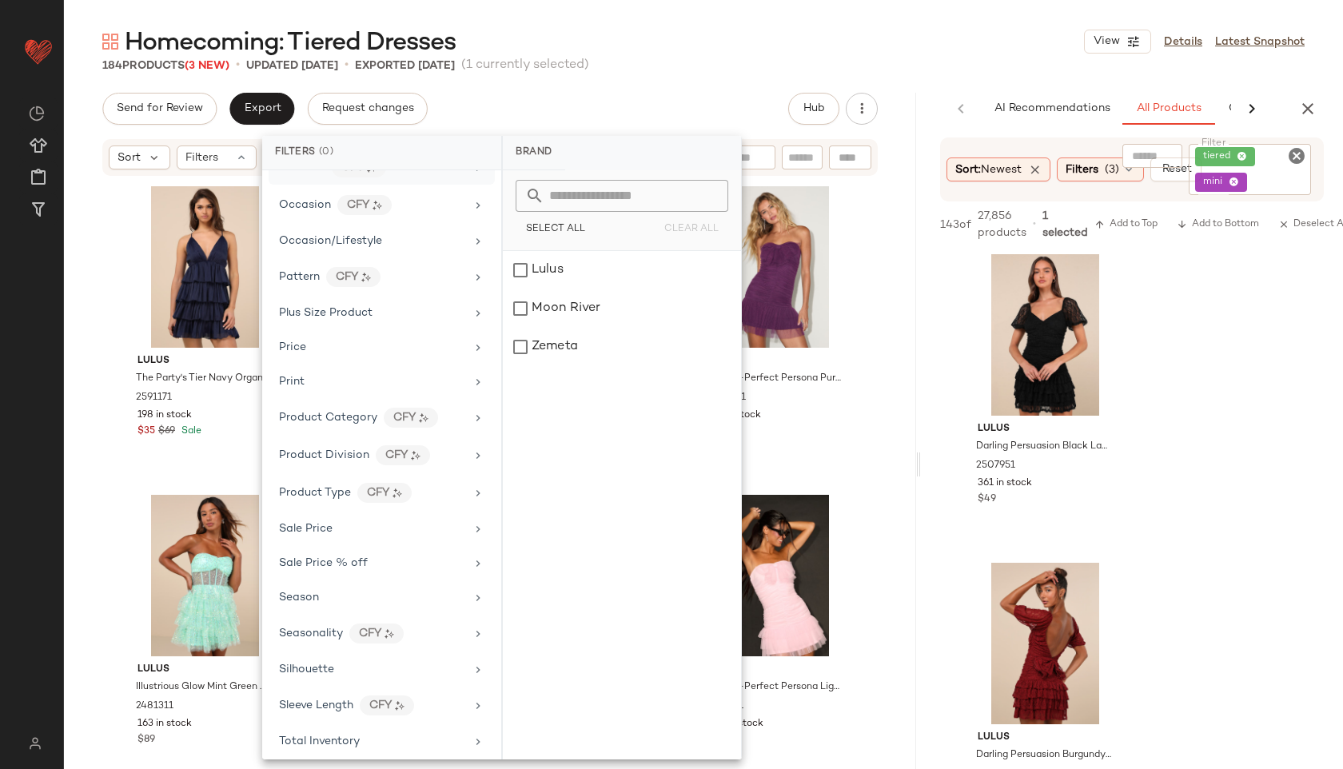
scroll to position [818, 0]
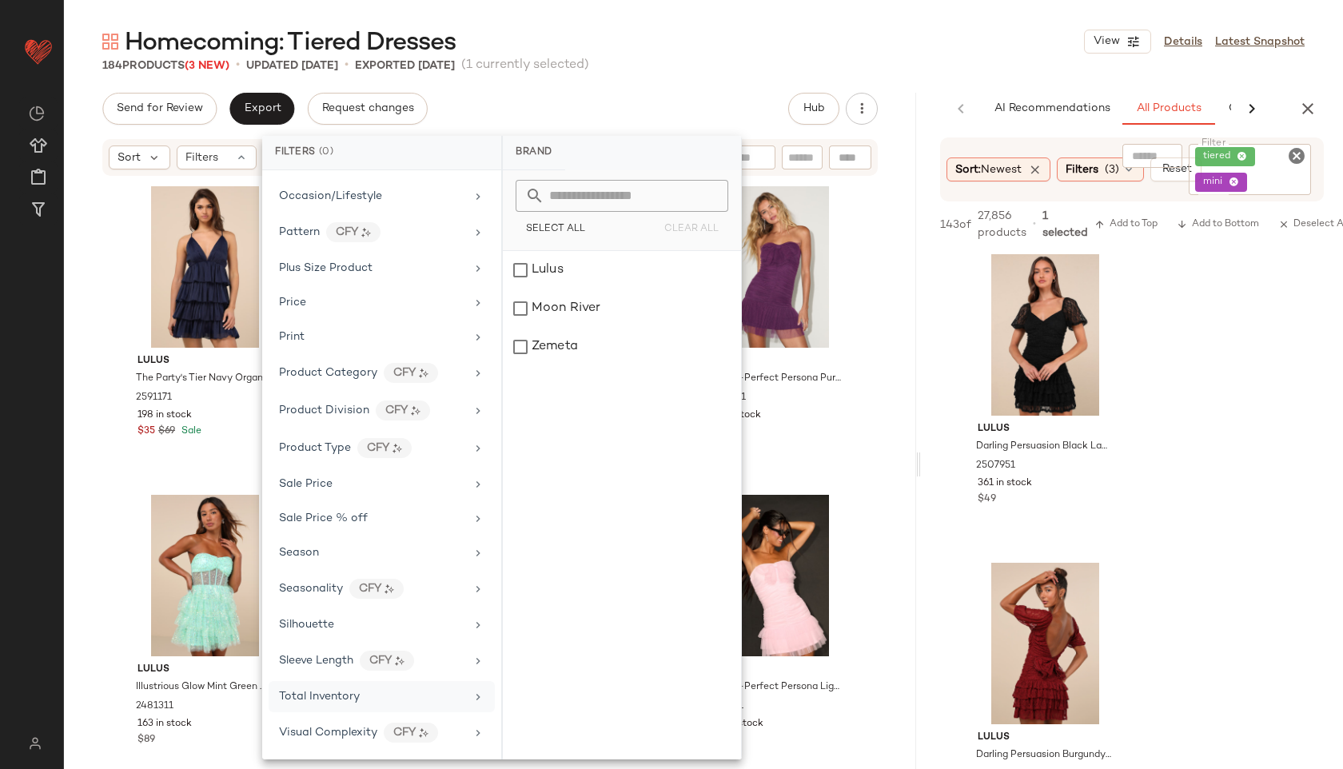
click at [356, 698] on span "Total Inventory" at bounding box center [319, 696] width 81 height 12
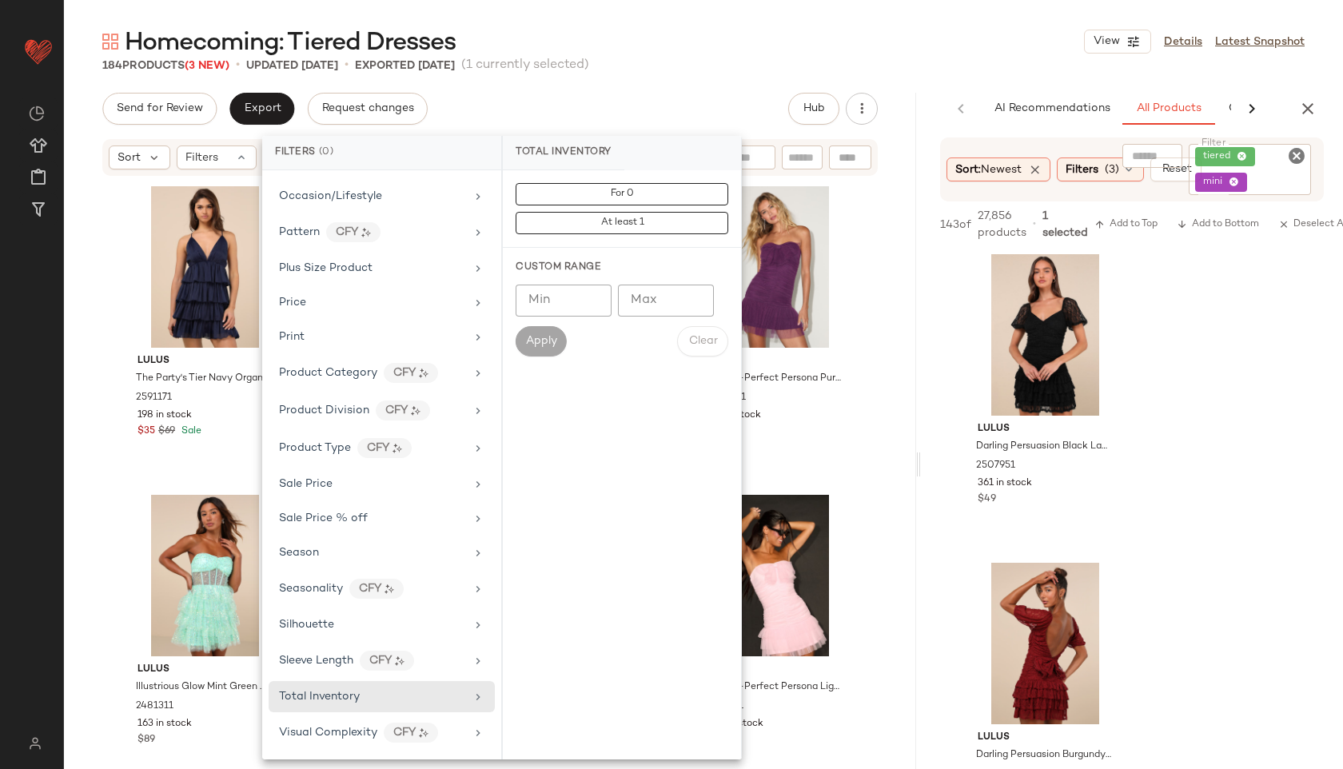
click at [663, 308] on input "Max" at bounding box center [666, 300] width 96 height 32
type input "**"
click at [528, 350] on button "Apply" at bounding box center [540, 341] width 51 height 30
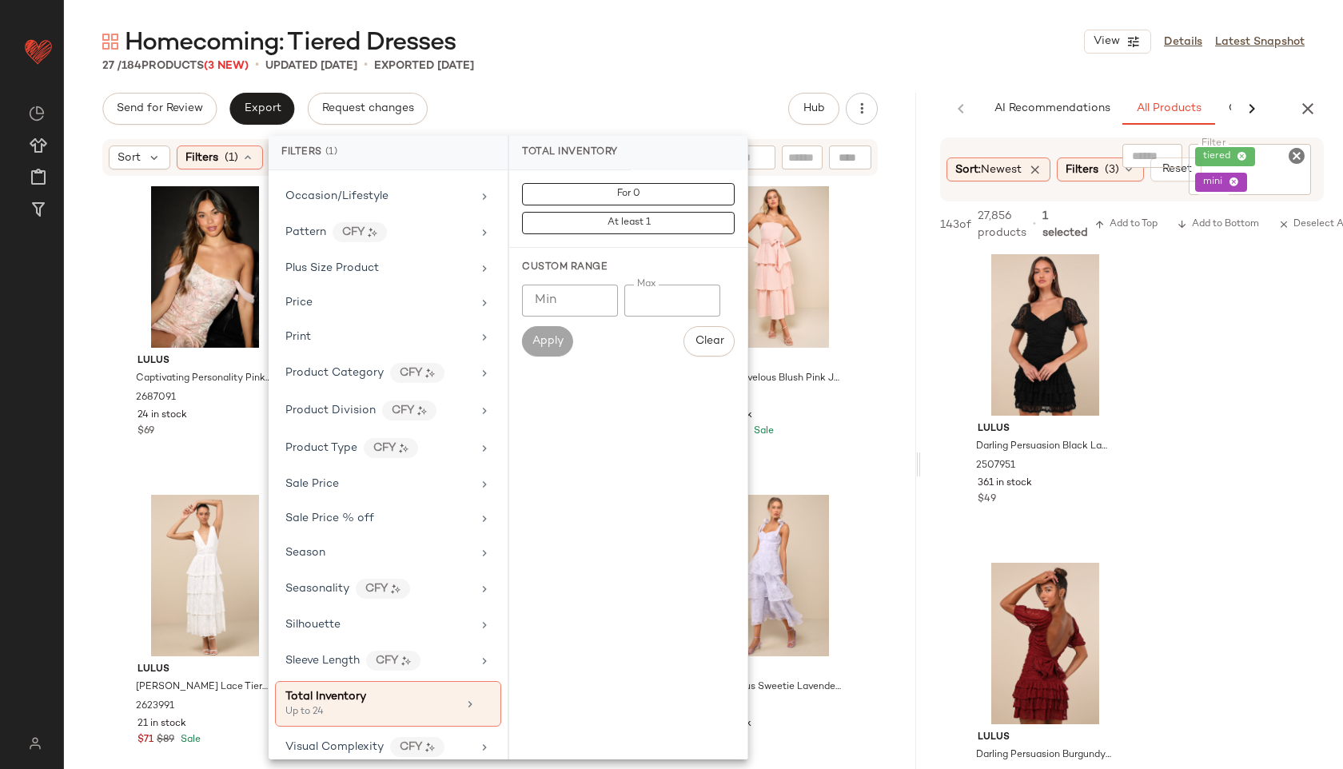
click at [698, 54] on div "Homecoming: Tiered Dresses View Details Latest Snapshot" at bounding box center [703, 42] width 1279 height 32
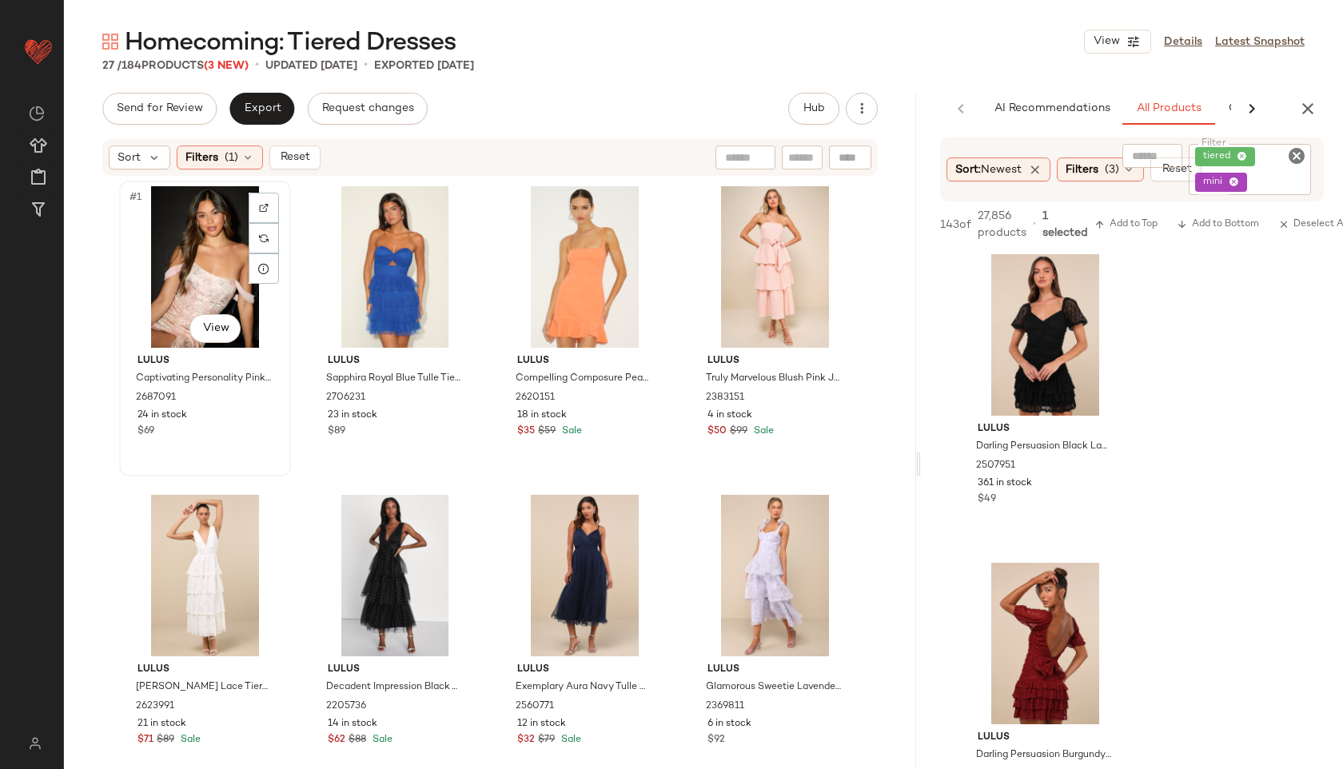
click at [186, 258] on div "#1 View" at bounding box center [205, 266] width 161 height 161
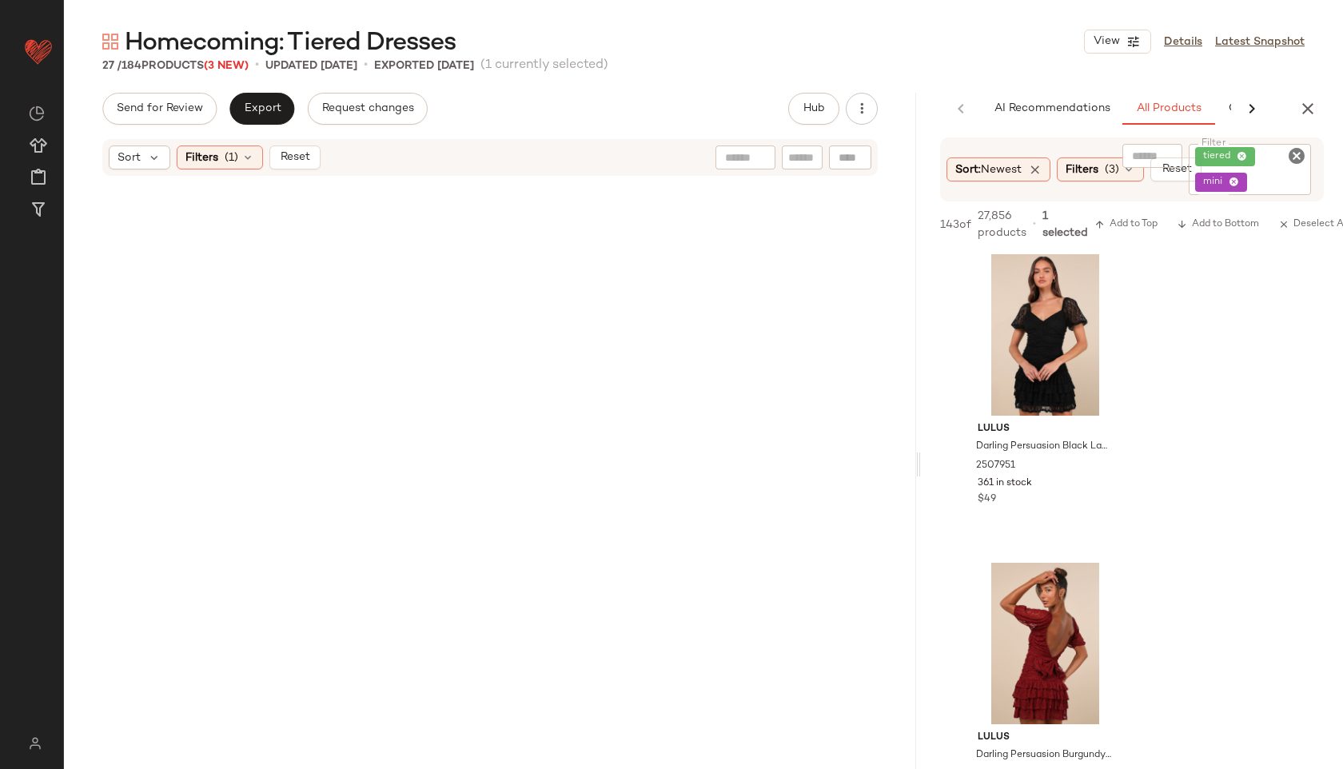
scroll to position [1576, 0]
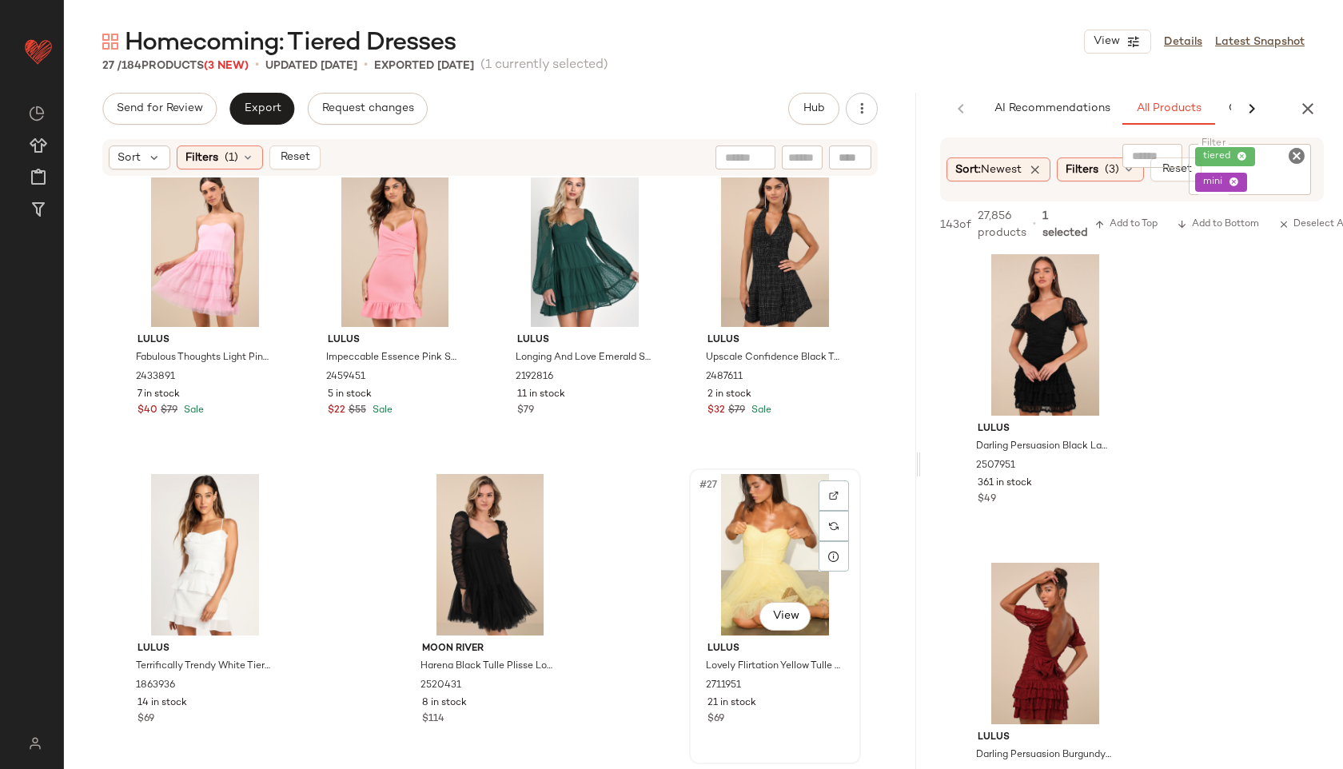
click at [742, 566] on div "#27 View" at bounding box center [774, 554] width 161 height 161
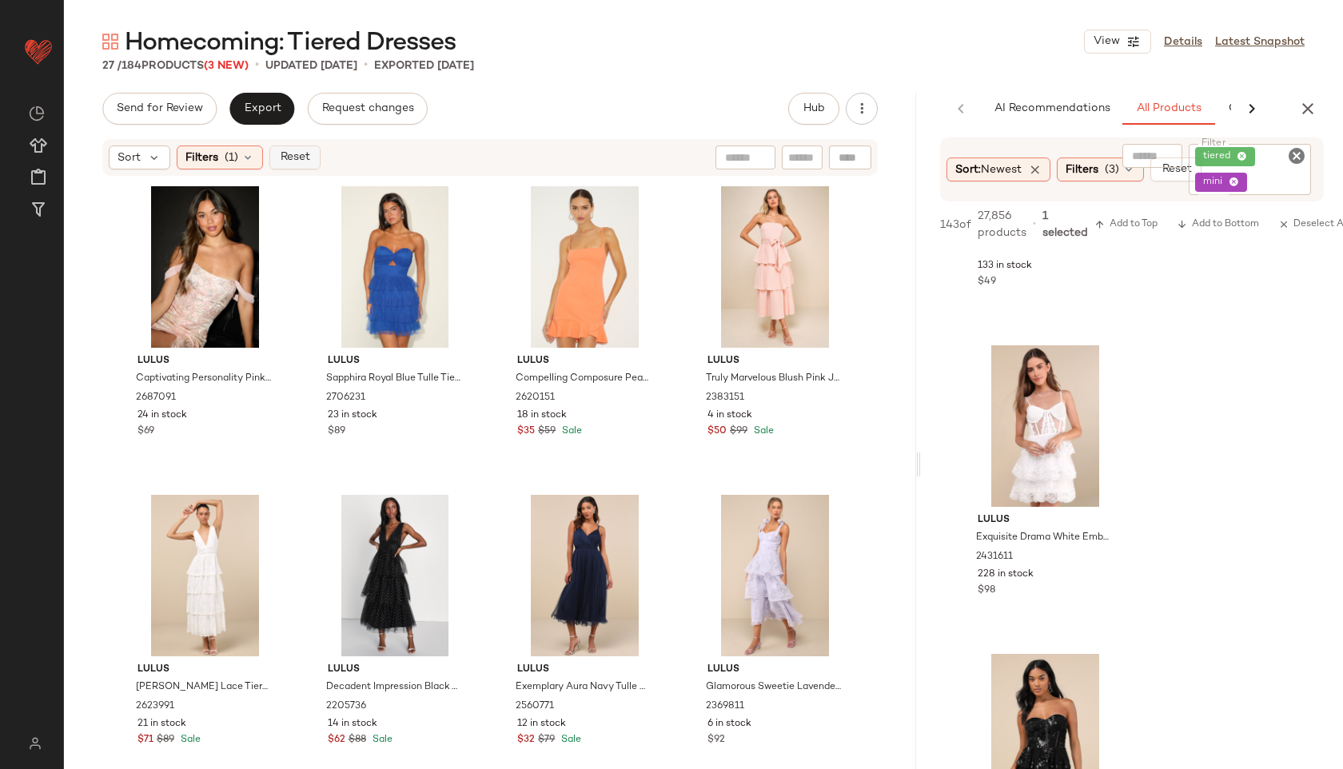
click at [300, 164] on button "Reset" at bounding box center [294, 157] width 51 height 24
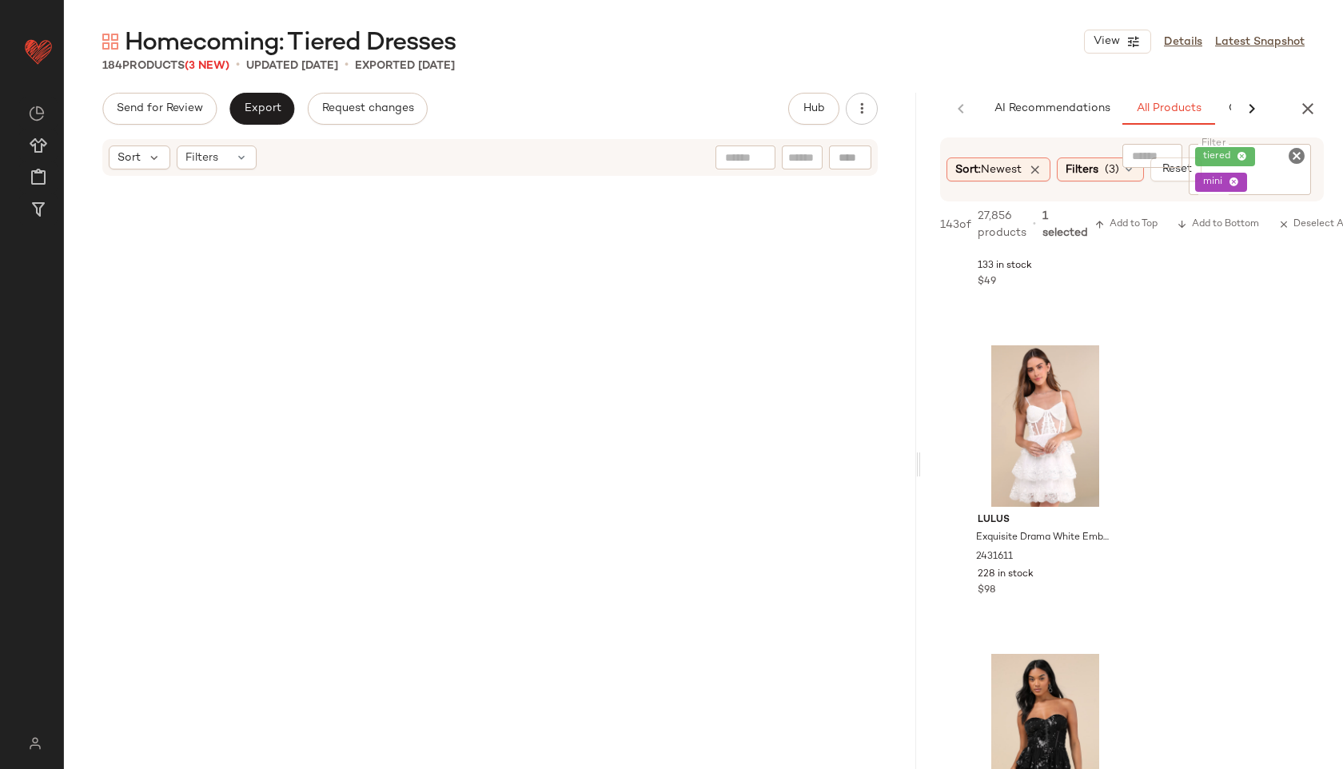
scroll to position [13606, 0]
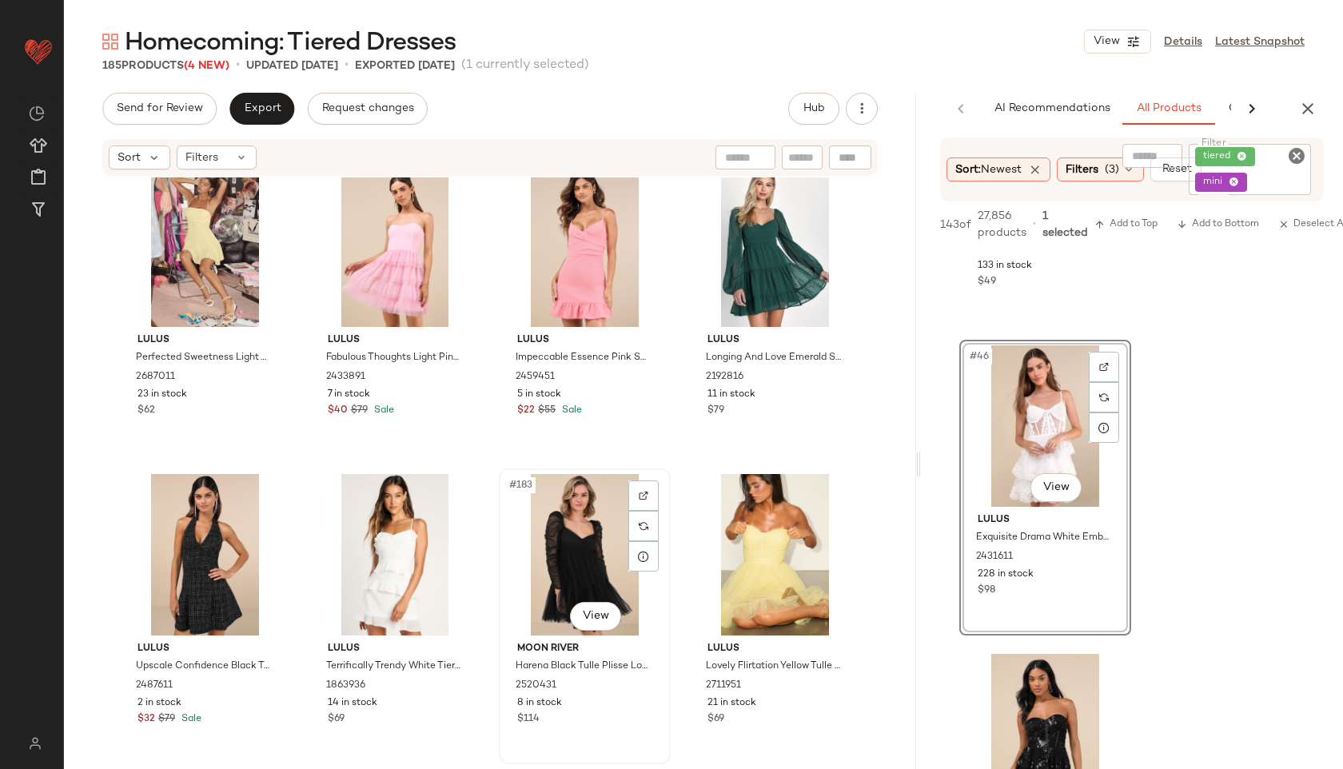
scroll to position [13915, 0]
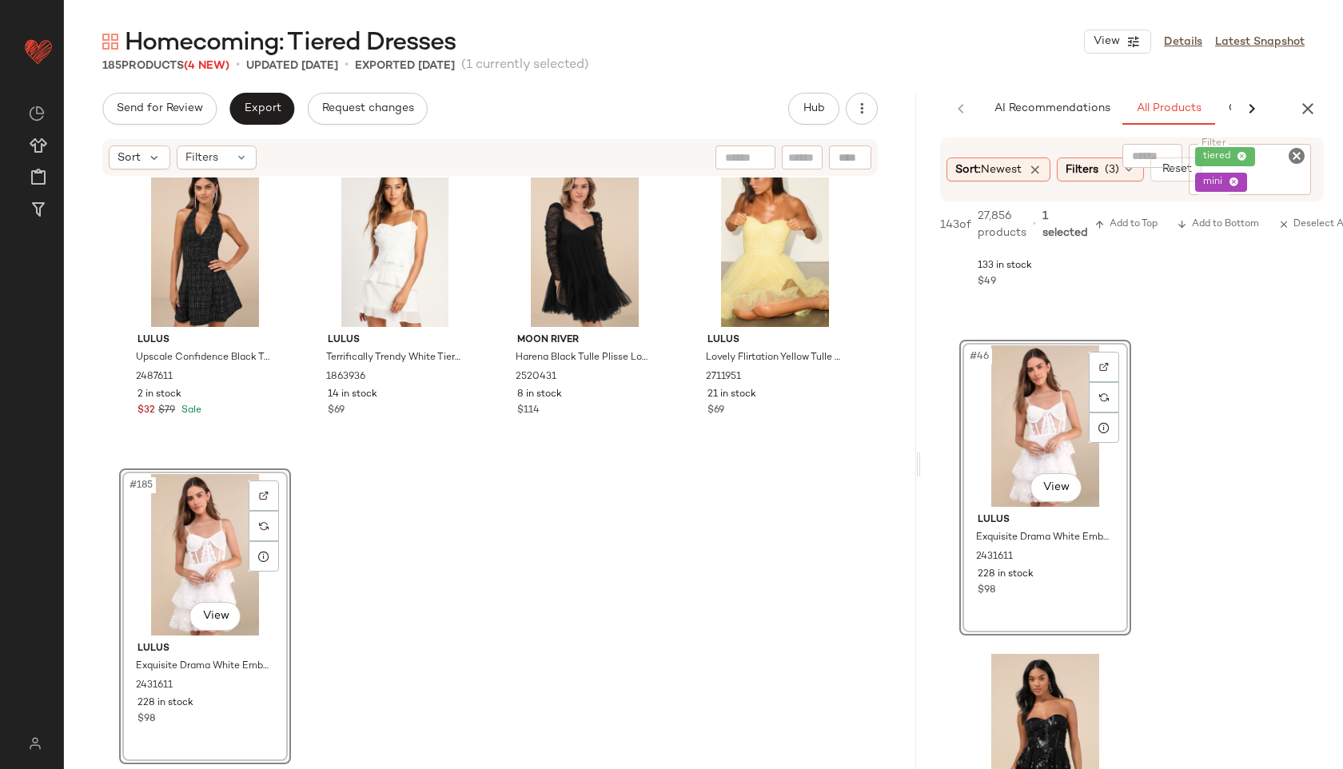
click at [193, 541] on div "#185 View" at bounding box center [205, 554] width 161 height 161
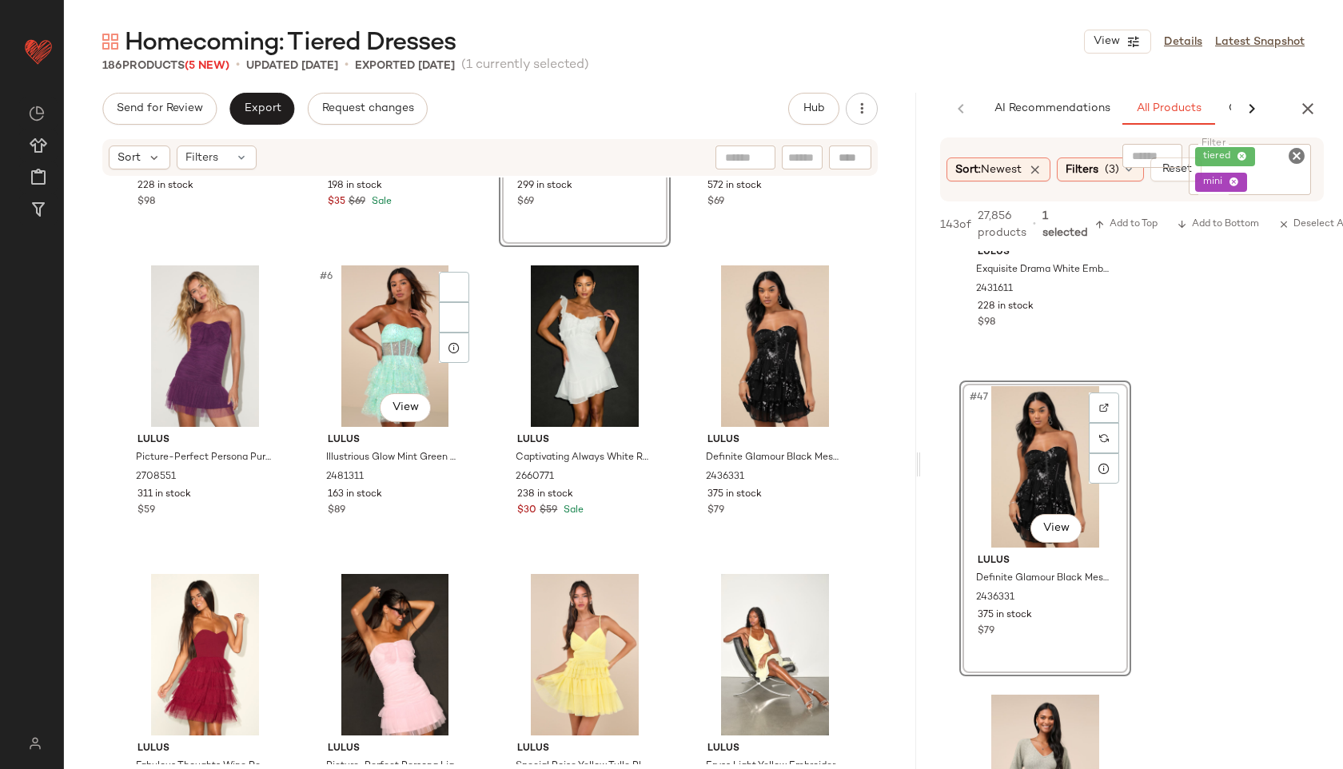
scroll to position [208, 0]
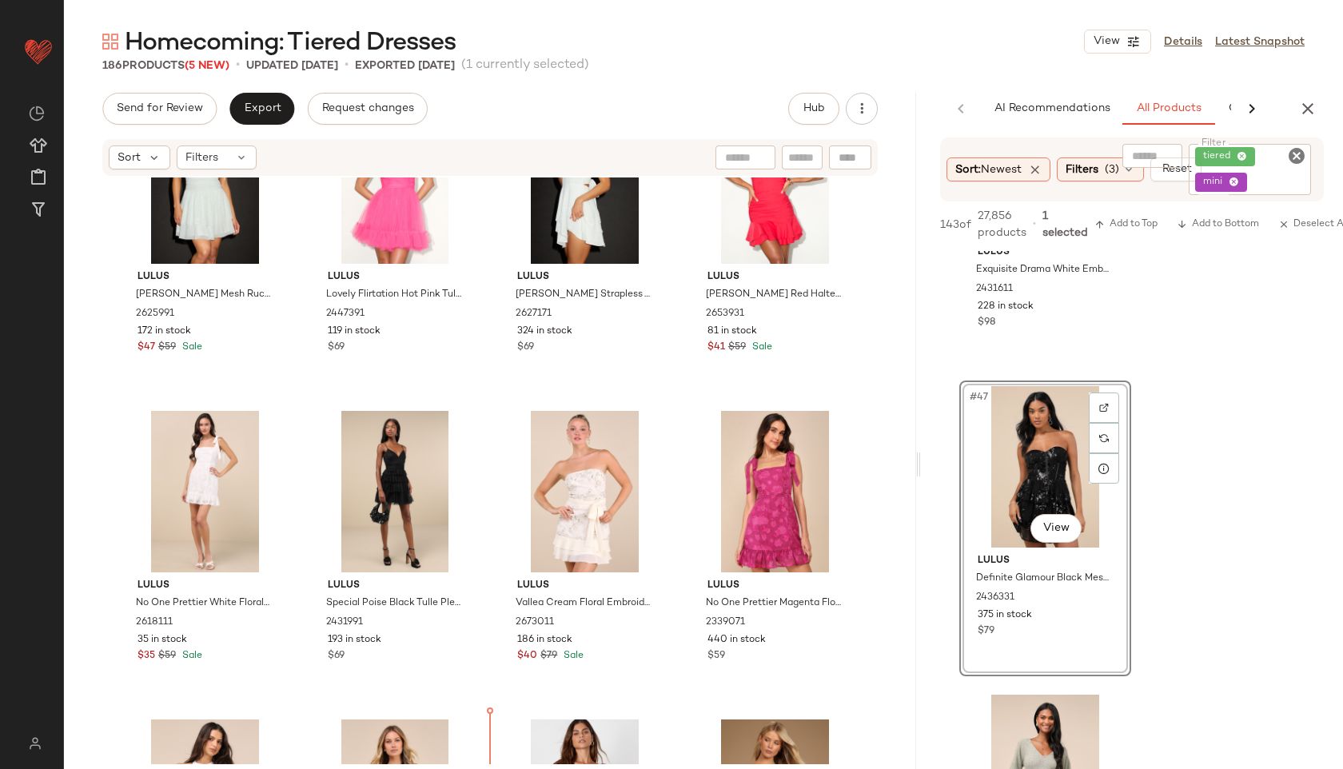
scroll to position [1091, 0]
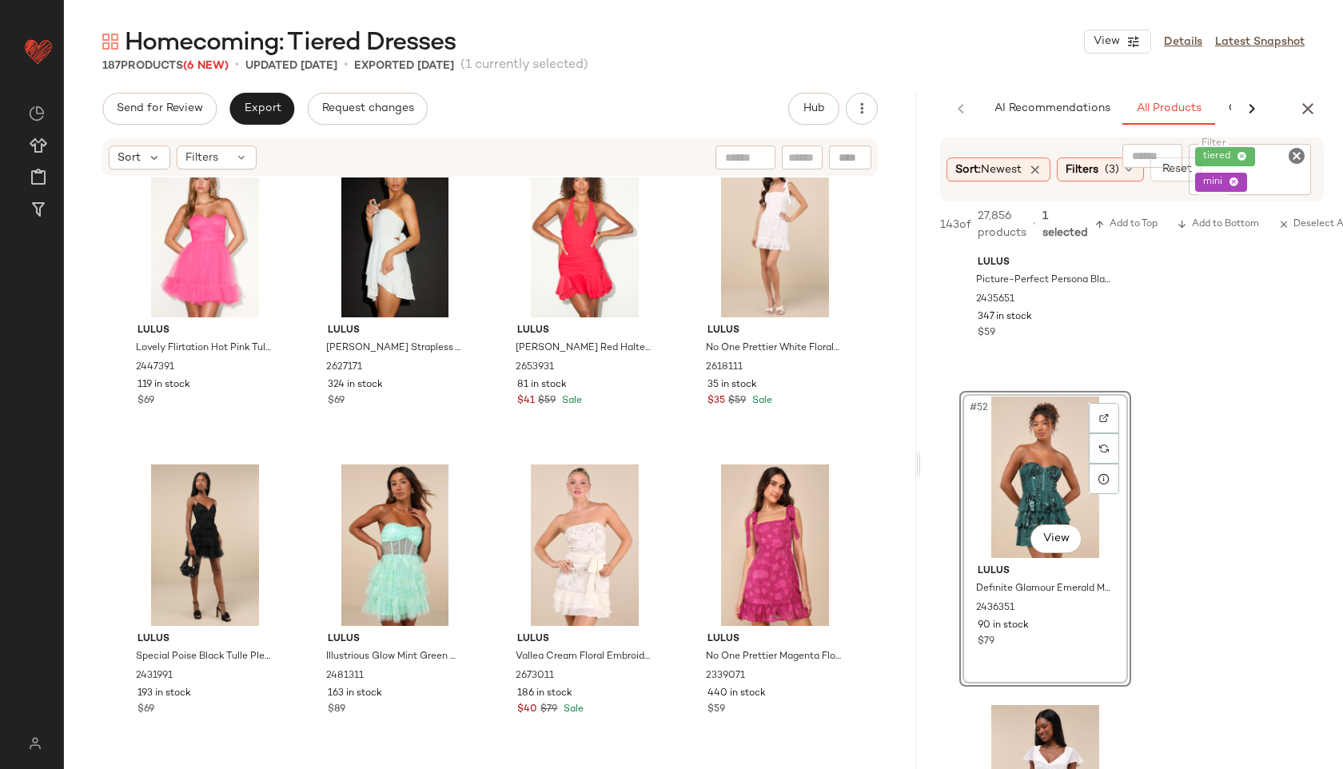
scroll to position [956, 0]
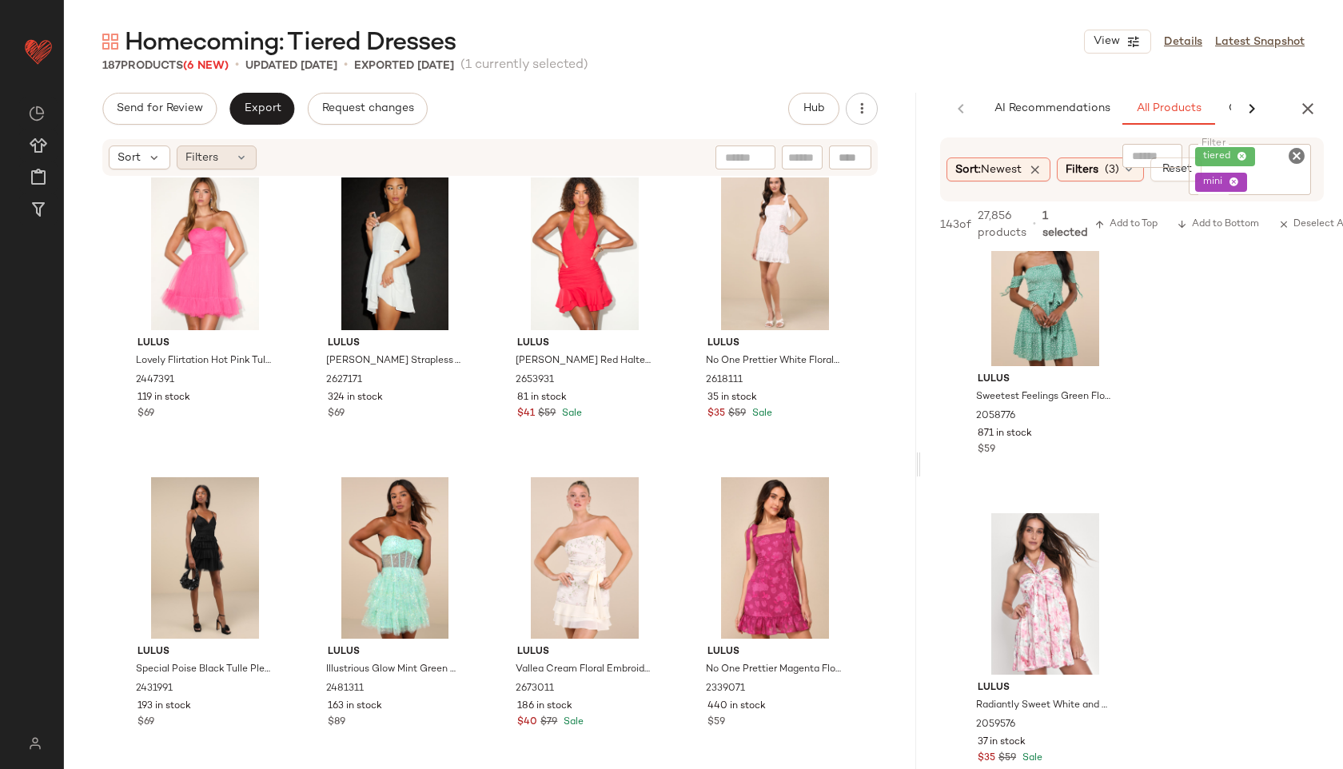
click at [241, 161] on icon at bounding box center [241, 157] width 13 height 13
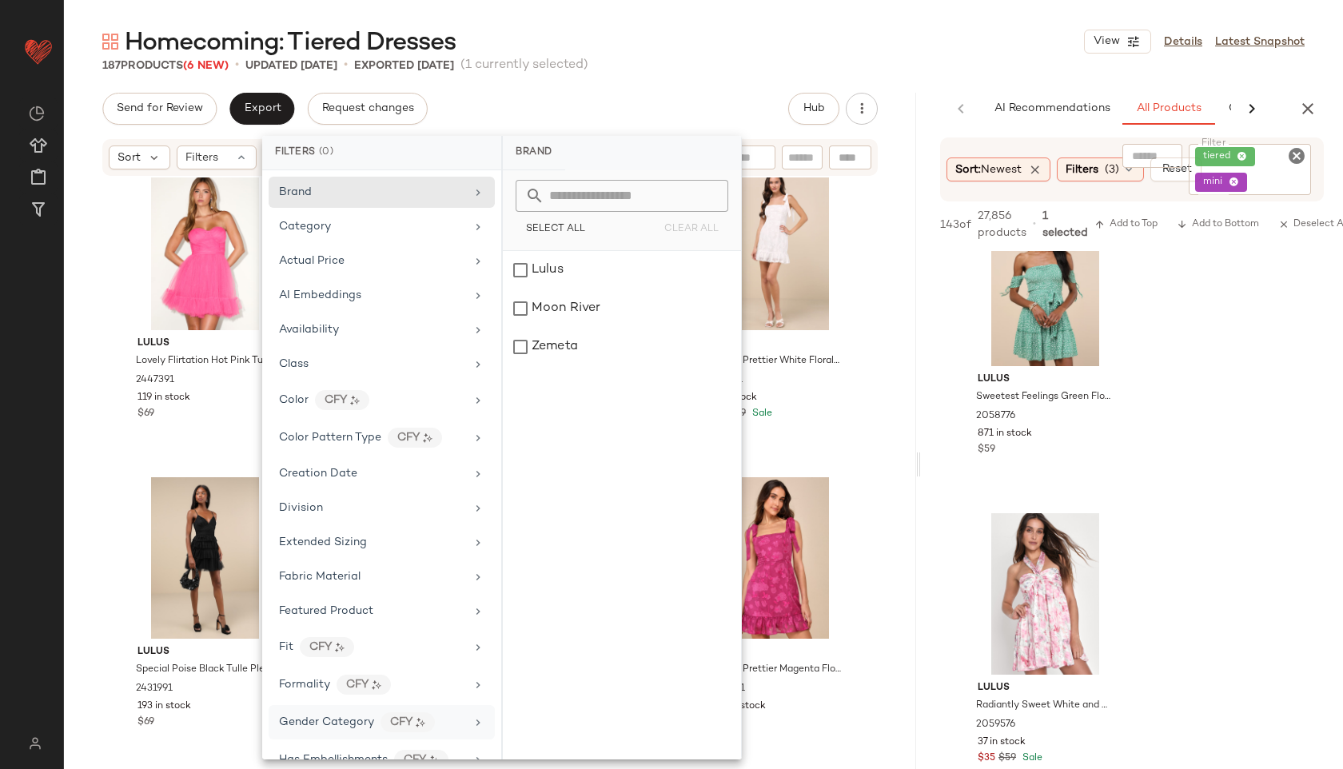
scroll to position [818, 0]
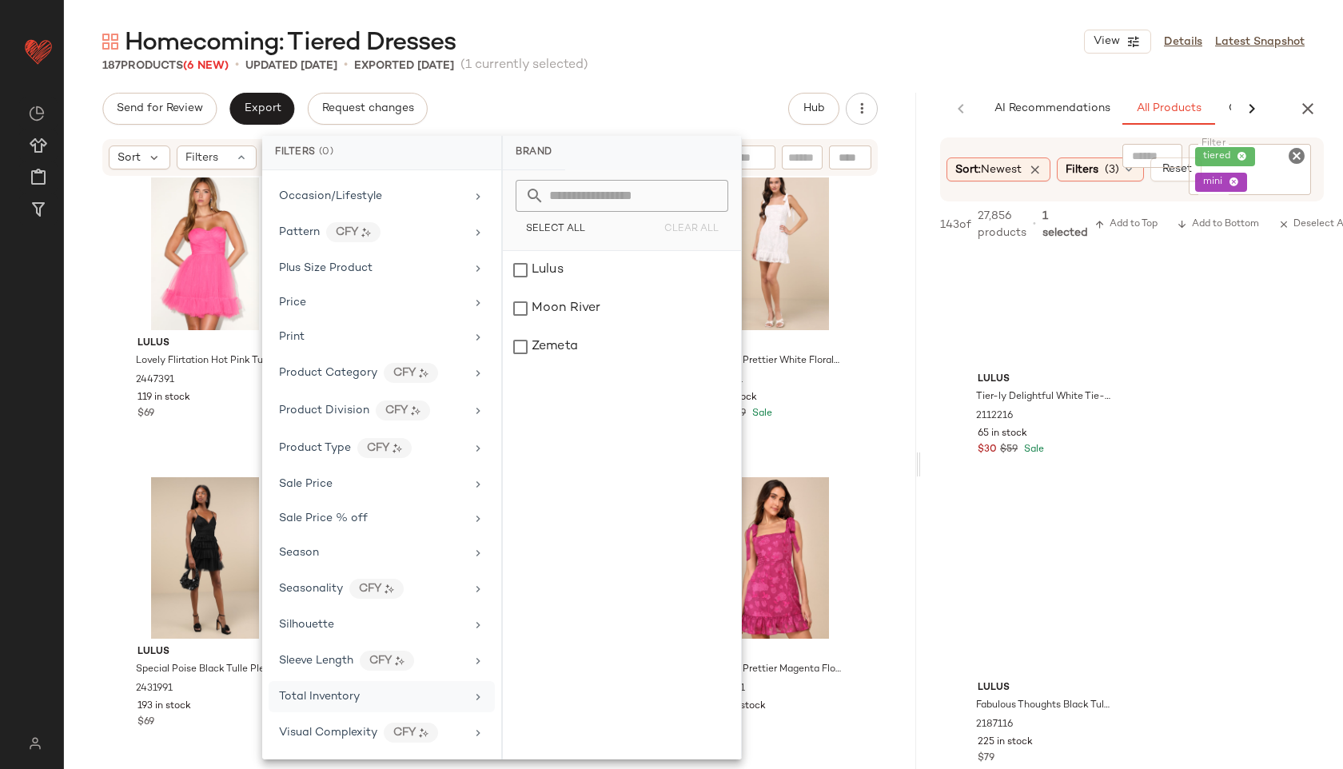
click at [336, 698] on span "Total Inventory" at bounding box center [319, 696] width 81 height 12
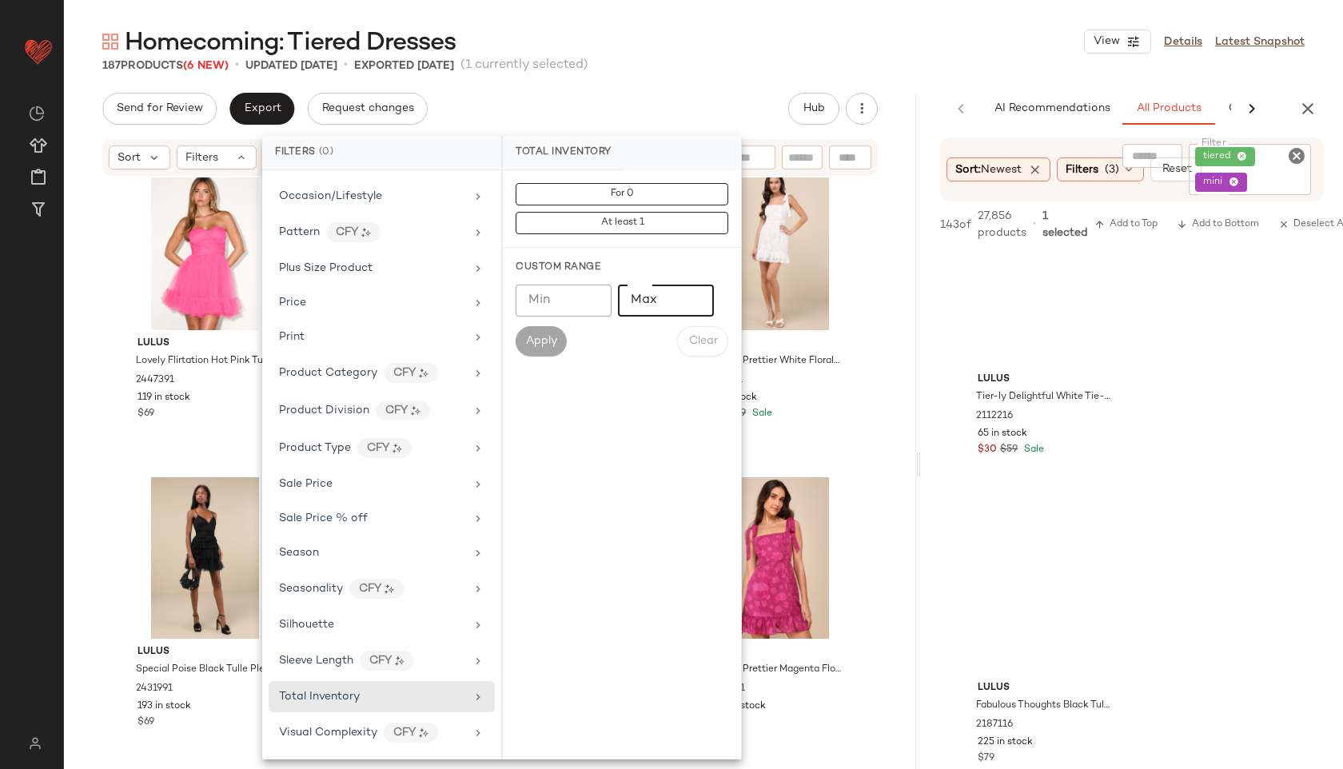
click at [657, 304] on input "Max" at bounding box center [666, 300] width 96 height 32
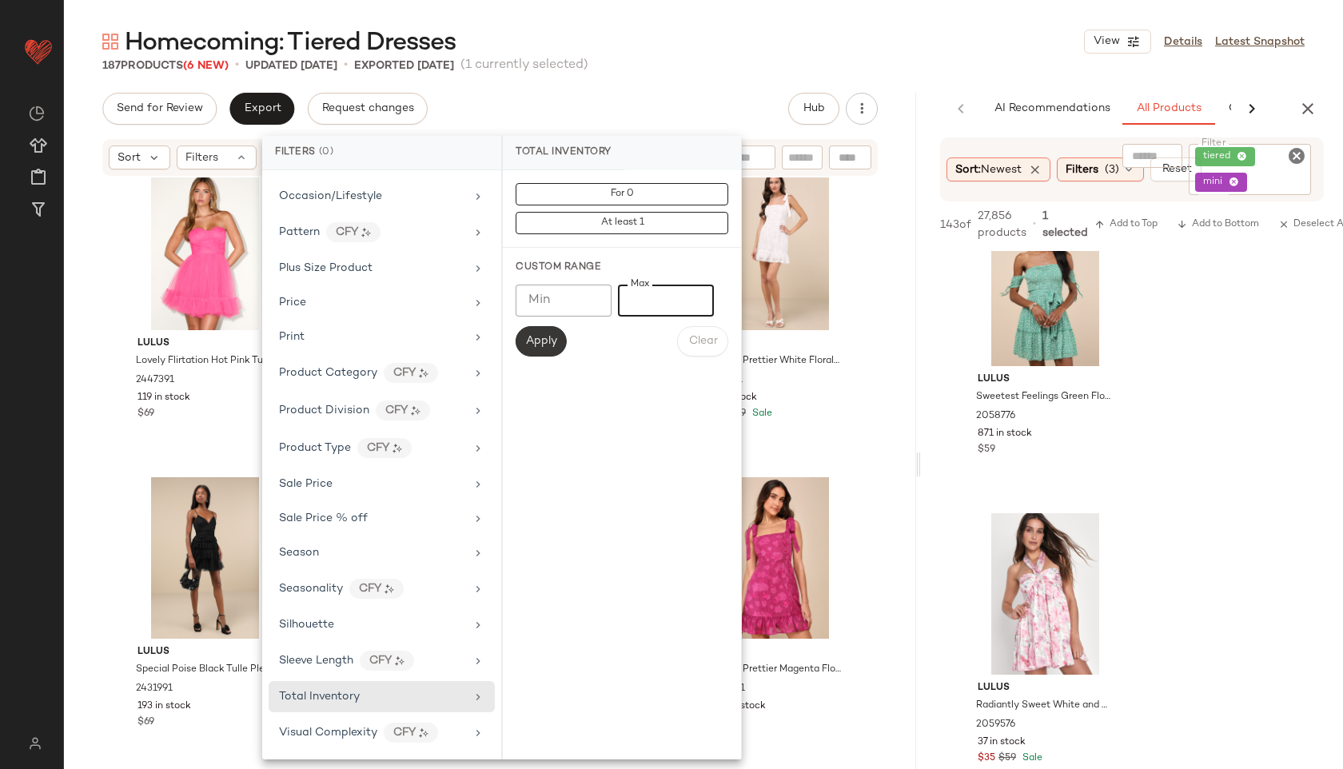
type input "**"
click at [535, 343] on span "Apply" at bounding box center [541, 341] width 32 height 13
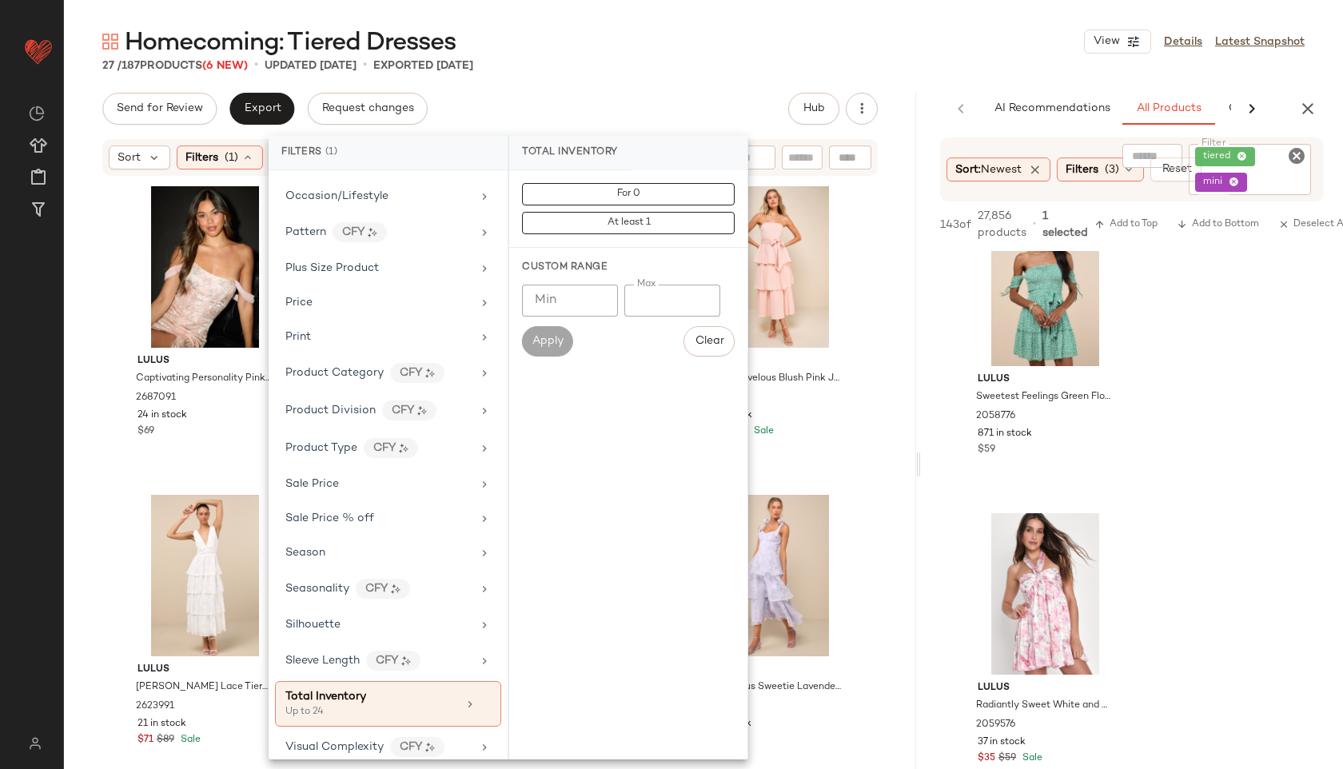
click at [669, 74] on div "Homecoming: Tiered Dresses View Details Latest Snapshot 27 / 187 Products (6 Ne…" at bounding box center [703, 397] width 1279 height 743
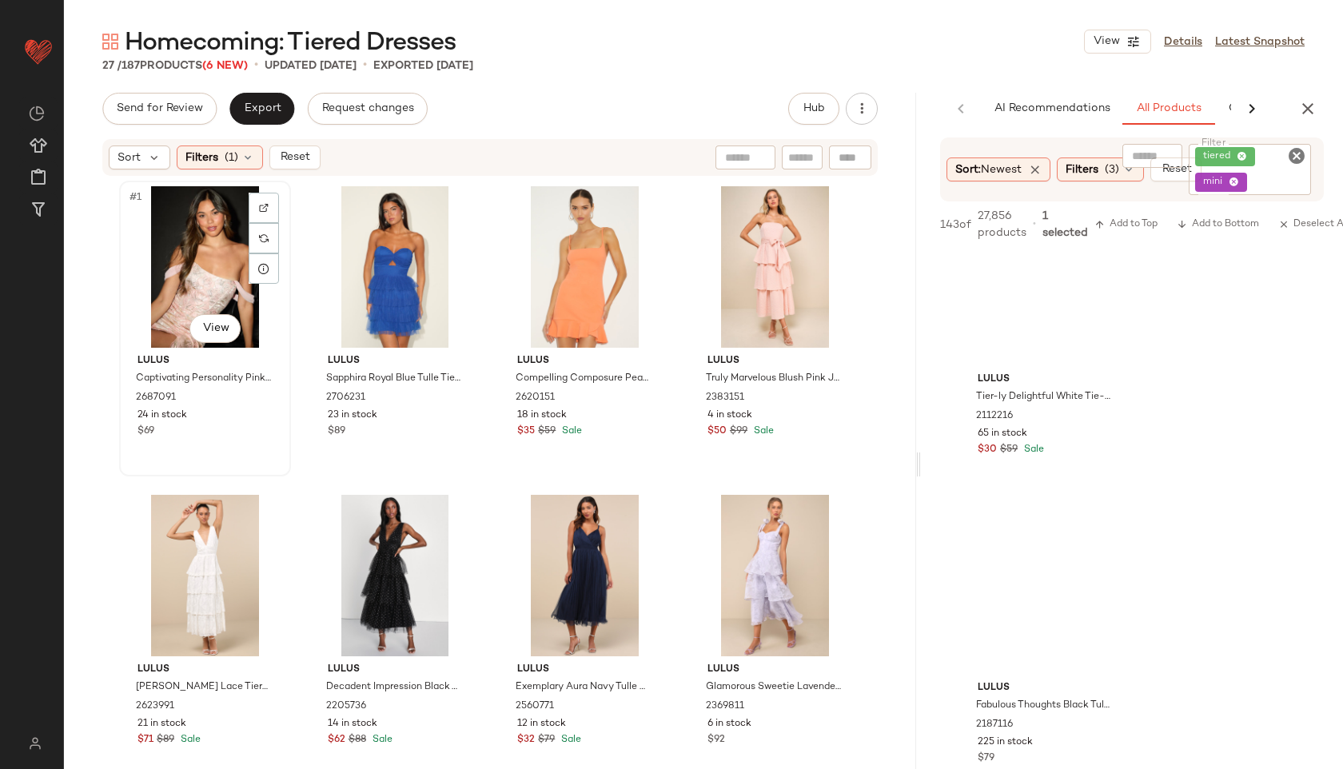
click at [177, 241] on div "#1 View" at bounding box center [205, 266] width 161 height 161
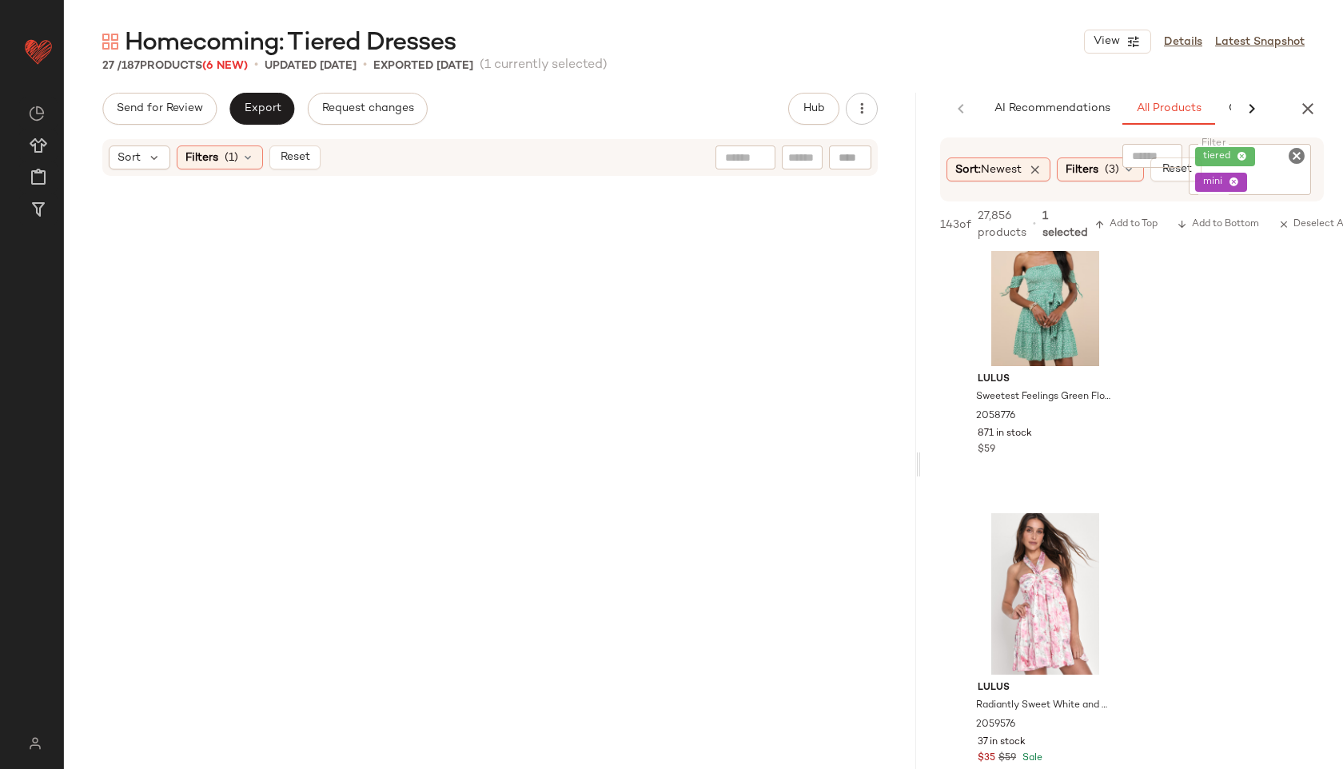
scroll to position [1576, 0]
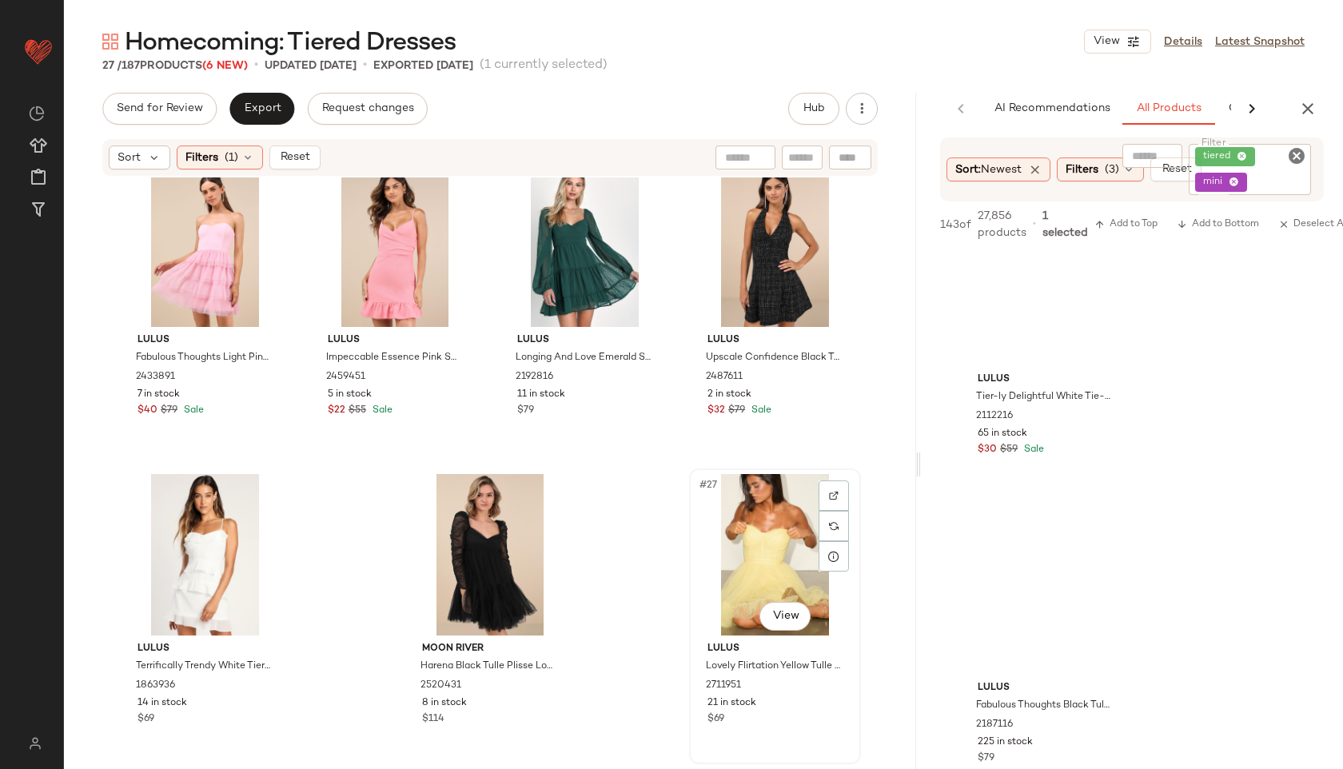
click at [746, 551] on div "#27 View" at bounding box center [774, 554] width 161 height 161
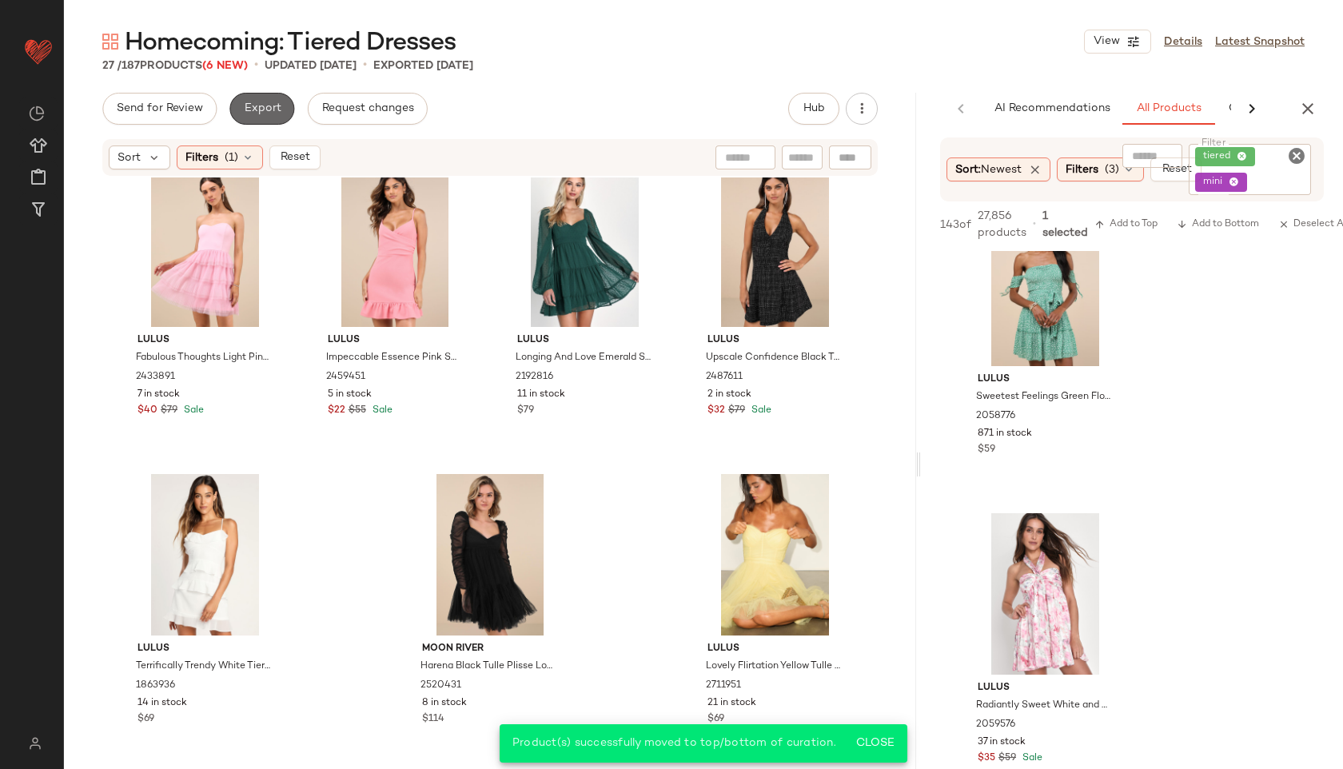
click at [278, 110] on span "Export" at bounding box center [262, 108] width 38 height 13
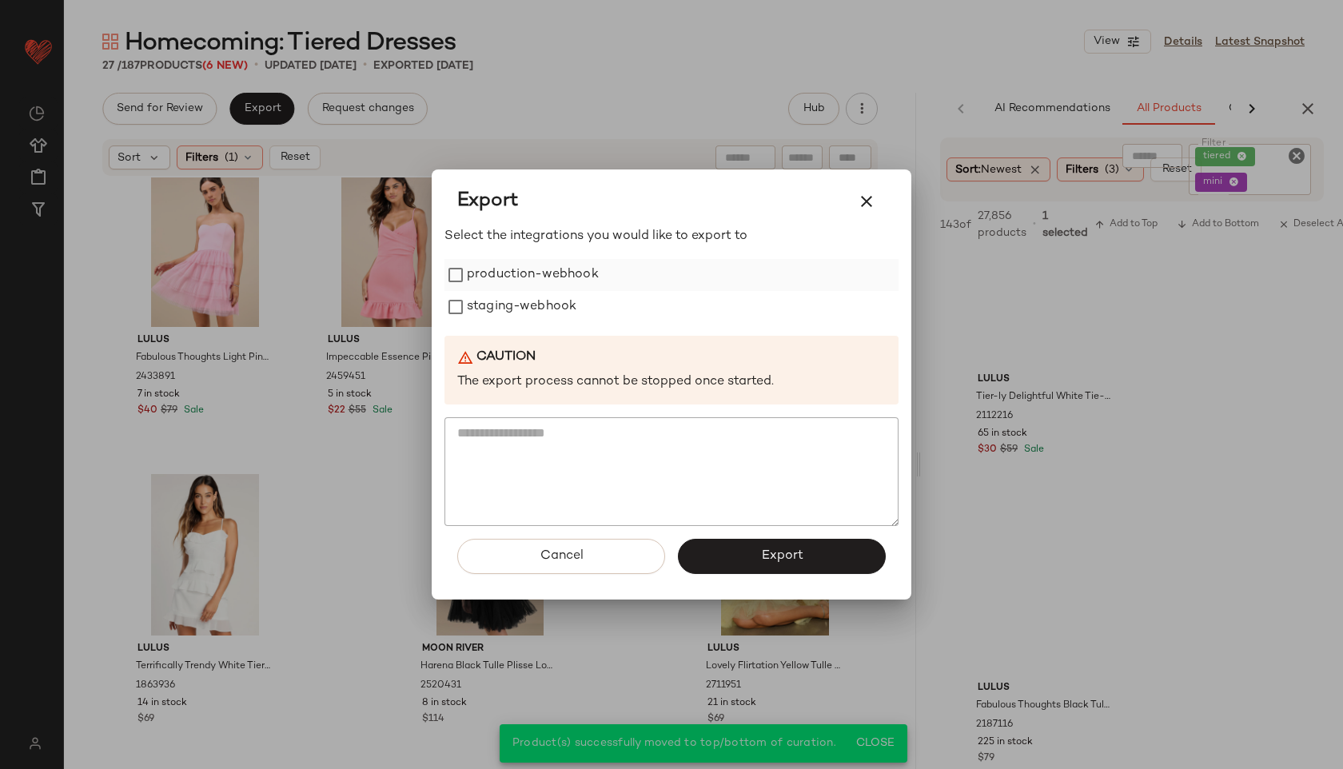
click at [575, 275] on label "production-webhook" at bounding box center [533, 275] width 132 height 32
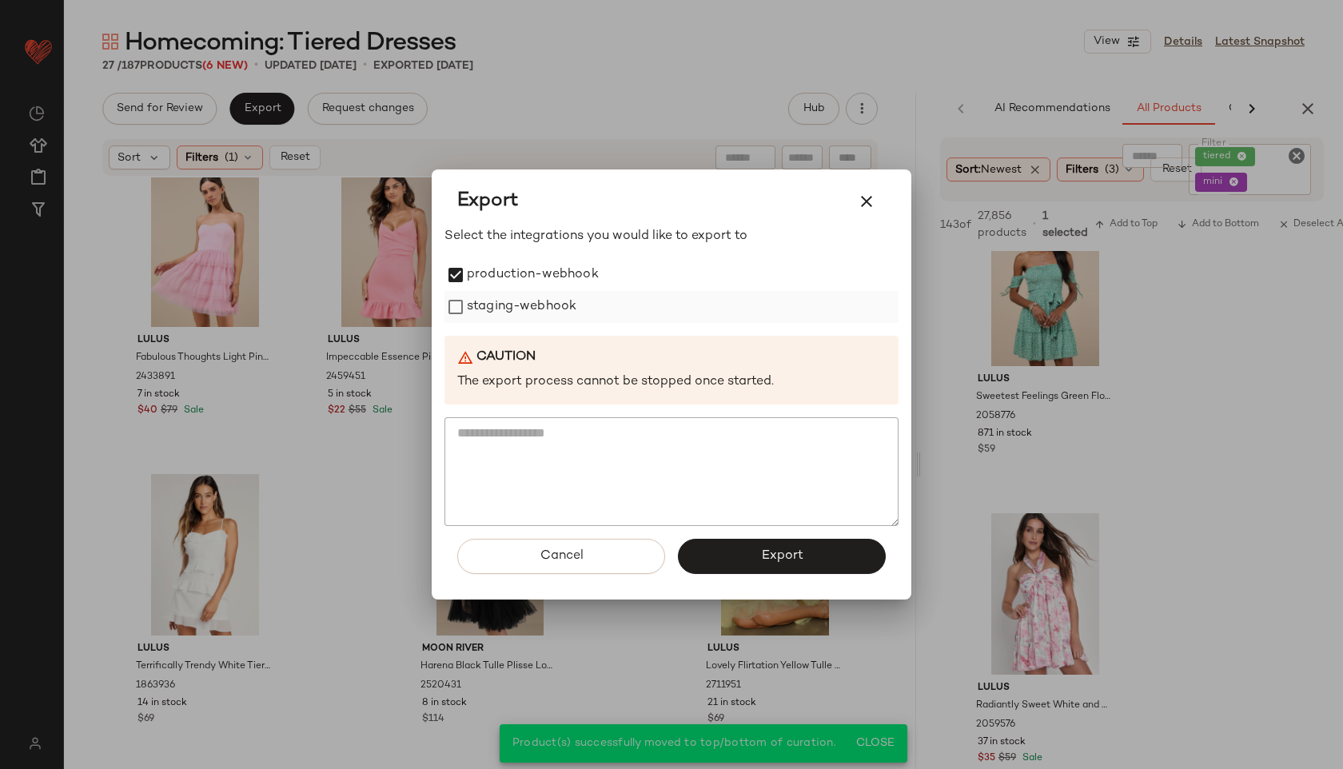
click at [570, 308] on label "staging-webhook" at bounding box center [521, 307] width 109 height 32
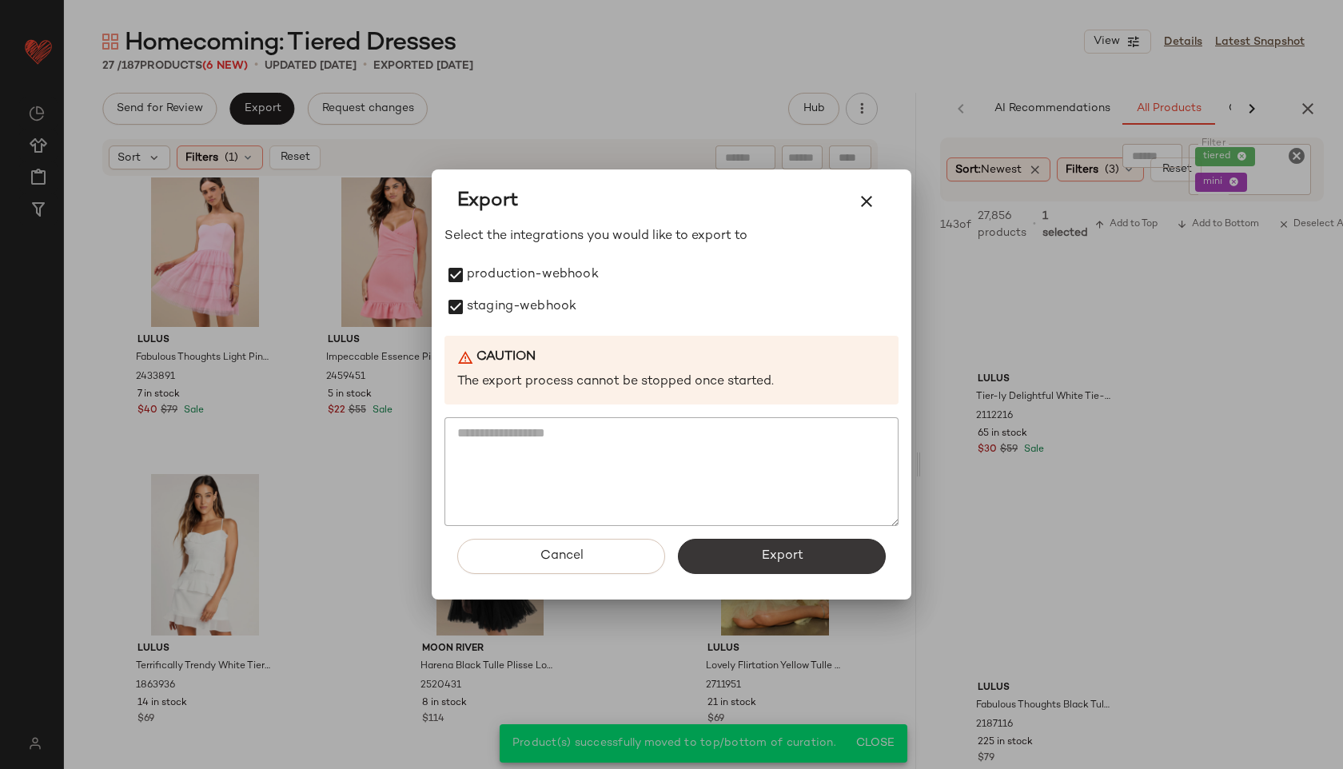
click at [734, 557] on button "Export" at bounding box center [782, 556] width 208 height 35
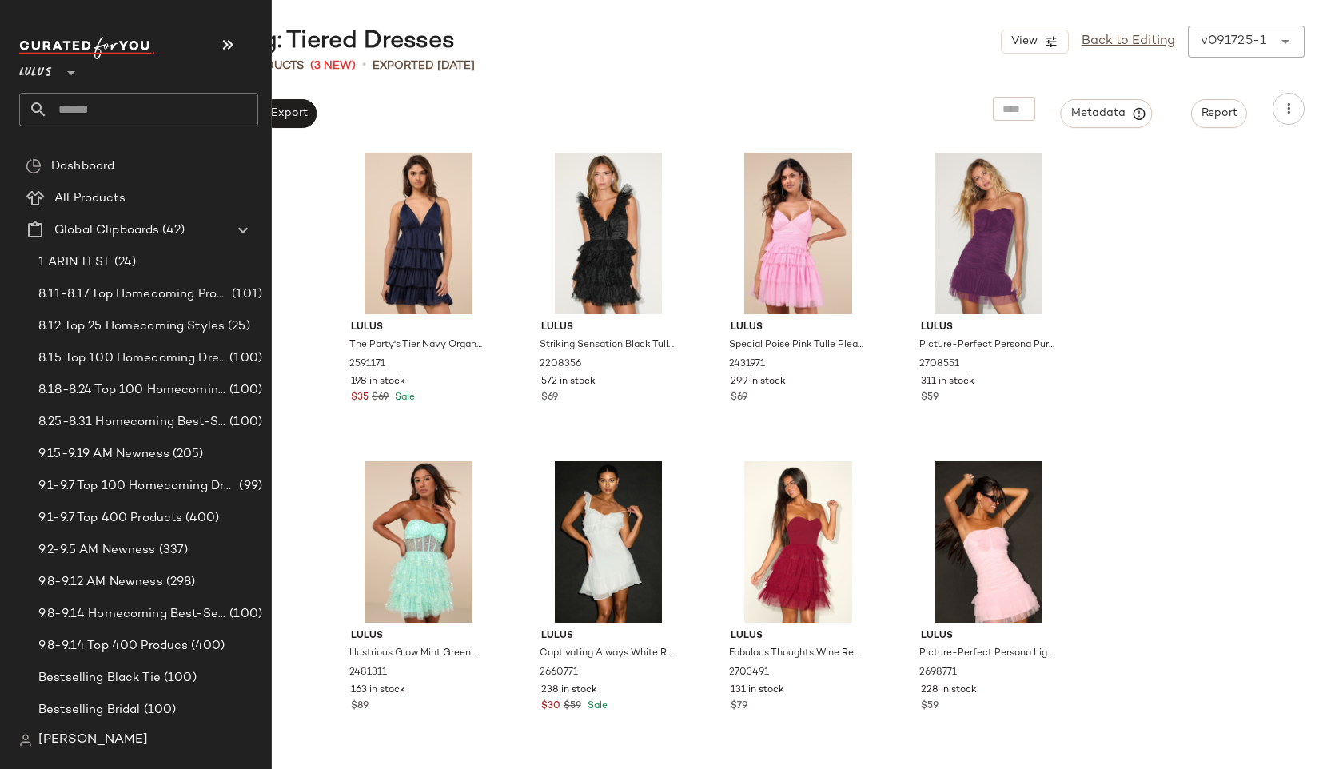
click at [102, 111] on input "text" at bounding box center [153, 110] width 210 height 34
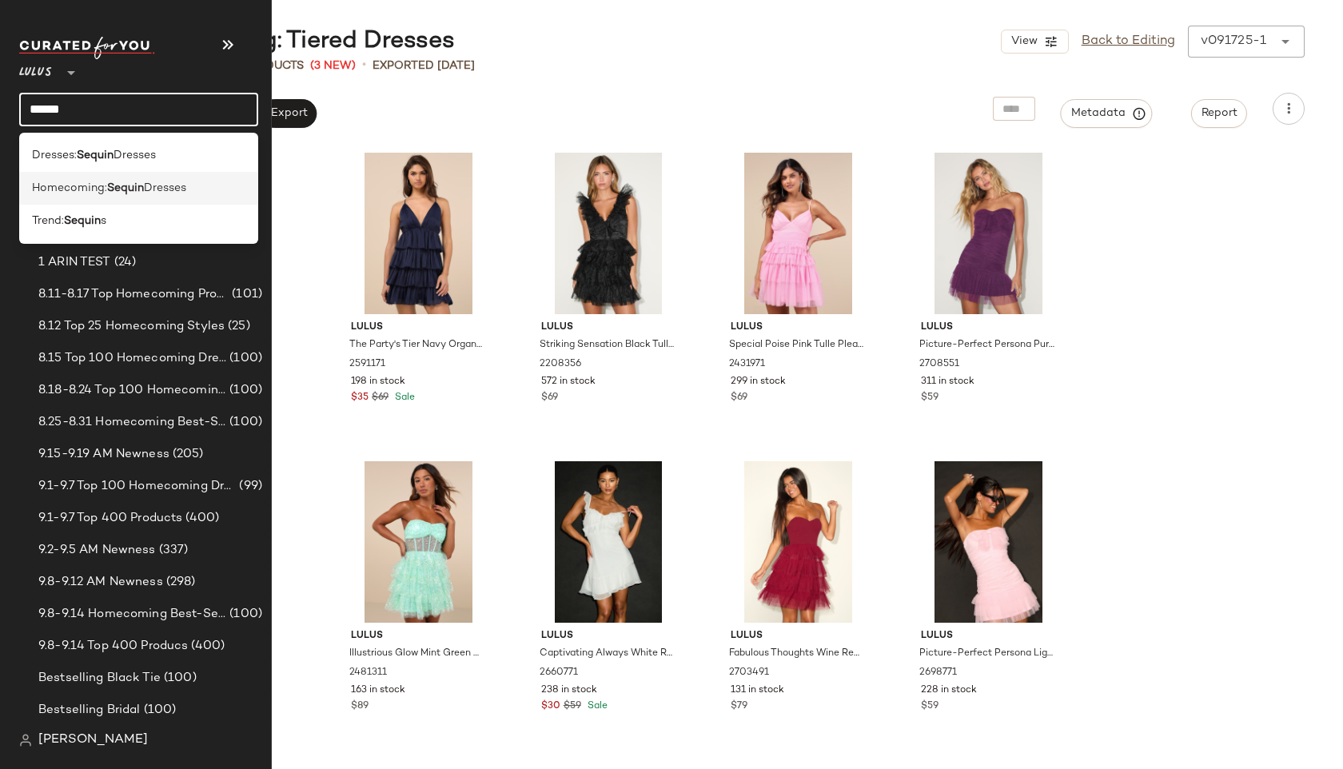
type input "******"
click at [70, 194] on span "Homecoming:" at bounding box center [69, 188] width 75 height 17
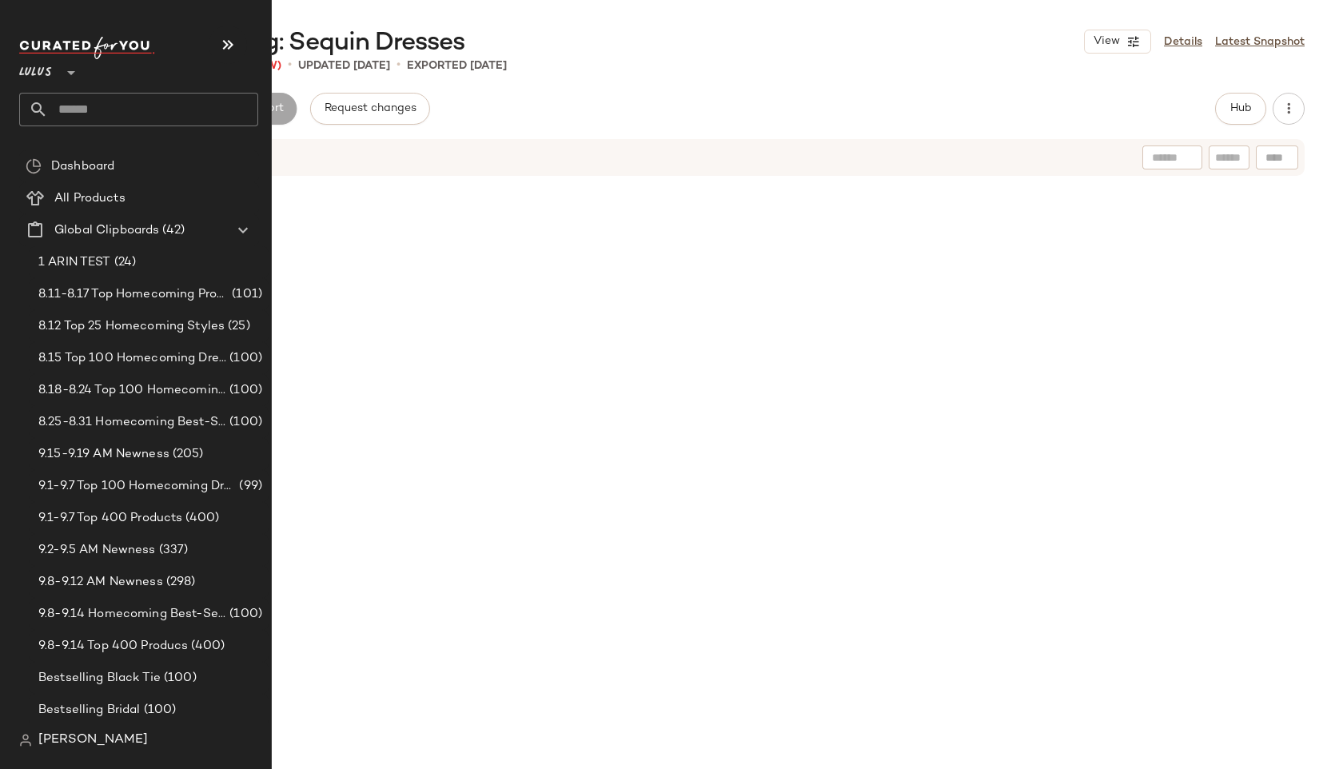
scroll to position [16074, 0]
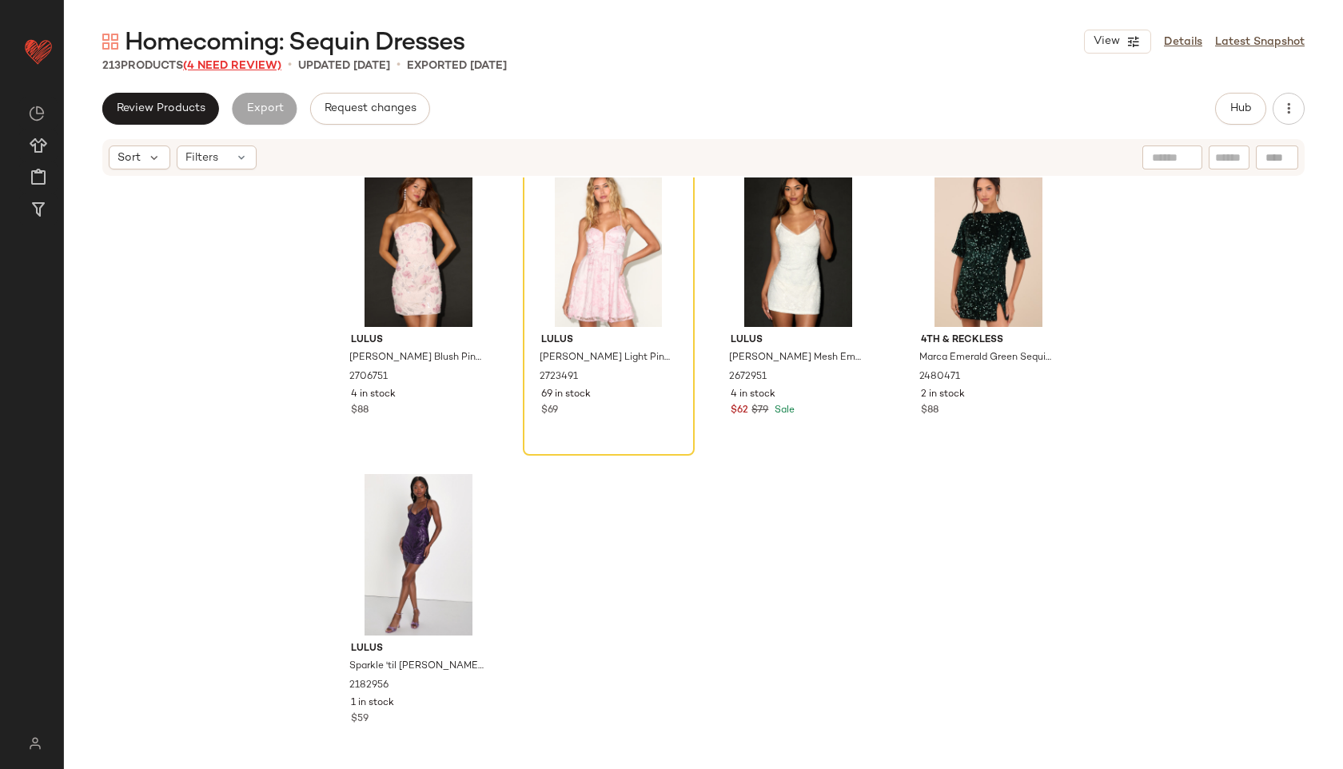
click at [229, 62] on span "(4 Need Review)" at bounding box center [232, 66] width 98 height 12
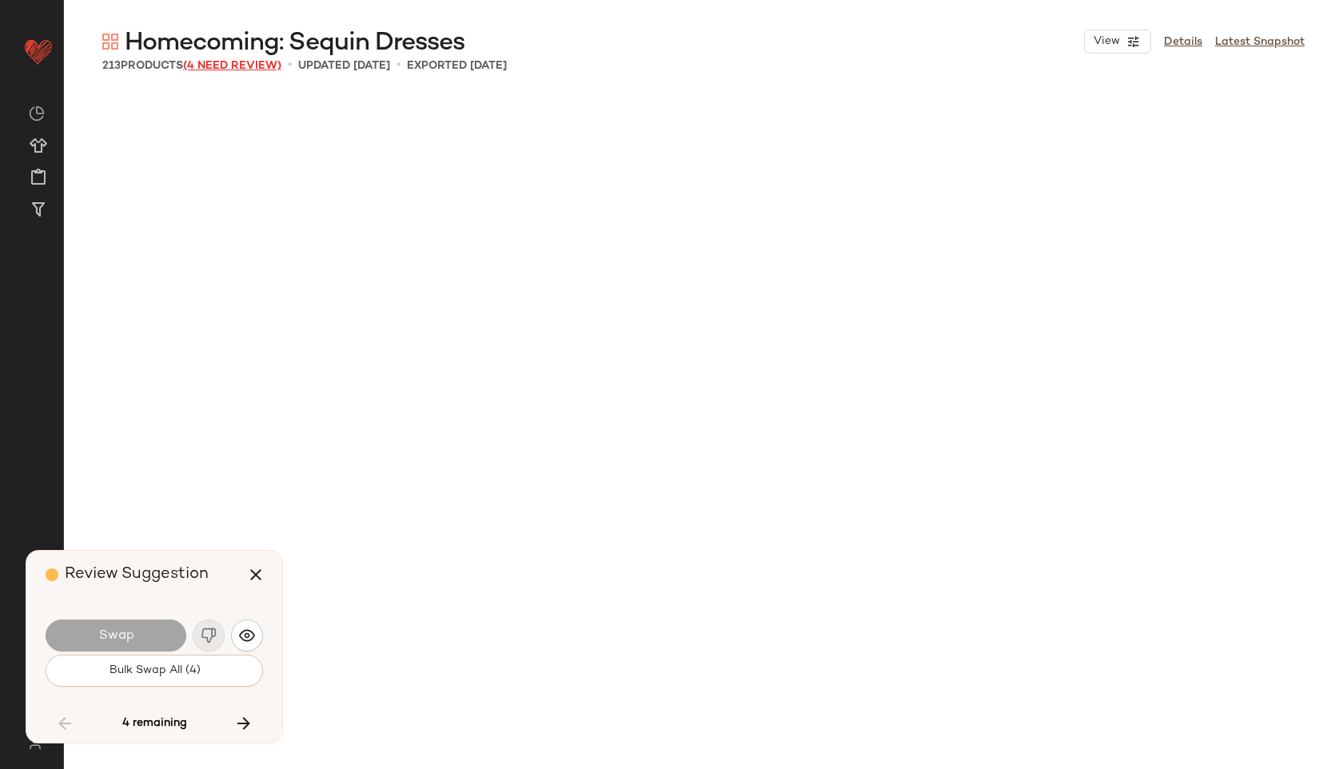
scroll to position [12030, 0]
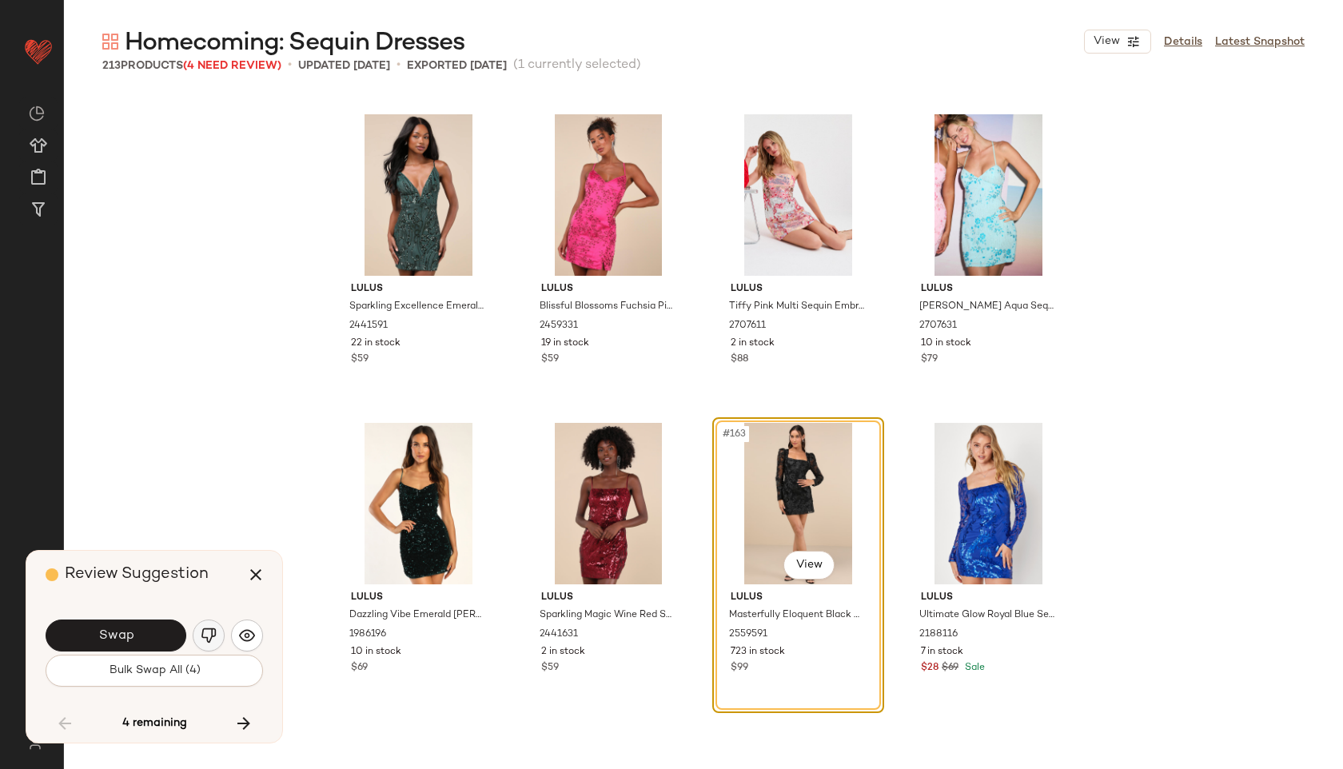
click at [209, 631] on img "button" at bounding box center [209, 635] width 16 height 16
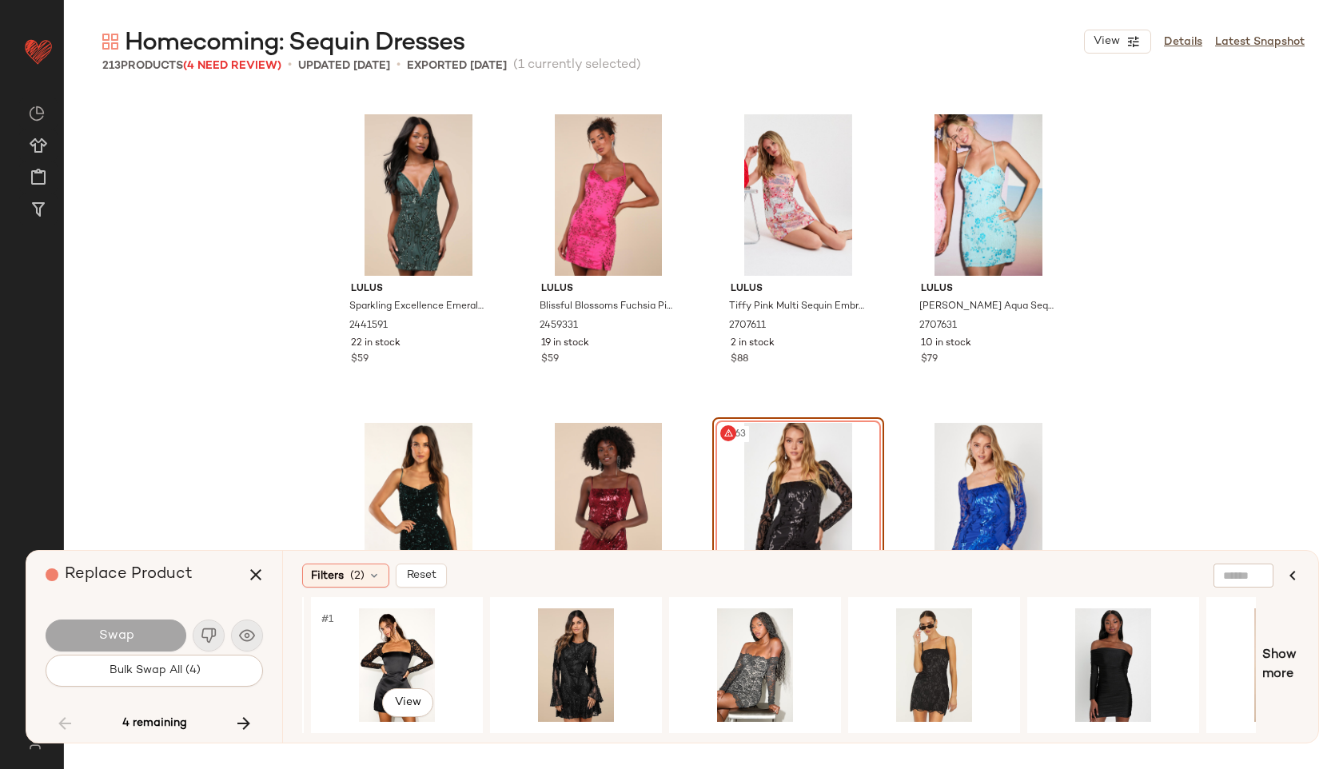
scroll to position [0, 540]
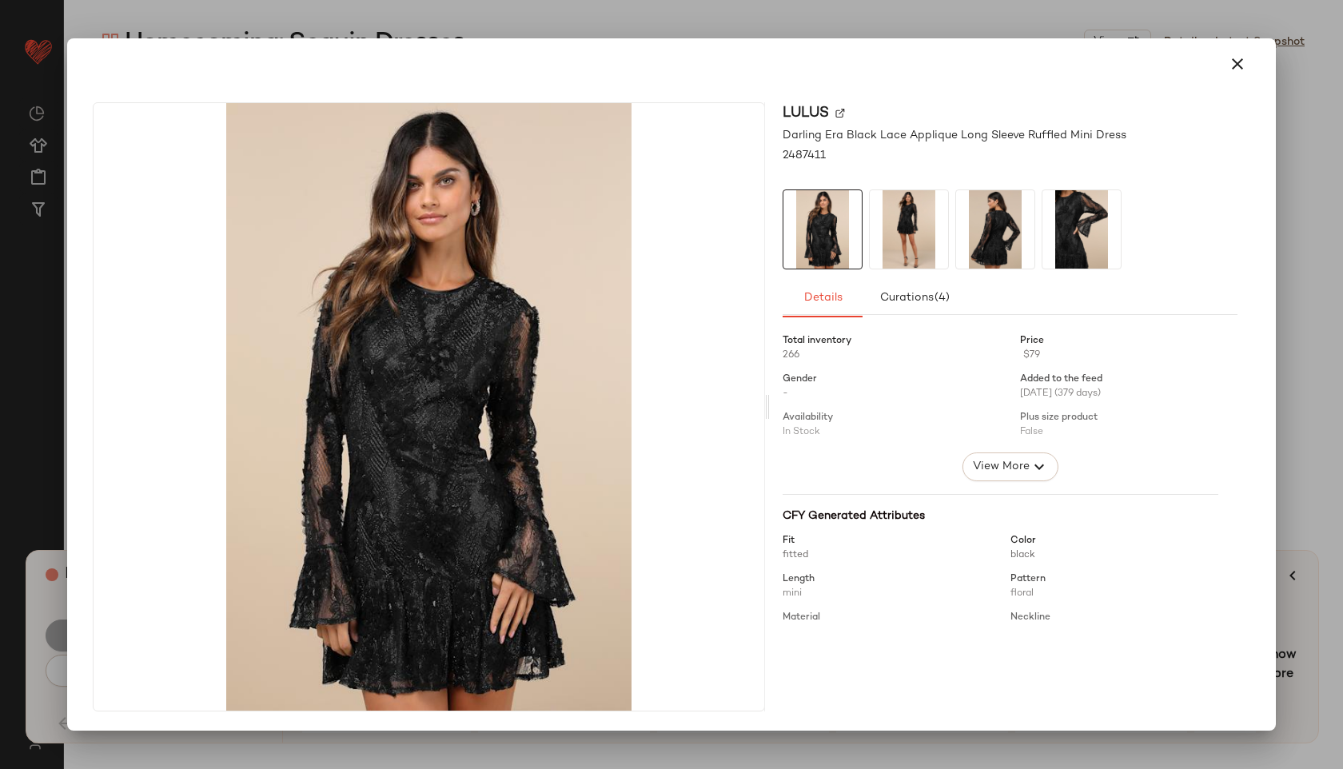
click at [908, 240] on img at bounding box center [908, 229] width 78 height 78
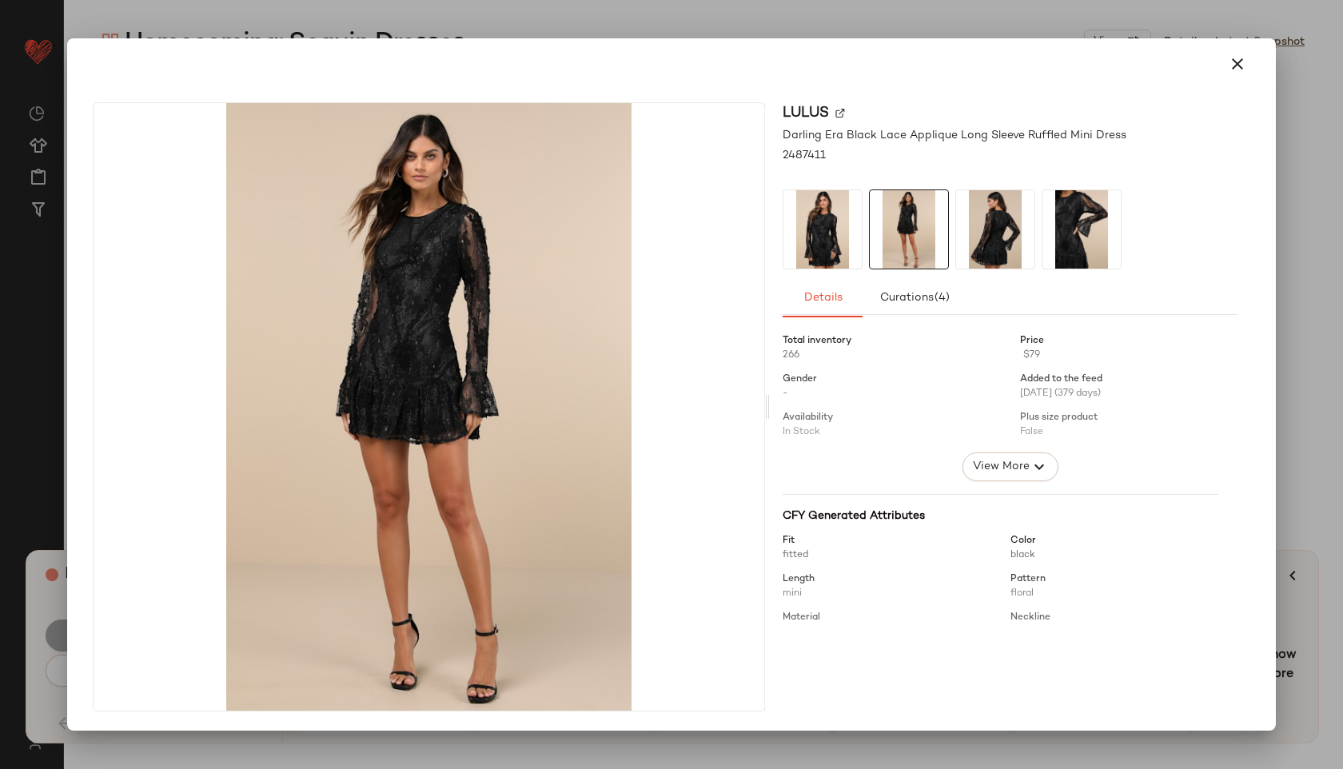
click at [978, 234] on img at bounding box center [995, 229] width 78 height 78
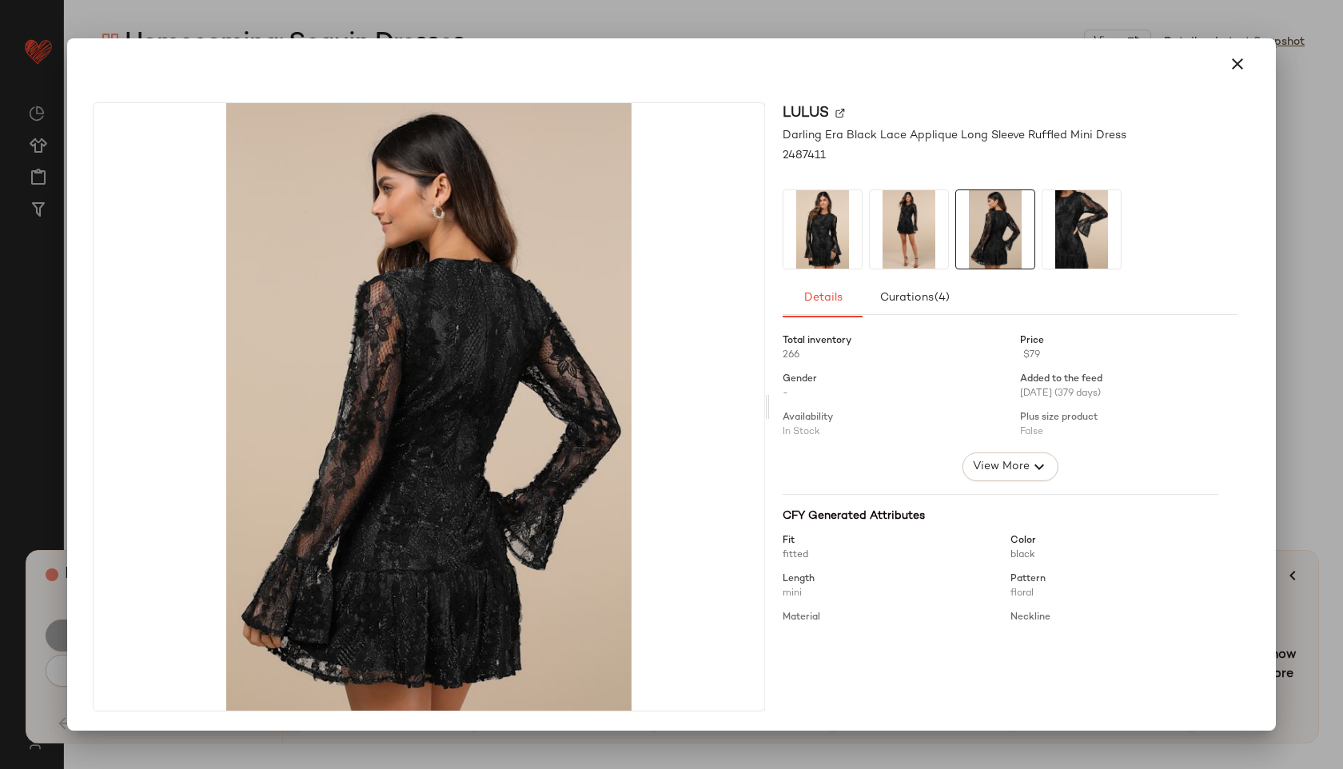
click at [894, 221] on img at bounding box center [908, 229] width 78 height 78
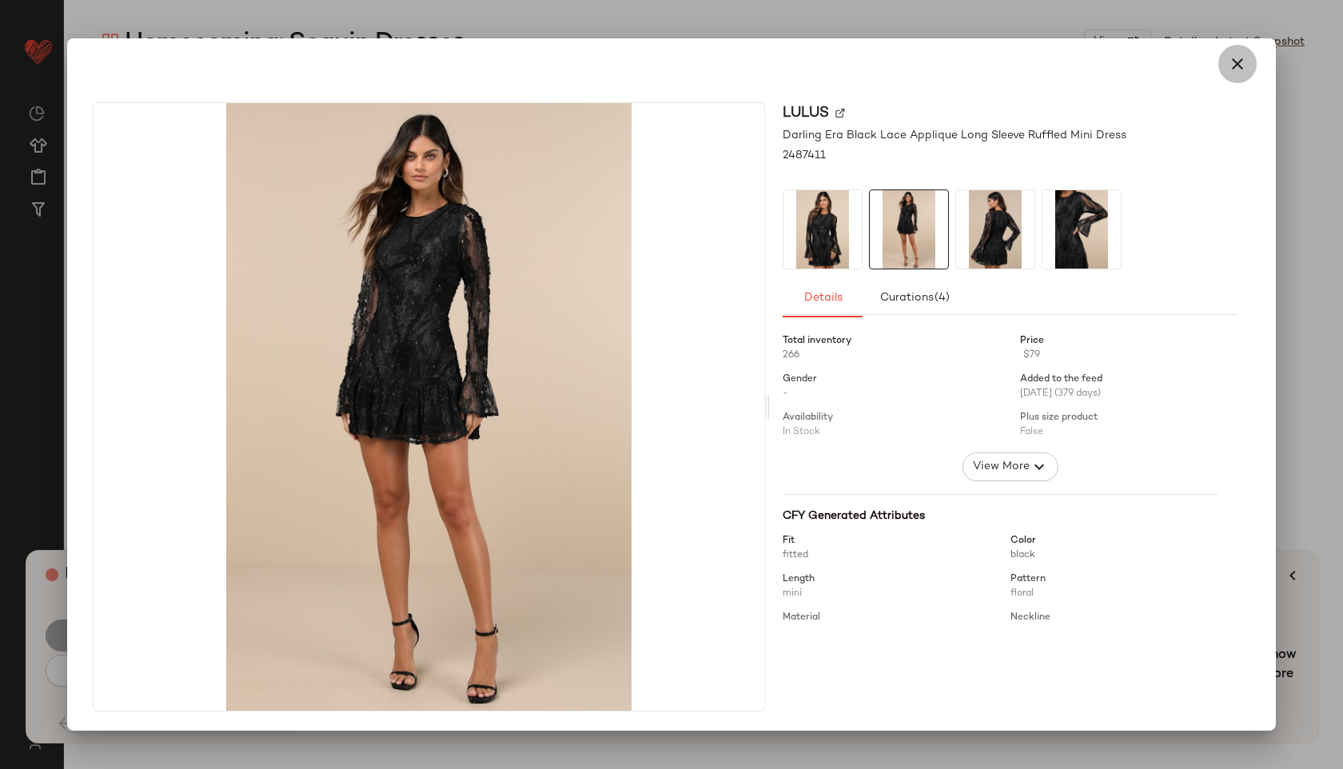
click at [1239, 59] on icon "button" at bounding box center [1236, 63] width 19 height 19
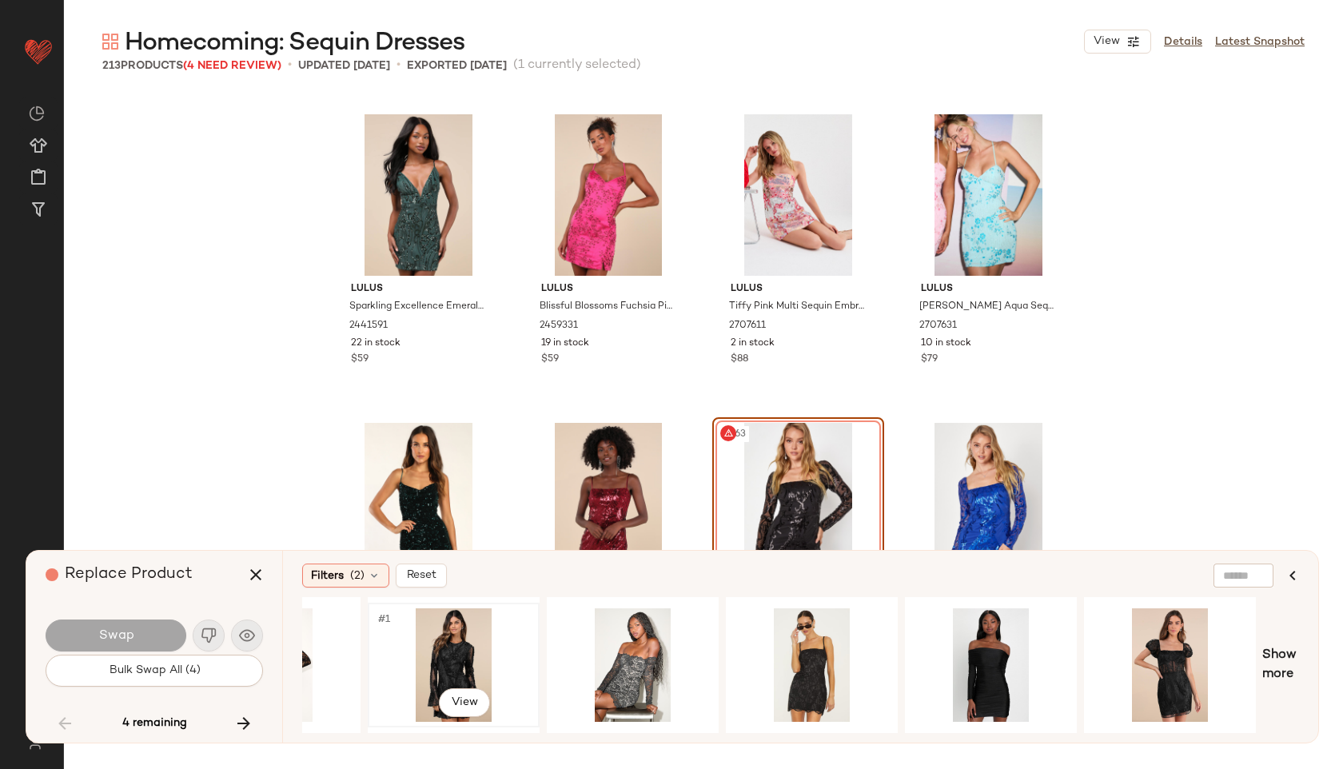
scroll to position [0, 654]
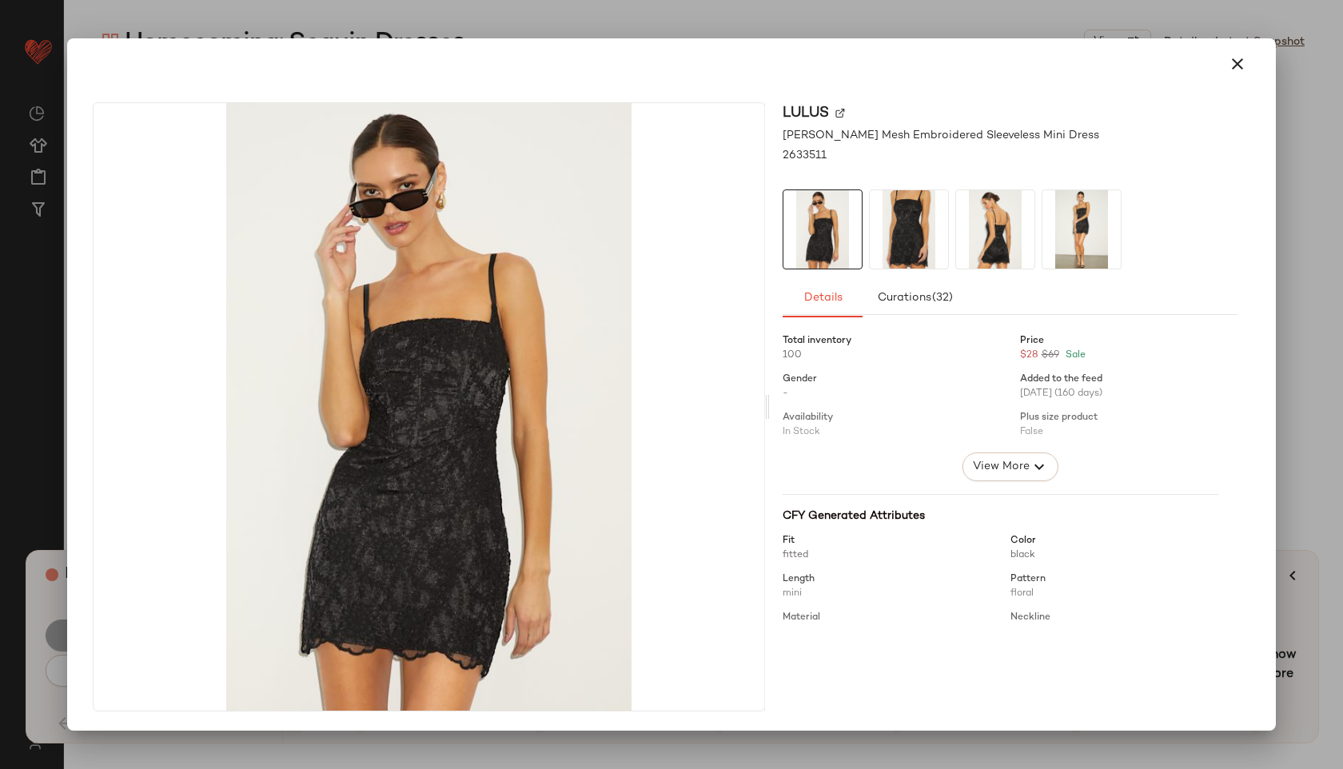
click at [907, 225] on img at bounding box center [908, 229] width 78 height 78
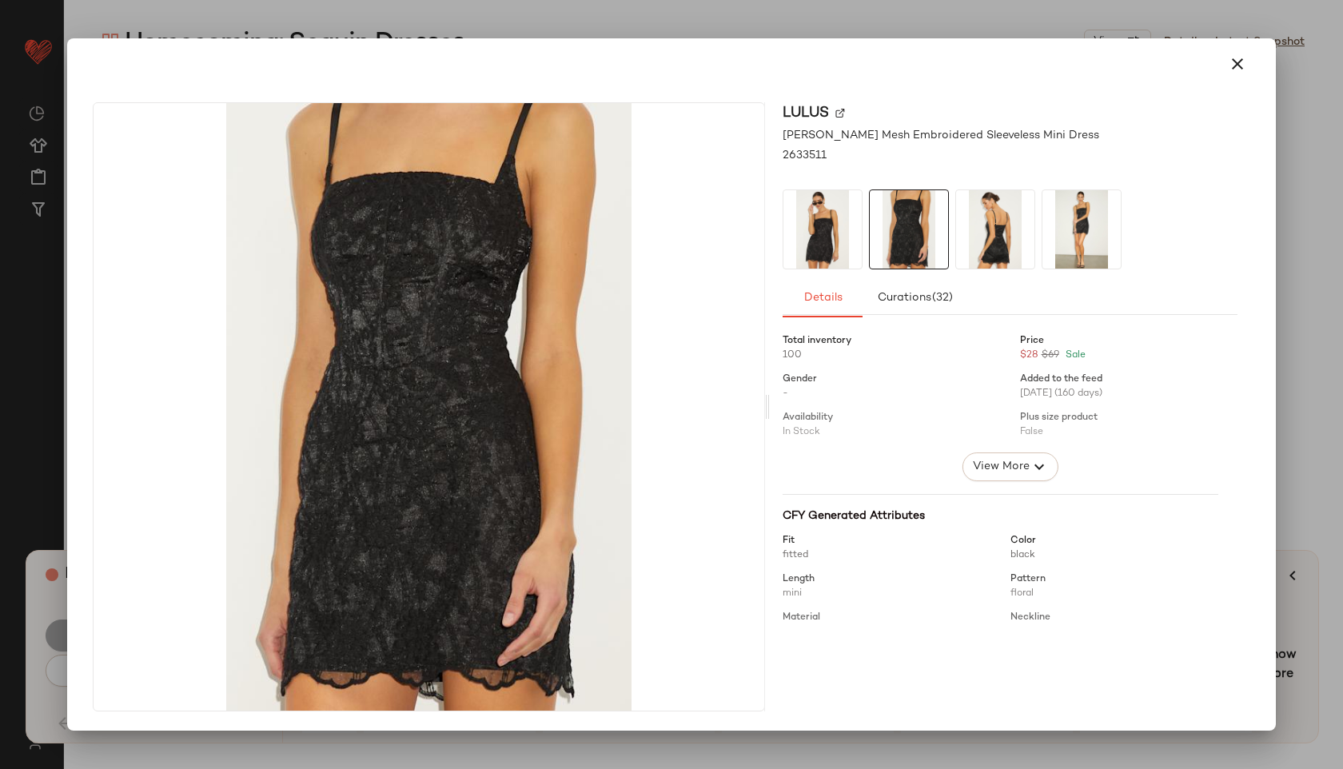
click at [997, 222] on img at bounding box center [995, 229] width 78 height 78
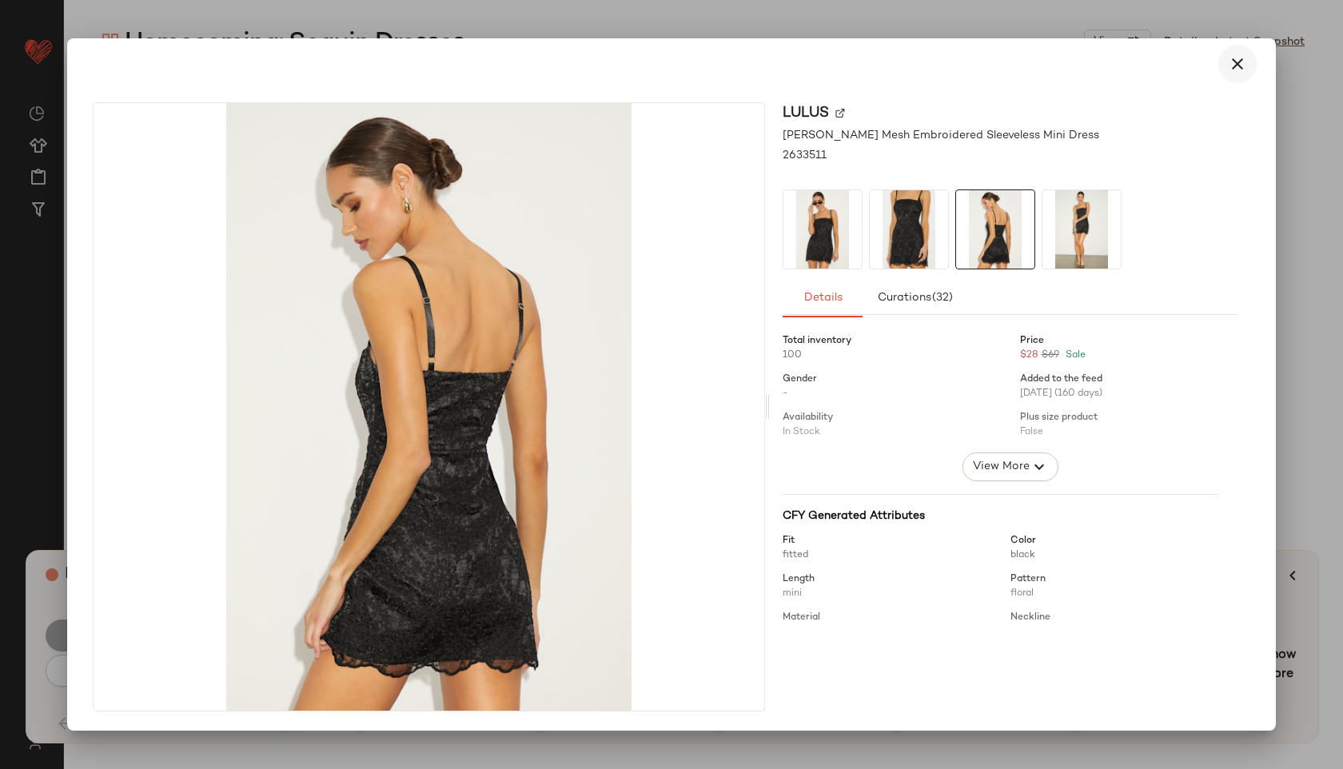
click at [1242, 71] on icon "button" at bounding box center [1236, 63] width 19 height 19
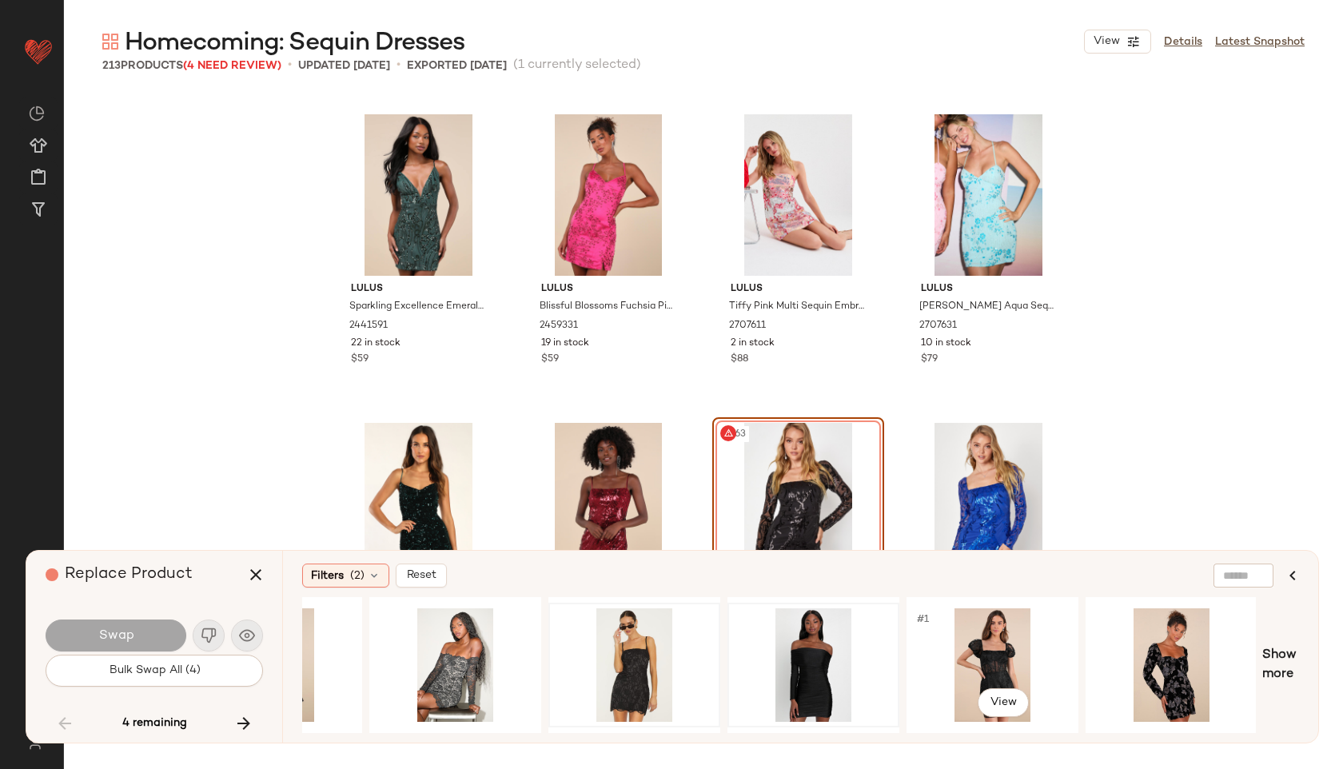
scroll to position [0, 829]
click at [245, 715] on icon "button" at bounding box center [243, 723] width 19 height 19
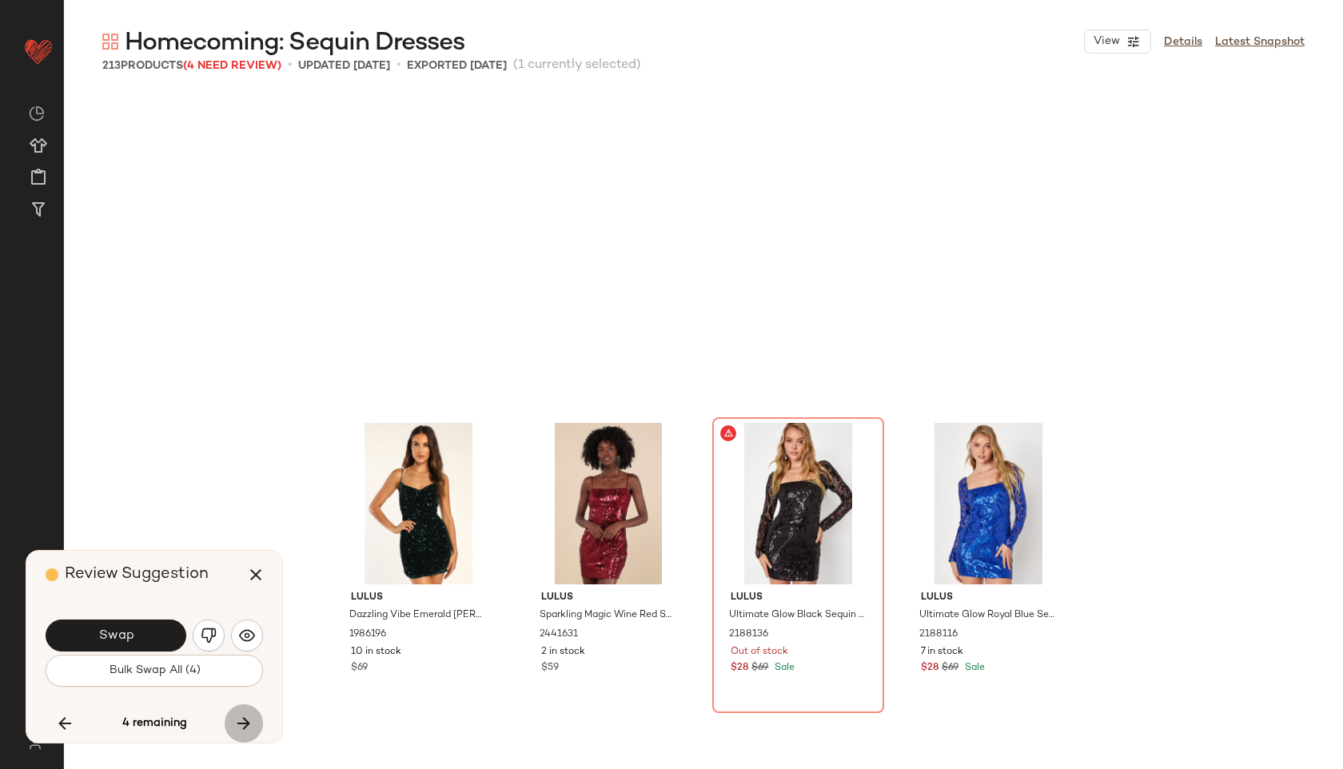
scroll to position [12339, 0]
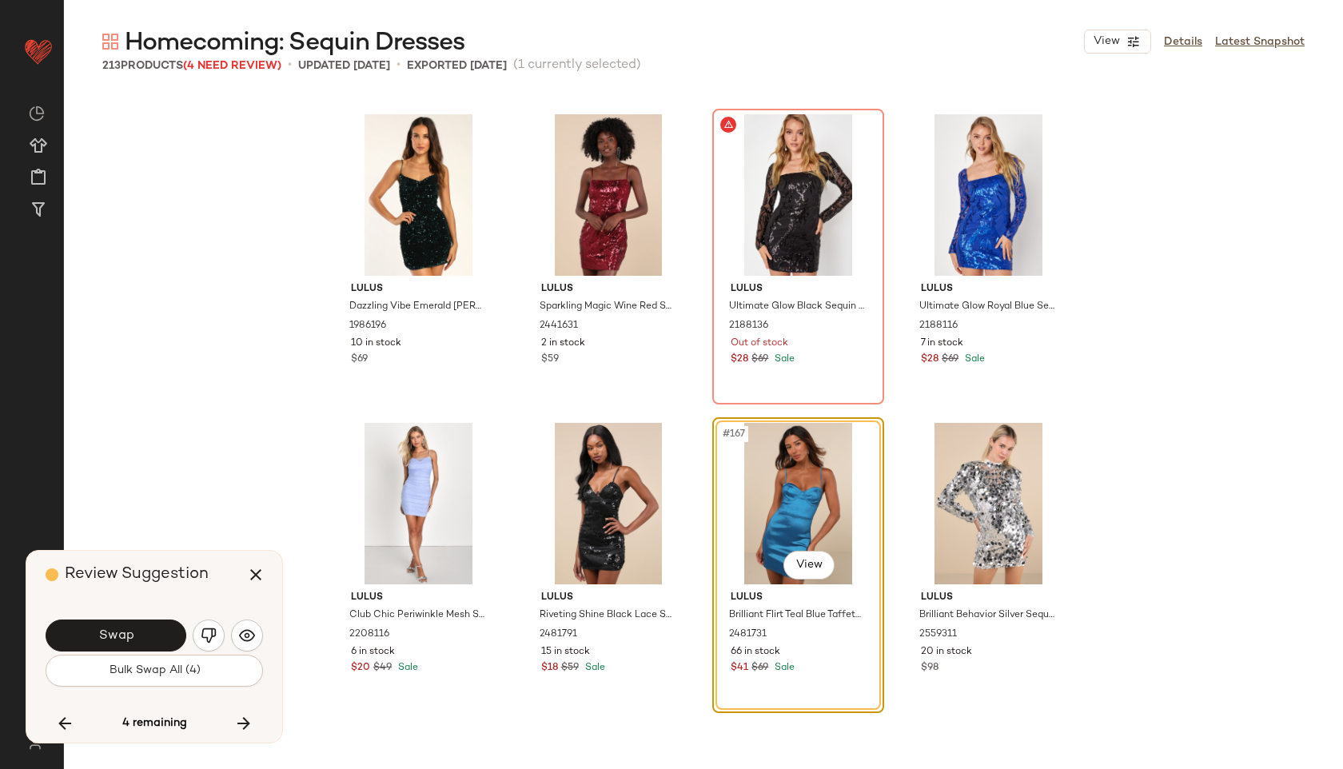
click at [786, 498] on div "#167 View" at bounding box center [798, 503] width 161 height 161
click at [216, 623] on button "button" at bounding box center [209, 635] width 32 height 32
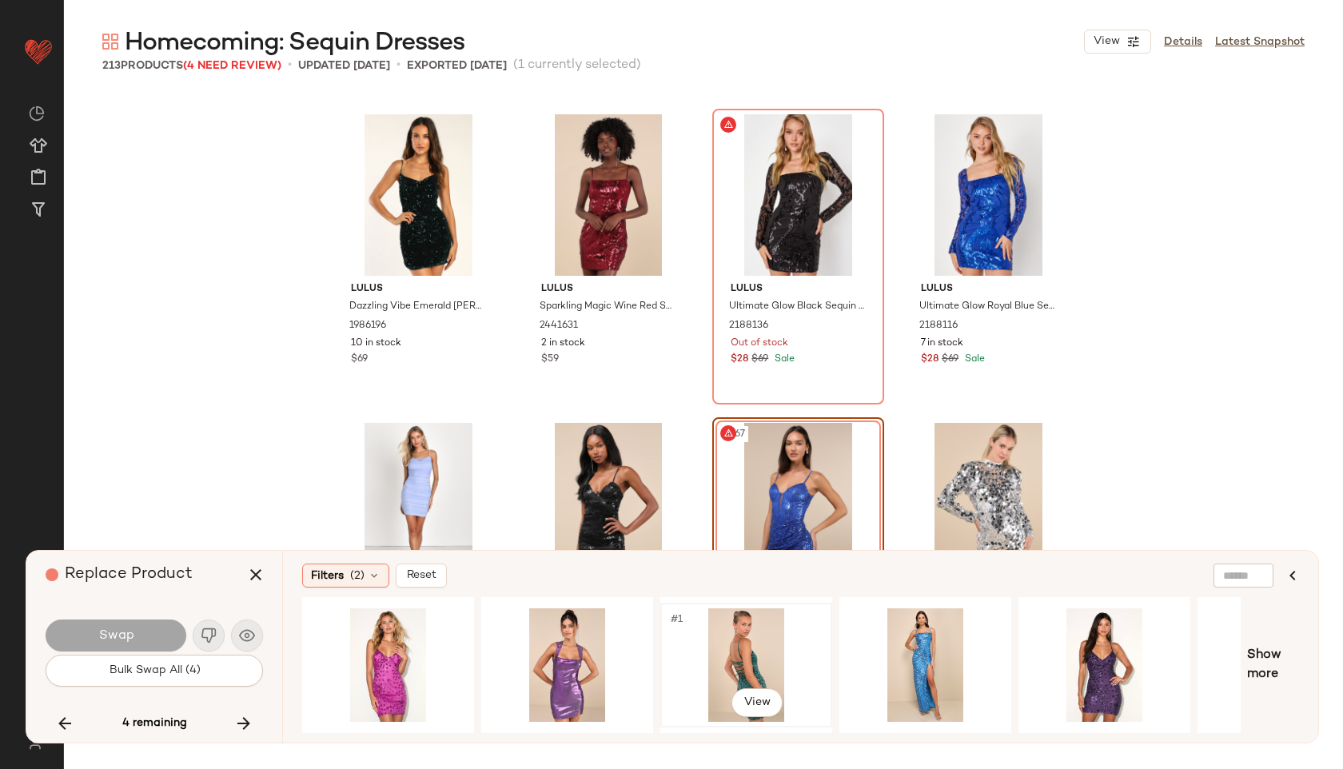
click at [776, 643] on div "#1 View" at bounding box center [746, 664] width 161 height 113
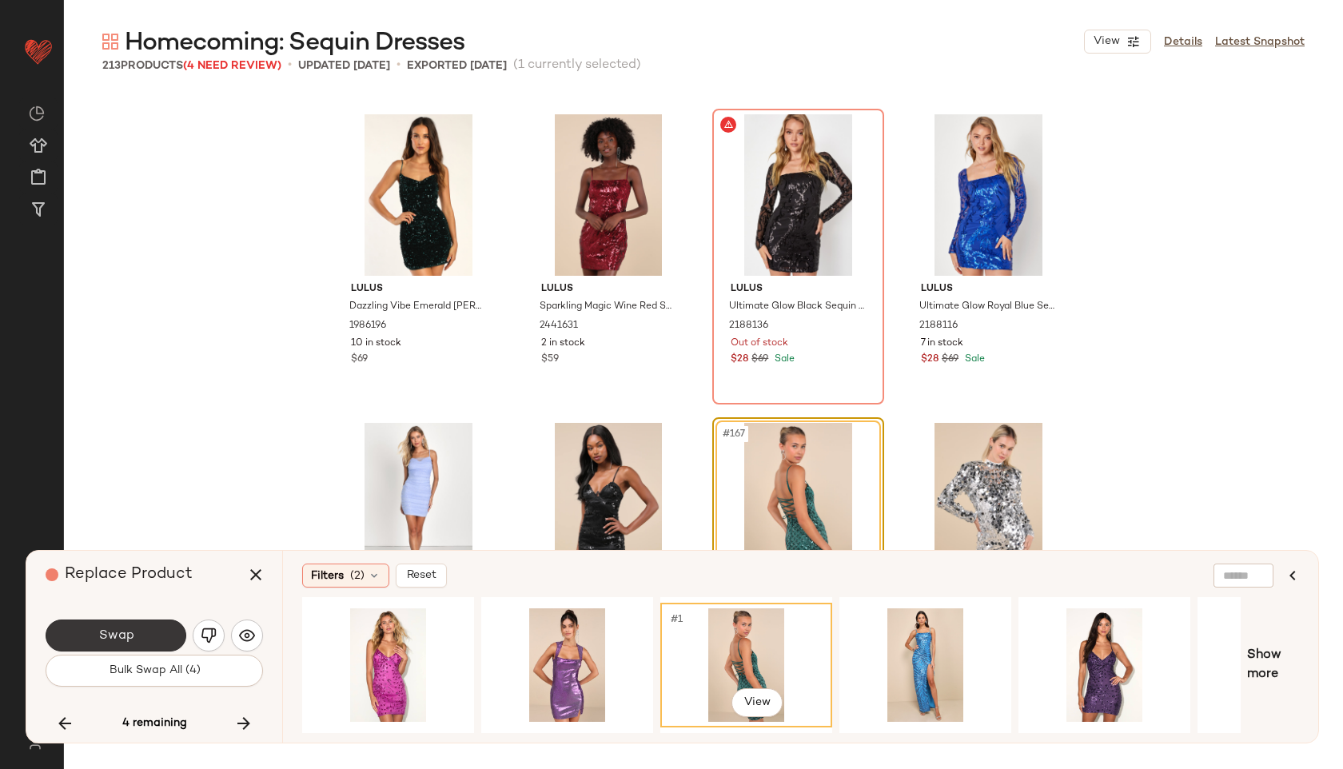
click at [145, 627] on button "Swap" at bounding box center [116, 635] width 141 height 32
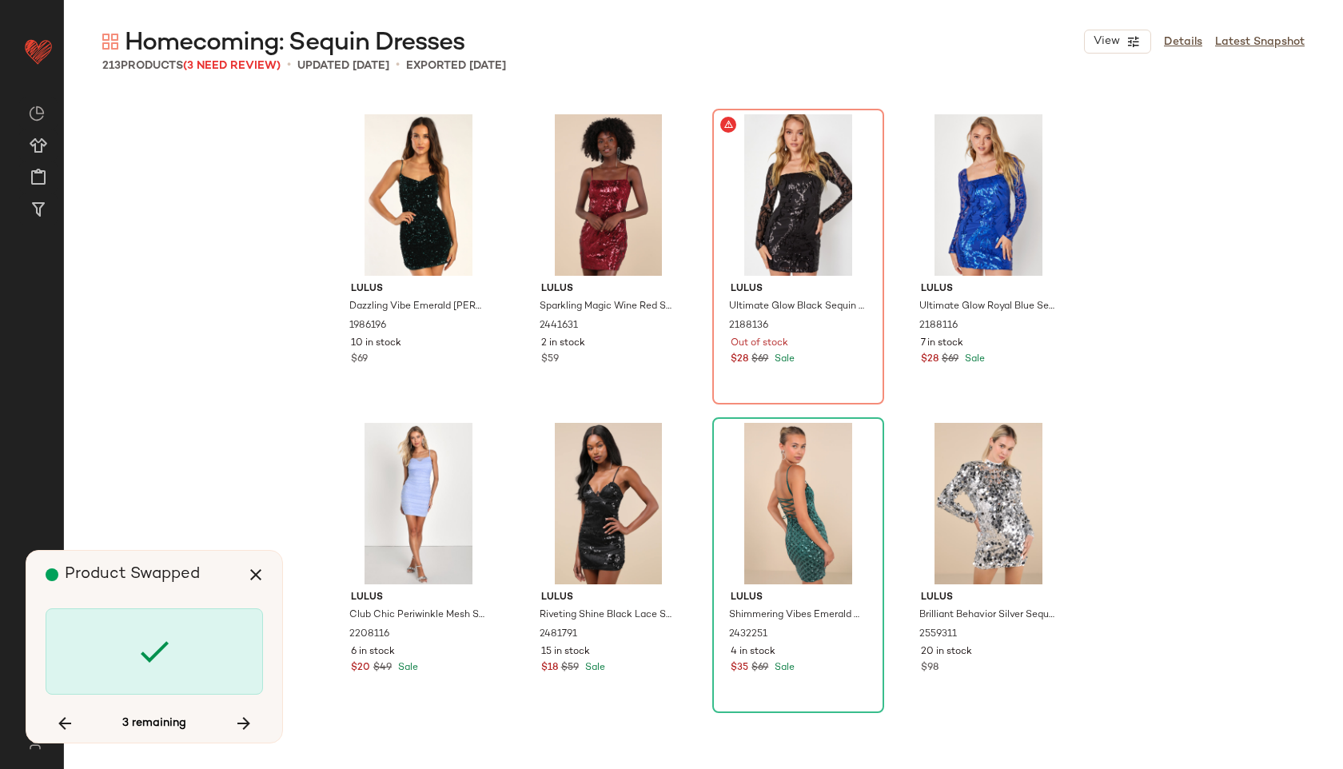
scroll to position [15423, 0]
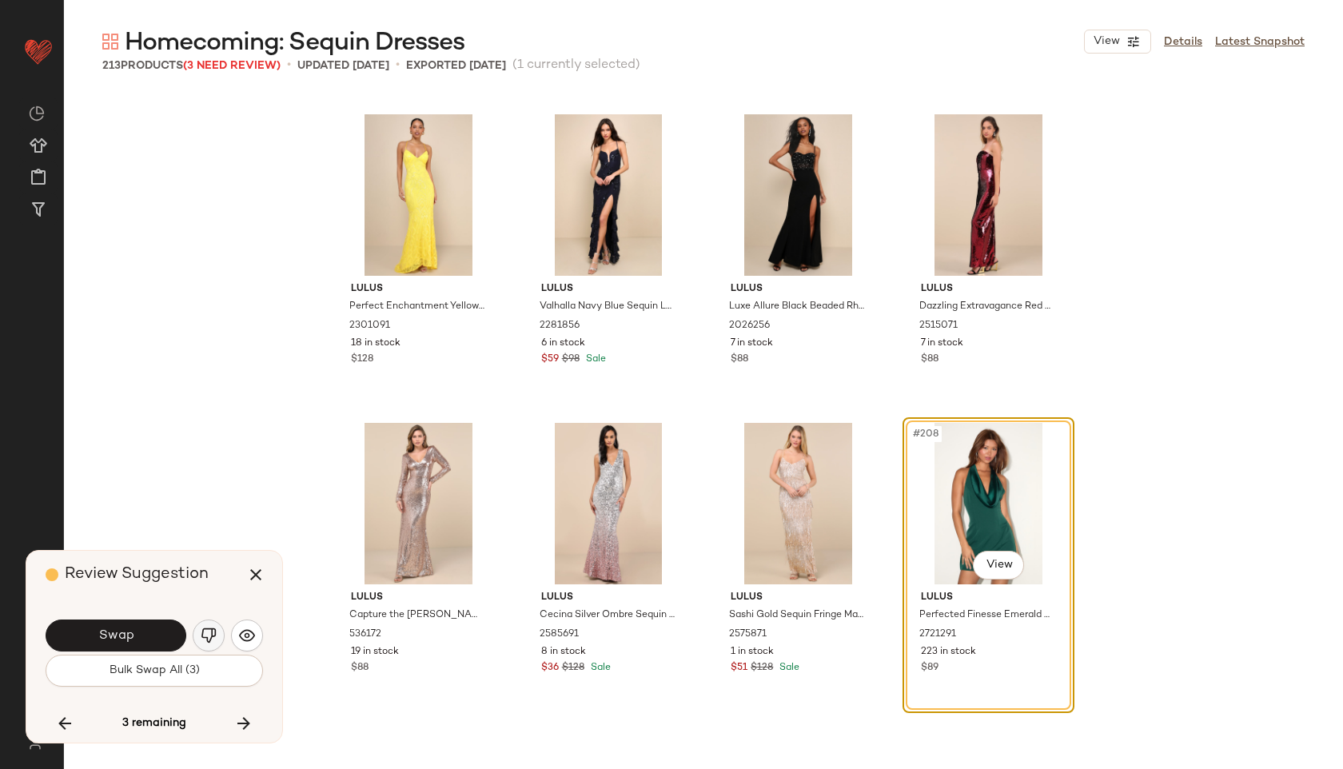
click at [212, 632] on img "button" at bounding box center [209, 635] width 16 height 16
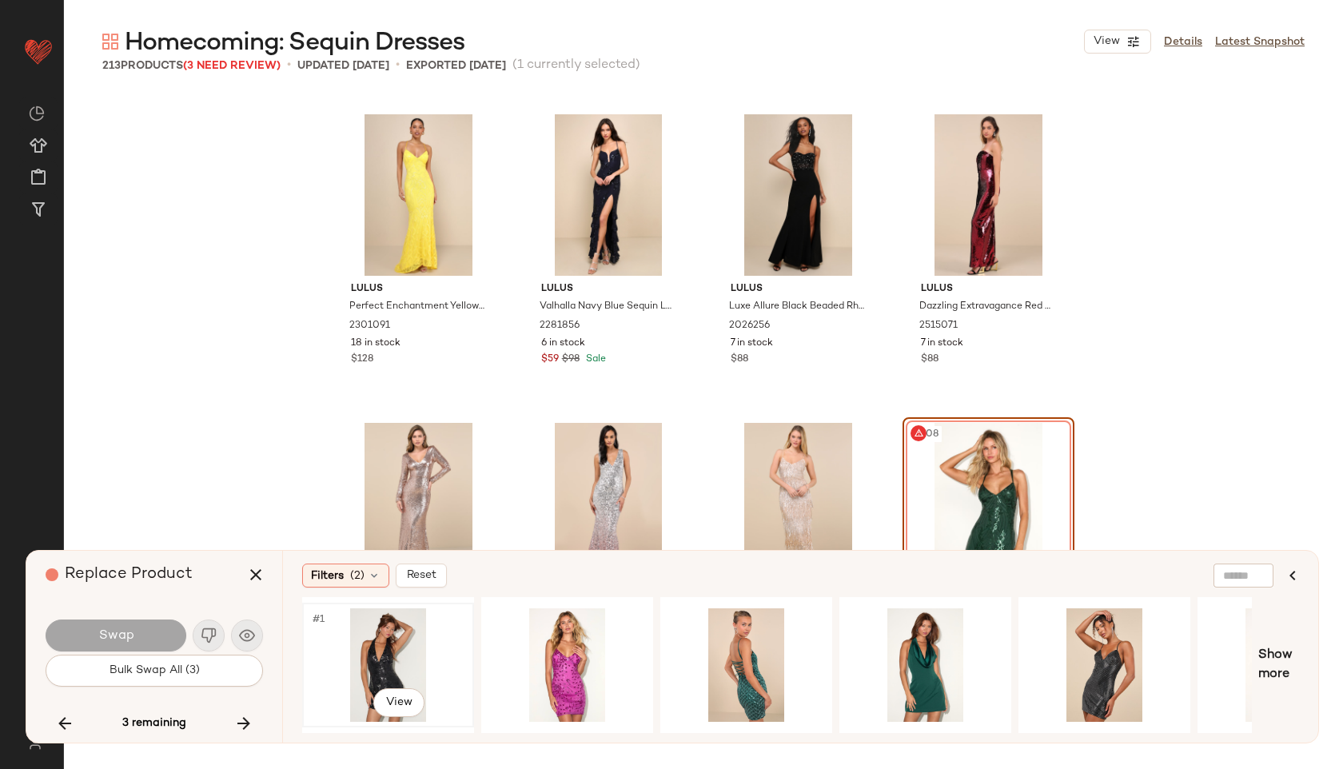
click at [400, 649] on div "#1 View" at bounding box center [388, 664] width 161 height 113
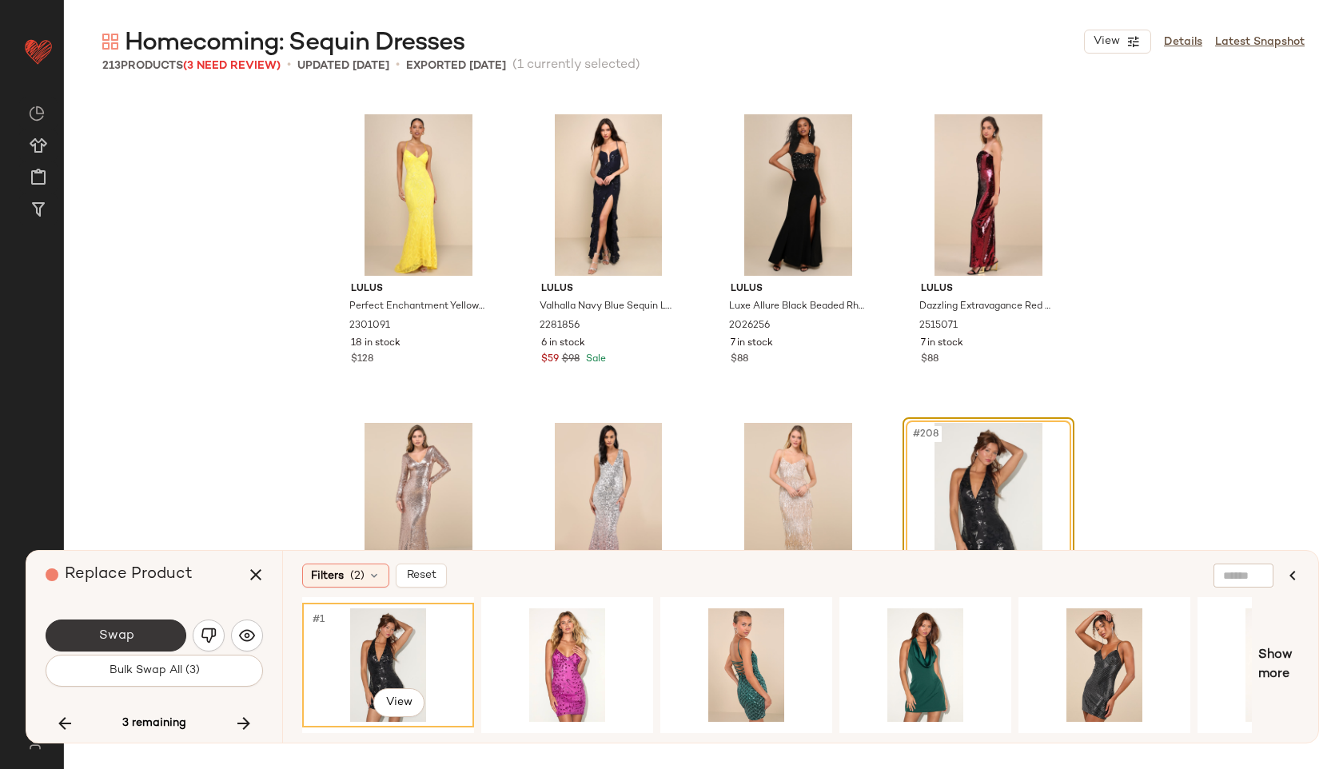
click at [147, 627] on button "Swap" at bounding box center [116, 635] width 141 height 32
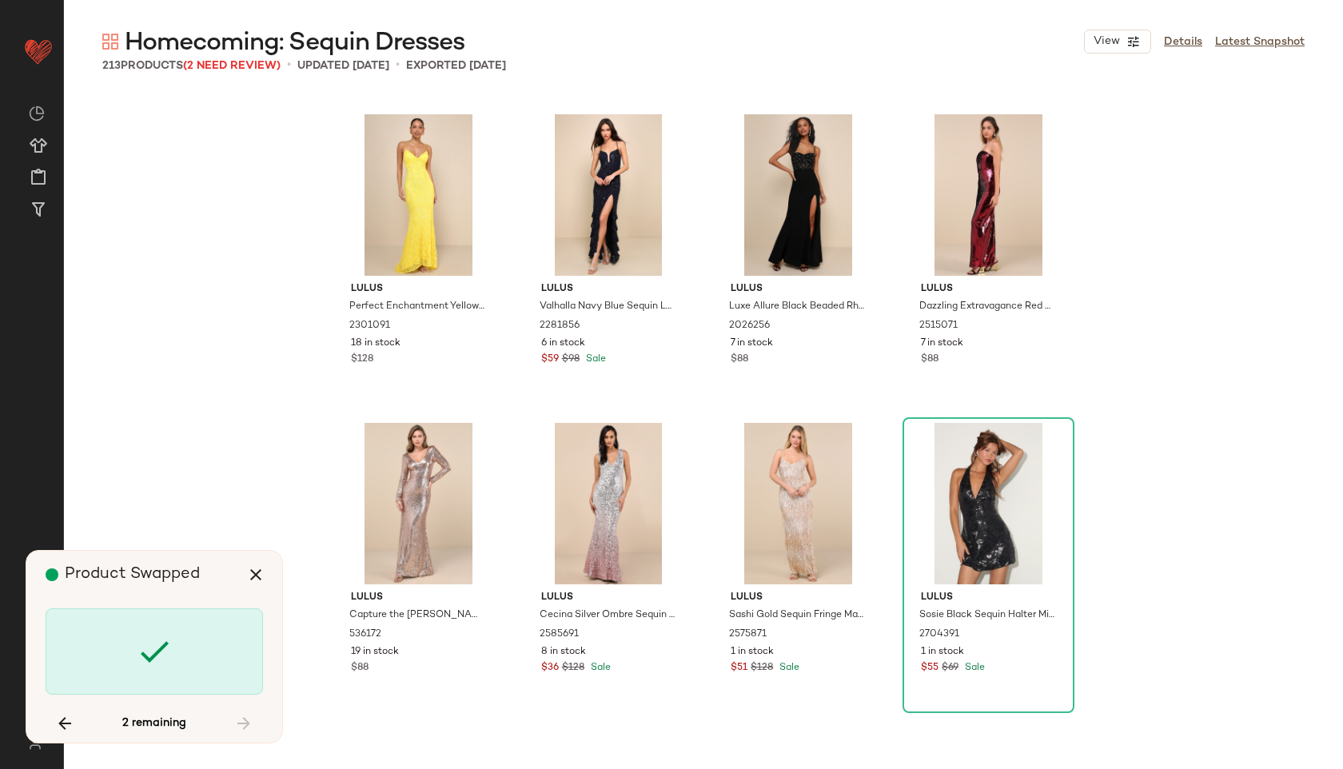
scroll to position [12030, 0]
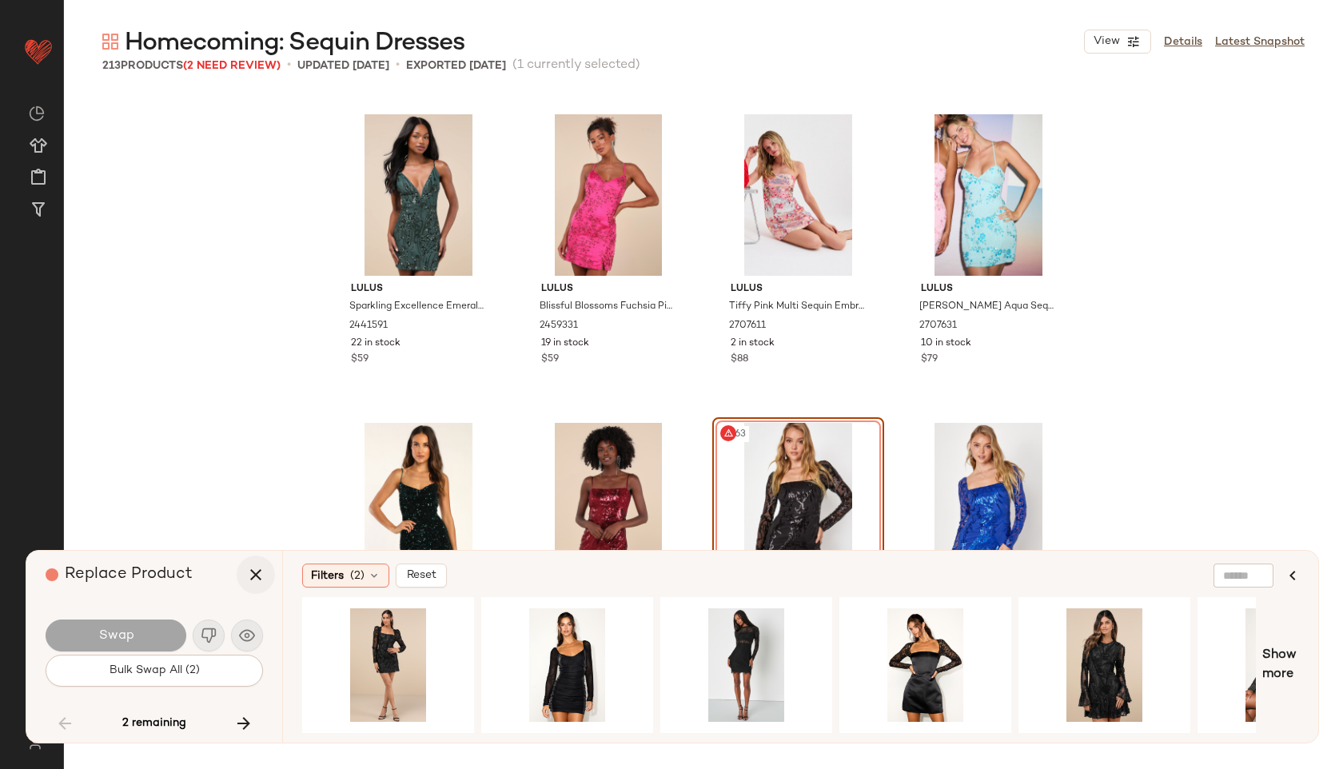
click at [253, 575] on icon "button" at bounding box center [255, 574] width 19 height 19
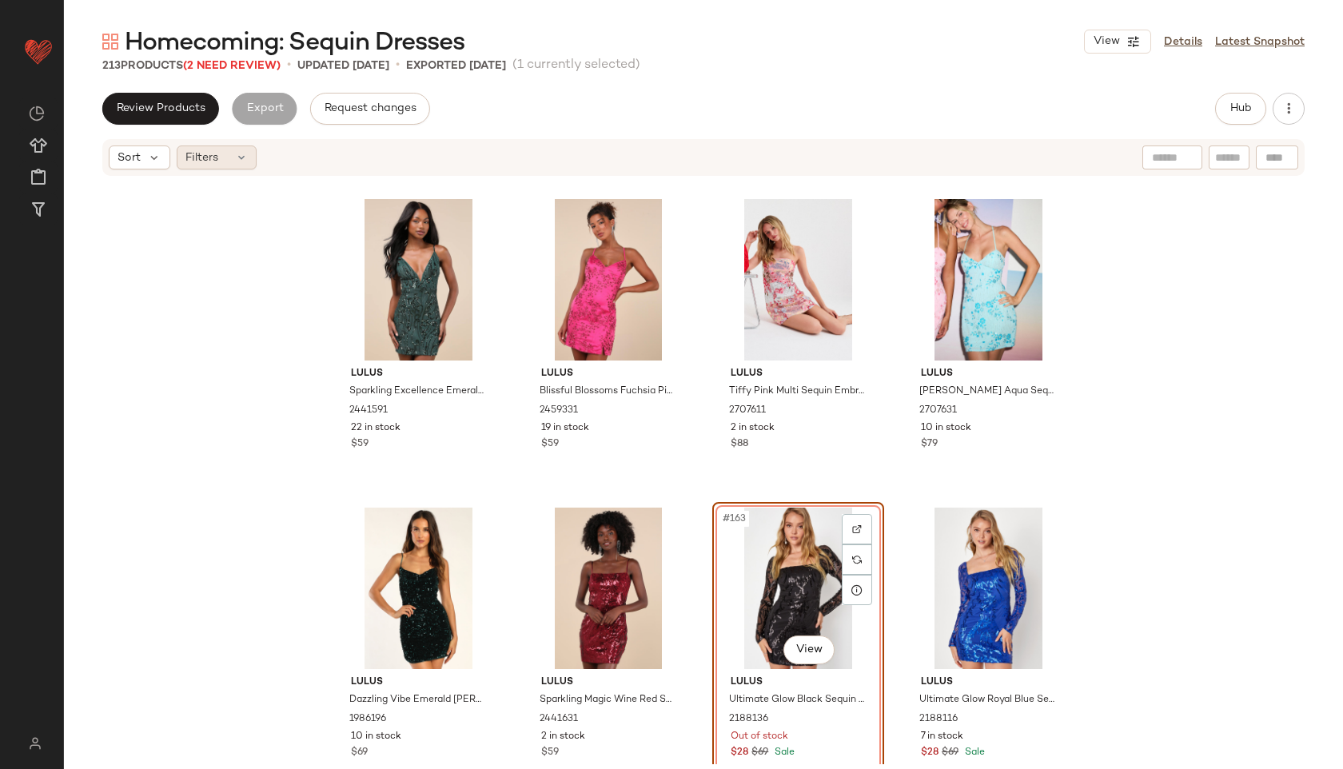
click at [242, 149] on div "Filters" at bounding box center [217, 157] width 80 height 24
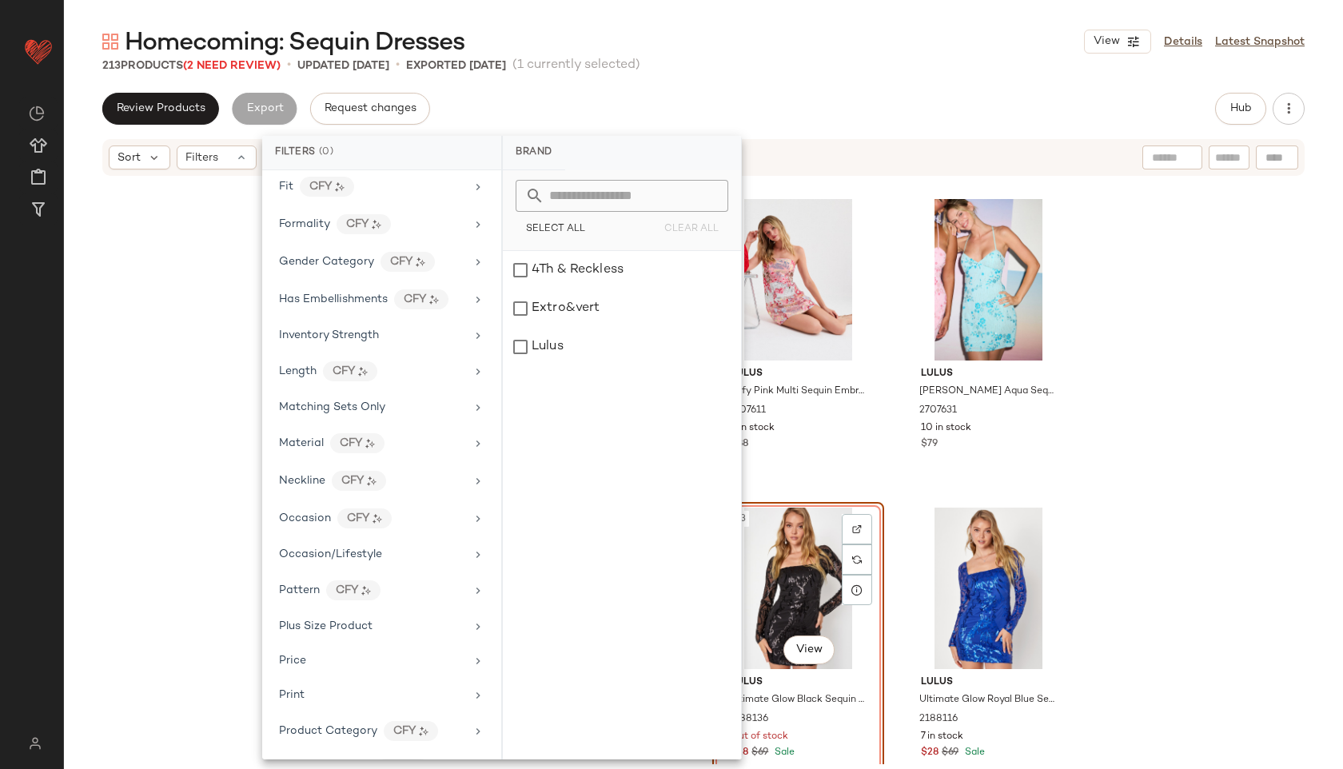
scroll to position [818, 0]
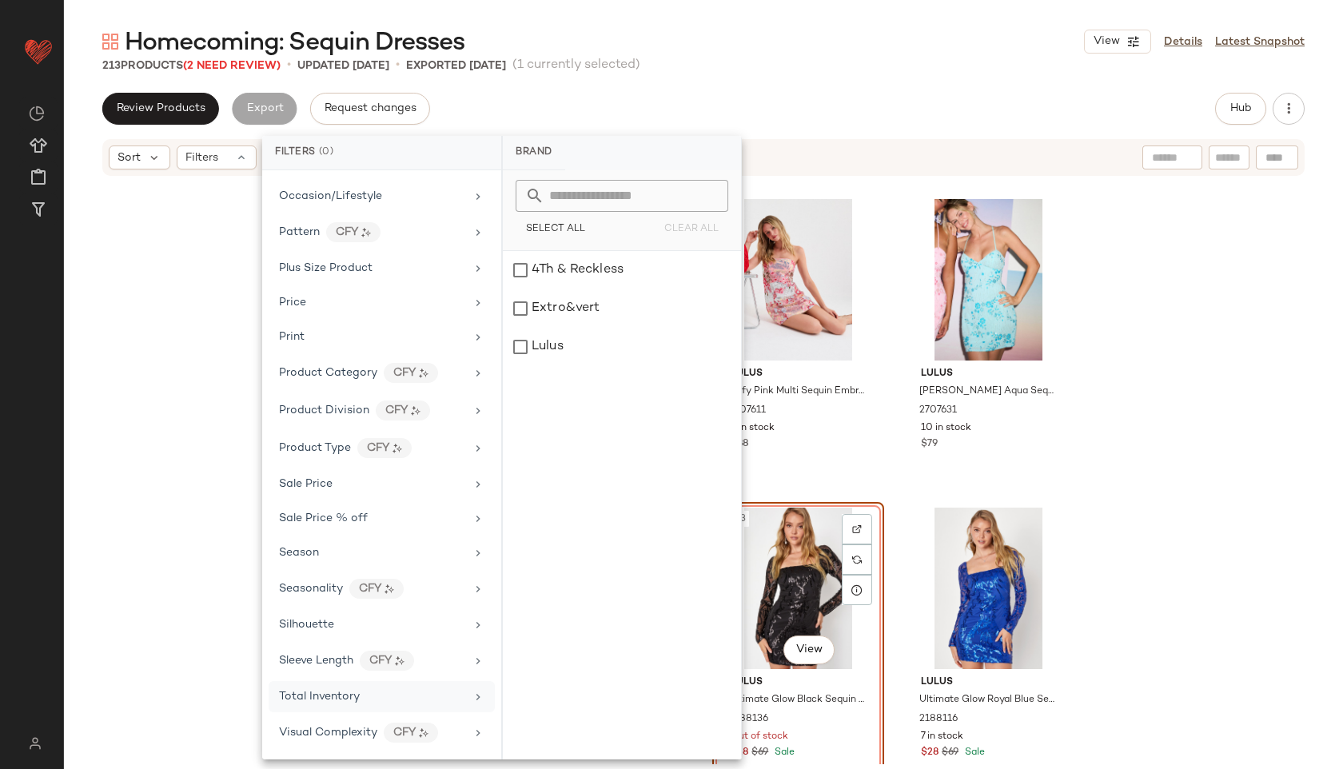
click at [337, 695] on span "Total Inventory" at bounding box center [319, 696] width 81 height 12
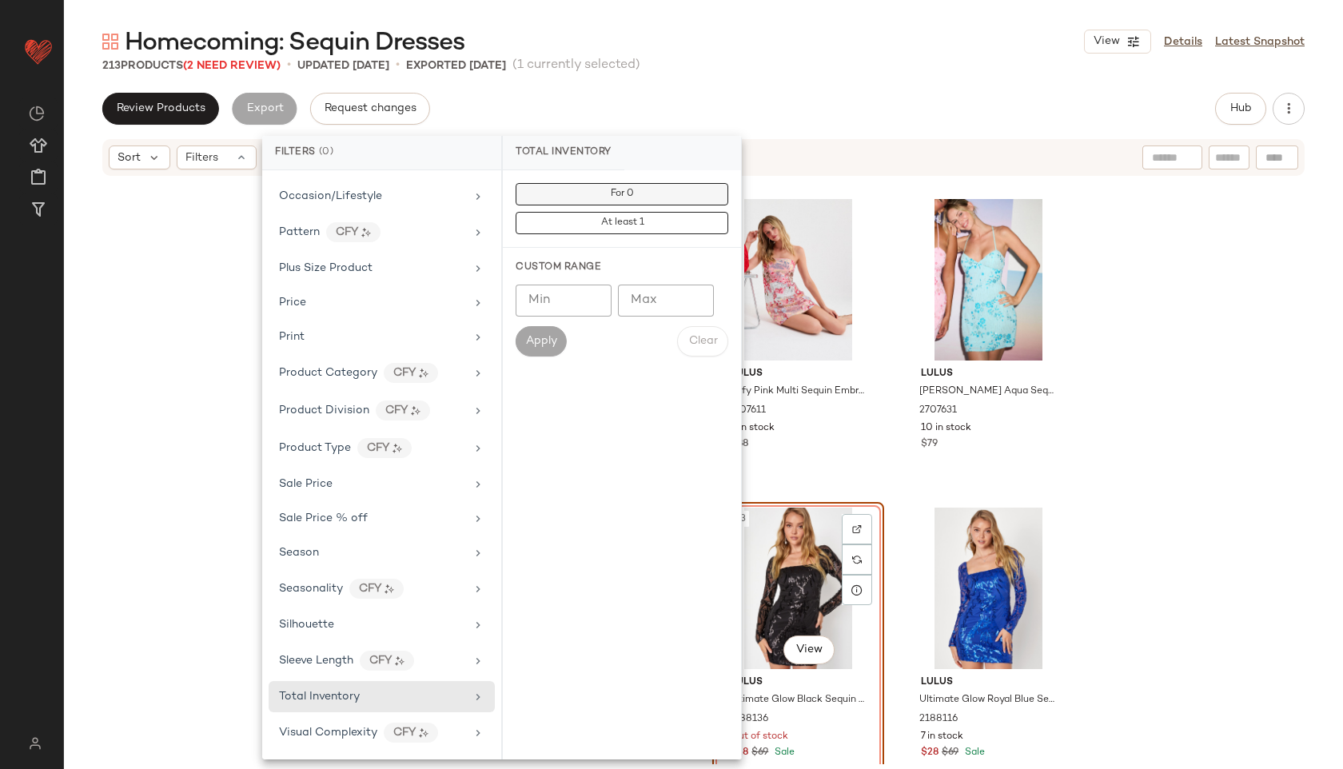
click at [646, 189] on button "For 0" at bounding box center [621, 194] width 213 height 22
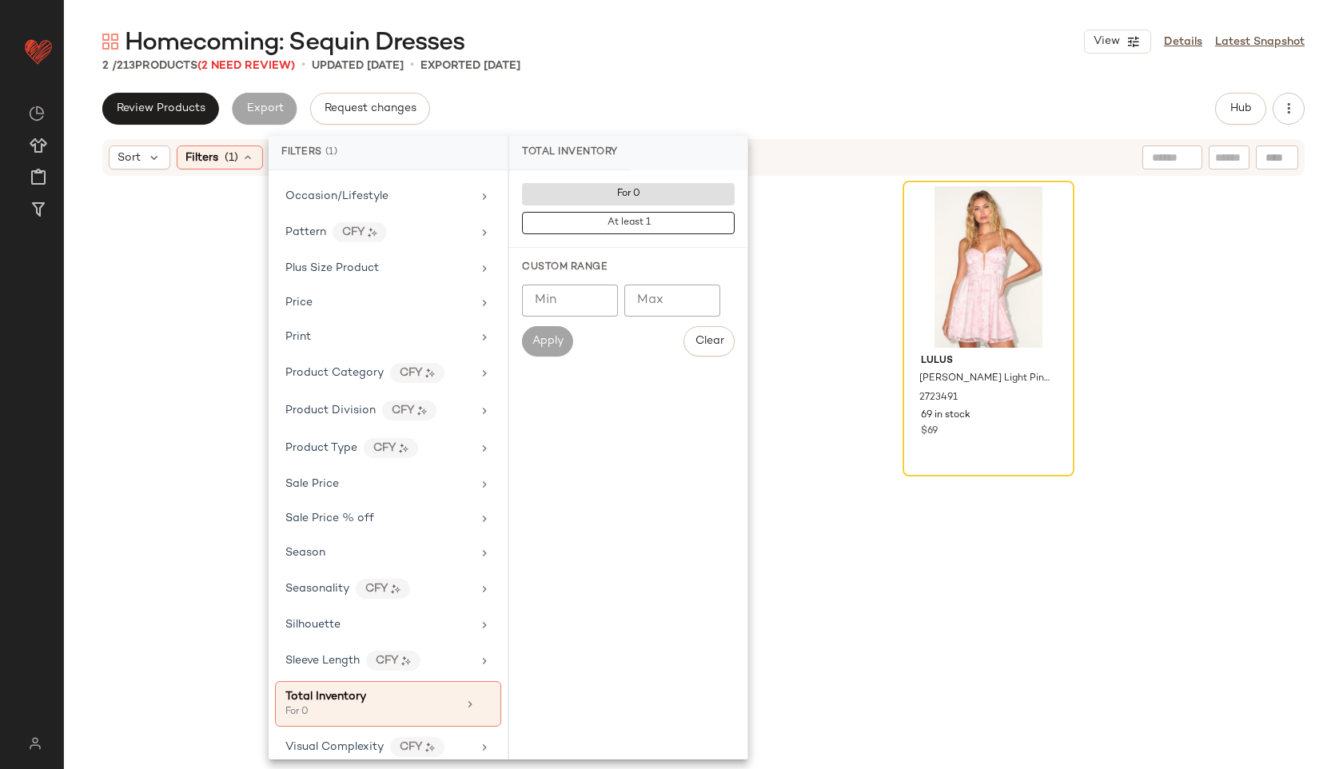
click at [722, 64] on div "2 / 213 Products (2 Need Review) • updated [DATE] • Exported [DATE]" at bounding box center [703, 66] width 1279 height 16
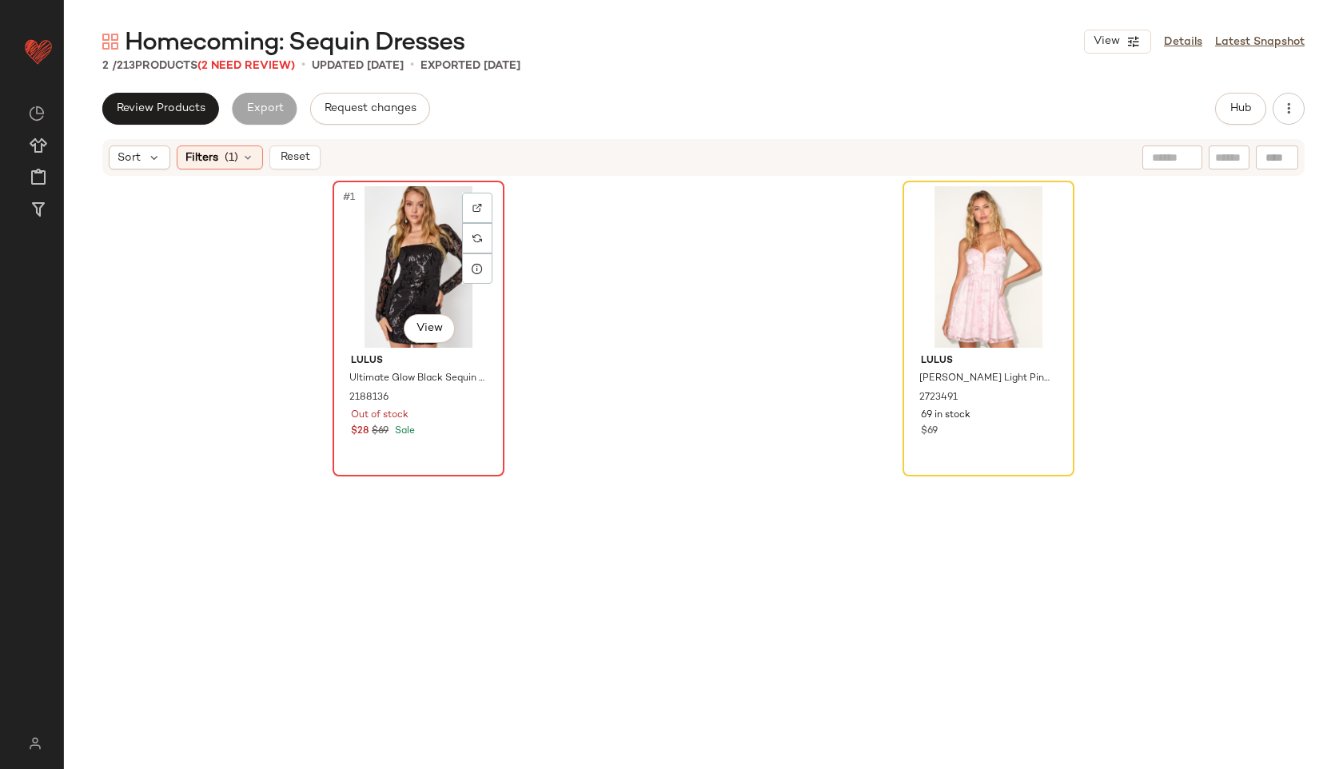
click at [397, 288] on div "#1 View" at bounding box center [418, 266] width 161 height 161
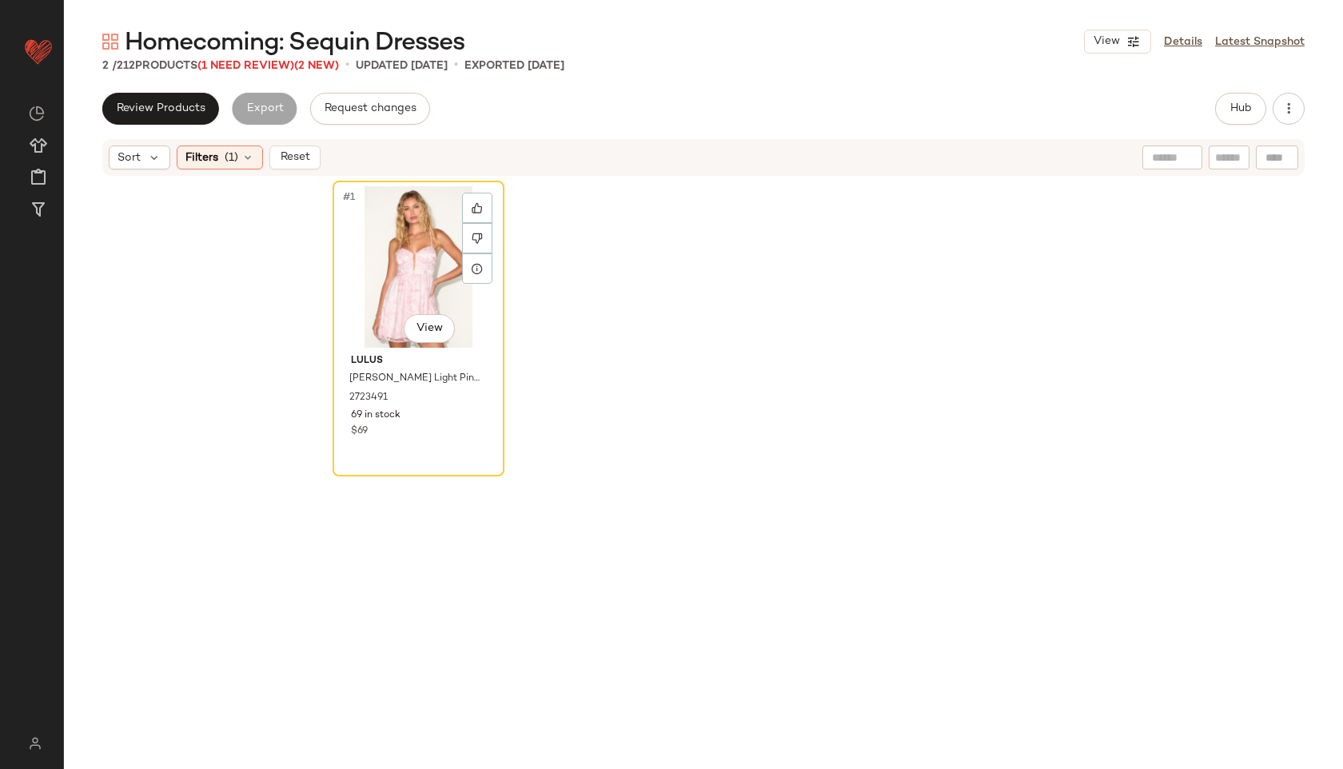
click at [397, 288] on div "#1 View" at bounding box center [418, 266] width 161 height 161
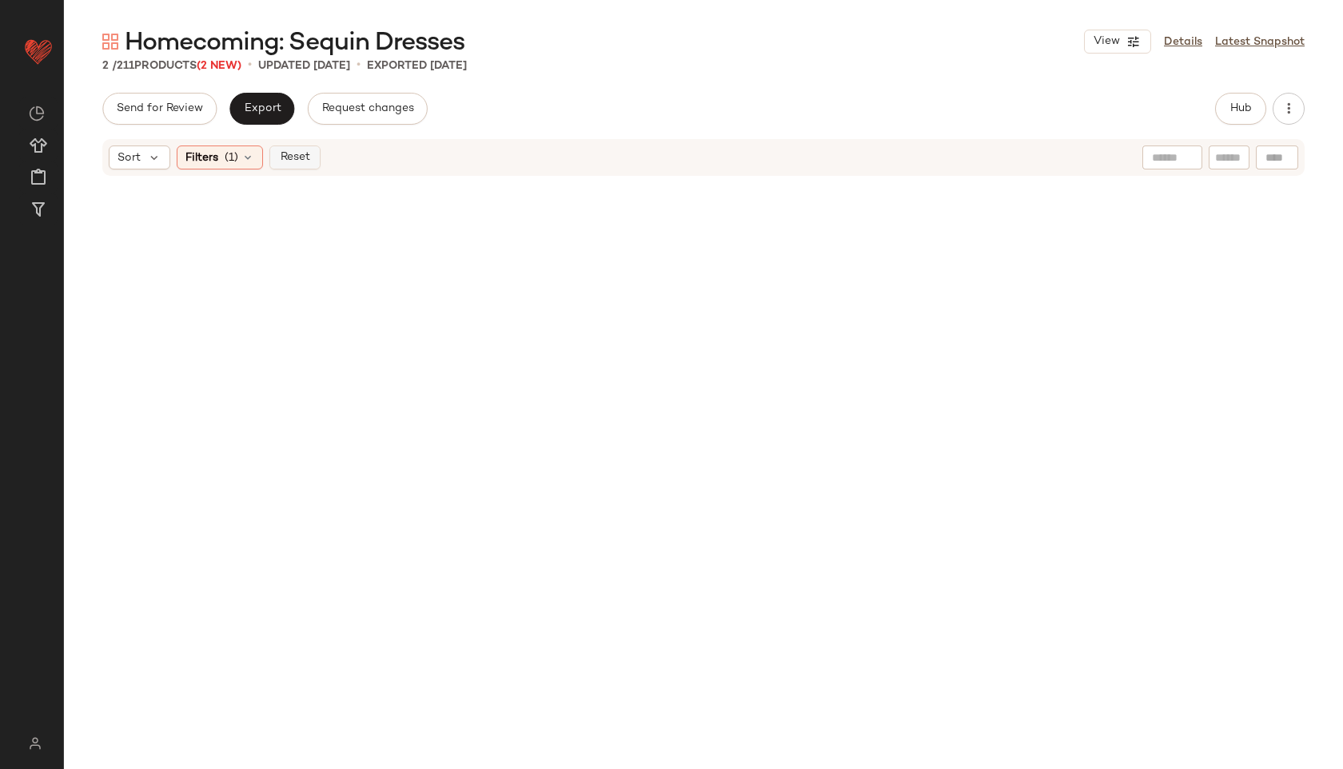
click at [290, 151] on span "Reset" at bounding box center [294, 157] width 30 height 13
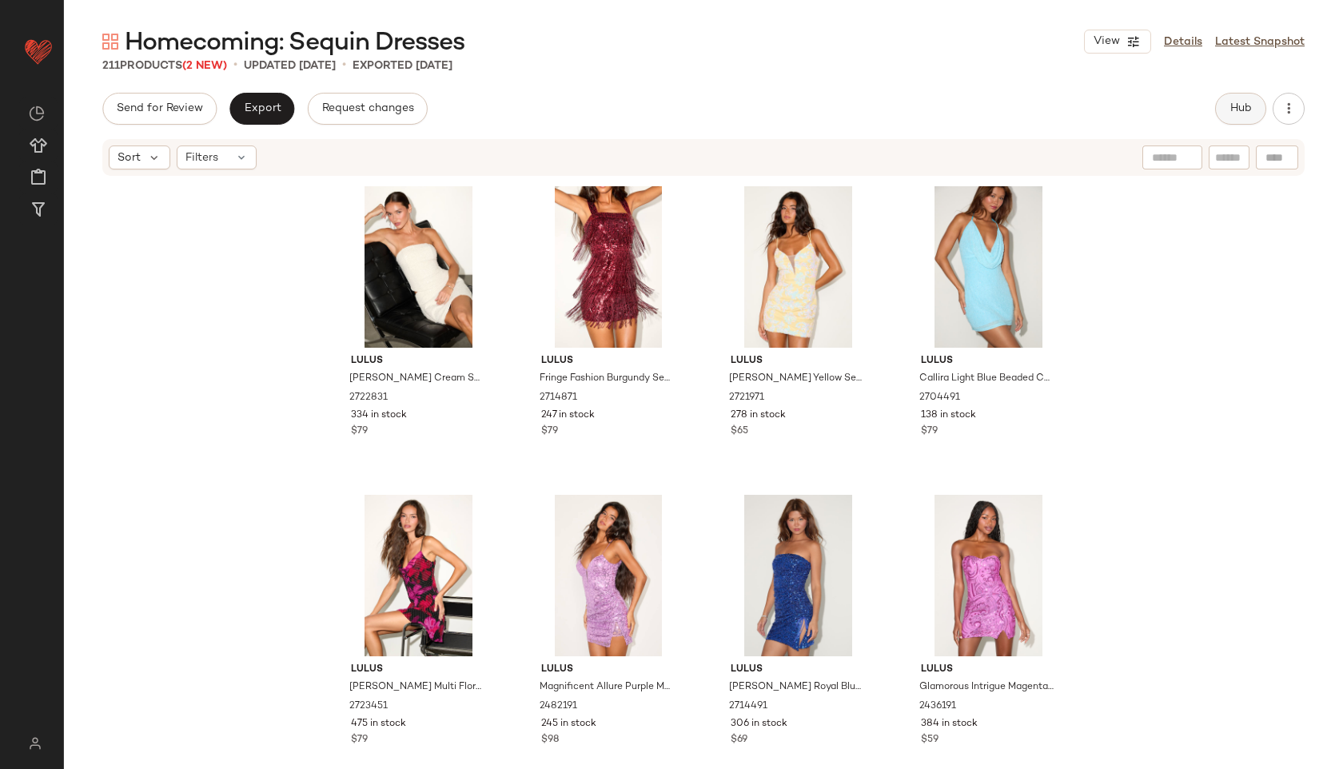
click at [1252, 112] on button "Hub" at bounding box center [1240, 109] width 51 height 32
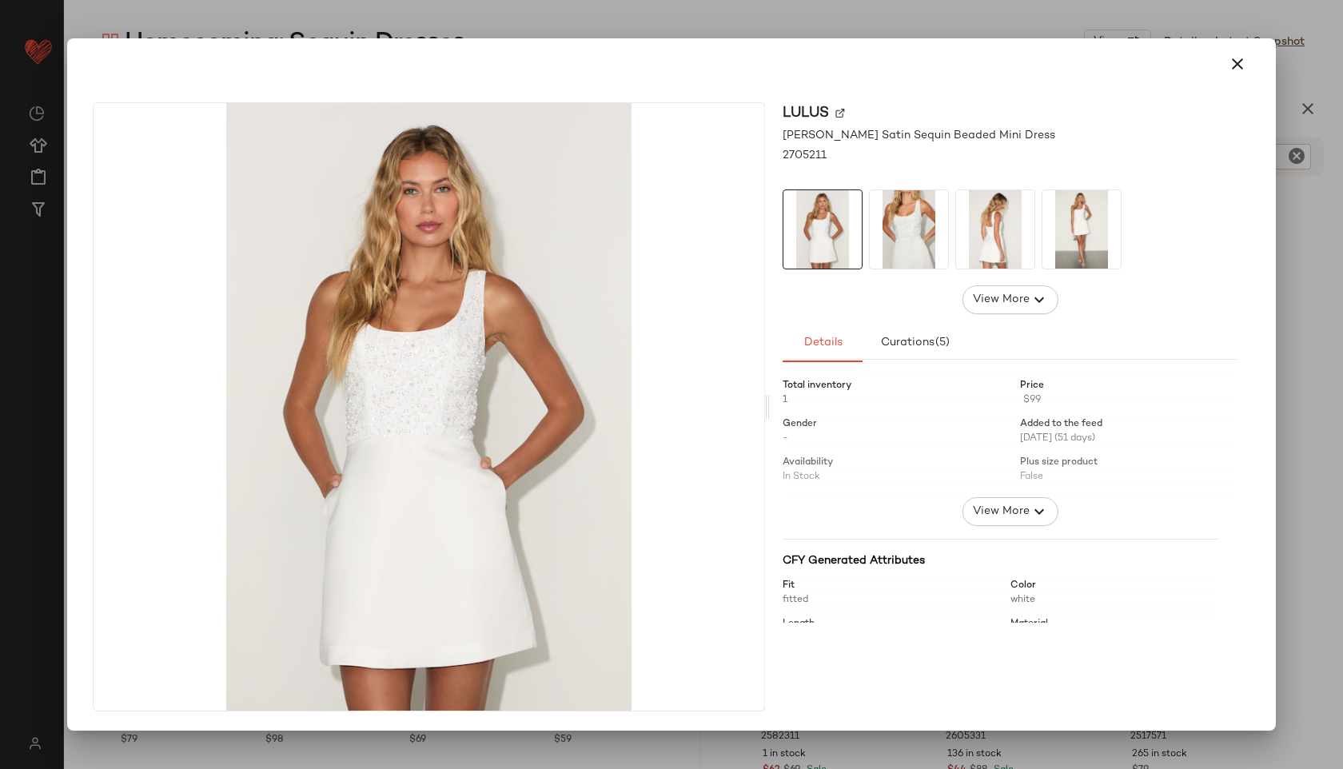
click at [905, 238] on img at bounding box center [908, 229] width 78 height 78
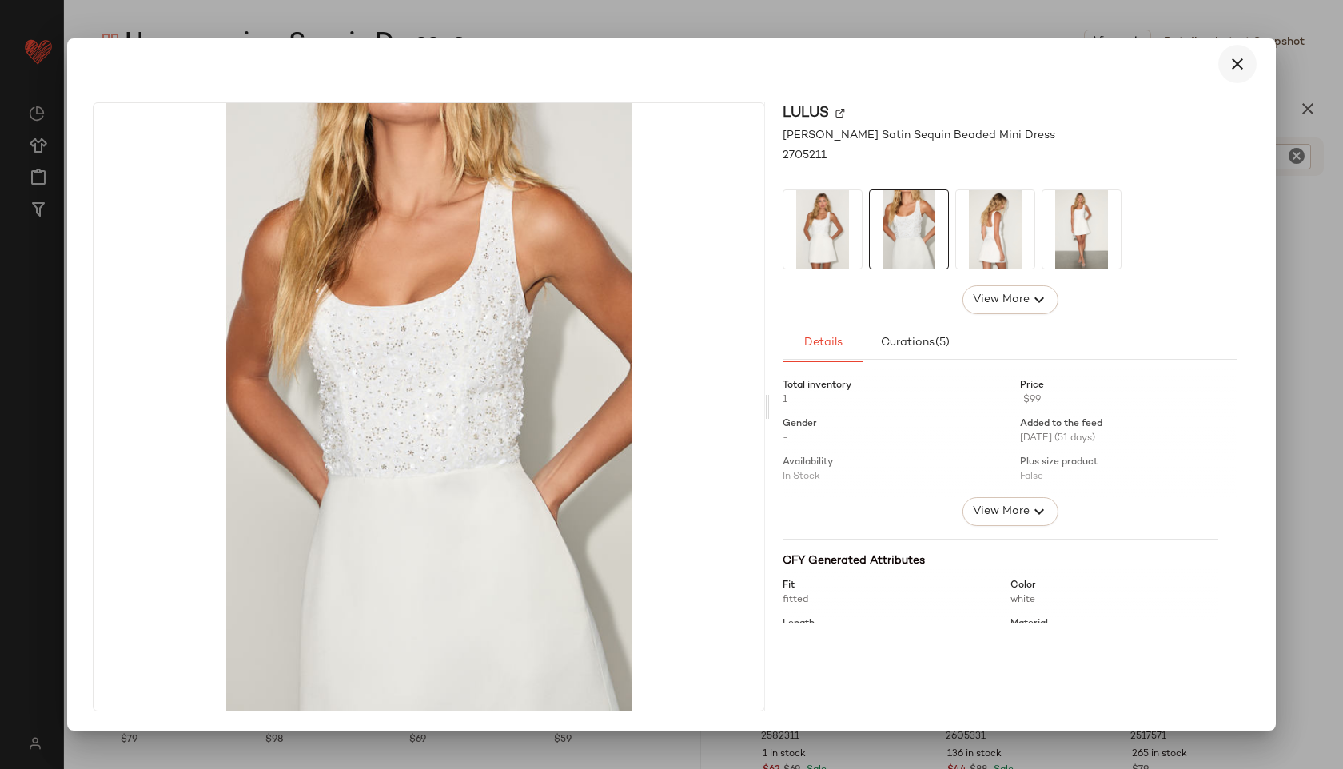
click at [1237, 64] on icon "button" at bounding box center [1236, 63] width 19 height 19
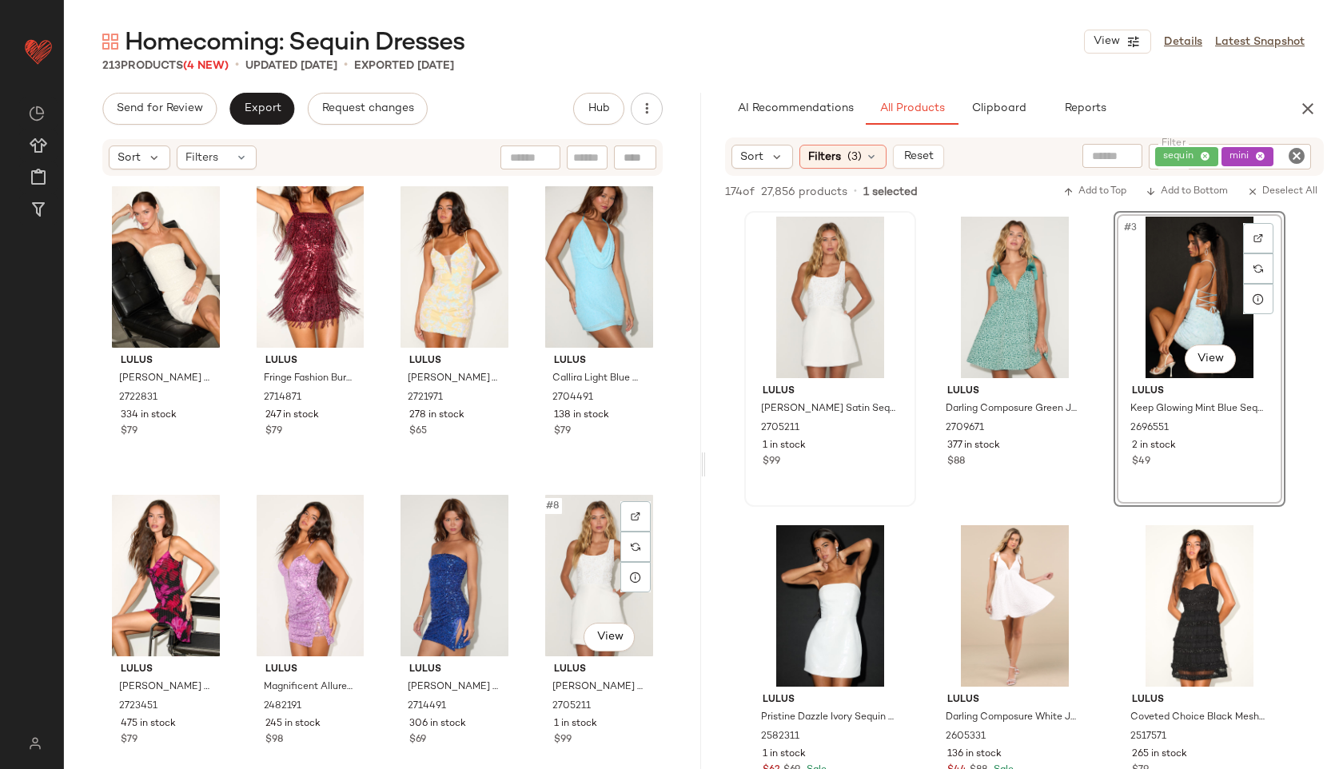
scroll to position [70, 0]
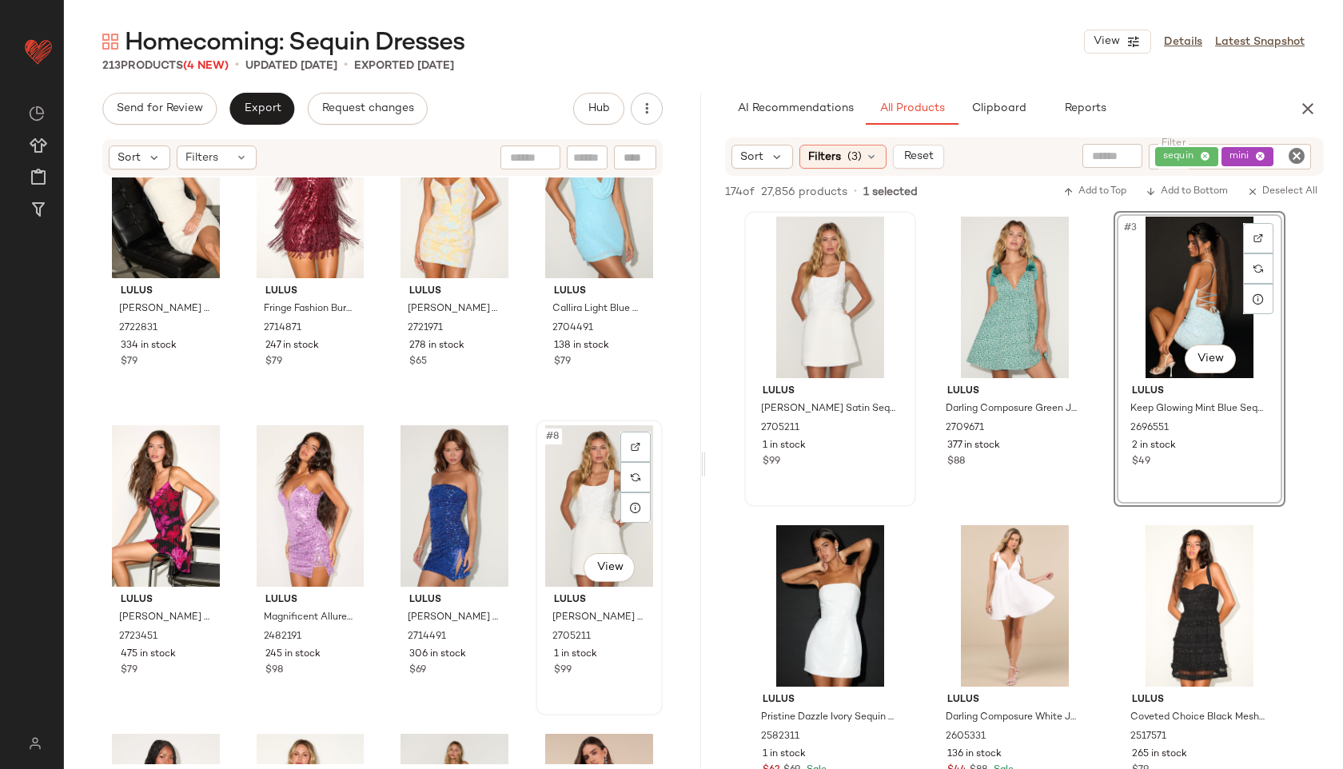
click at [560, 519] on div "#8 View" at bounding box center [599, 505] width 116 height 161
